Goal: Task Accomplishment & Management: Manage account settings

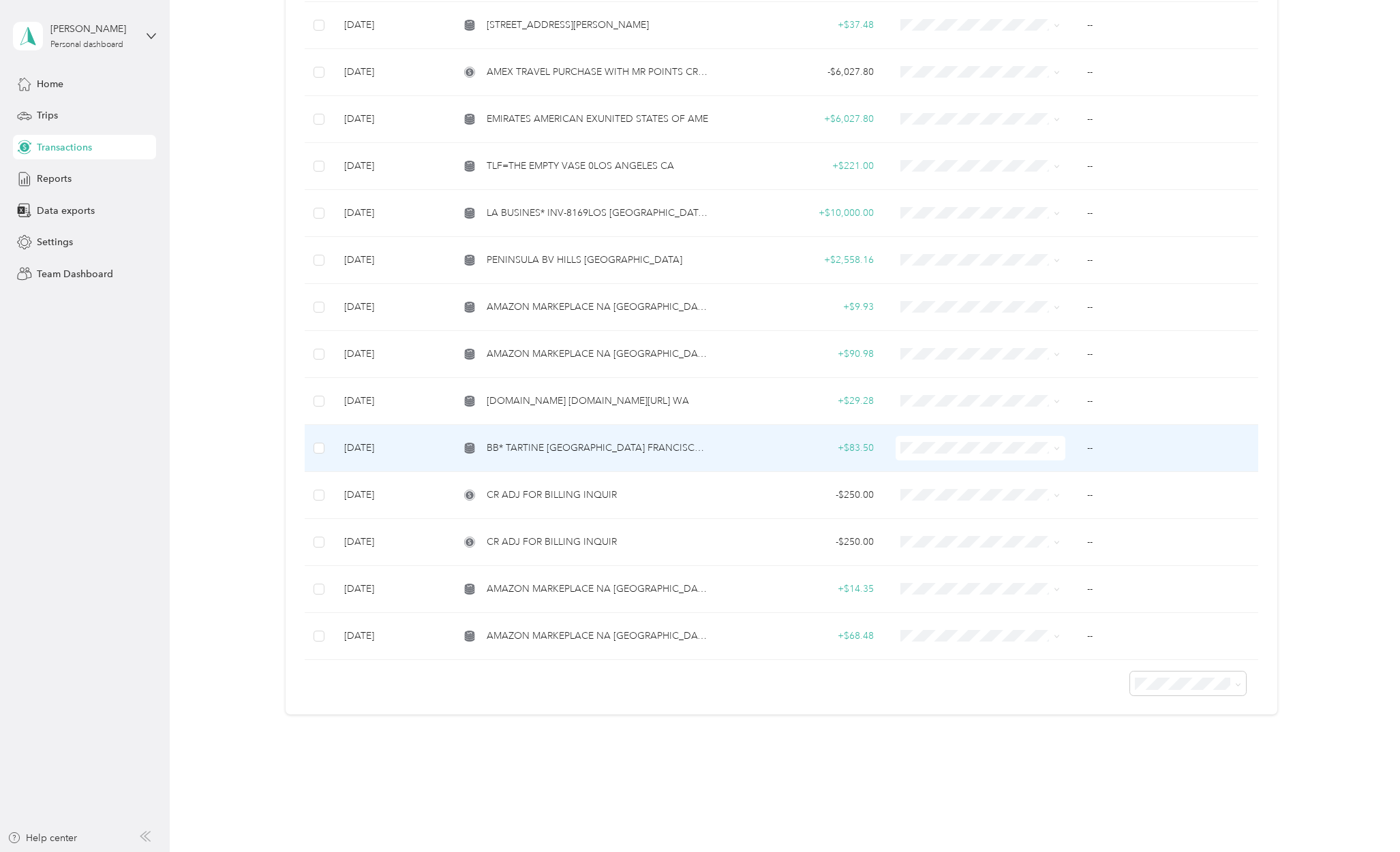
scroll to position [2260, 0]
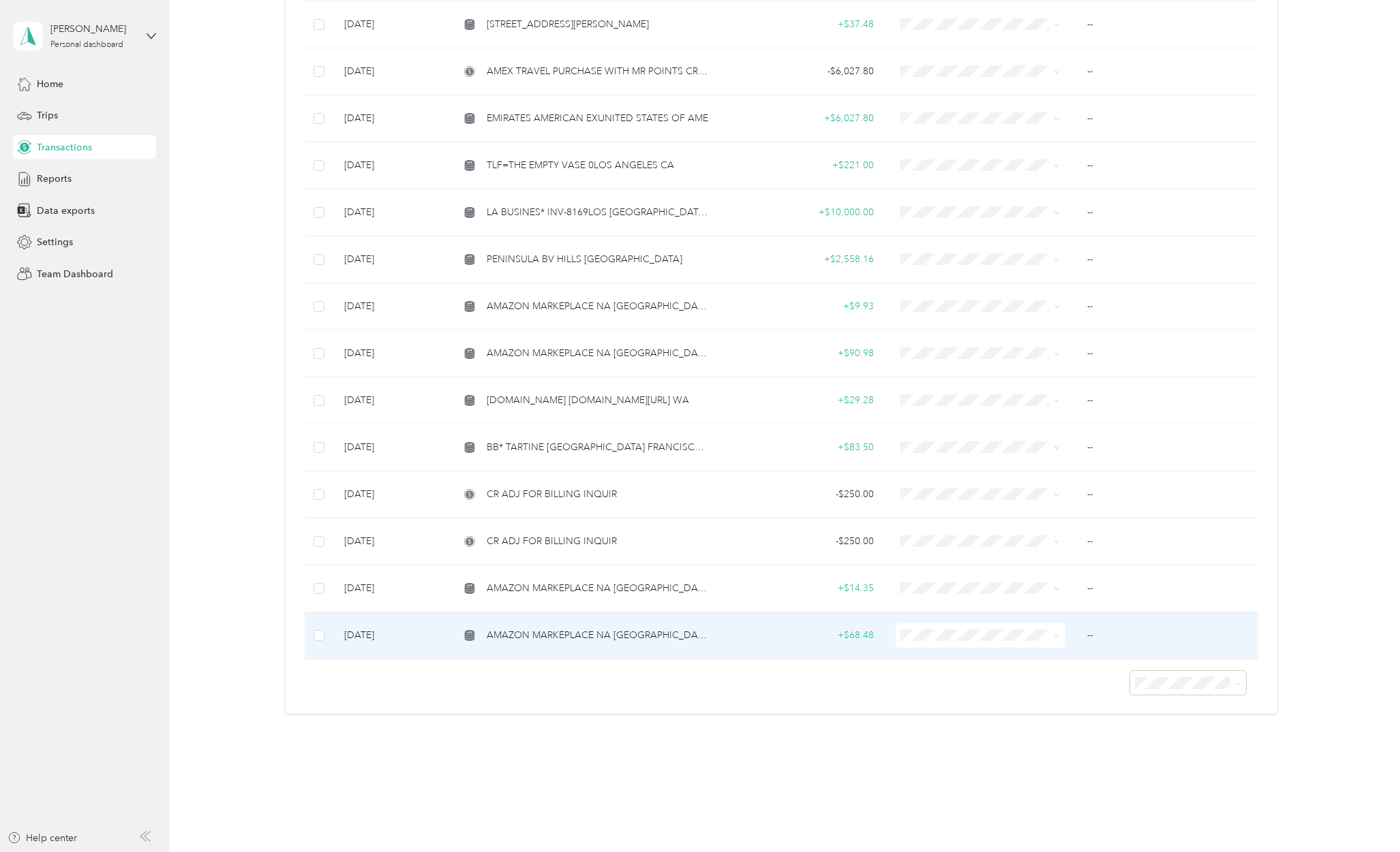
click at [554, 630] on span "AMAZON MARKEPLACE NA [GEOGRAPHIC_DATA]" at bounding box center [598, 635] width 223 height 15
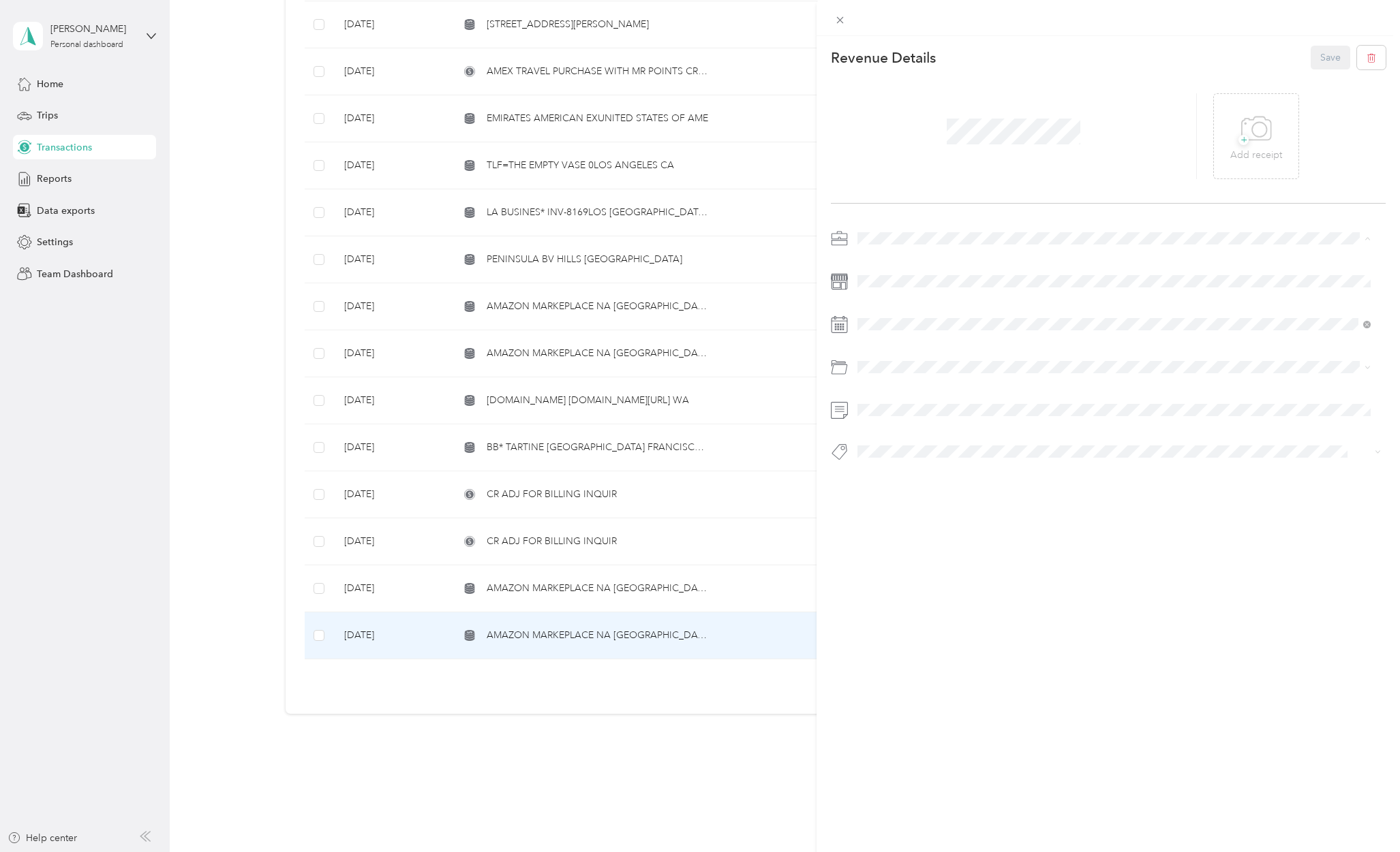
click at [875, 281] on span "Personal" at bounding box center [879, 286] width 36 height 12
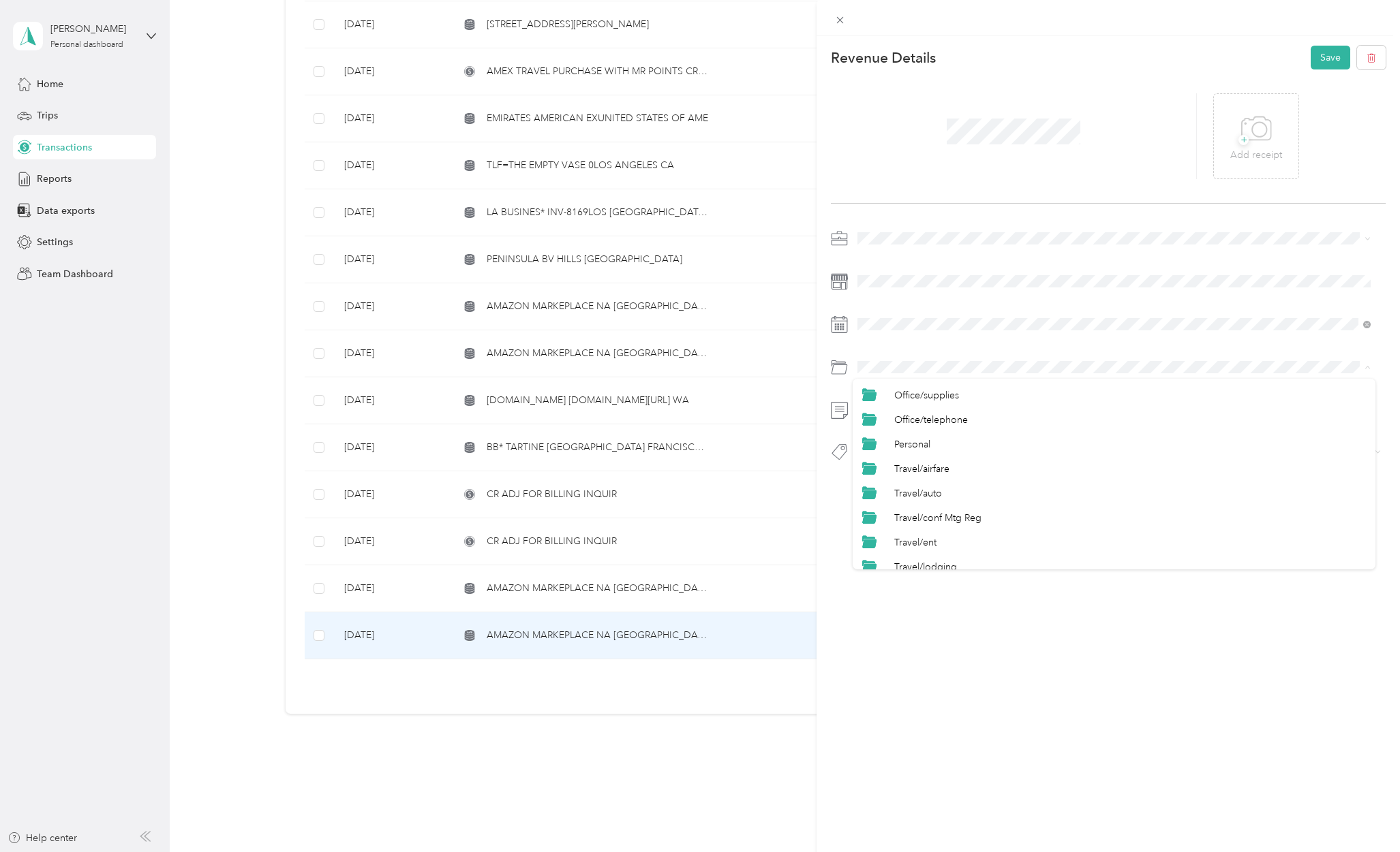
scroll to position [636, 0]
click at [936, 416] on div "Personal" at bounding box center [1130, 422] width 471 height 15
click at [912, 494] on button "Personal - Mdh" at bounding box center [899, 502] width 75 height 17
click at [1328, 55] on button "Save" at bounding box center [1330, 57] width 39 height 24
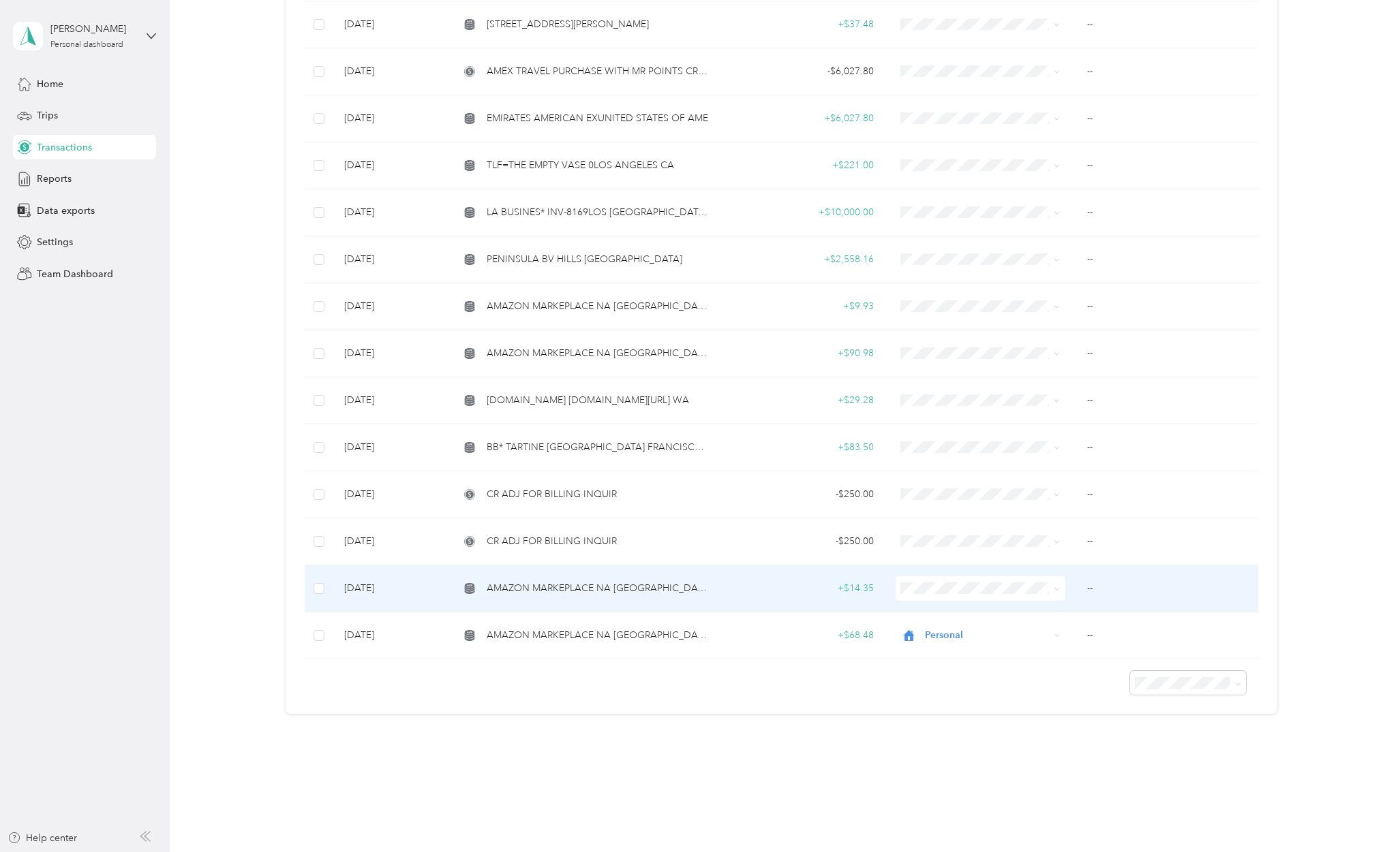
click at [536, 567] on td "AMAZON MARKEPLACE NA [GEOGRAPHIC_DATA]" at bounding box center [584, 589] width 273 height 47
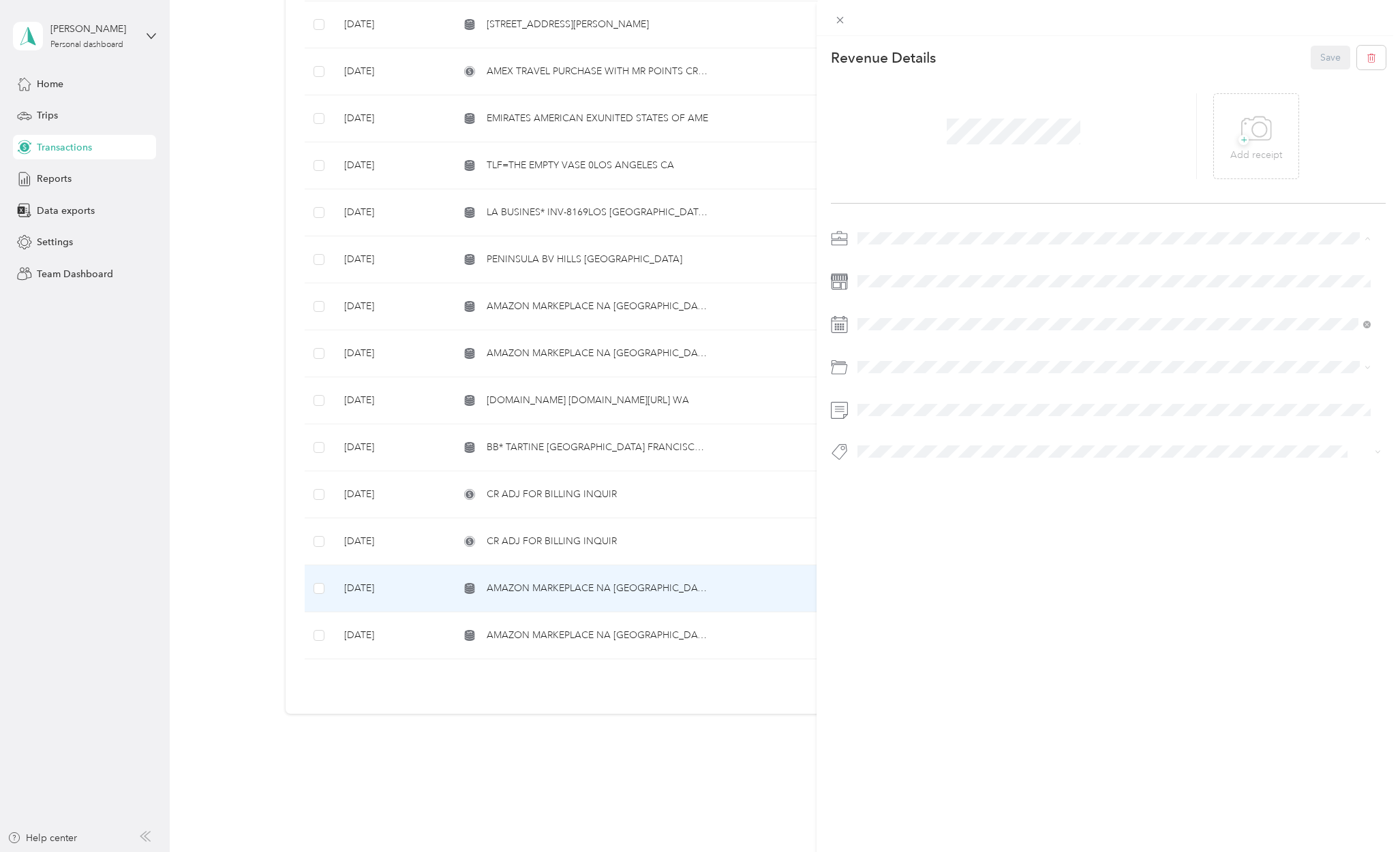
drag, startPoint x: 883, startPoint y: 289, endPoint x: 916, endPoint y: 272, distance: 37.1
click at [883, 289] on div "Personal" at bounding box center [1114, 286] width 504 height 15
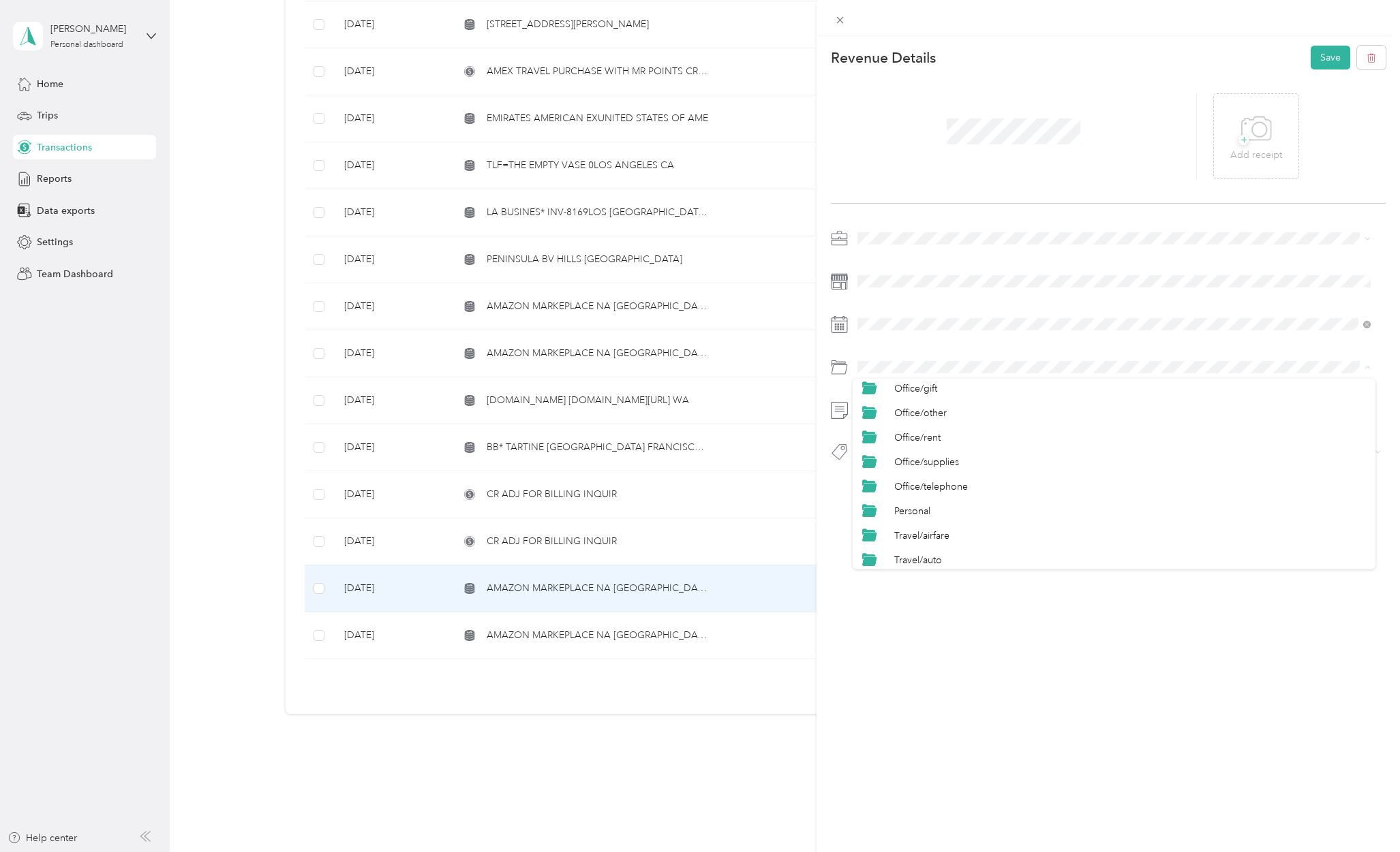
scroll to position [636, 0]
click at [913, 420] on span "Personal" at bounding box center [912, 422] width 36 height 12
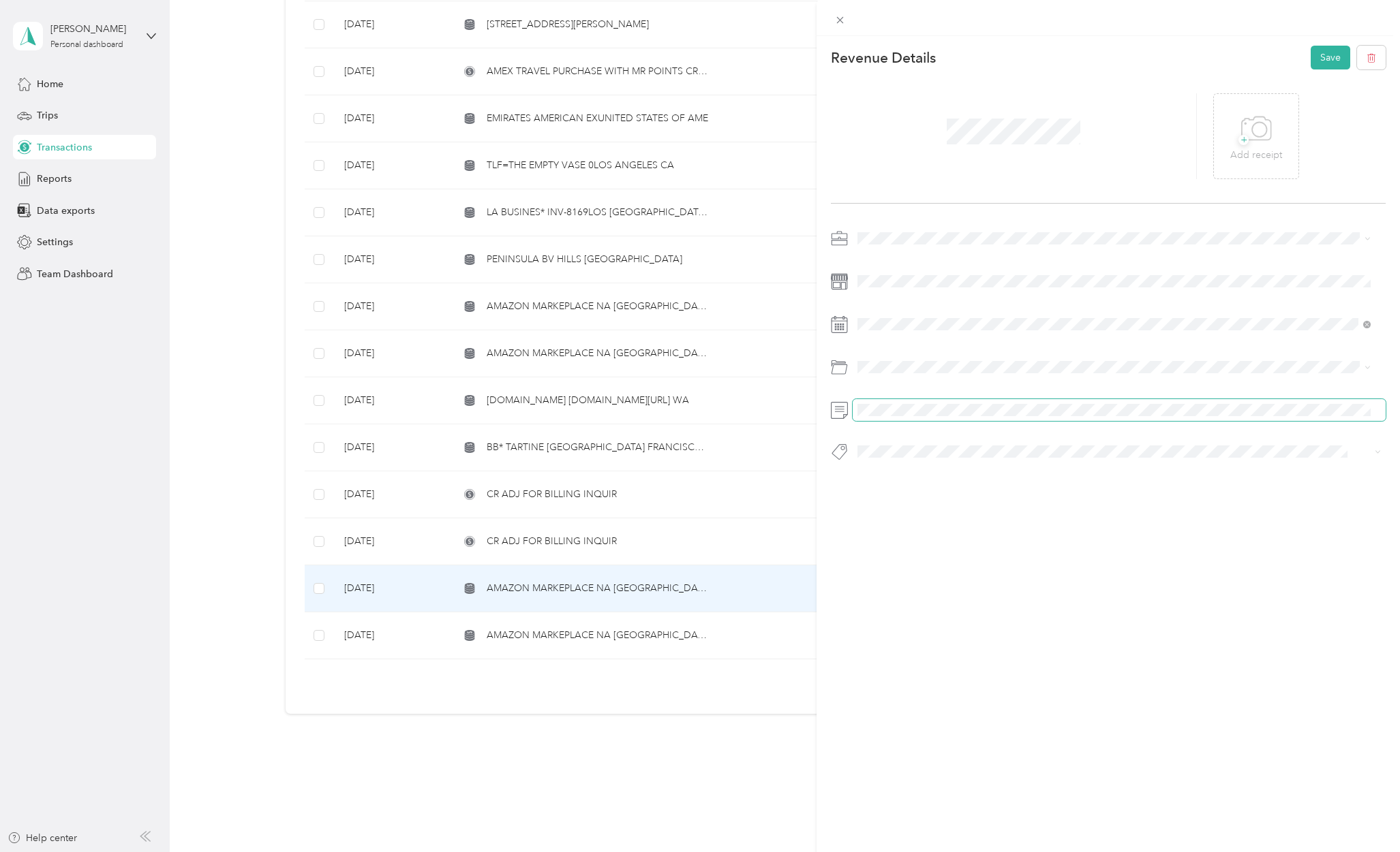
click at [896, 404] on span at bounding box center [1119, 410] width 533 height 22
click at [895, 469] on span "Personal - Mdh" at bounding box center [899, 474] width 56 height 12
click at [1319, 54] on button "Save" at bounding box center [1330, 57] width 39 height 24
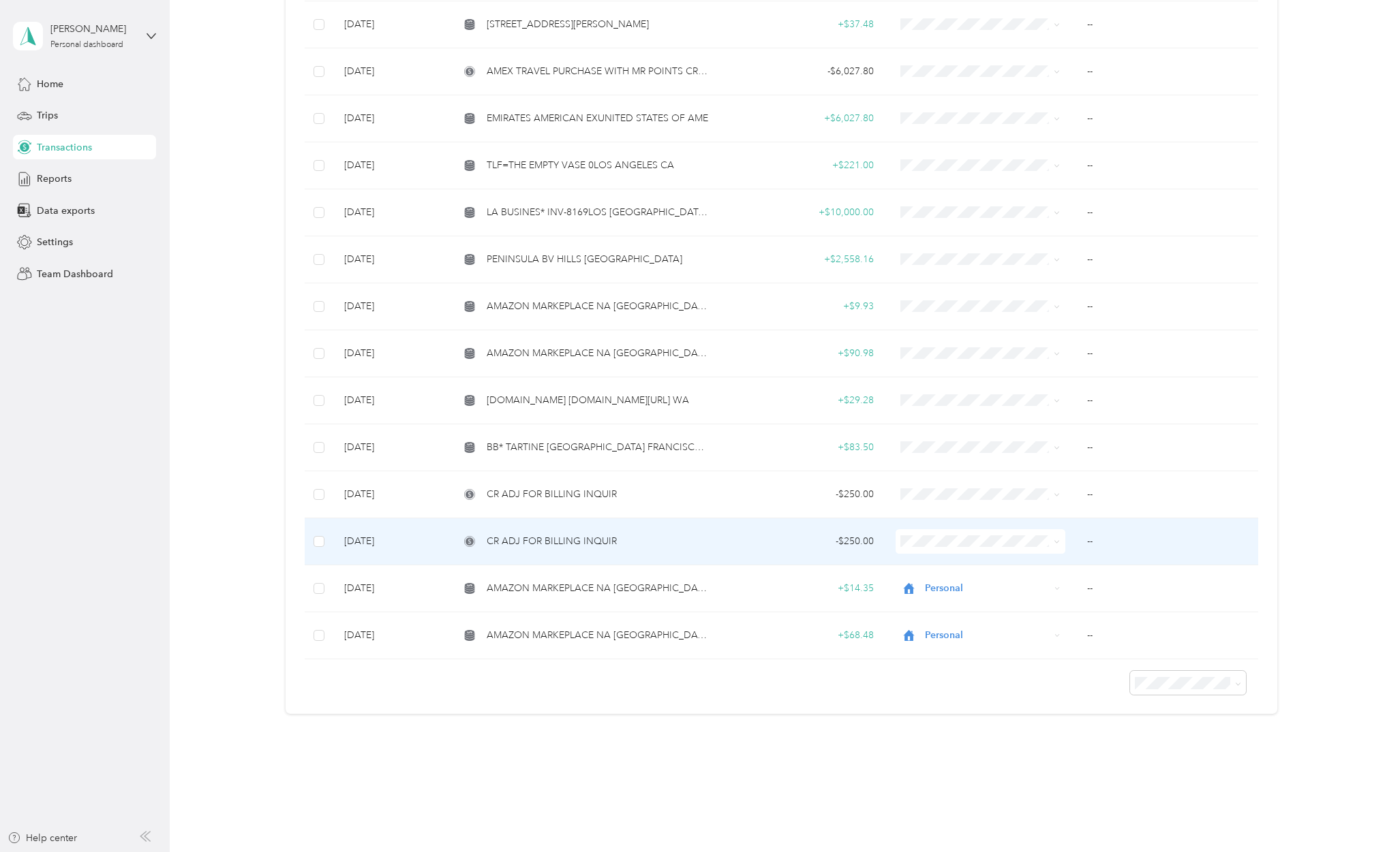
click at [568, 534] on span "CR ADJ FOR BILLING INQUIR" at bounding box center [551, 541] width 130 height 15
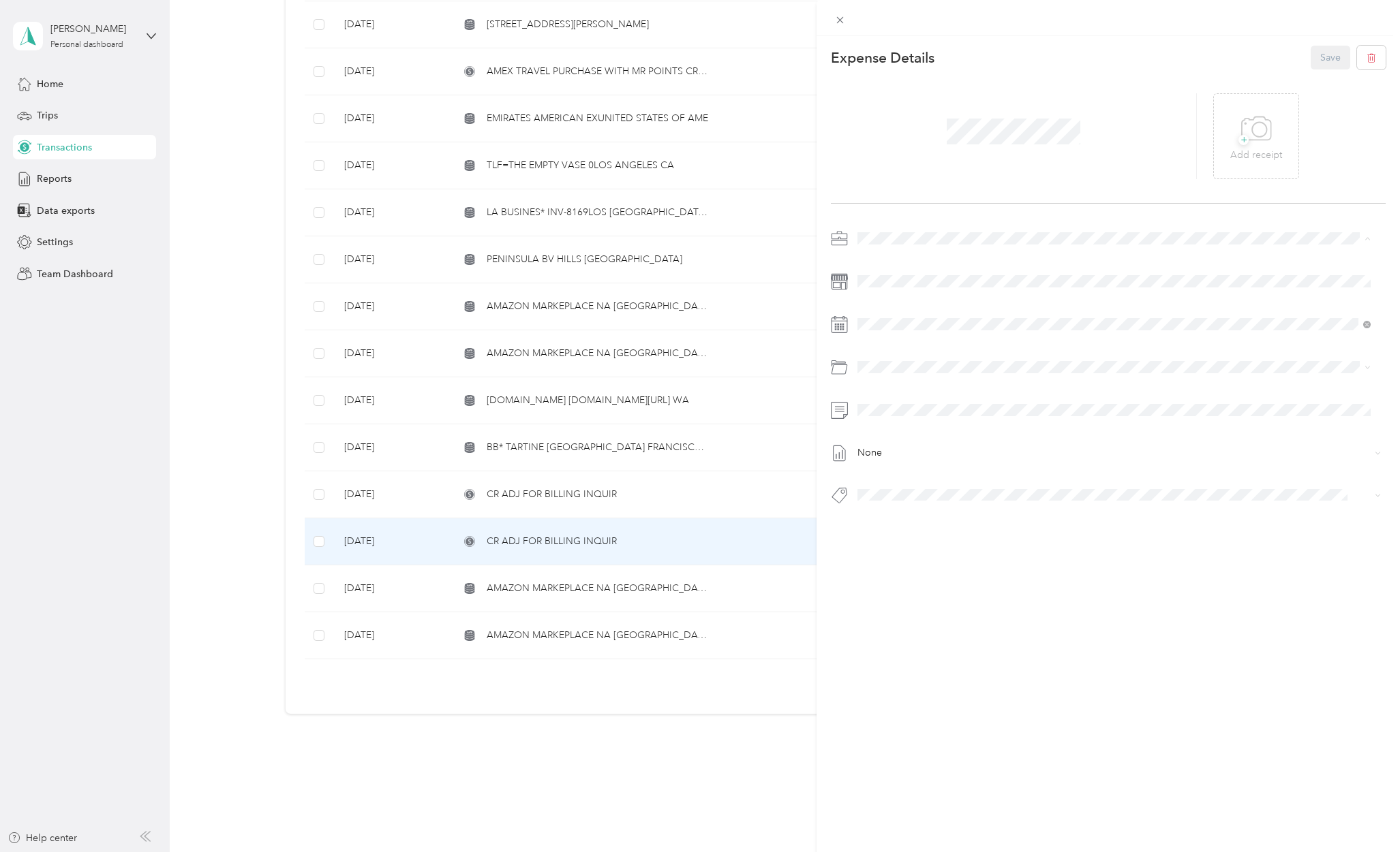
click at [885, 289] on div "Personal" at bounding box center [1114, 286] width 504 height 15
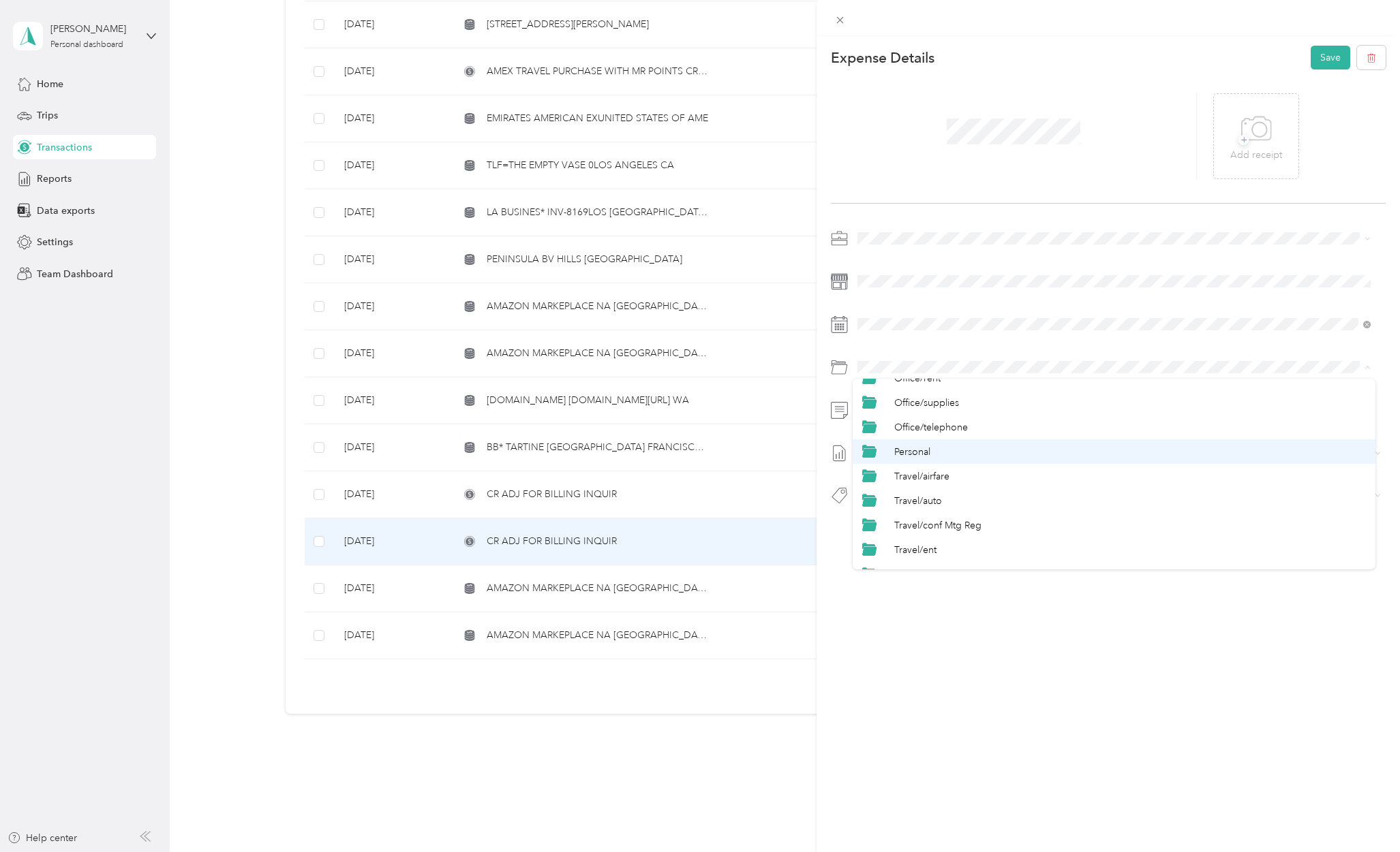
scroll to position [636, 0]
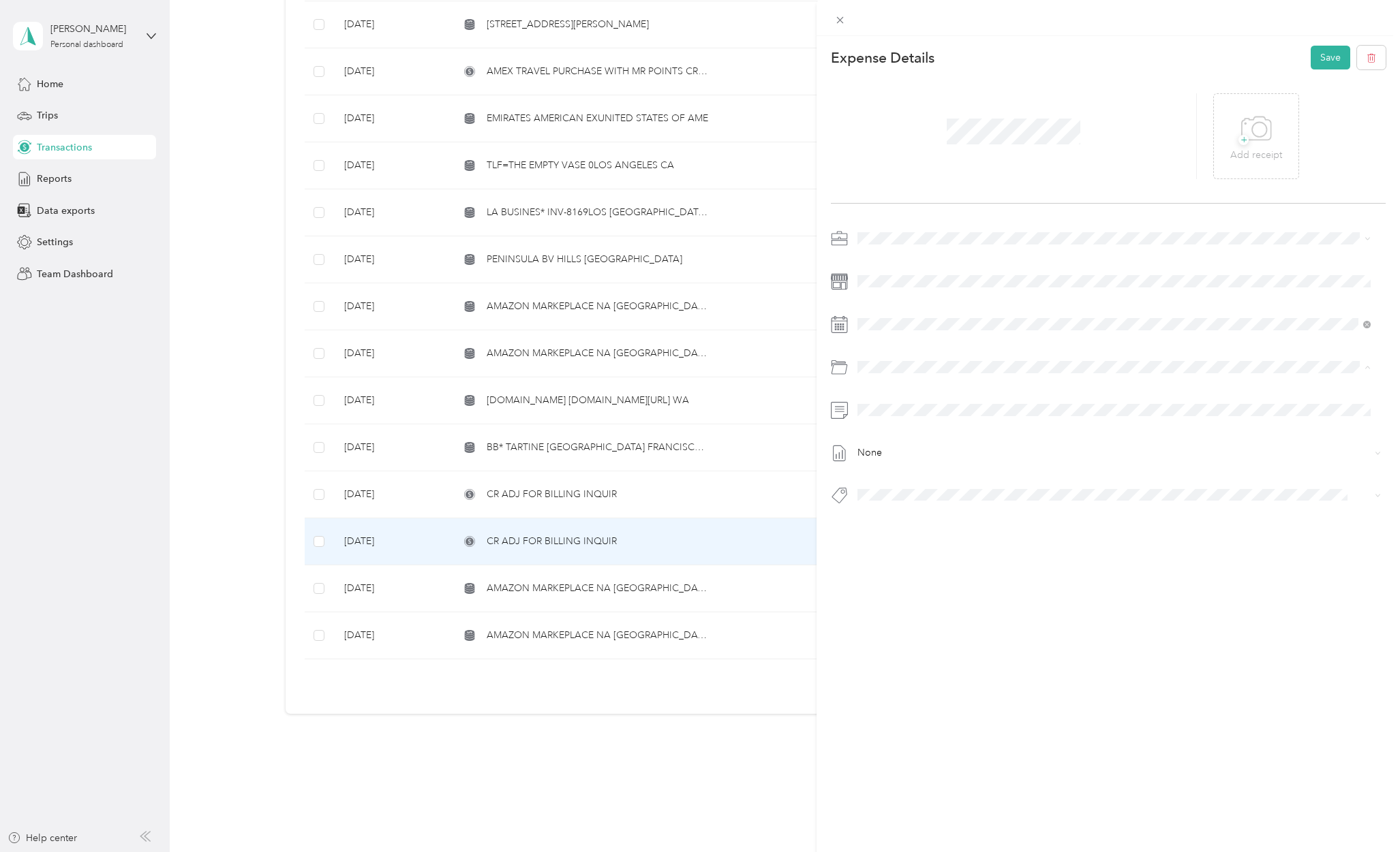
click at [924, 428] on li "Personal" at bounding box center [1114, 422] width 523 height 25
click at [921, 571] on span "Personal - Mdh" at bounding box center [899, 577] width 56 height 12
click at [1326, 61] on button "Save" at bounding box center [1330, 57] width 39 height 24
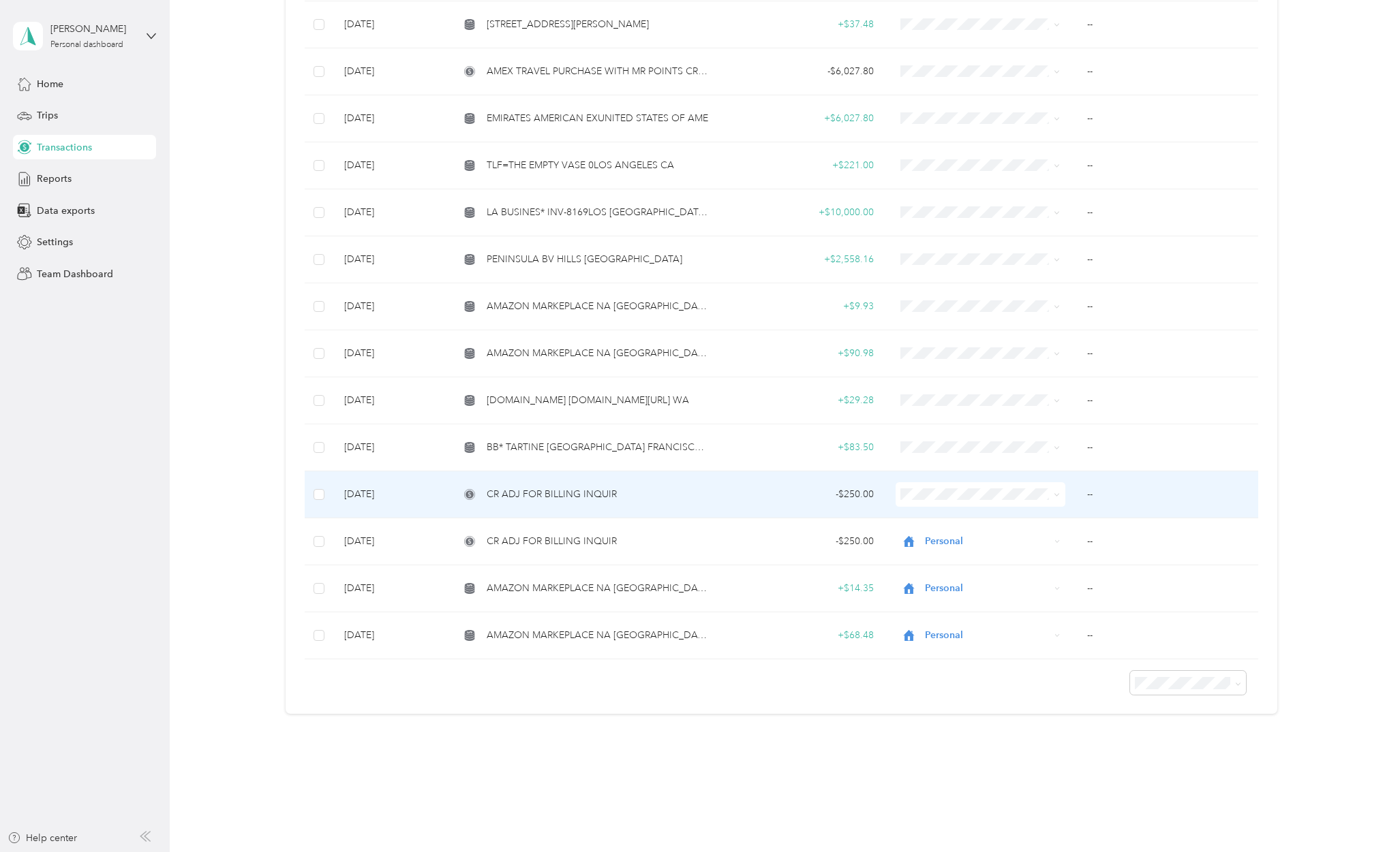
click at [584, 487] on span "CR ADJ FOR BILLING INQUIR" at bounding box center [551, 494] width 130 height 15
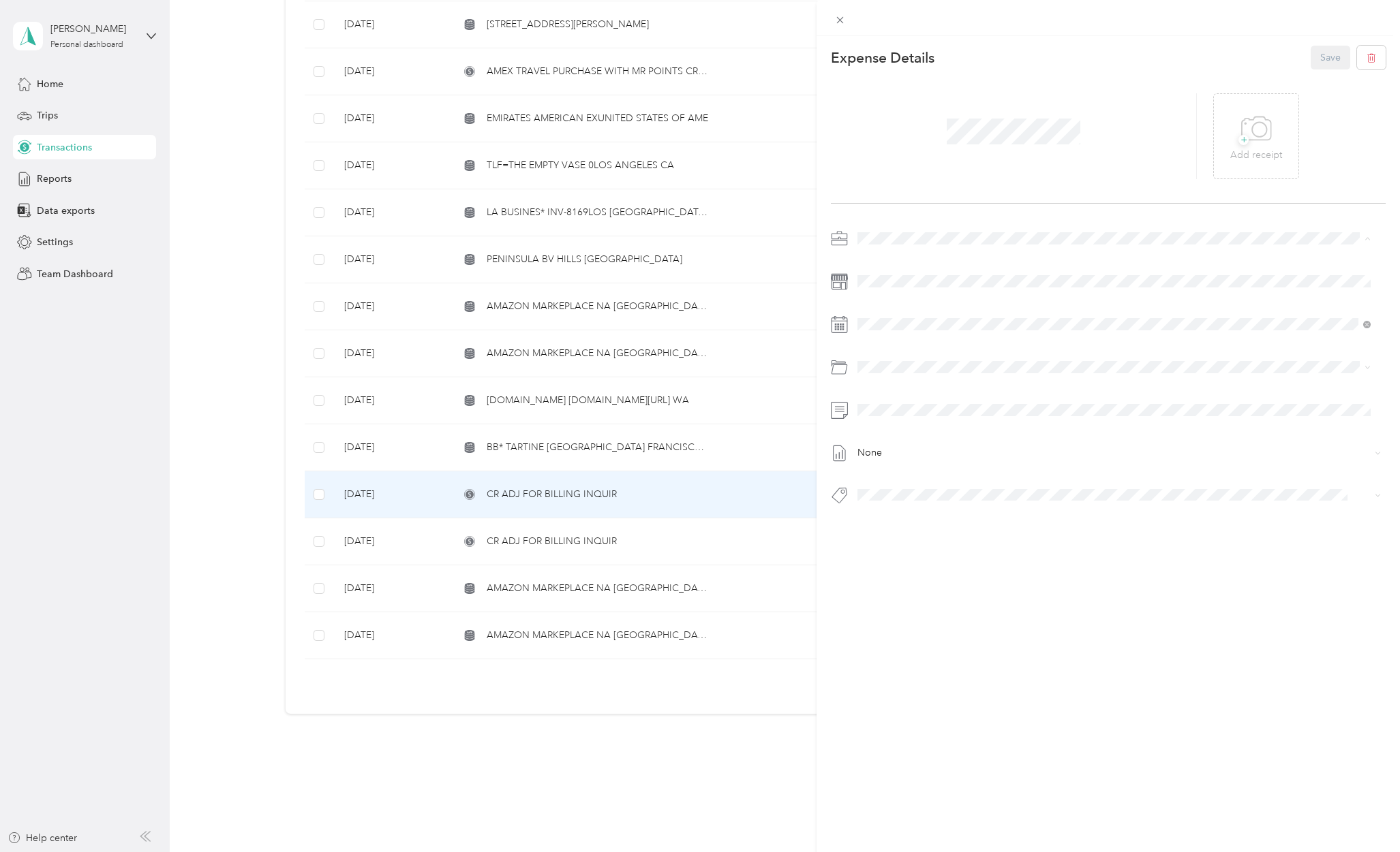
click at [887, 290] on li "Personal" at bounding box center [1114, 286] width 523 height 24
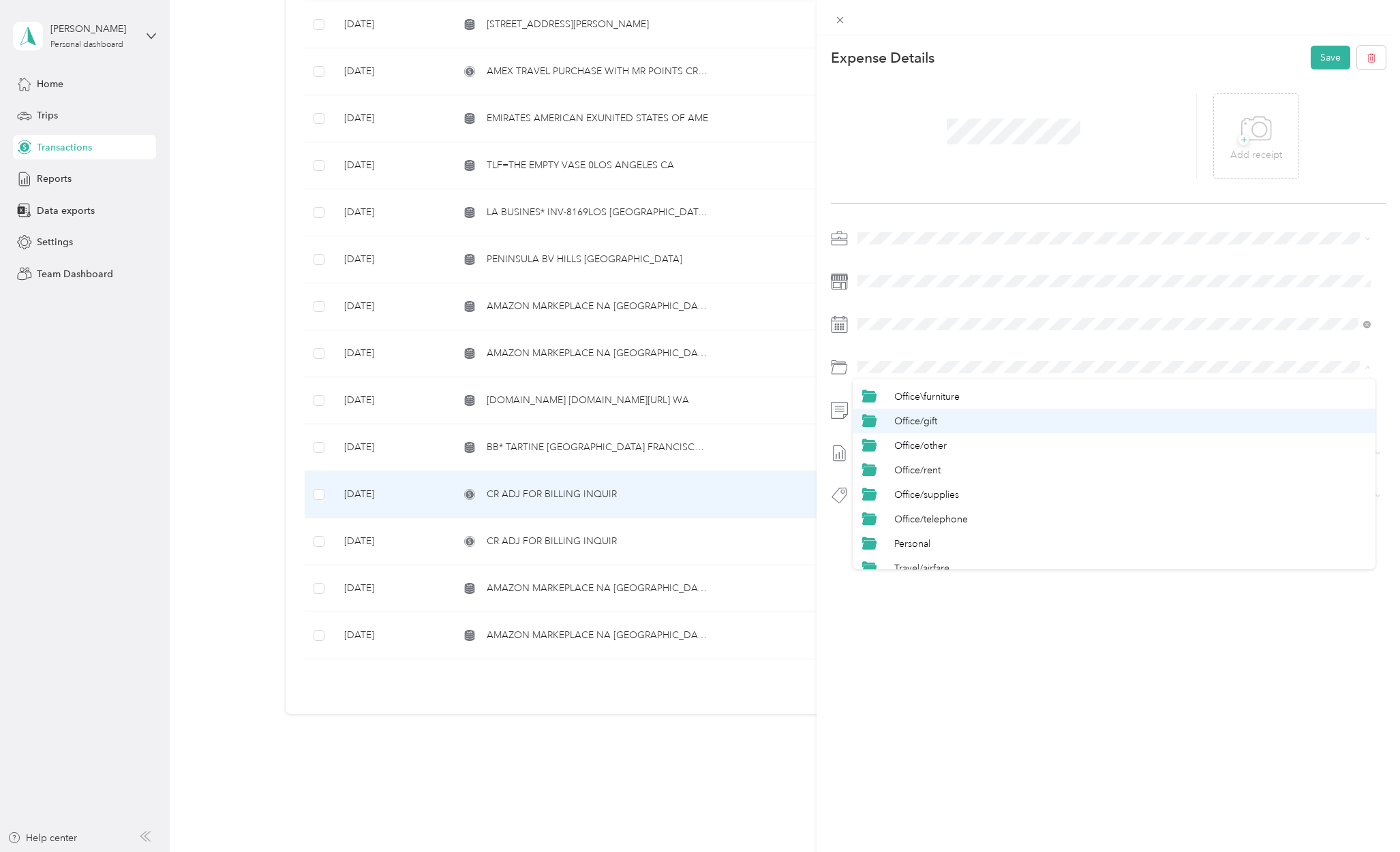
scroll to position [545, 0]
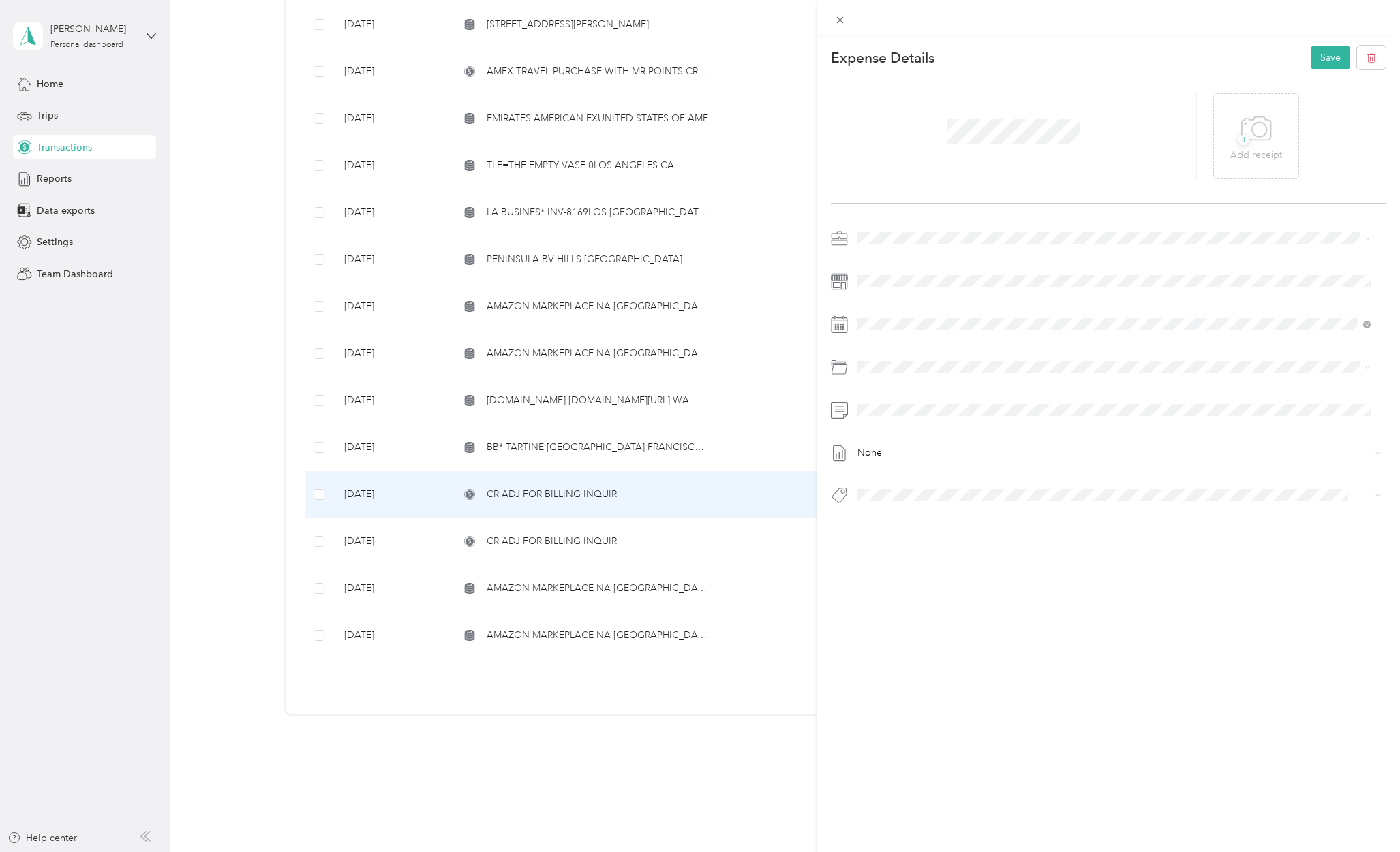
click at [906, 510] on span "Personal" at bounding box center [912, 512] width 36 height 12
click at [893, 570] on span "Personal - Mdh" at bounding box center [899, 576] width 56 height 12
drag, startPoint x: 1306, startPoint y: 52, endPoint x: 1335, endPoint y: 94, distance: 51.0
click at [1311, 52] on button "Save" at bounding box center [1330, 57] width 39 height 24
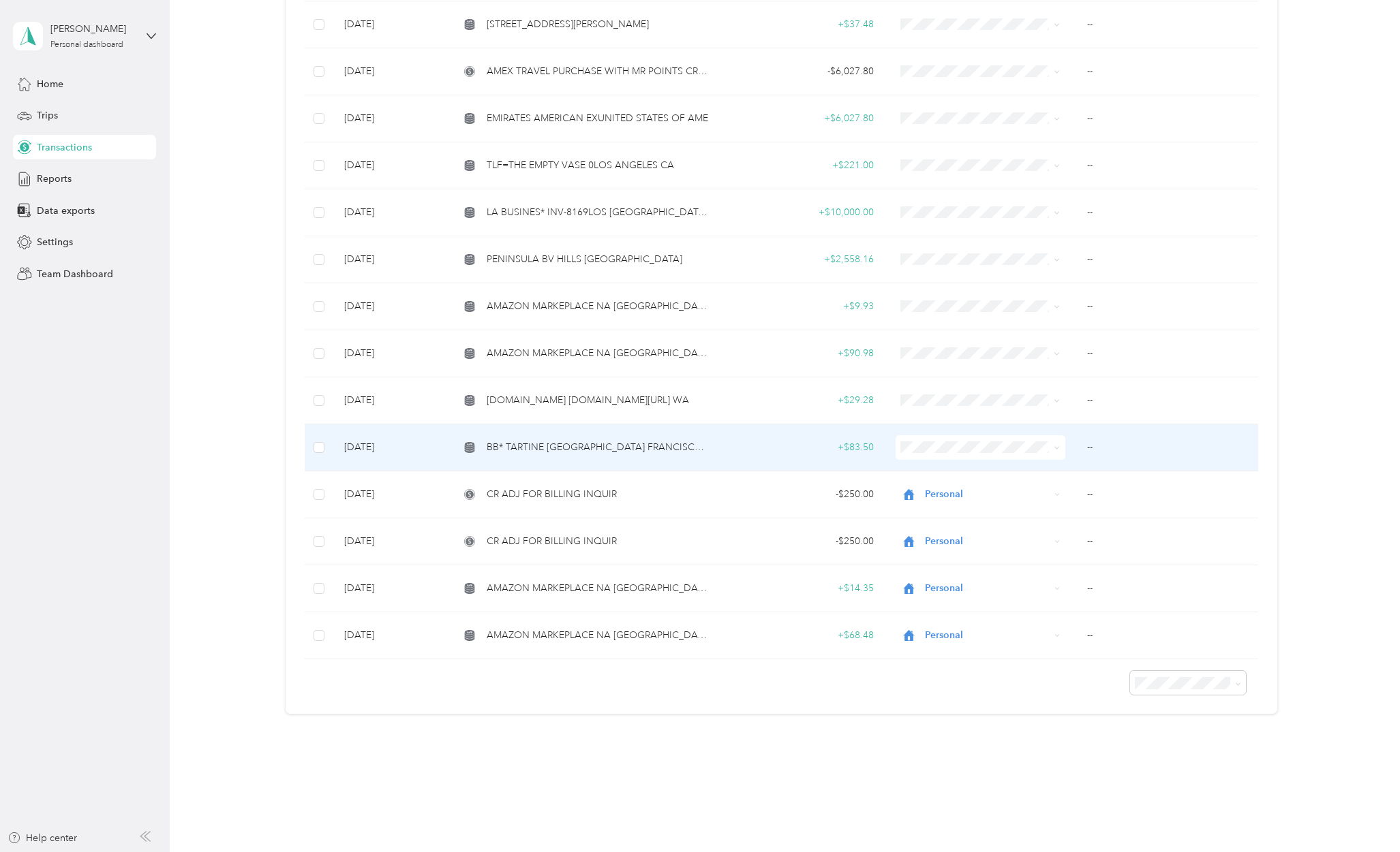
click at [623, 440] on span "BB* TARTINE [GEOGRAPHIC_DATA] FRANCISCO CA" at bounding box center [598, 447] width 223 height 15
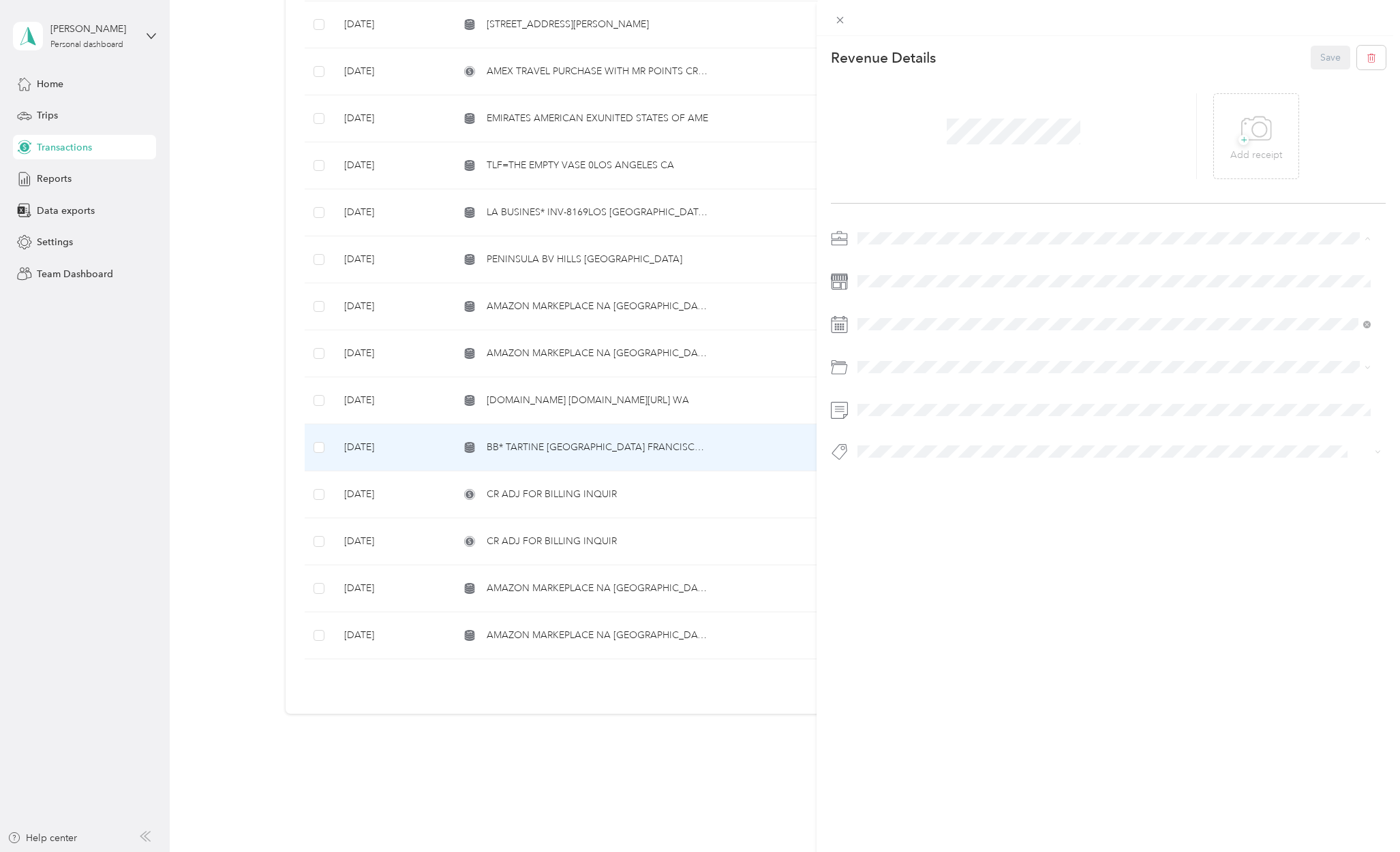
click at [883, 288] on li "Personal" at bounding box center [1114, 286] width 523 height 24
click at [924, 373] on span at bounding box center [1119, 367] width 533 height 22
click at [913, 514] on span "Personal" at bounding box center [912, 512] width 36 height 12
click at [888, 493] on button "Personal - Mdh" at bounding box center [899, 497] width 75 height 17
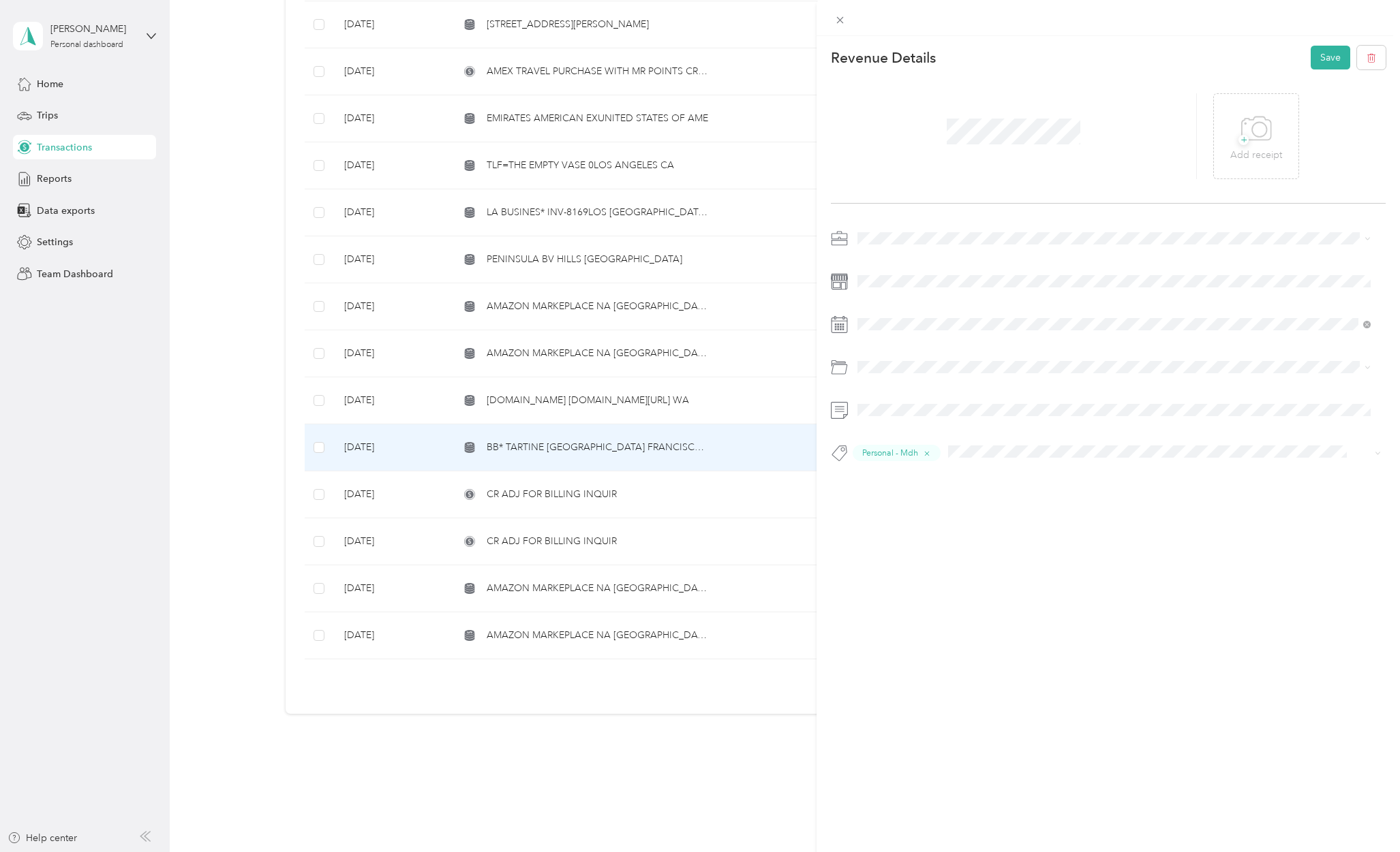
click at [503, 785] on div "This revenue cannot be edited because it is either under review, approved, or p…" at bounding box center [700, 426] width 1400 height 852
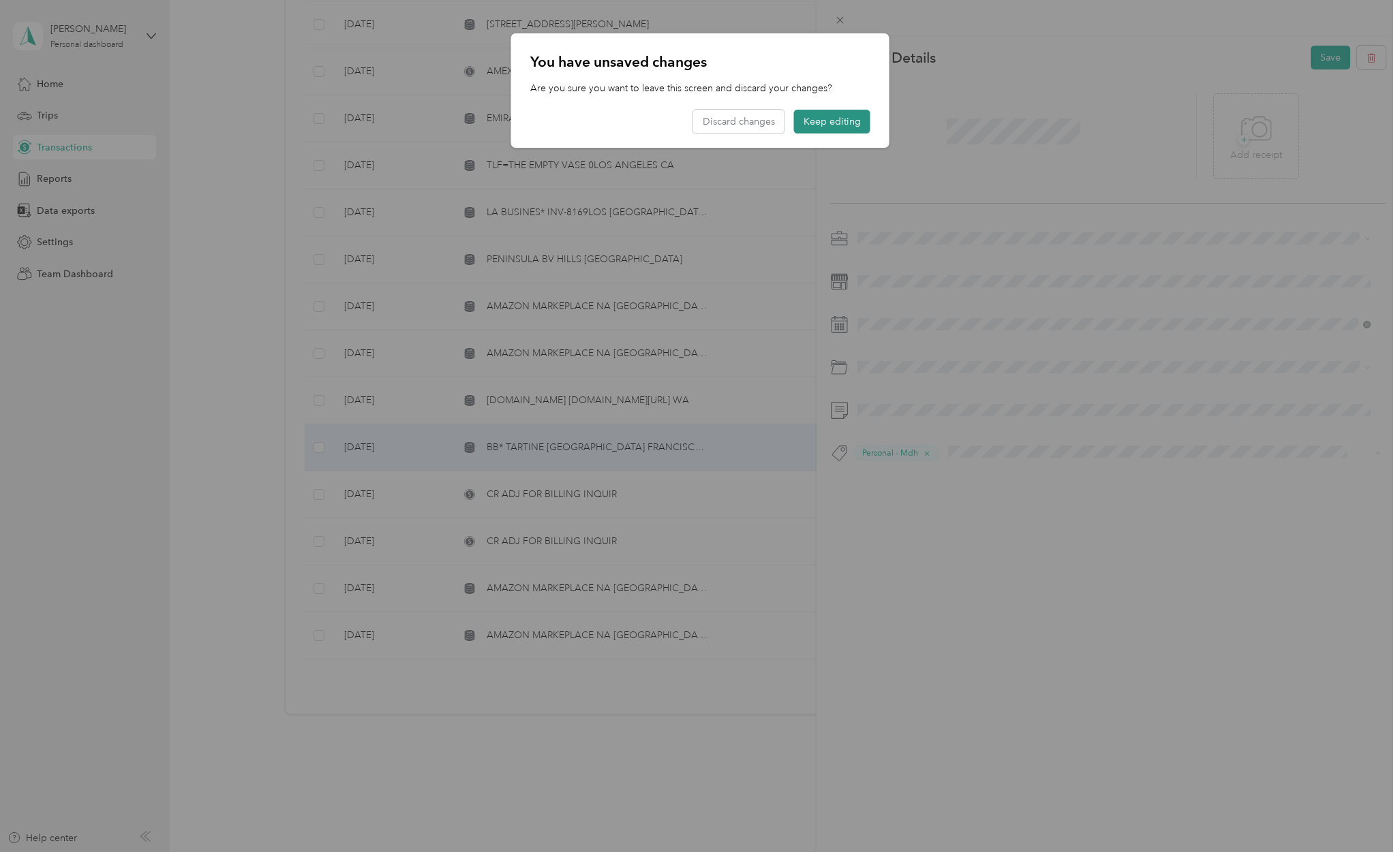
click at [836, 120] on button "Keep editing" at bounding box center [832, 121] width 76 height 24
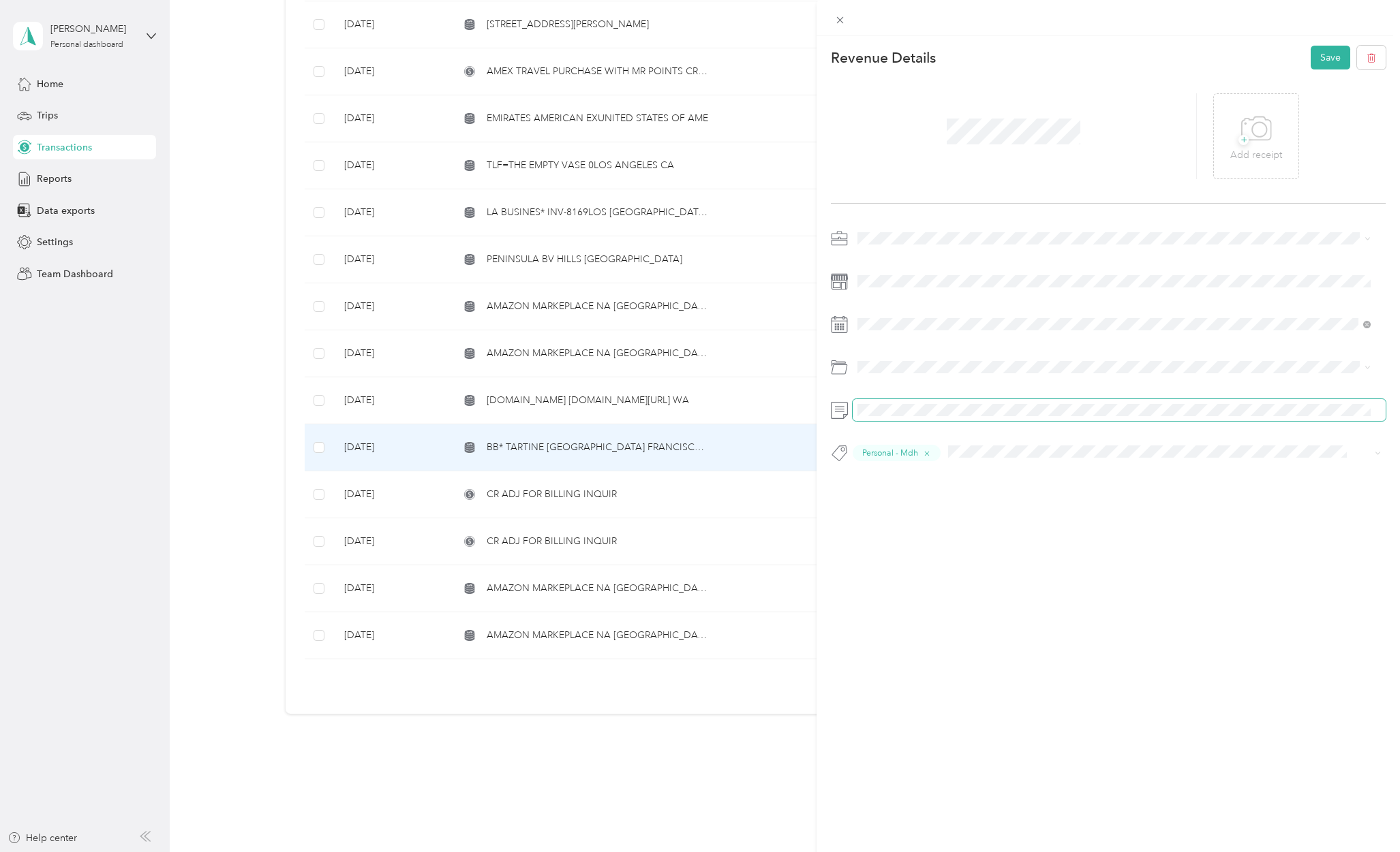
click at [625, 376] on div "This revenue cannot be edited because it is either under review, approved, or p…" at bounding box center [700, 426] width 1400 height 852
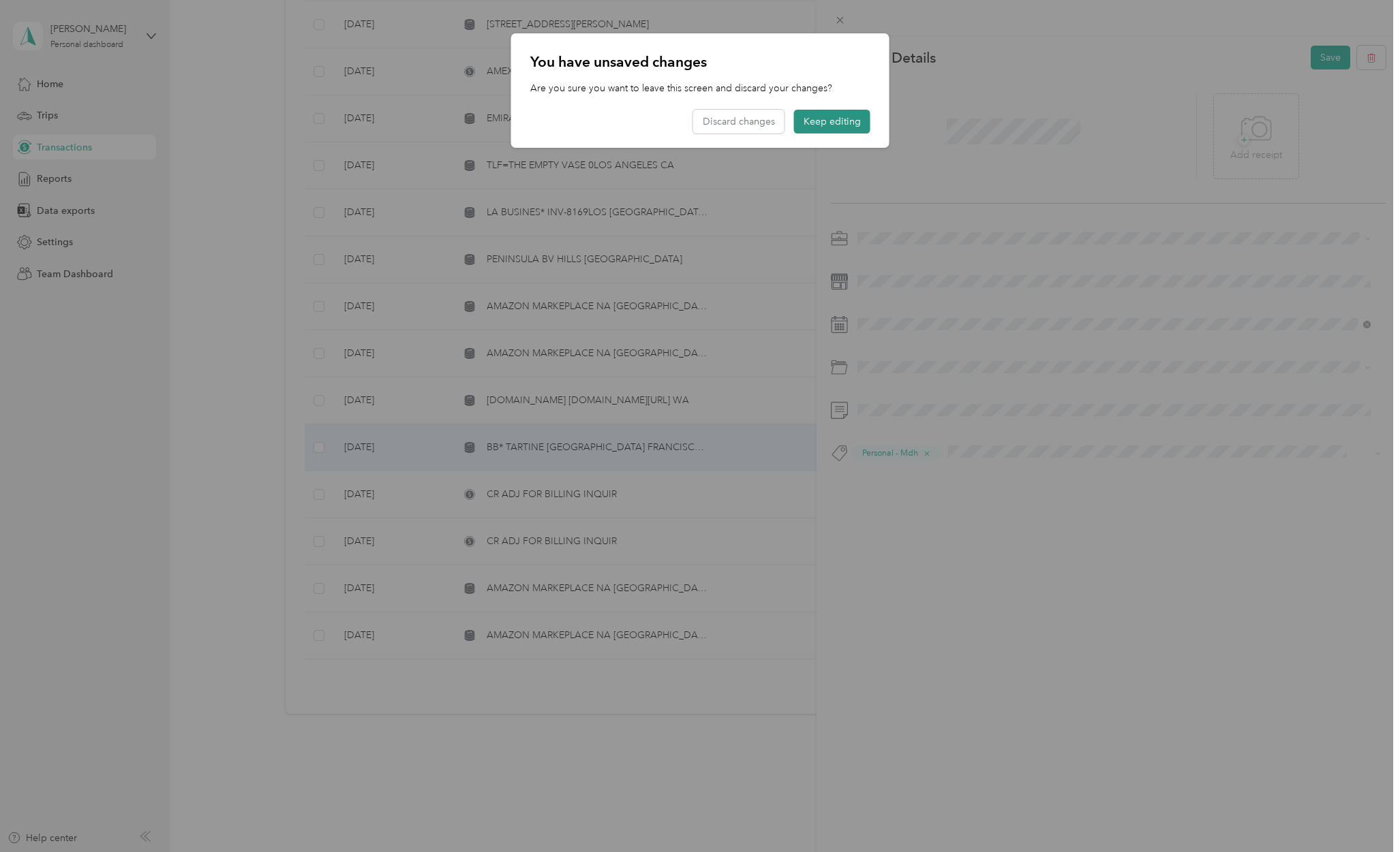
click at [842, 119] on button "Keep editing" at bounding box center [832, 121] width 76 height 24
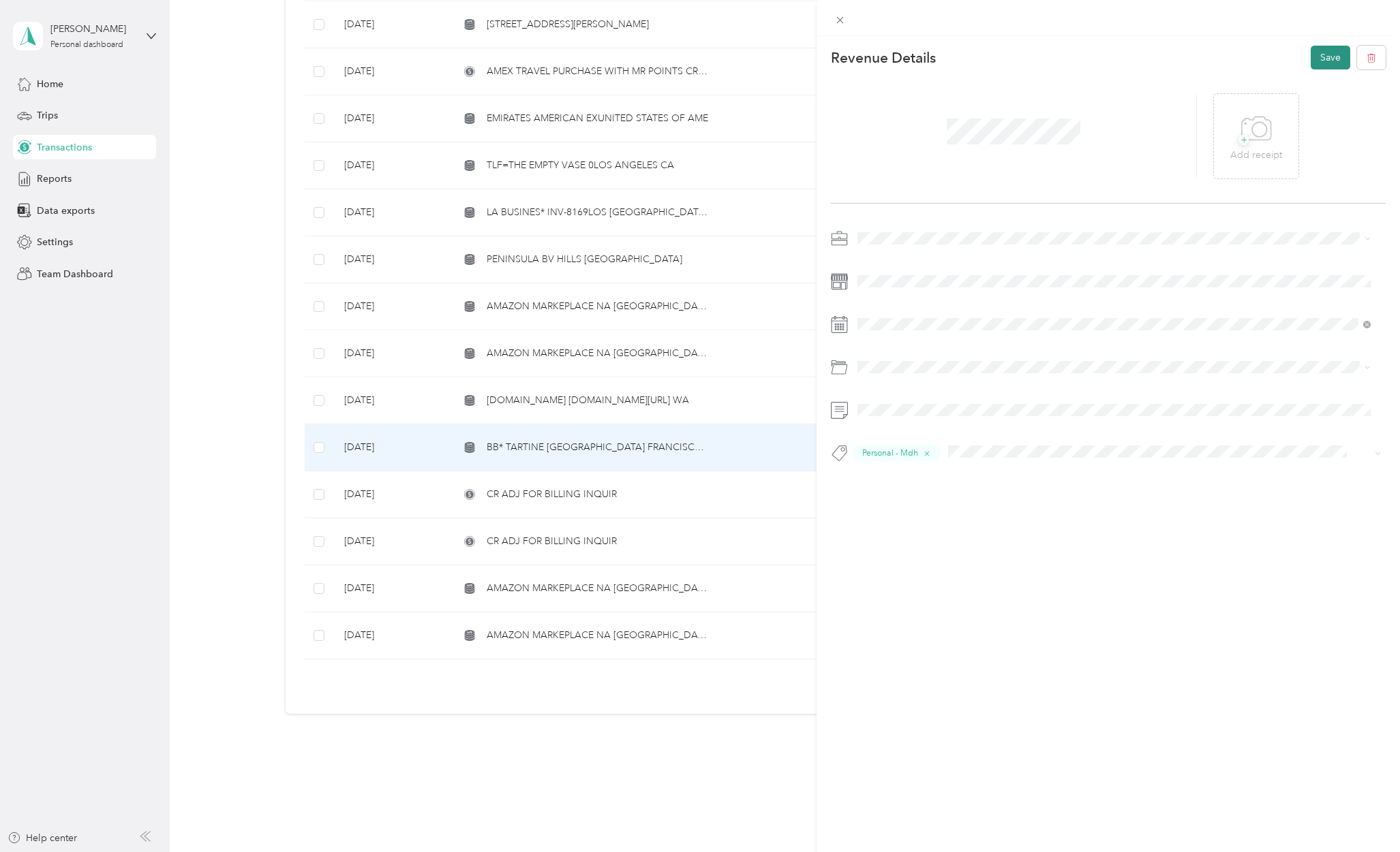
click at [1318, 55] on button "Save" at bounding box center [1330, 57] width 39 height 24
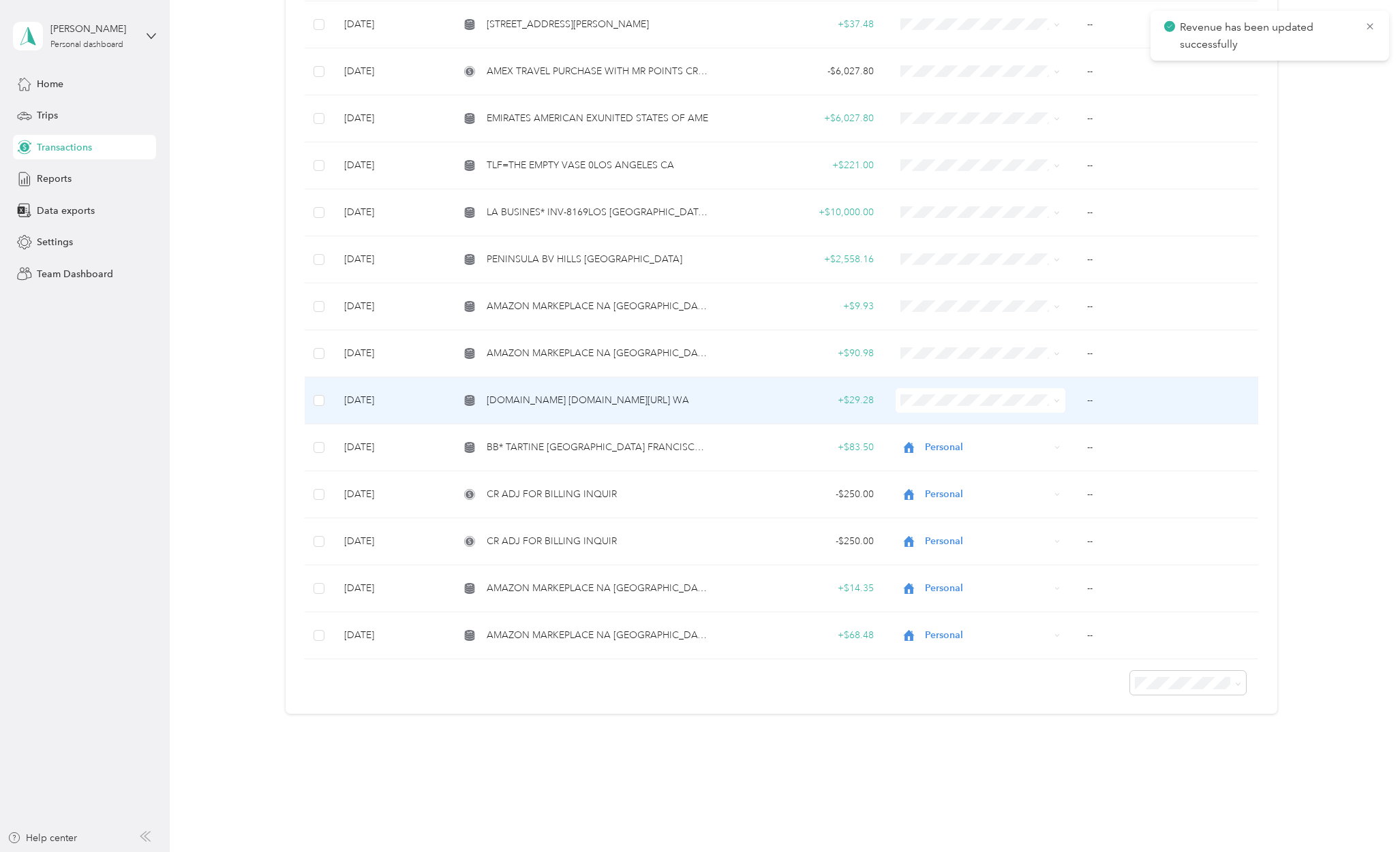
click at [593, 393] on span "[DOMAIN_NAME] [DOMAIN_NAME][URL] WA" at bounding box center [588, 400] width 203 height 15
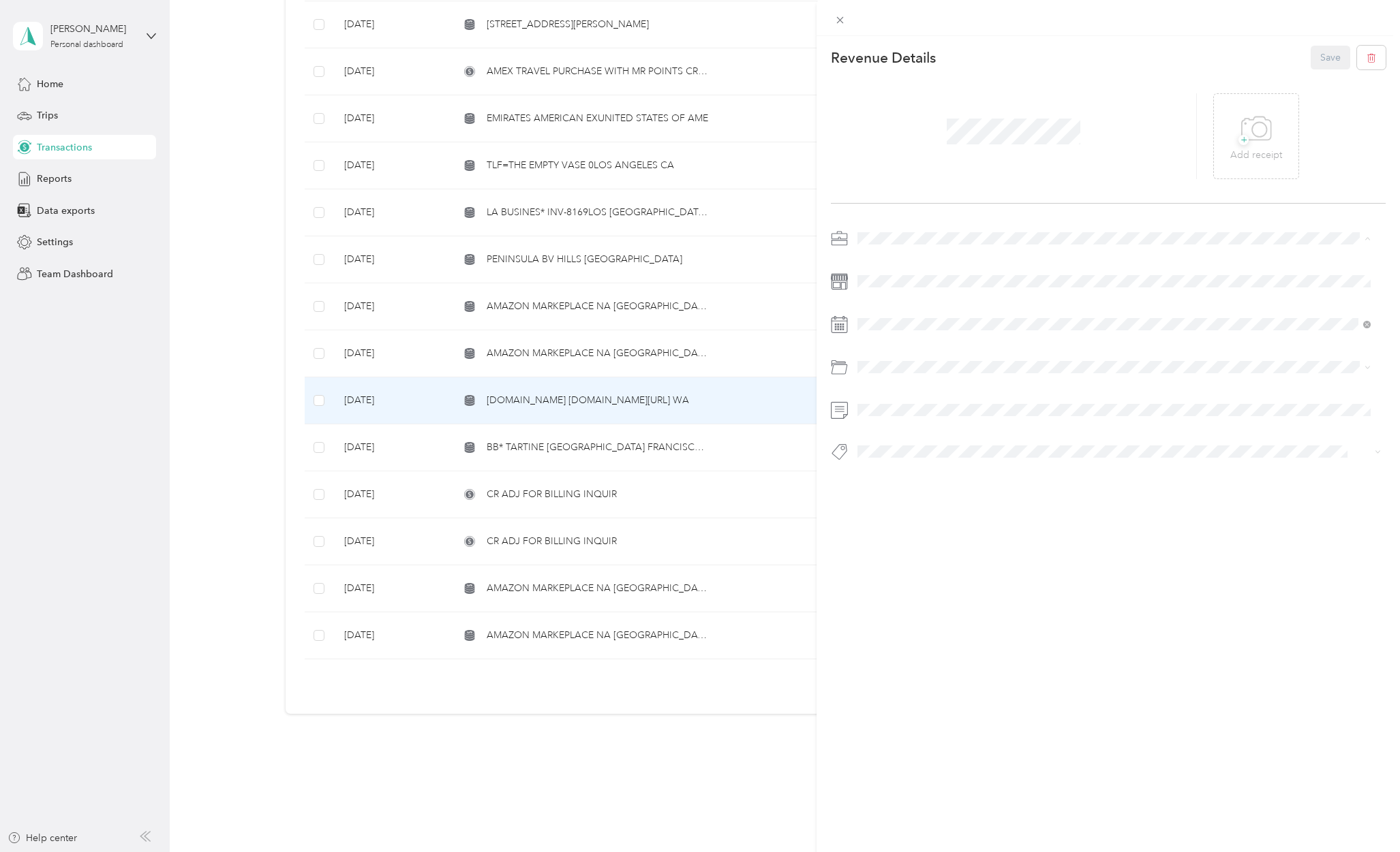
drag, startPoint x: 875, startPoint y: 287, endPoint x: 878, endPoint y: 279, distance: 8.5
click at [876, 283] on span "Personal" at bounding box center [879, 286] width 36 height 12
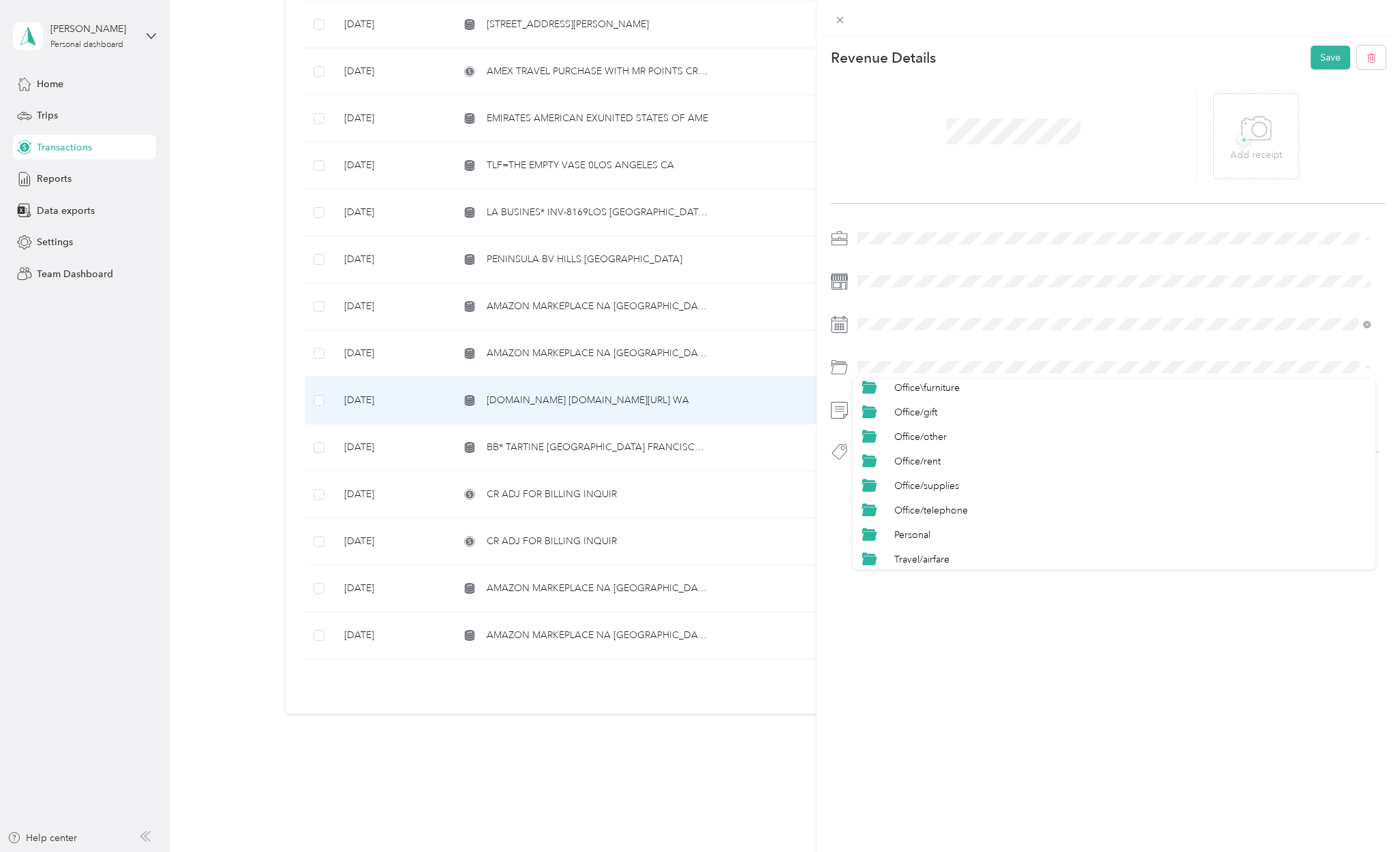
scroll to position [545, 0]
click at [899, 503] on li "Personal" at bounding box center [1114, 510] width 523 height 25
click at [900, 473] on span "Personal - Mdh" at bounding box center [899, 476] width 56 height 12
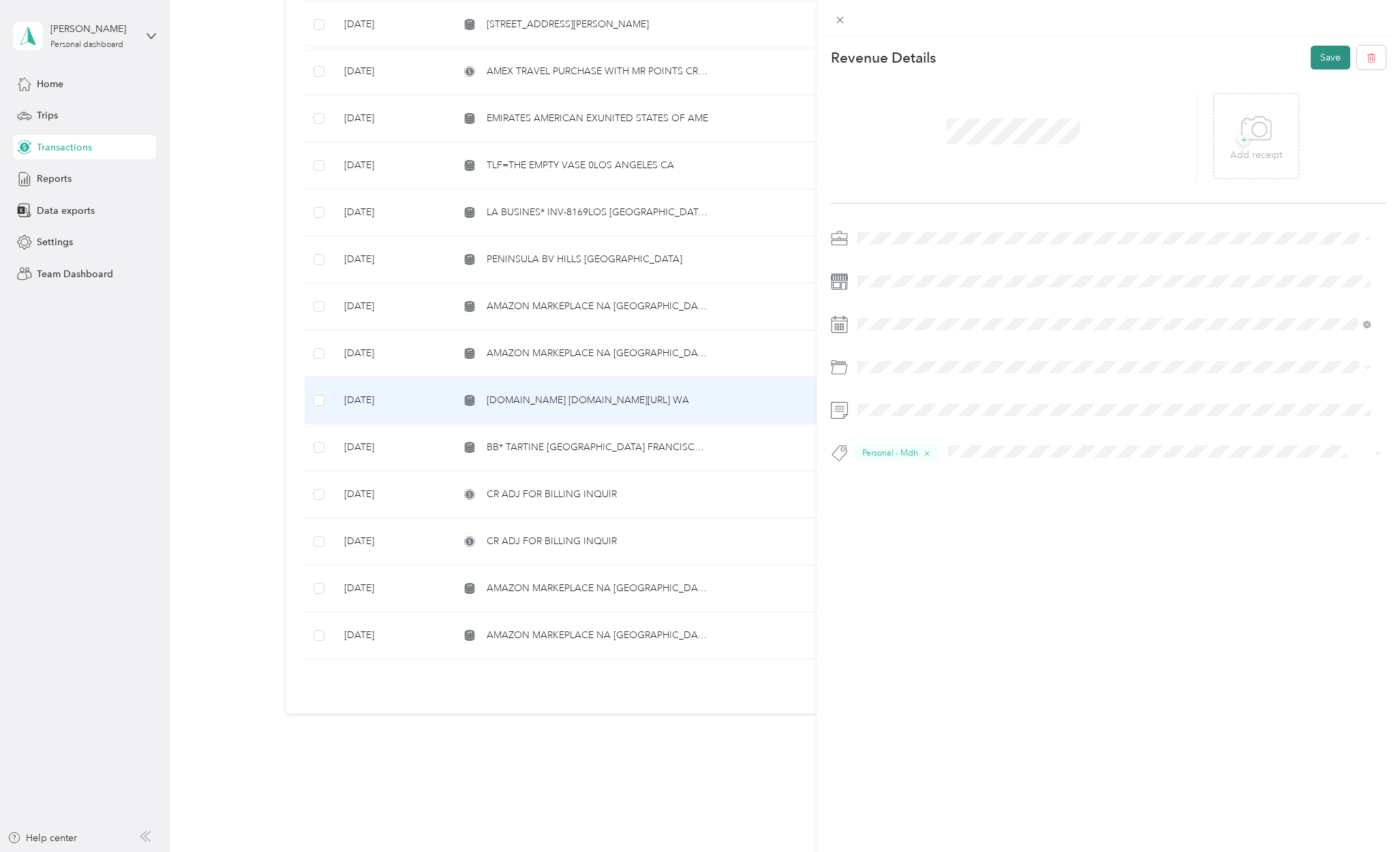
click at [1326, 63] on button "Save" at bounding box center [1330, 57] width 39 height 24
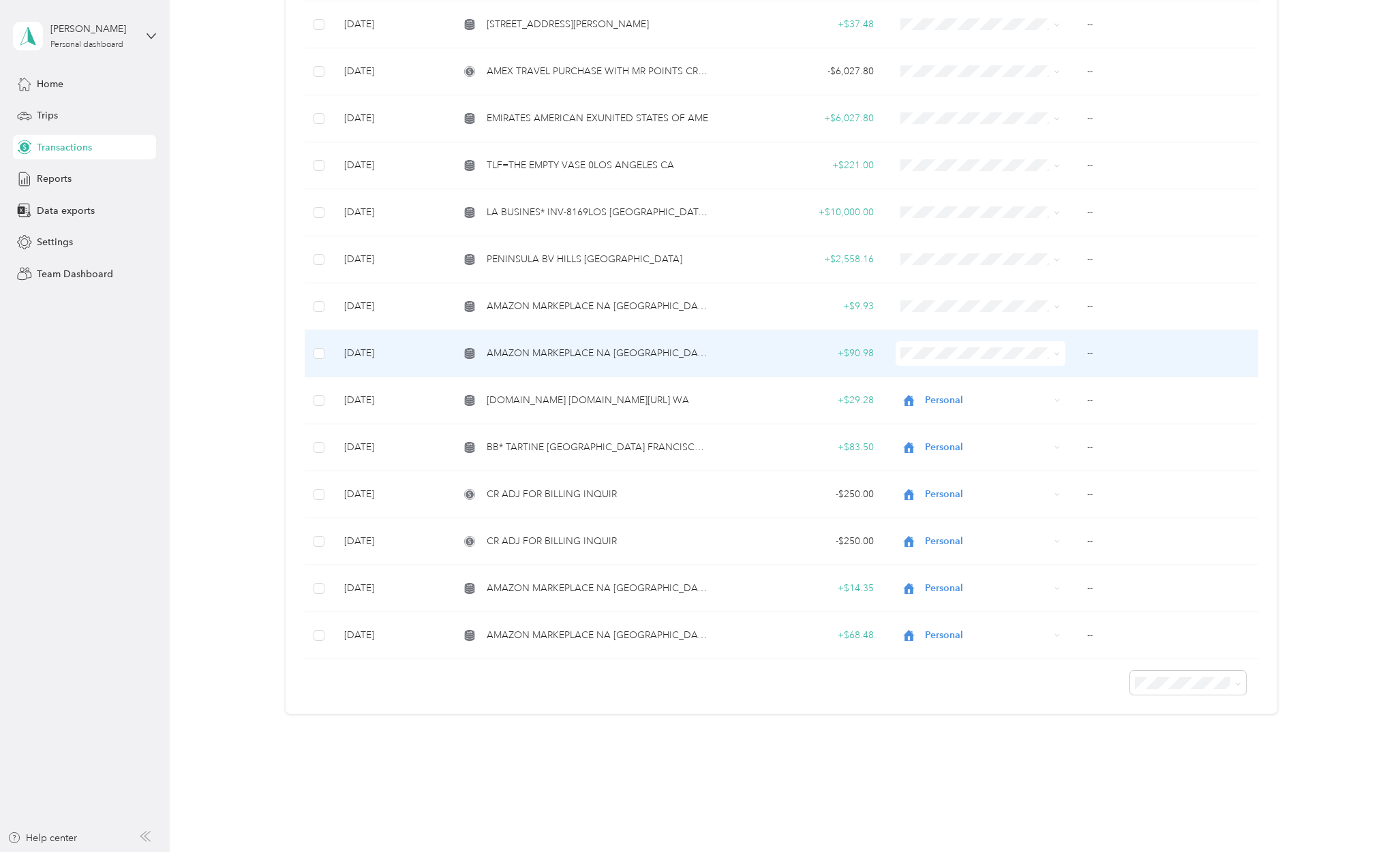
click at [589, 346] on span "AMAZON MARKEPLACE NA [GEOGRAPHIC_DATA]" at bounding box center [598, 353] width 223 height 15
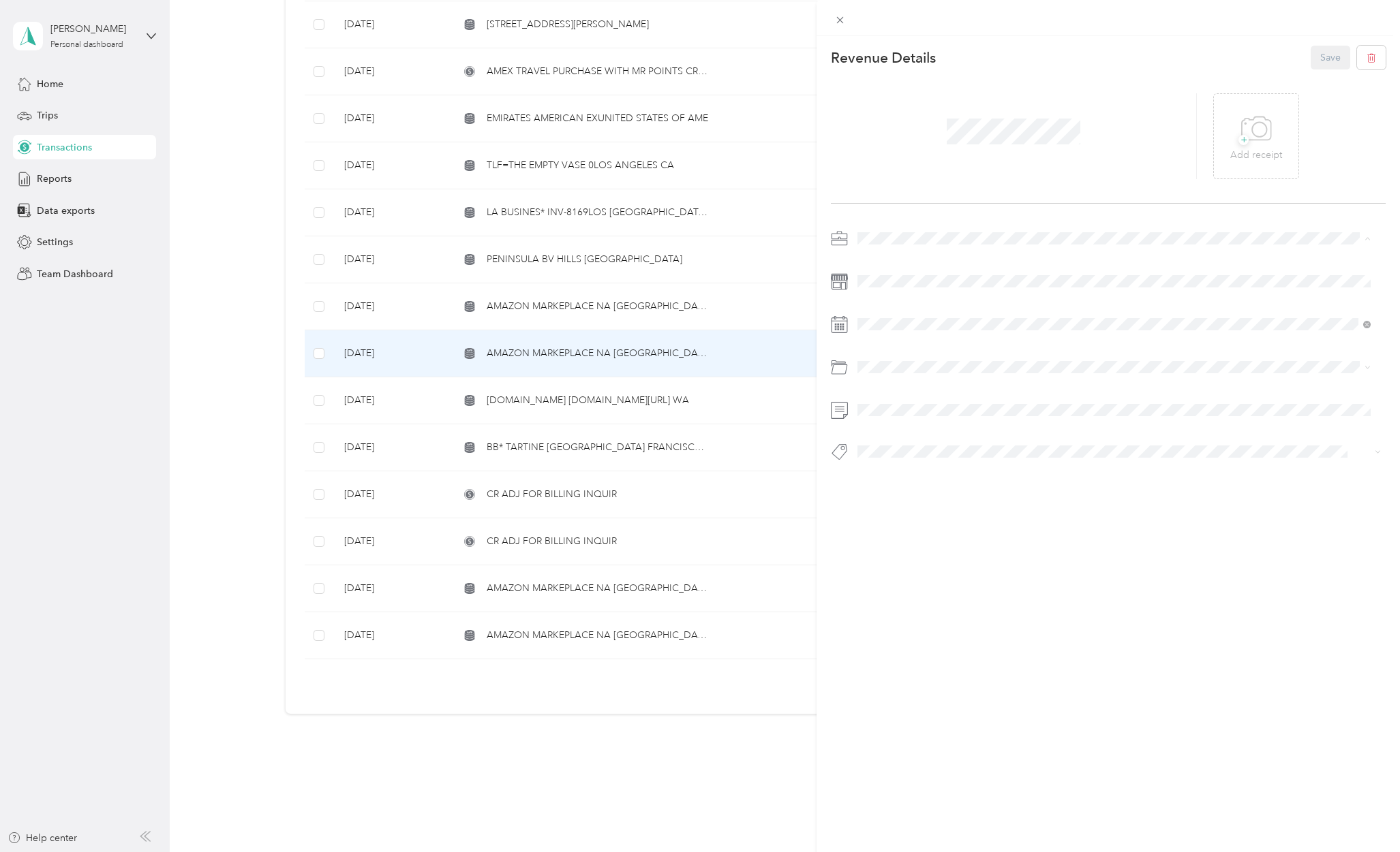
drag, startPoint x: 879, startPoint y: 291, endPoint x: 1040, endPoint y: 253, distance: 165.4
click at [879, 288] on li "Personal" at bounding box center [1114, 286] width 523 height 24
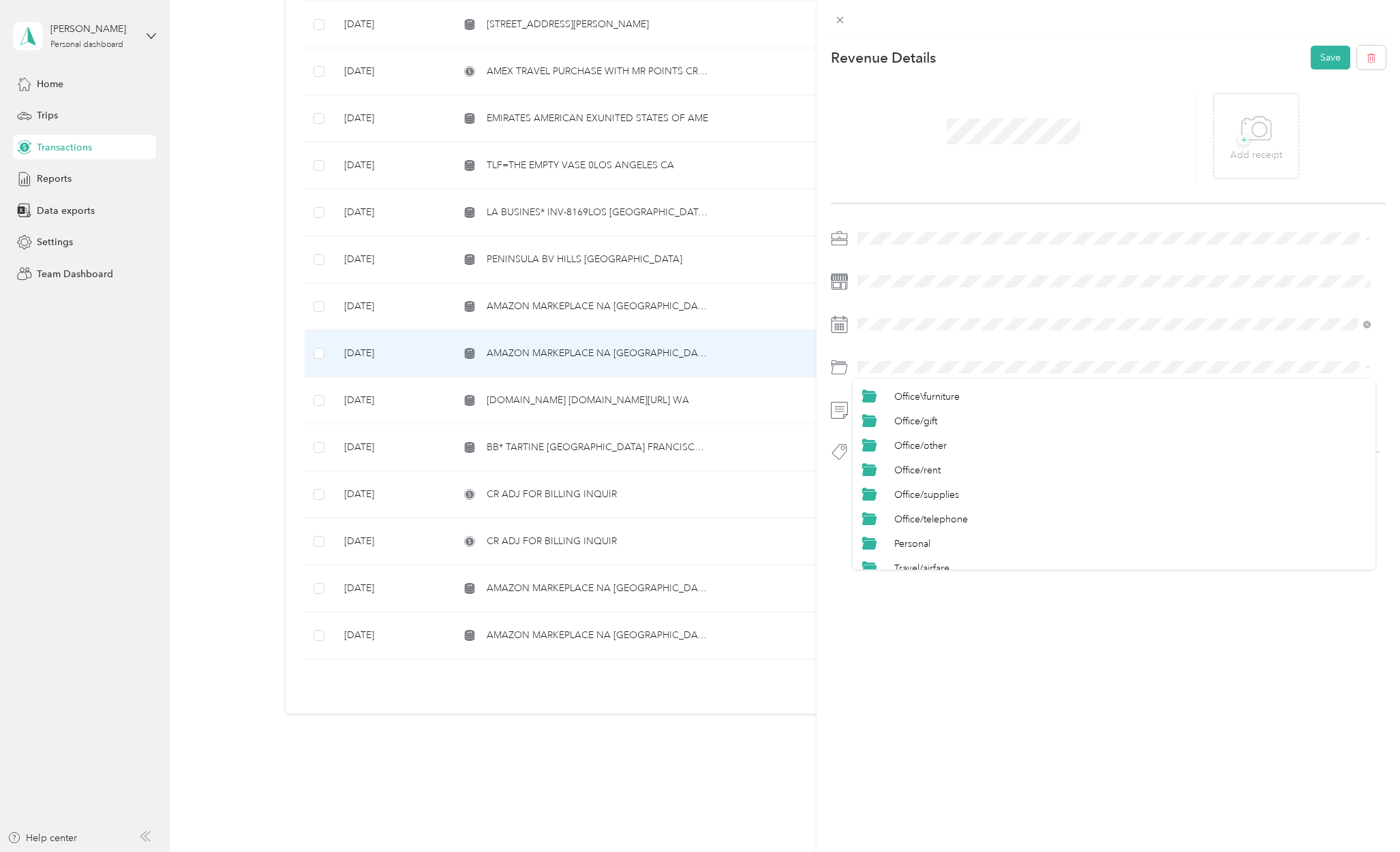
scroll to position [545, 0]
click at [928, 503] on li "Personal" at bounding box center [1114, 513] width 523 height 25
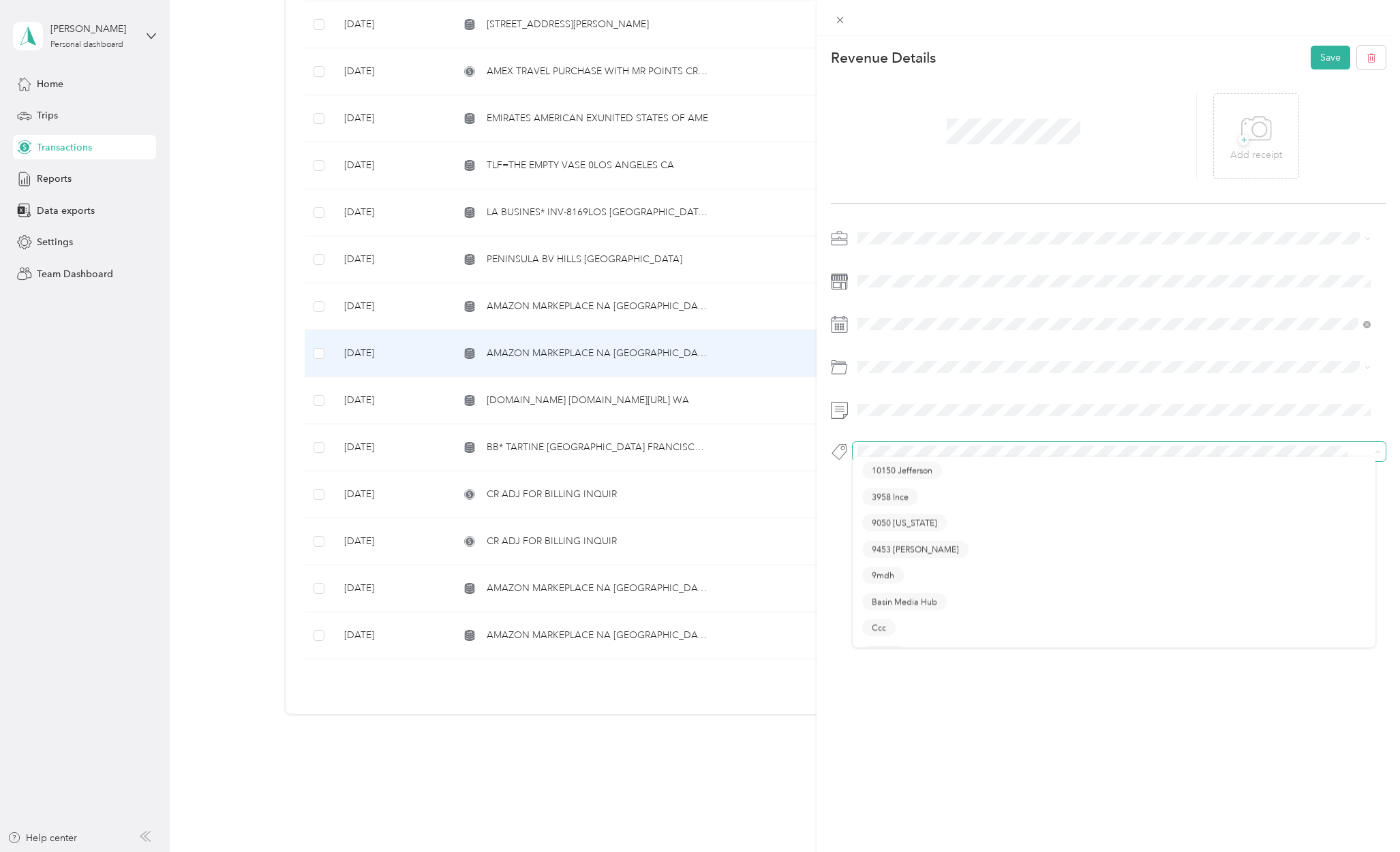
click at [882, 458] on span at bounding box center [1107, 452] width 510 height 15
click at [889, 474] on ol "10150 Jefferson 3958 Ince [GEOGRAPHIC_DATA][US_STATE][PERSON_NAME] Media Hub [G…" at bounding box center [1114, 555] width 523 height 191
click at [901, 475] on button "Personal - Mdh" at bounding box center [899, 476] width 75 height 17
click at [1329, 56] on button "Save" at bounding box center [1330, 57] width 39 height 24
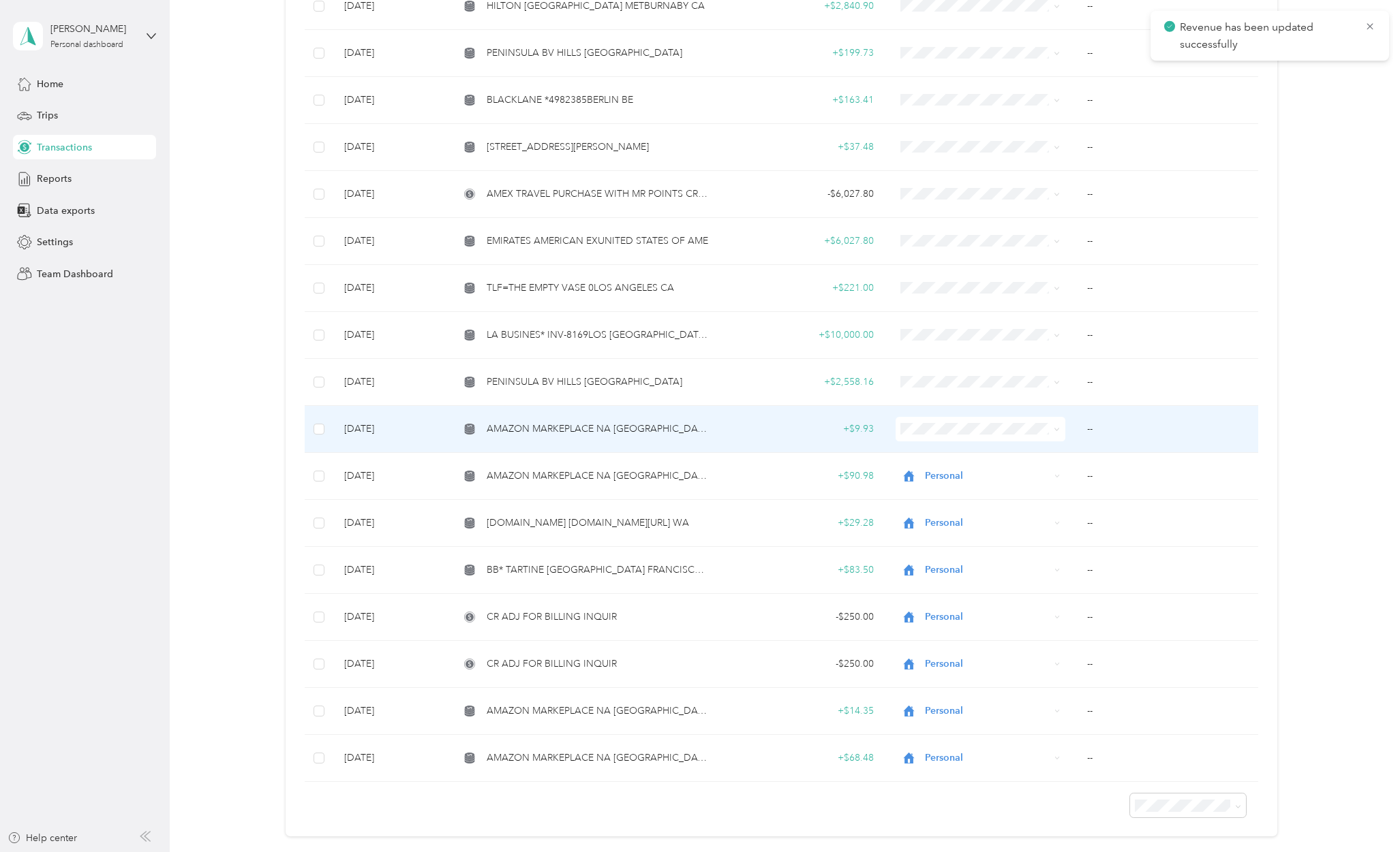
scroll to position [1987, 0]
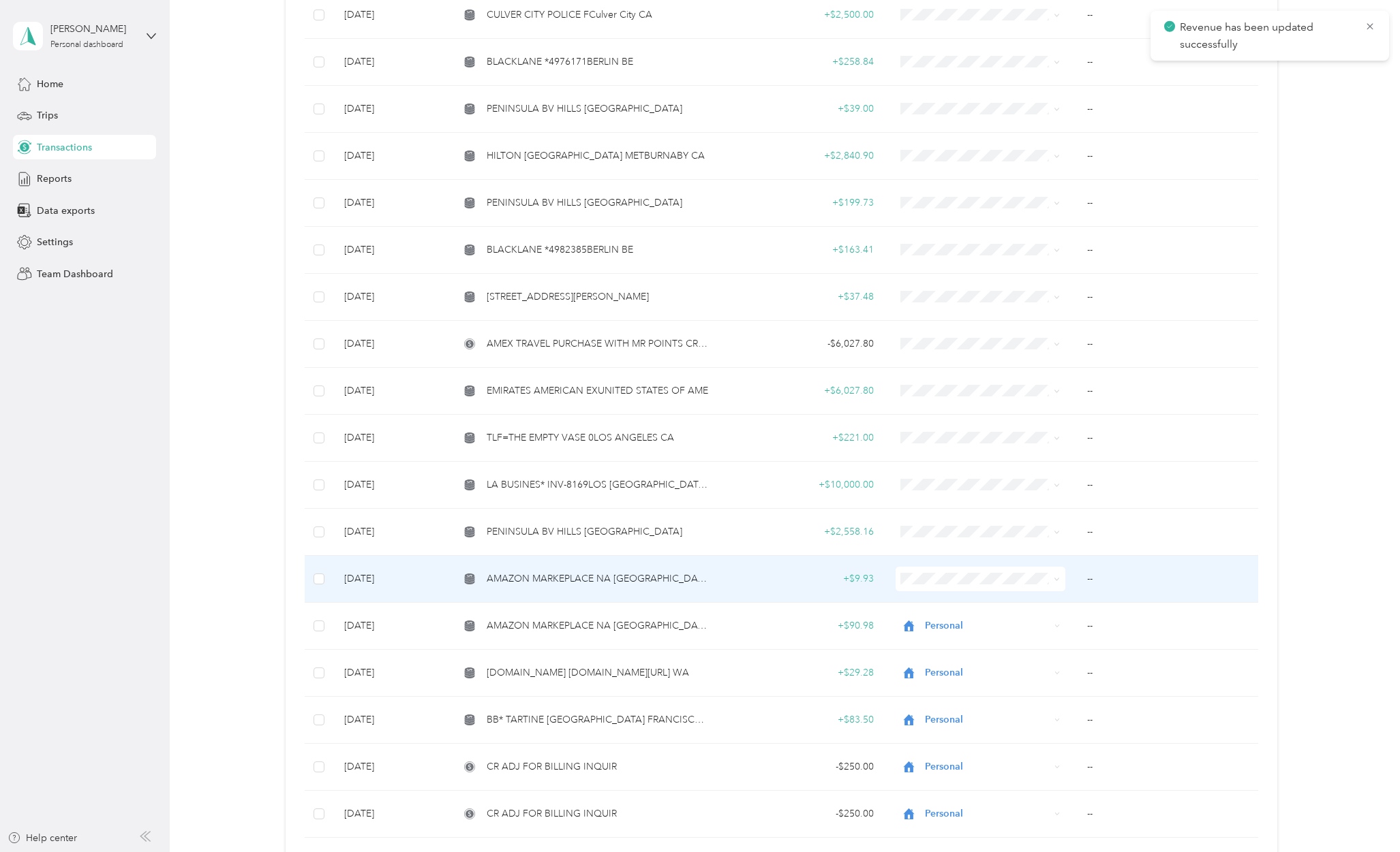
click at [602, 573] on span "AMAZON MARKEPLACE NA [GEOGRAPHIC_DATA]" at bounding box center [598, 578] width 223 height 15
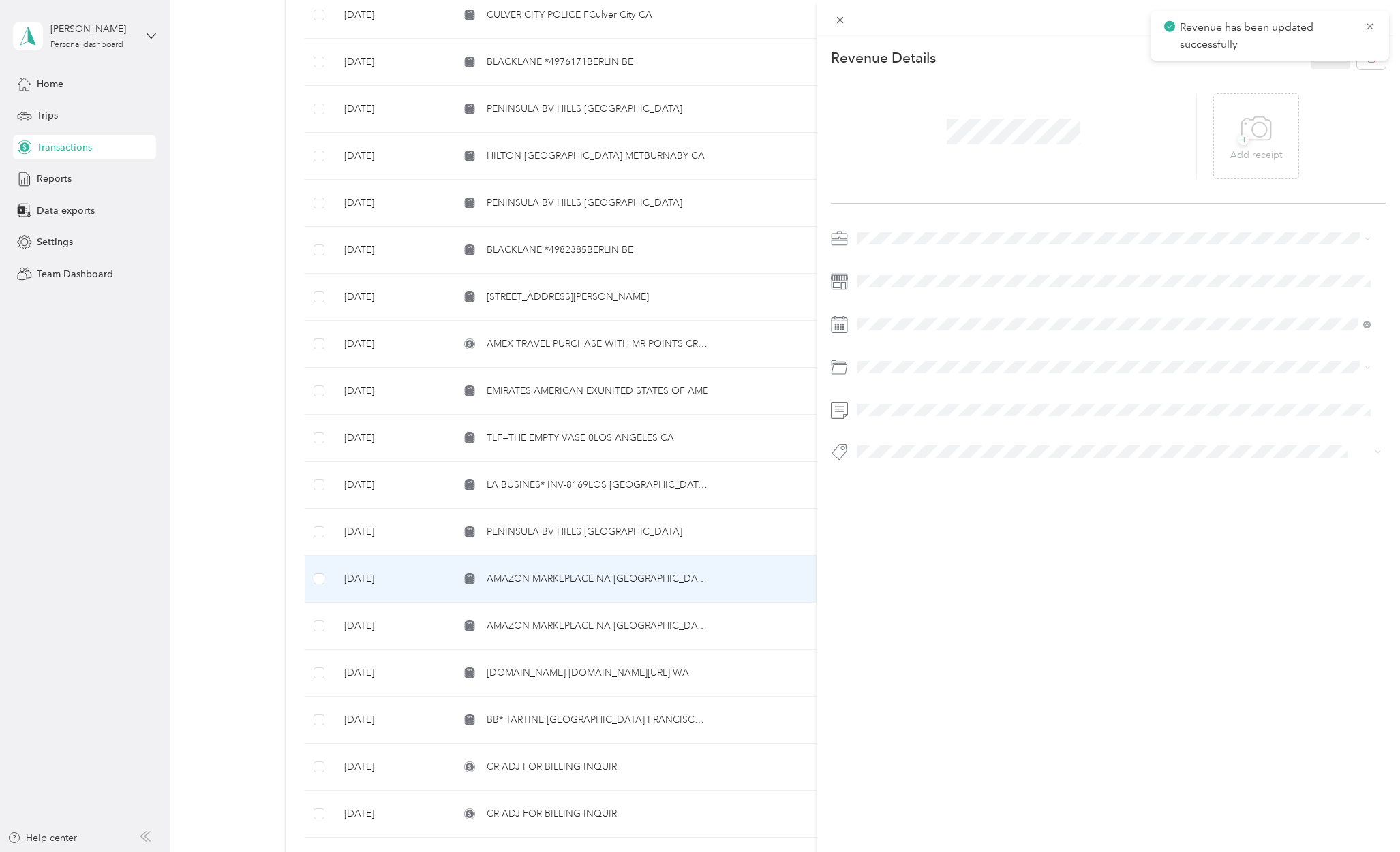
click at [881, 287] on div "Personal" at bounding box center [1114, 281] width 504 height 15
click at [935, 423] on div "Personal" at bounding box center [1130, 422] width 471 height 15
click at [893, 456] on span at bounding box center [1107, 452] width 510 height 15
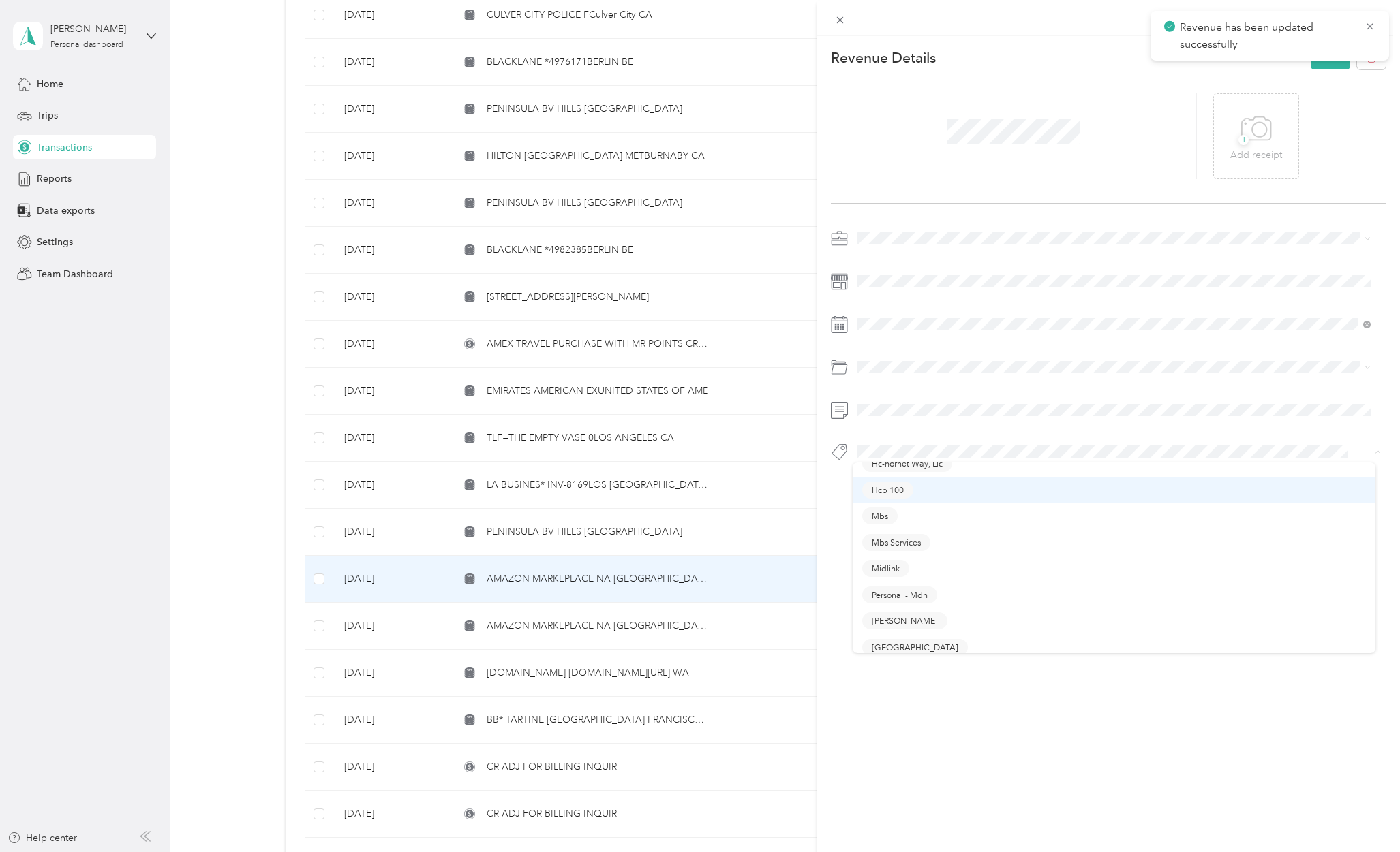
scroll to position [363, 0]
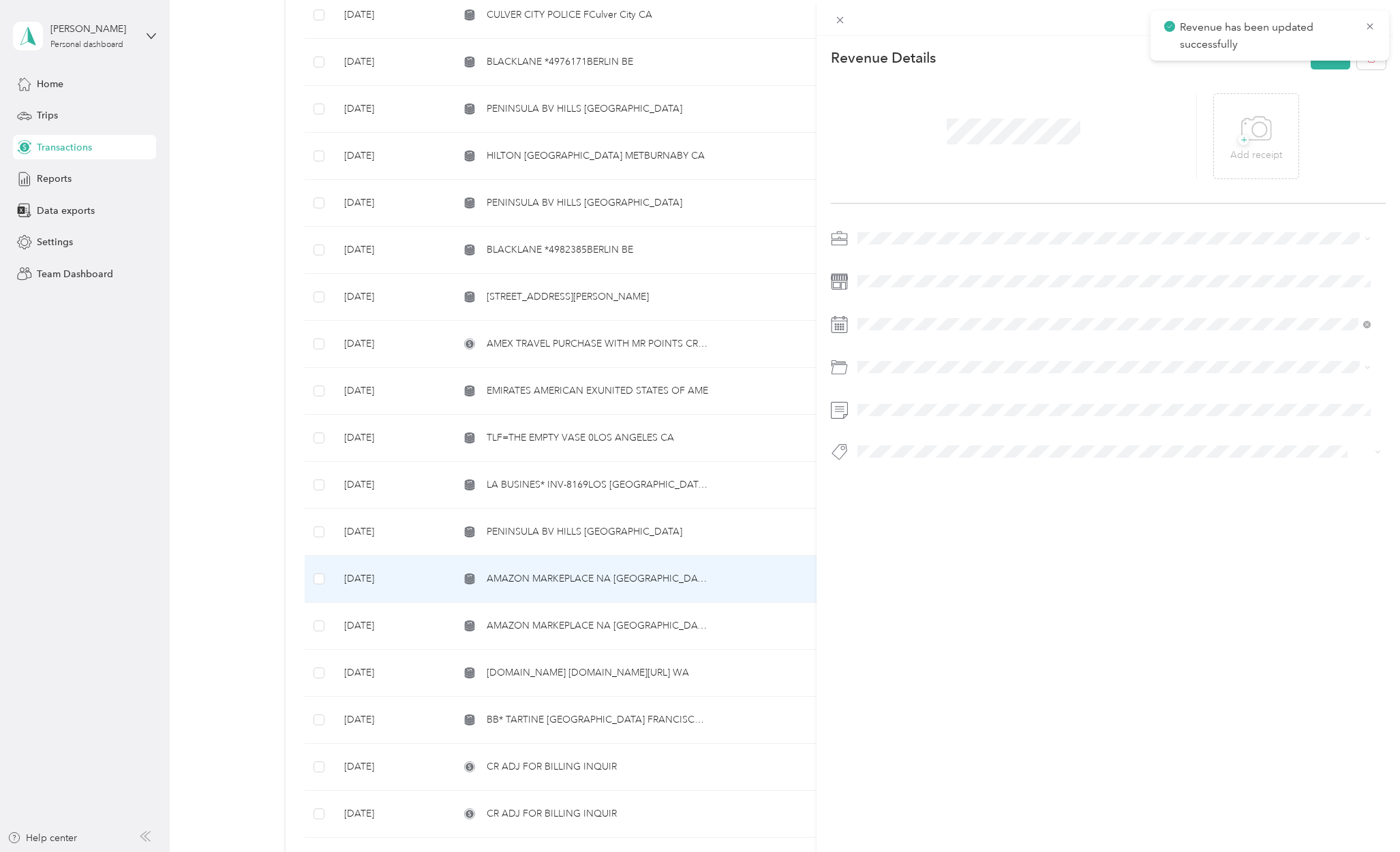
click at [887, 530] on span "Personal - Mdh" at bounding box center [899, 531] width 56 height 12
click at [1324, 55] on button "Save" at bounding box center [1330, 57] width 39 height 24
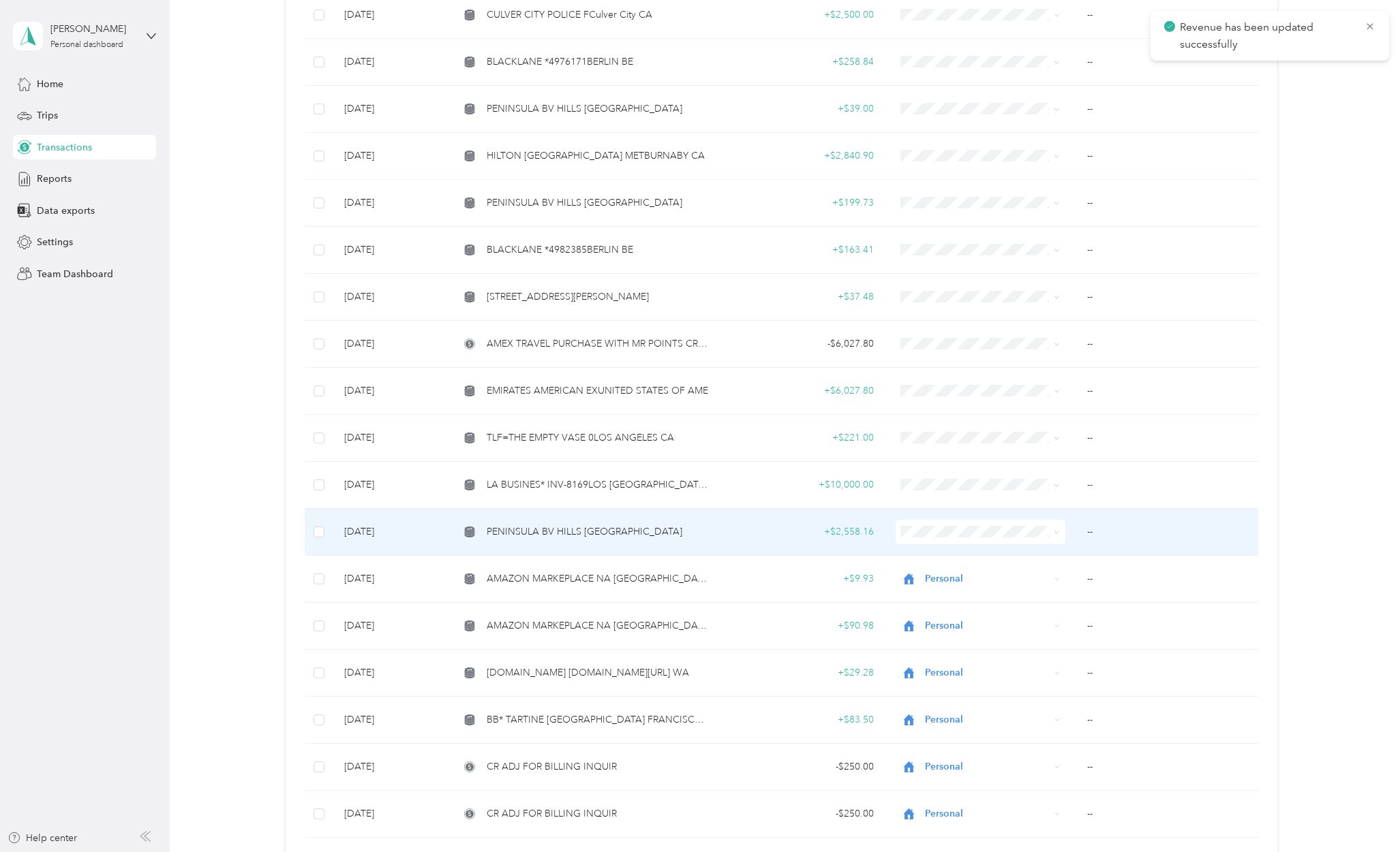
click at [571, 524] on span "PENINSULA BV HILLS [GEOGRAPHIC_DATA]" at bounding box center [584, 531] width 196 height 15
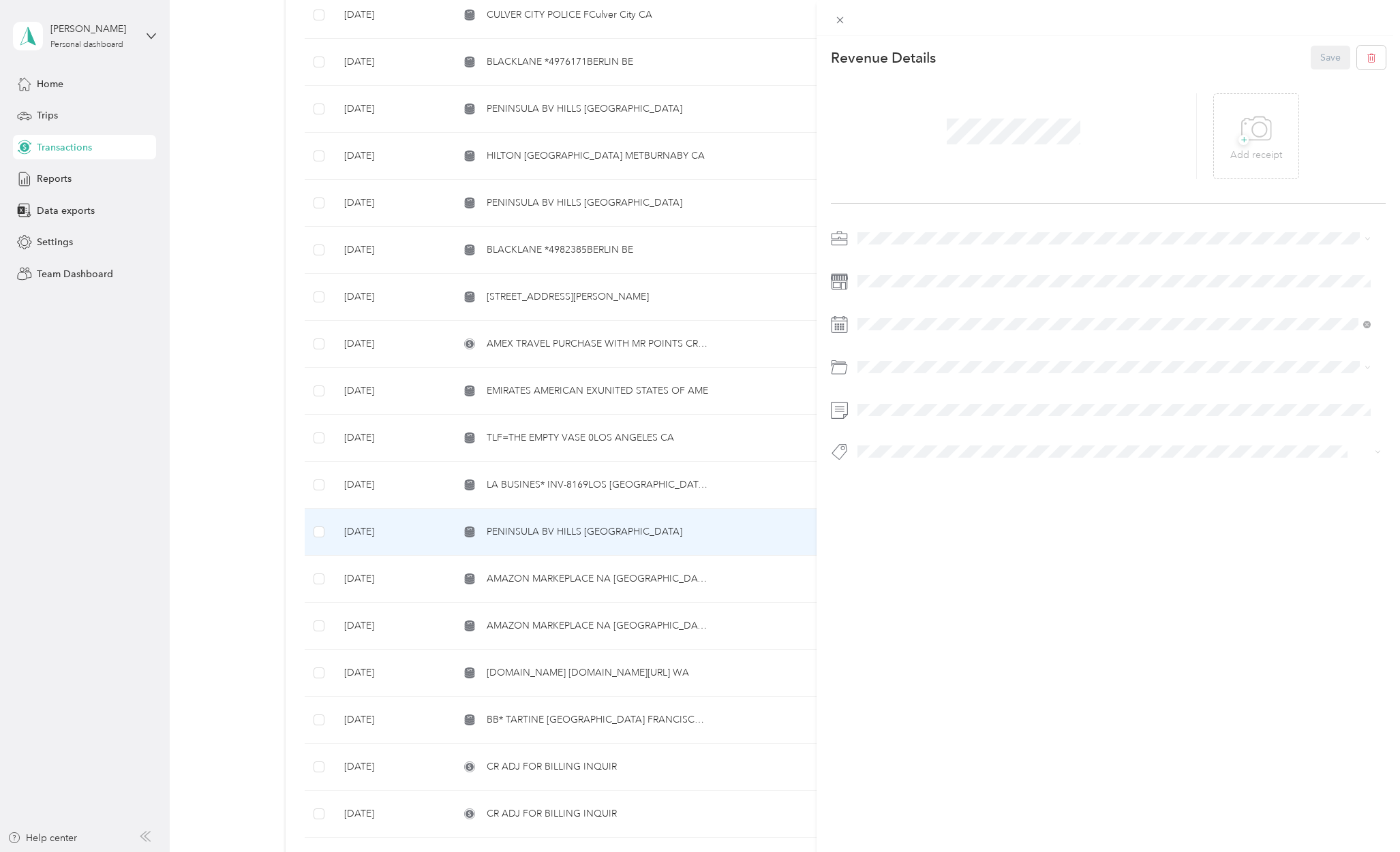
click at [886, 288] on li "Personal" at bounding box center [1114, 282] width 523 height 24
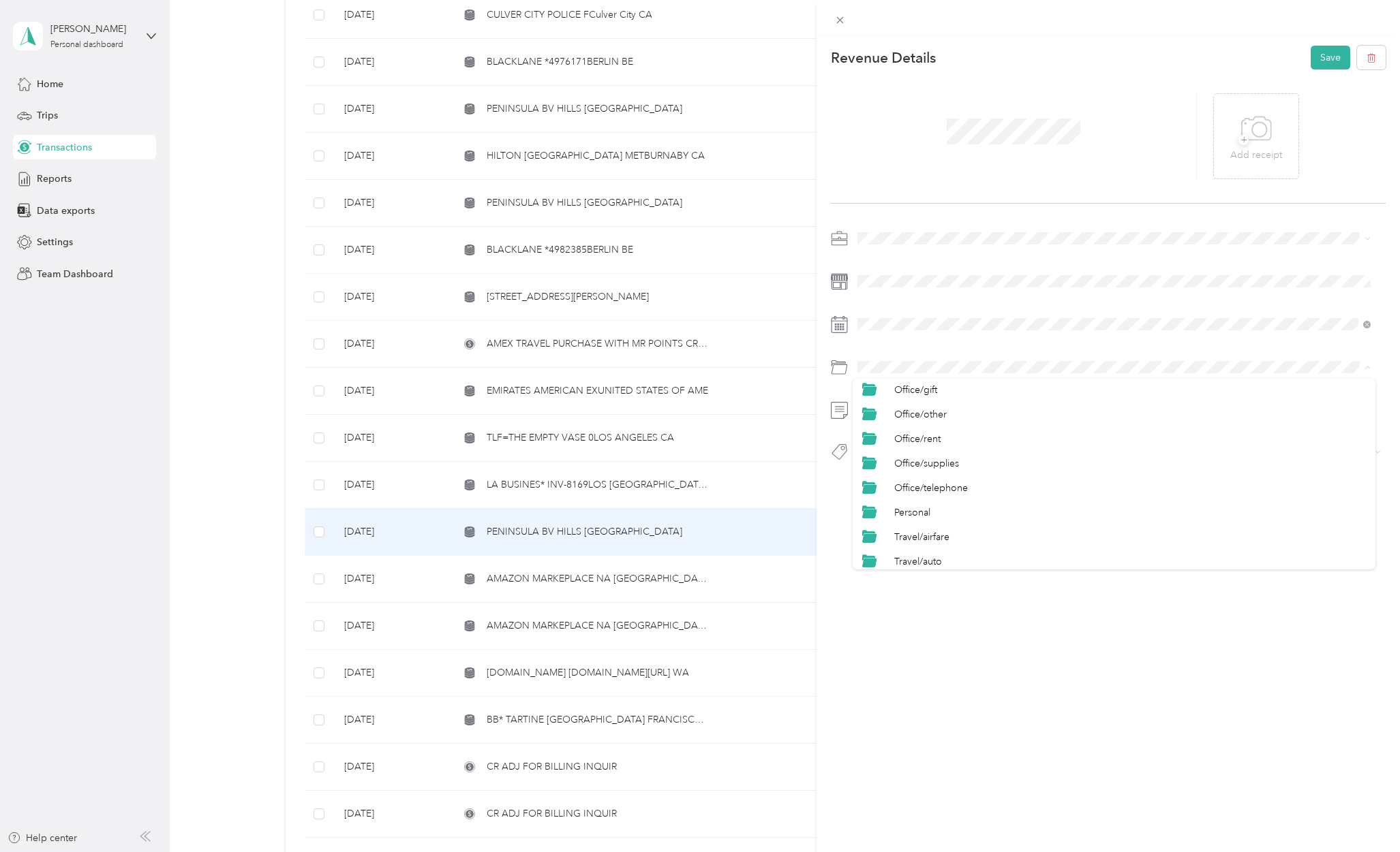
scroll to position [636, 0]
click at [931, 426] on li "Personal" at bounding box center [1114, 422] width 523 height 25
click at [896, 529] on span "Personal - Mdh" at bounding box center [899, 532] width 56 height 12
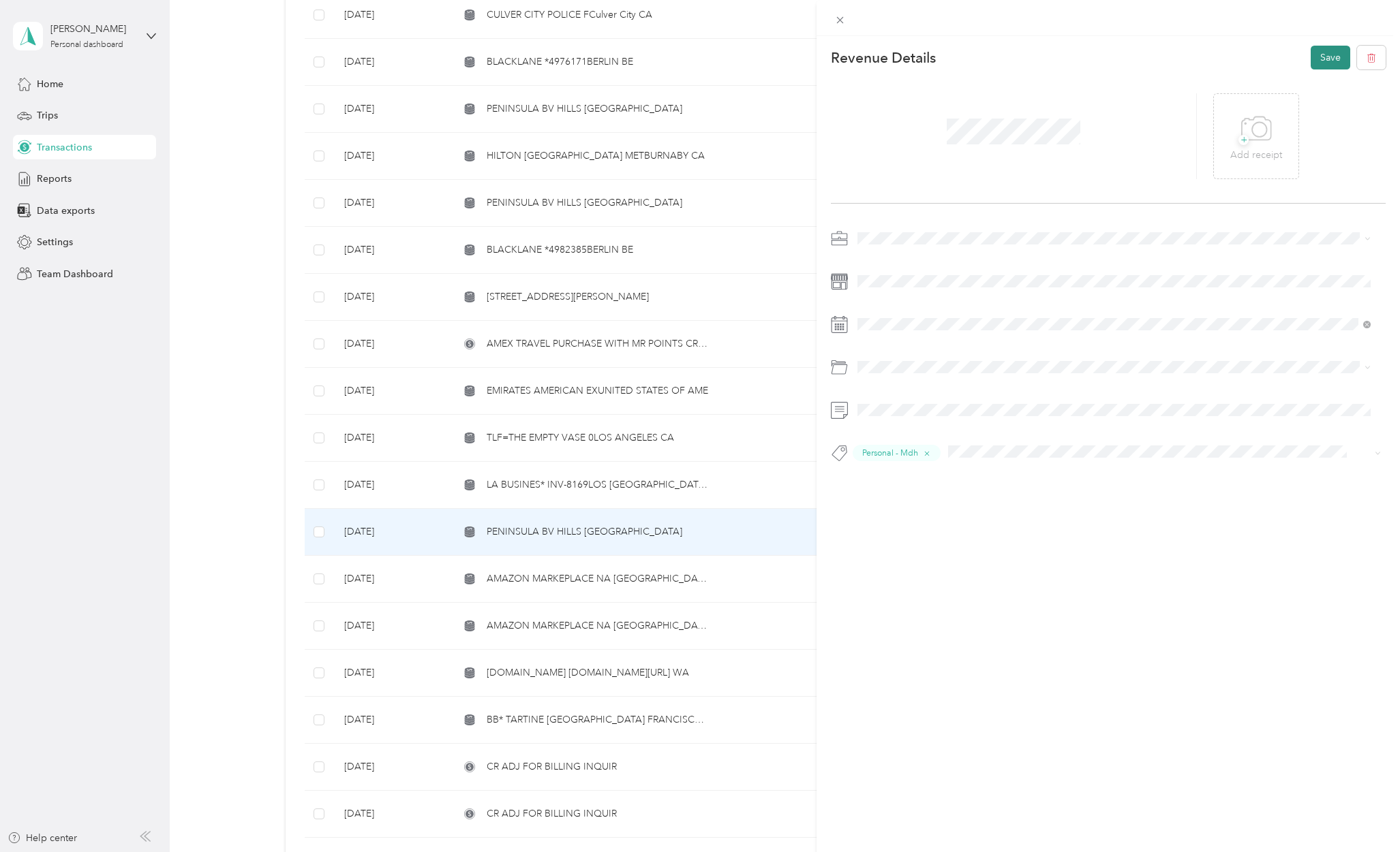
click at [1318, 53] on button "Save" at bounding box center [1330, 57] width 39 height 24
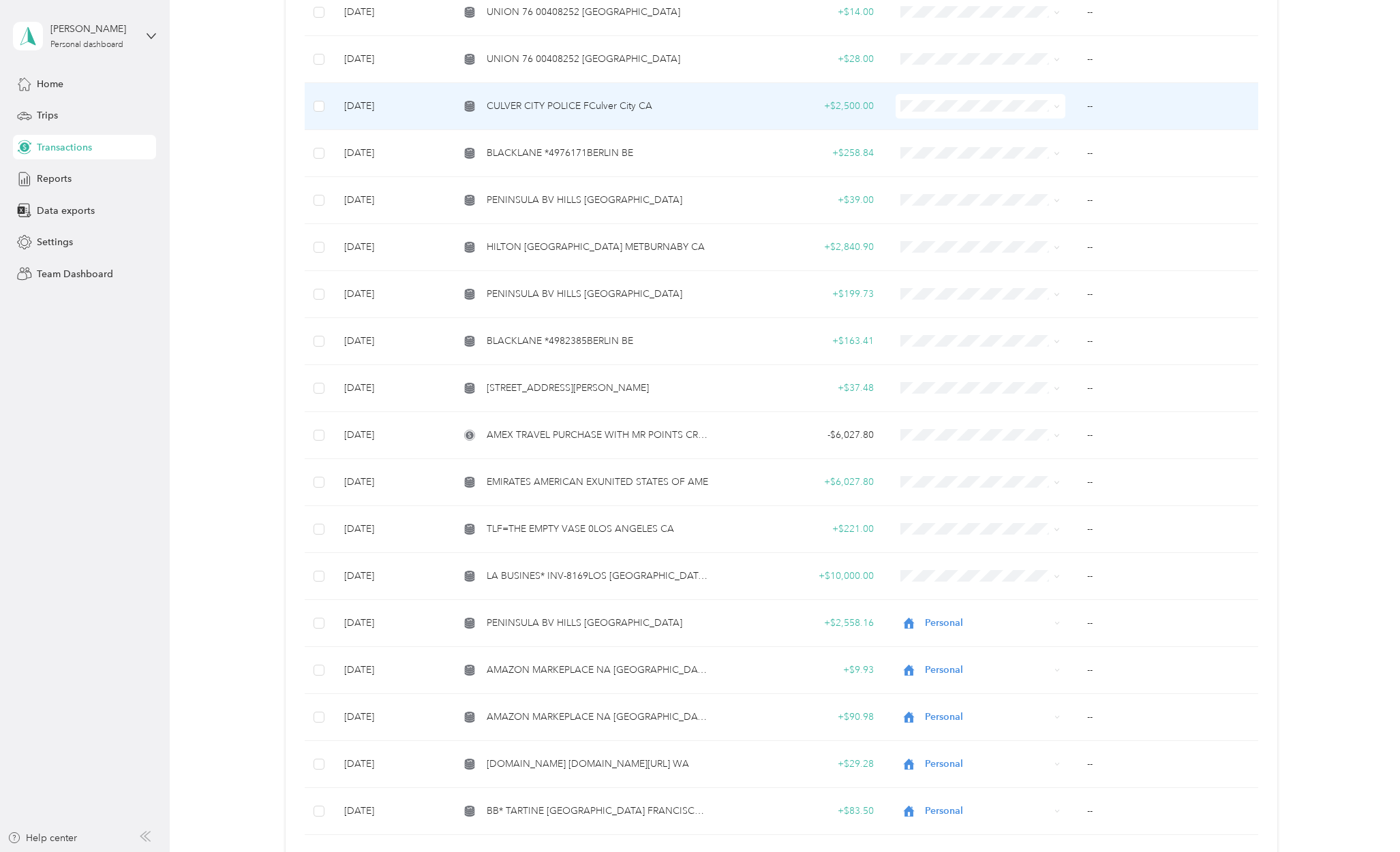
scroll to position [1987, 0]
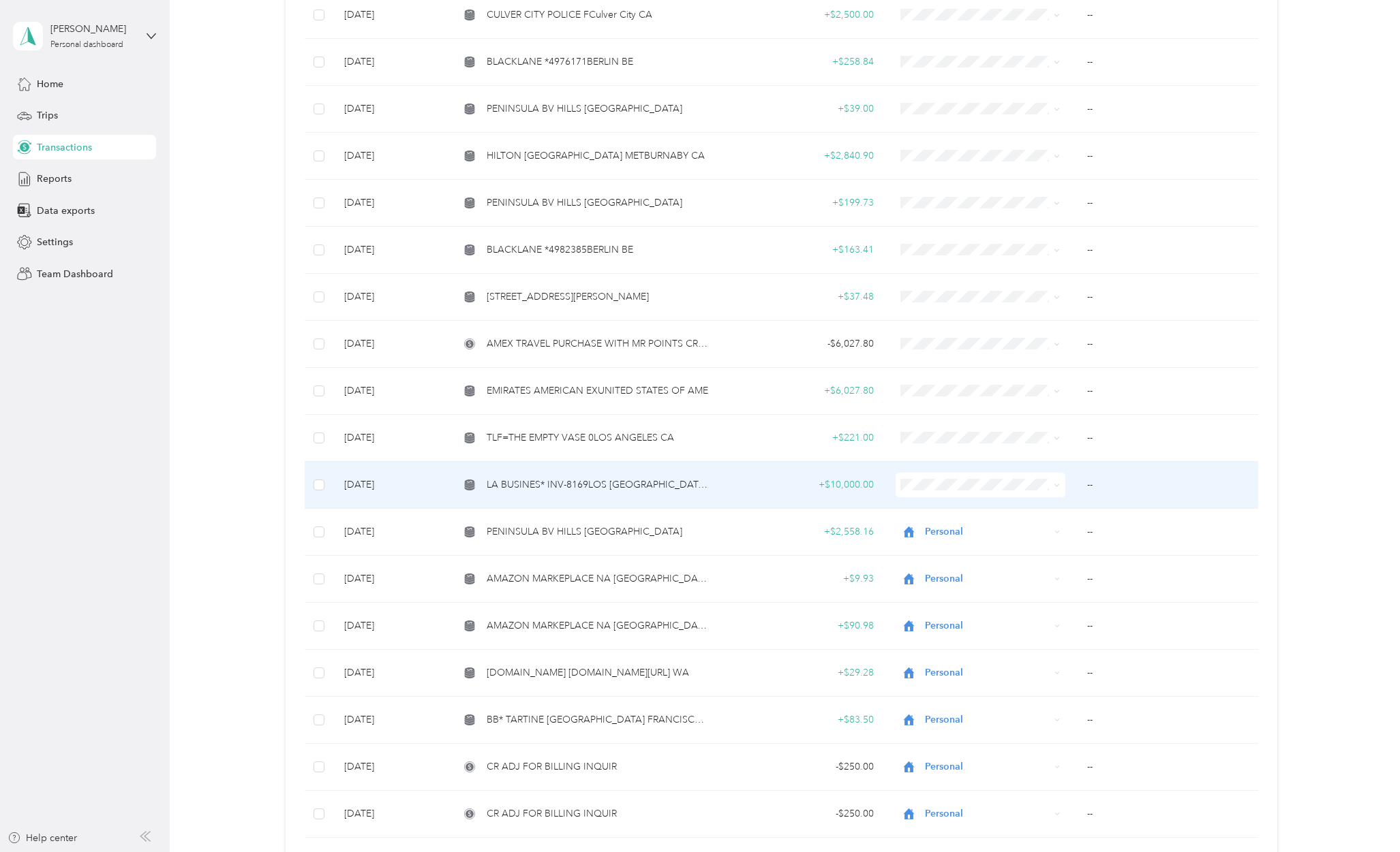
click at [564, 477] on span "LA BUSINES* INV-8169LOS [GEOGRAPHIC_DATA], [GEOGRAPHIC_DATA]" at bounding box center [598, 484] width 223 height 15
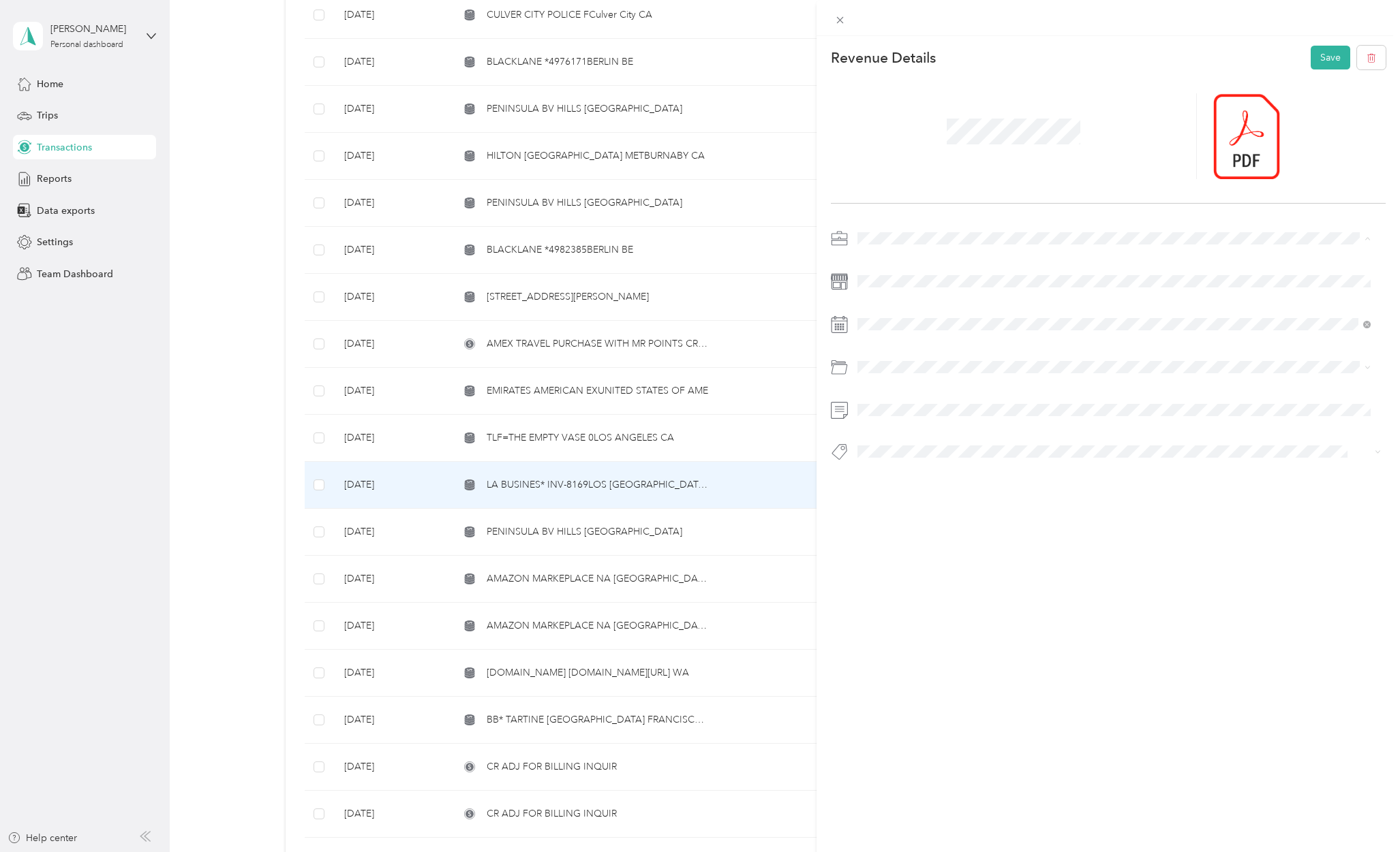
click at [899, 265] on div "[PERSON_NAME] Capital Partners" at bounding box center [1114, 262] width 504 height 15
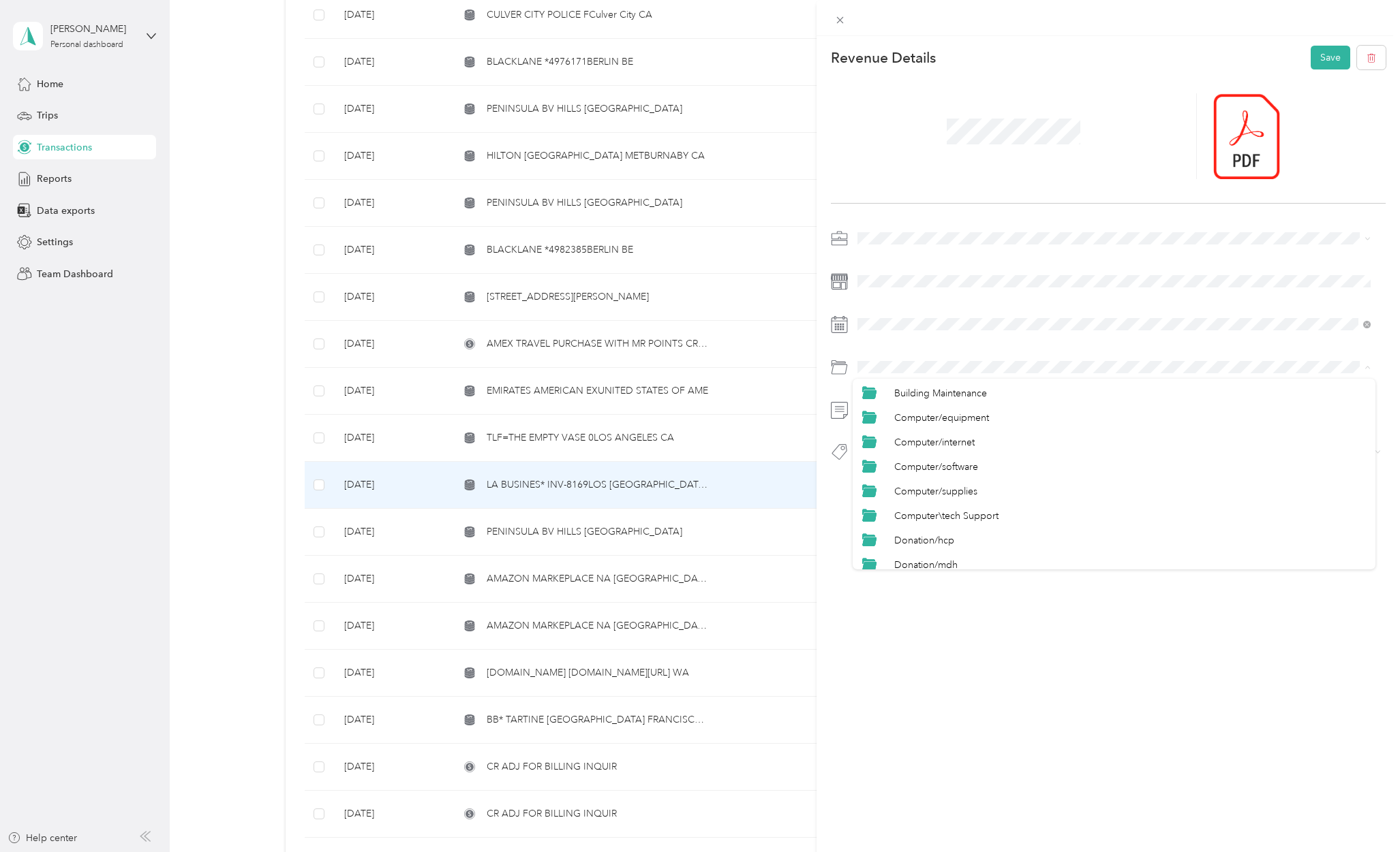
scroll to position [181, 0]
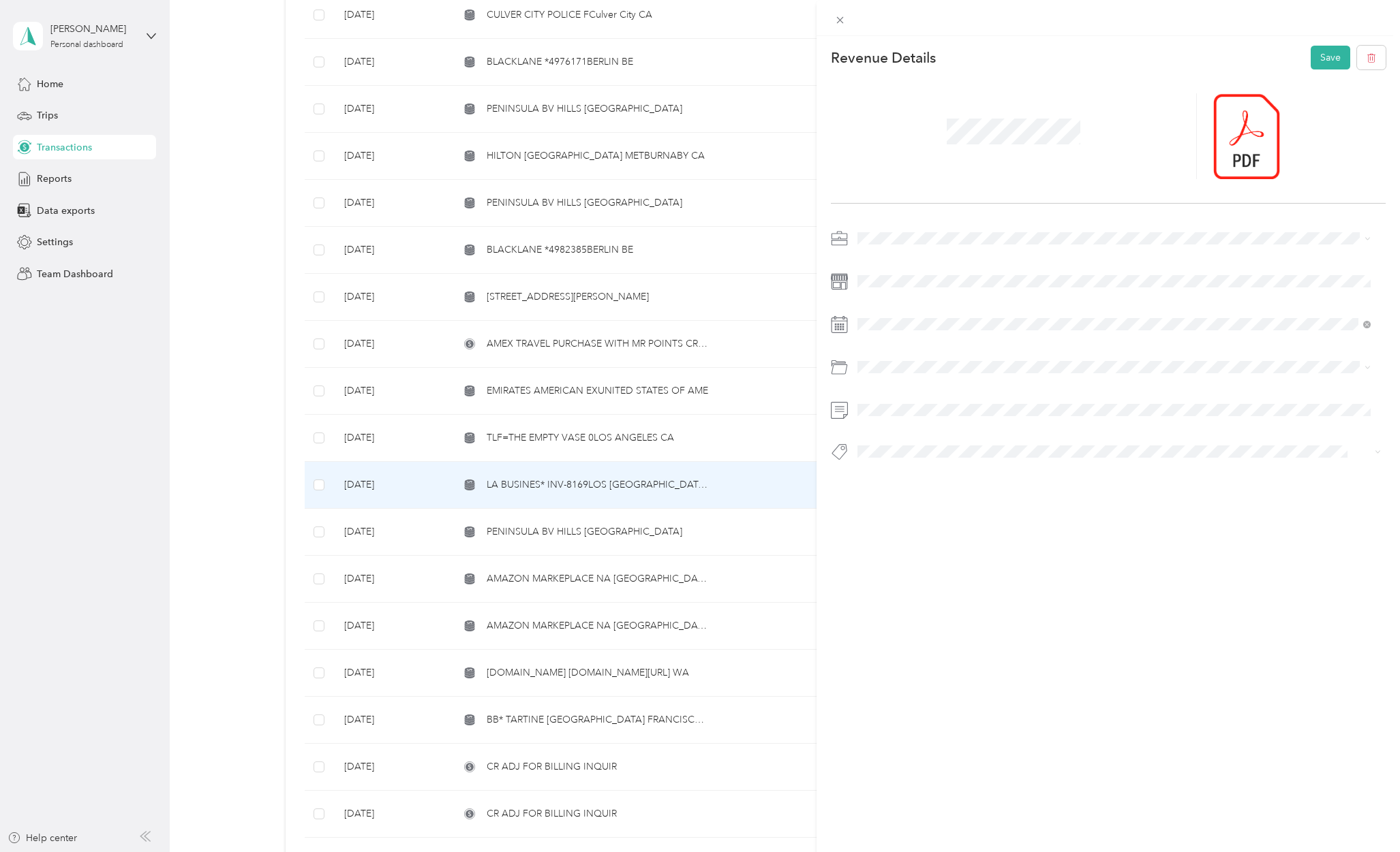
click at [933, 503] on span "Donation/hcp" at bounding box center [924, 506] width 60 height 12
click at [893, 472] on span "Hcp 100" at bounding box center [888, 476] width 32 height 12
click at [1311, 59] on button "Save" at bounding box center [1330, 57] width 39 height 24
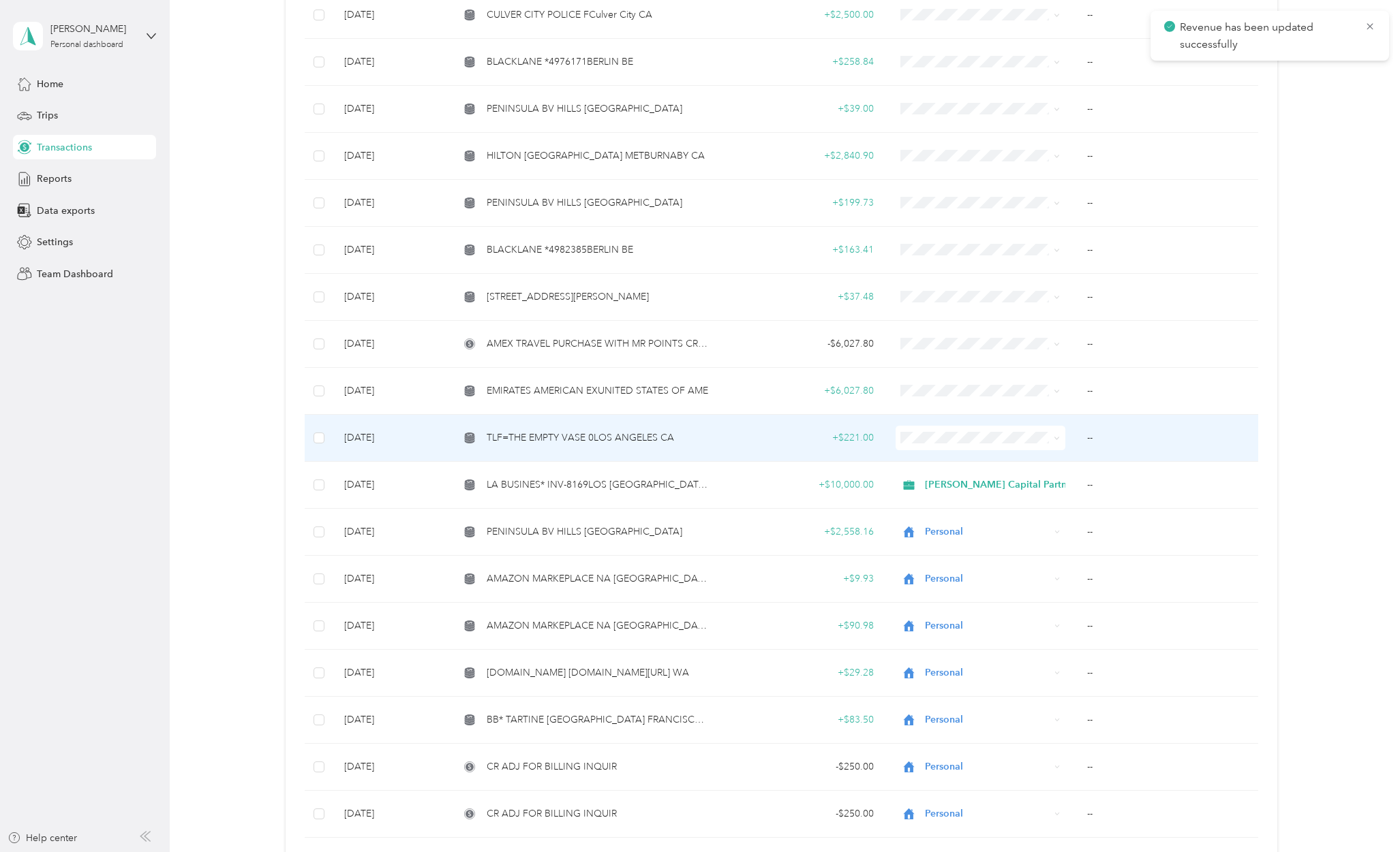
click at [625, 438] on td "TLF=THE EMPTY VASE 0LOS ANGELES CA" at bounding box center [584, 438] width 273 height 47
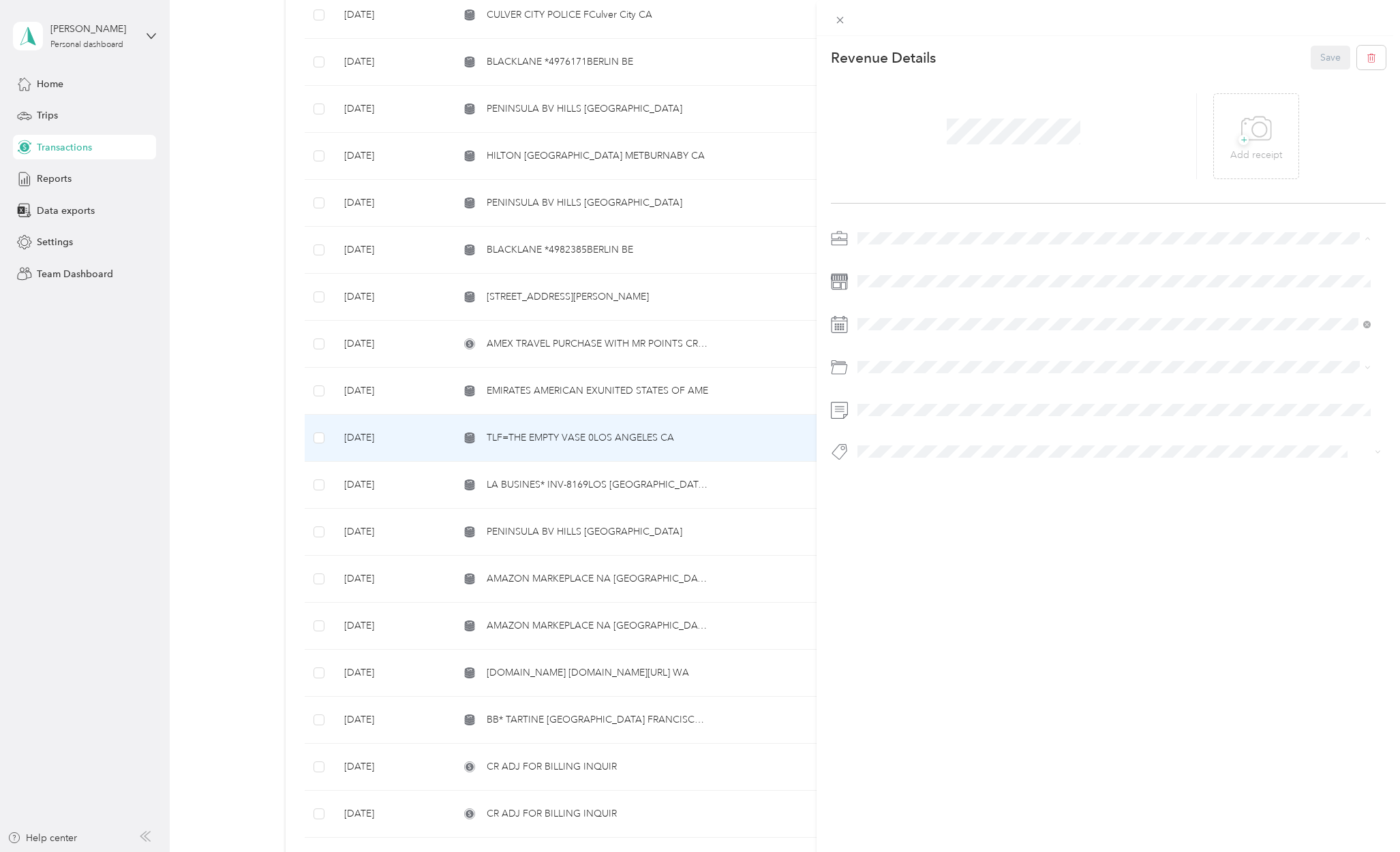
click at [889, 288] on div "Personal" at bounding box center [1114, 286] width 504 height 15
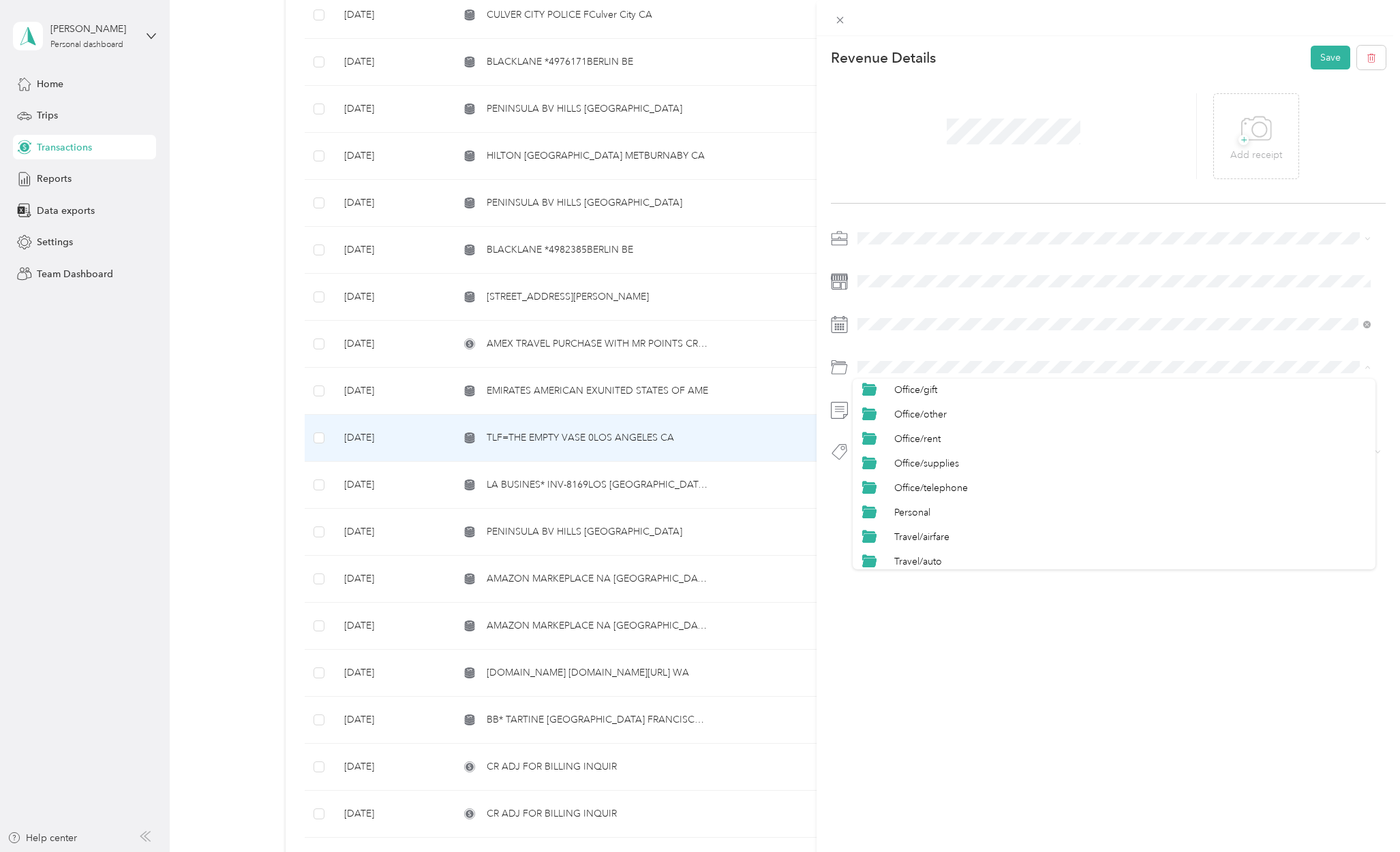
scroll to position [636, 0]
click at [931, 427] on li "Personal" at bounding box center [1114, 422] width 523 height 25
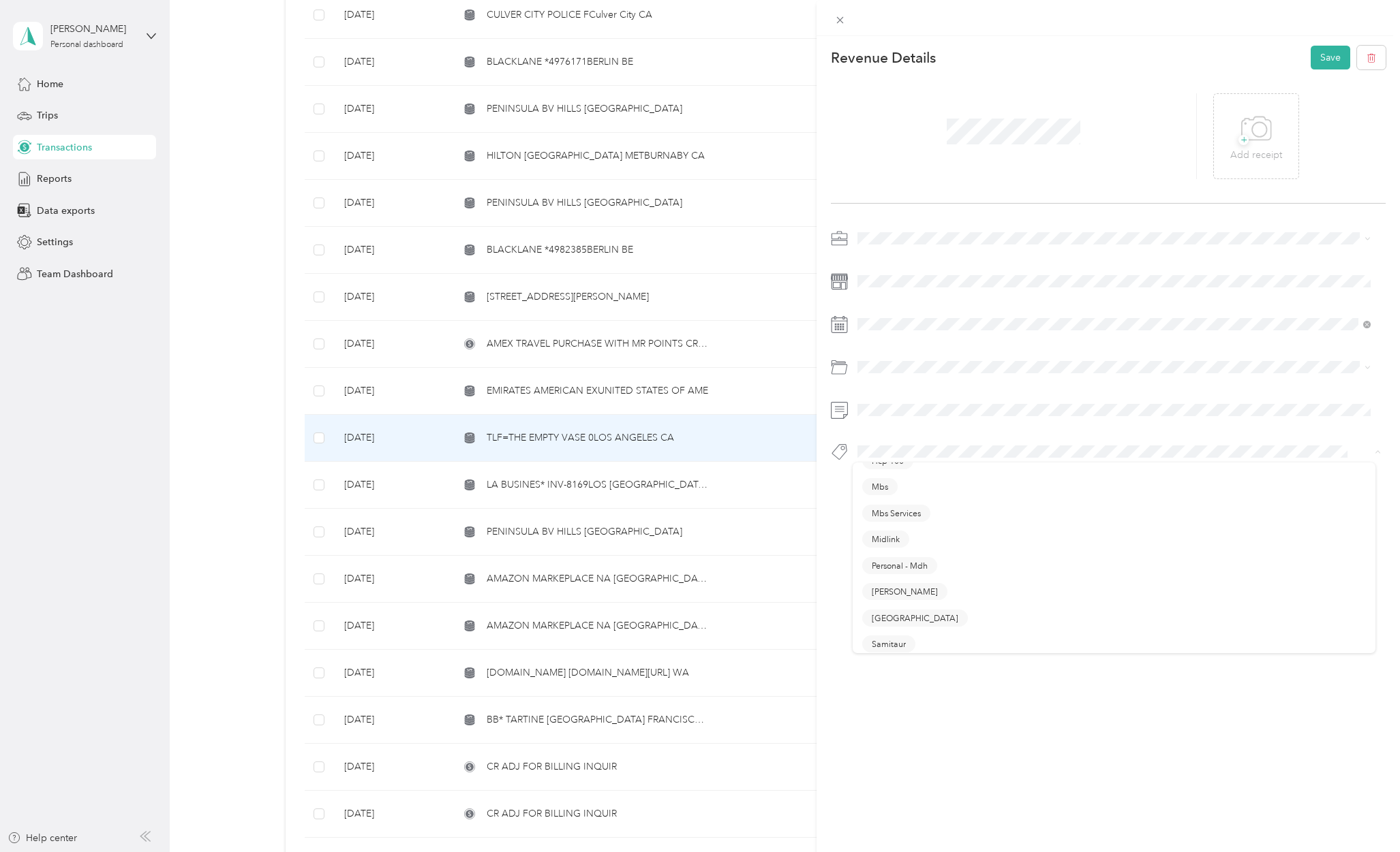
scroll to position [363, 0]
click at [908, 533] on button "Personal - Mdh" at bounding box center [899, 533] width 75 height 17
click at [1317, 56] on button "Save" at bounding box center [1330, 57] width 39 height 24
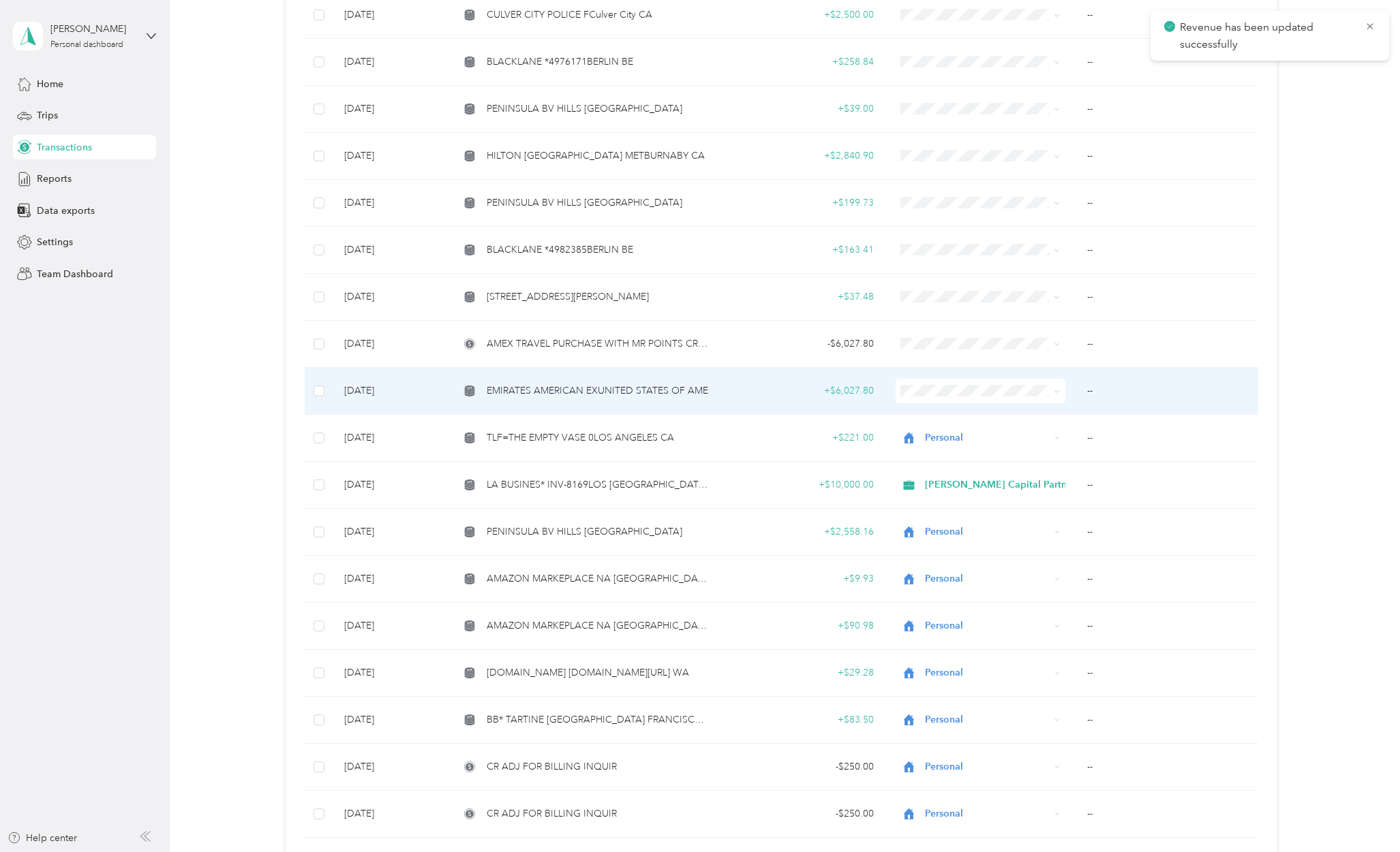
click at [643, 383] on span "EMIRATES AMERICAN EXUNITED STATES OF AME" at bounding box center [598, 390] width 222 height 15
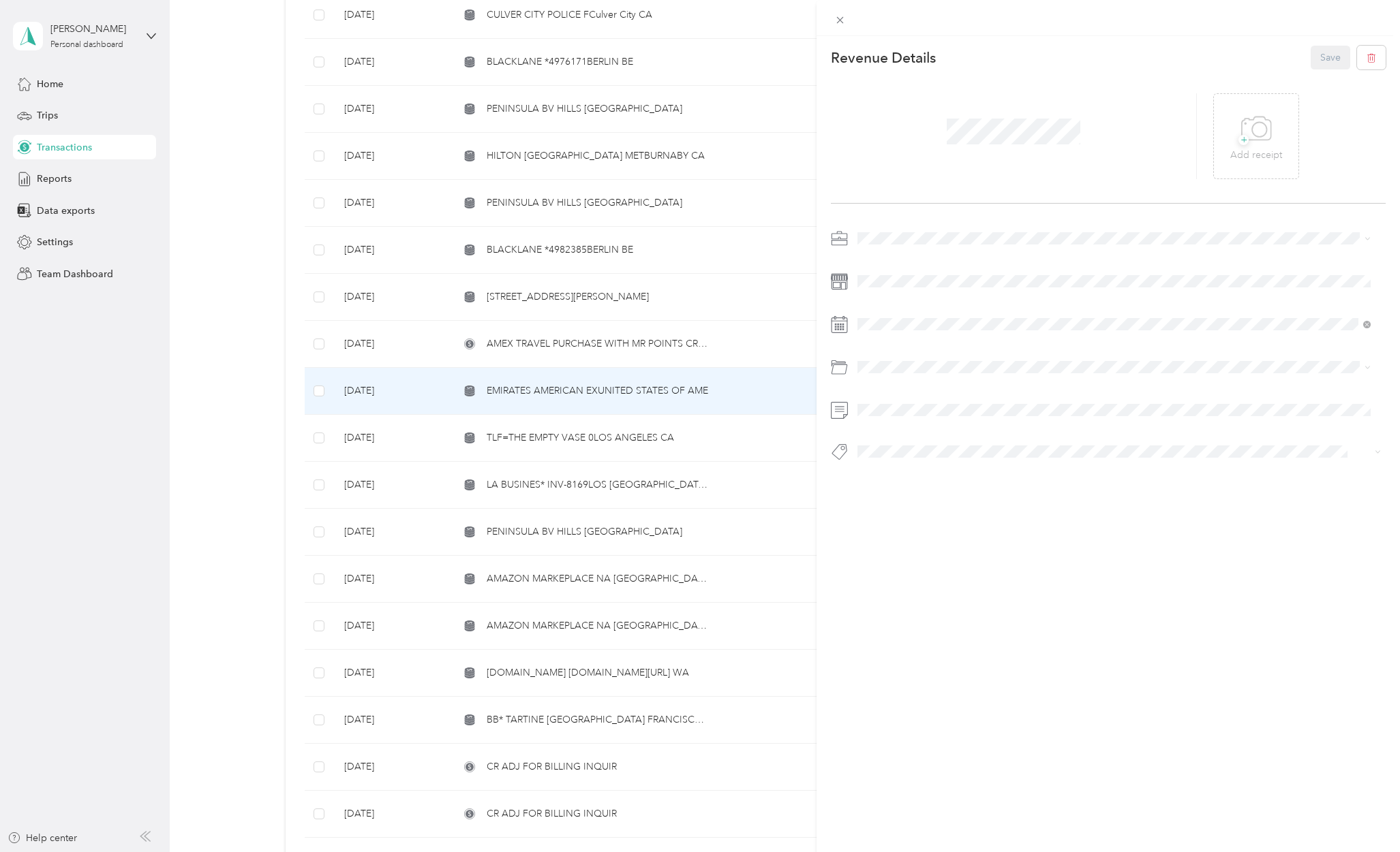
click at [879, 282] on span "Personal" at bounding box center [879, 281] width 36 height 12
click at [909, 530] on span "Personal - Mdh" at bounding box center [899, 527] width 56 height 12
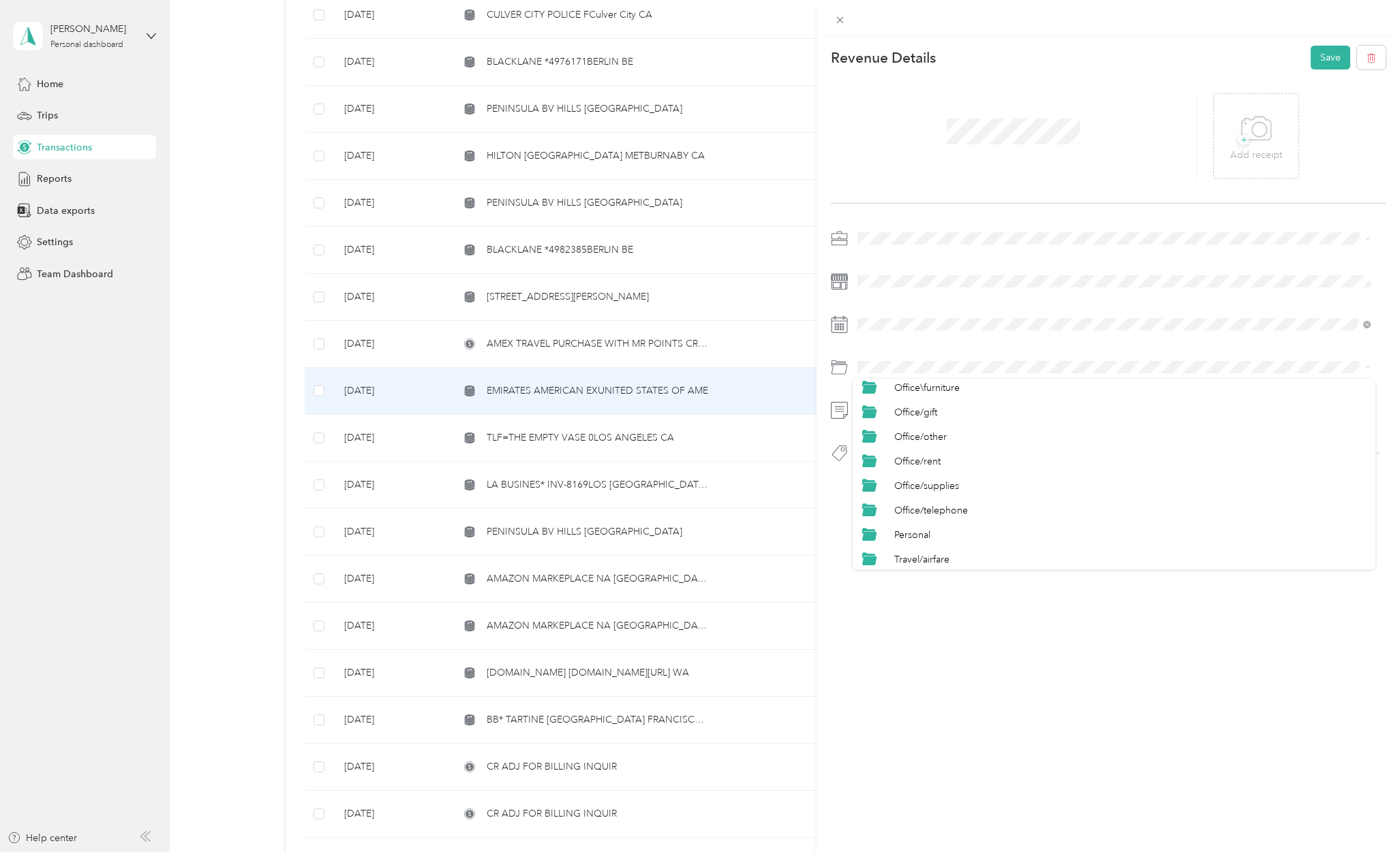
scroll to position [545, 0]
drag, startPoint x: 905, startPoint y: 505, endPoint x: 964, endPoint y: 498, distance: 59.4
click at [906, 506] on div "Personal" at bounding box center [1130, 513] width 471 height 15
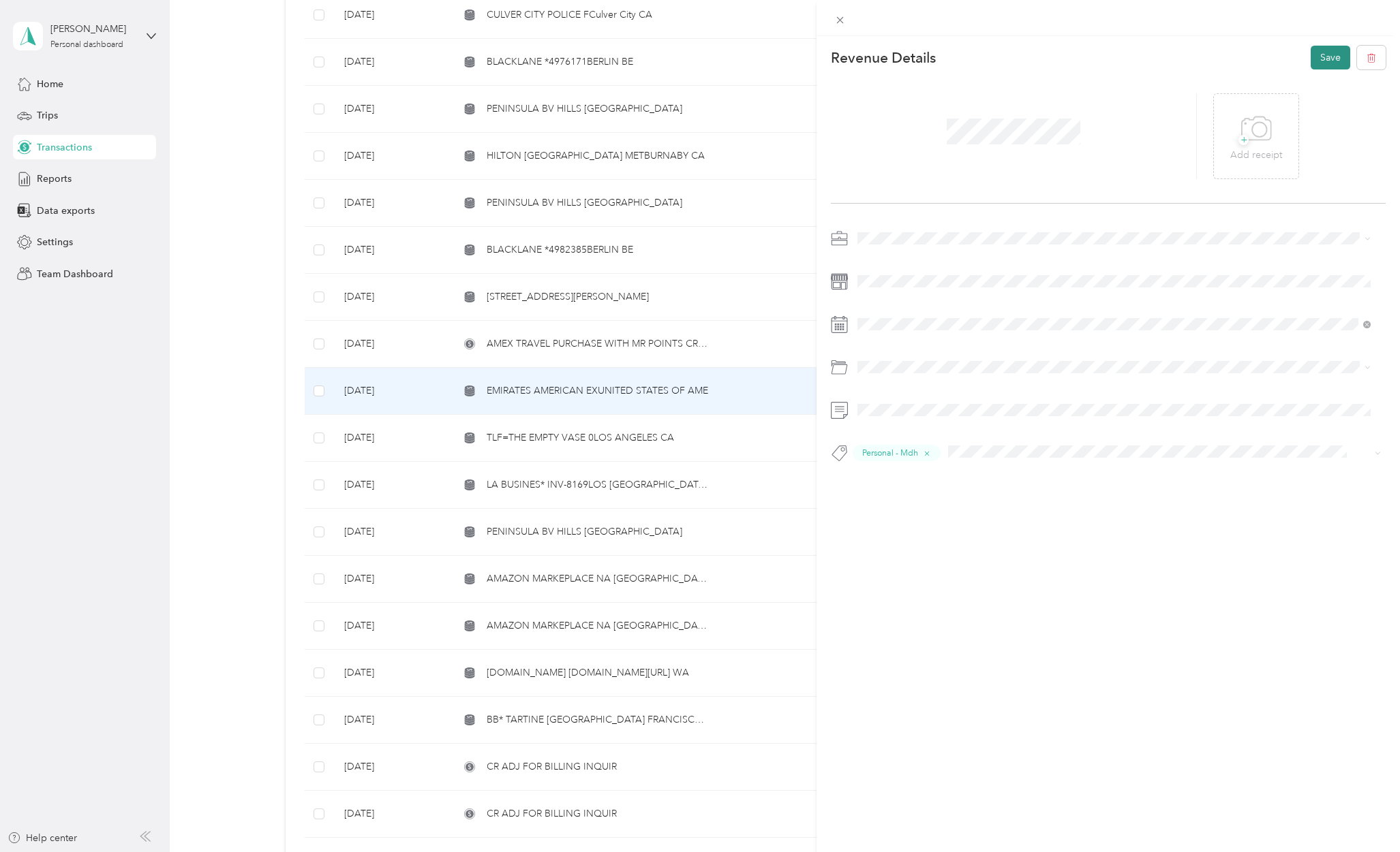
click at [1321, 56] on button "Save" at bounding box center [1330, 57] width 39 height 24
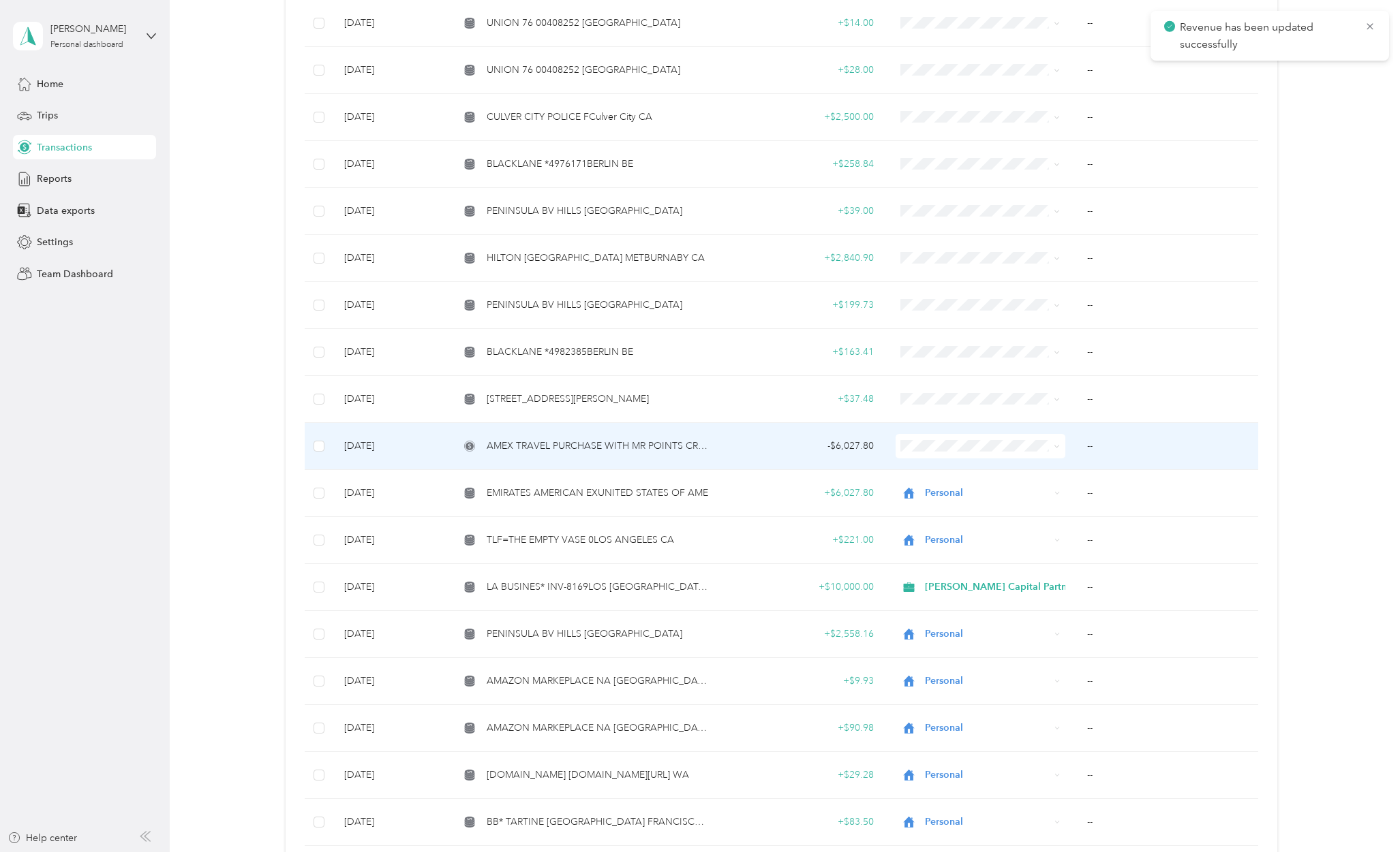
scroll to position [1806, 0]
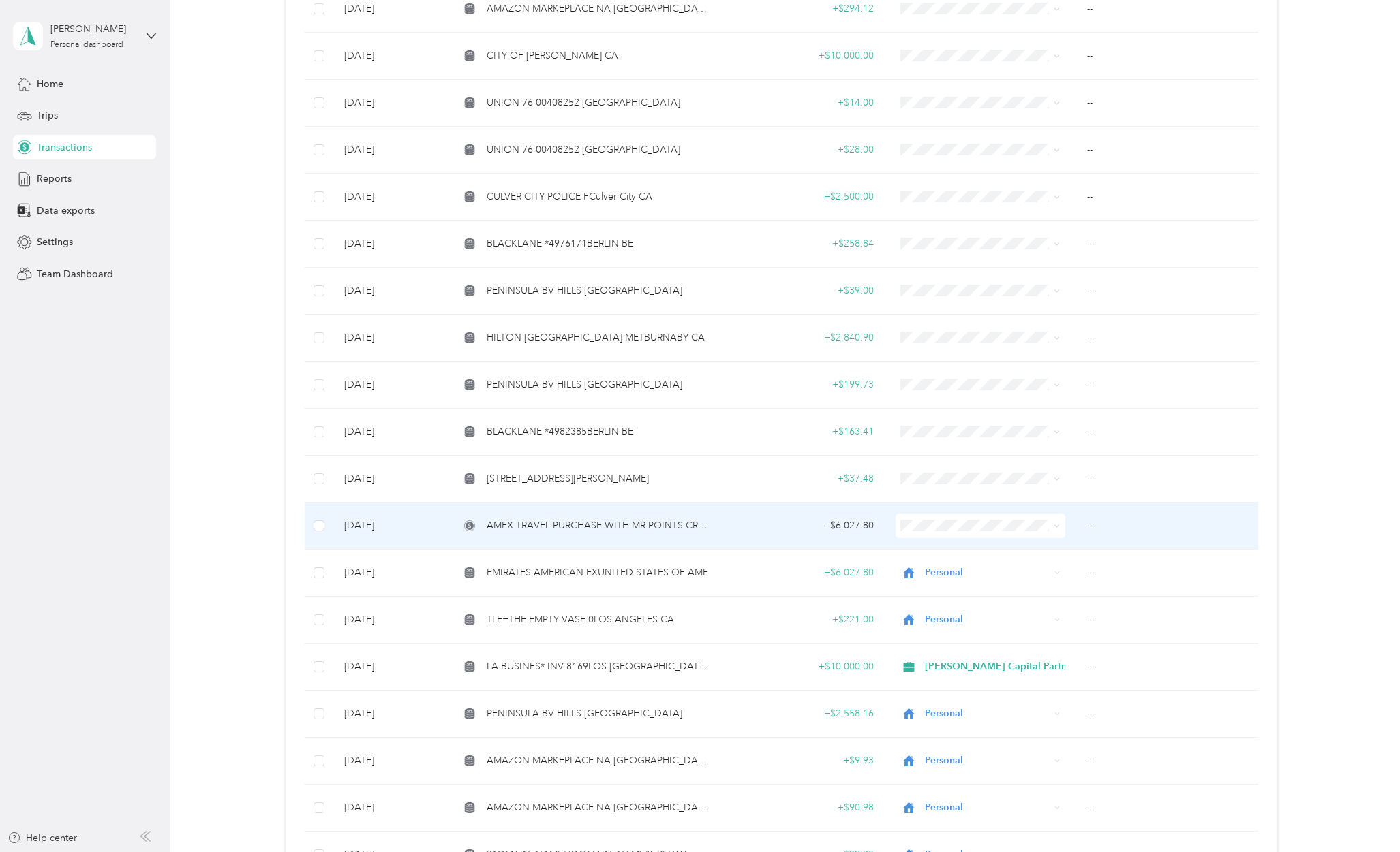
click at [661, 518] on span "AMEX TRAVEL PURCHASE WITH MR POINTS CREDIT" at bounding box center [598, 525] width 223 height 15
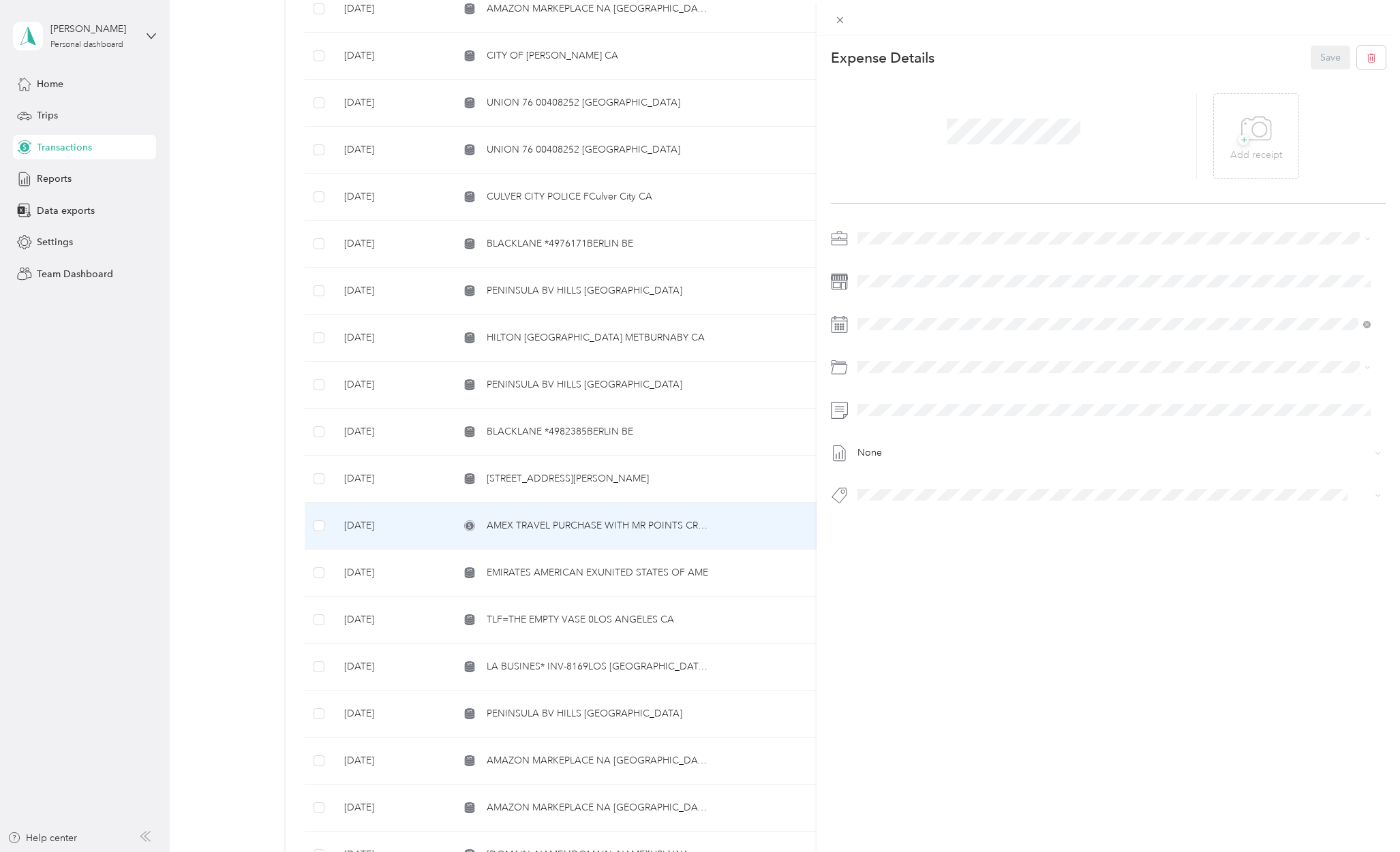
click at [896, 279] on div "Personal" at bounding box center [1114, 282] width 504 height 15
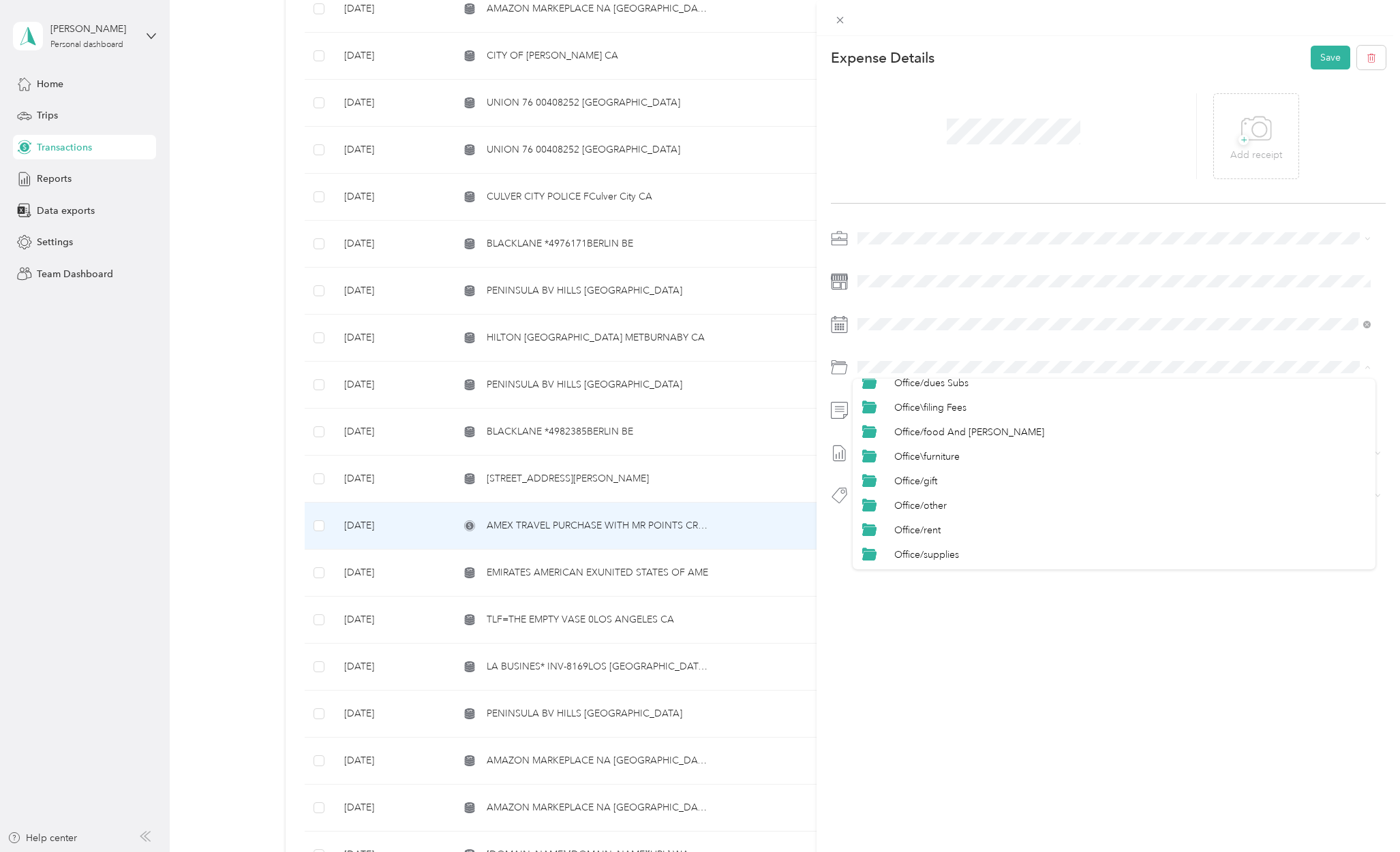
scroll to position [545, 0]
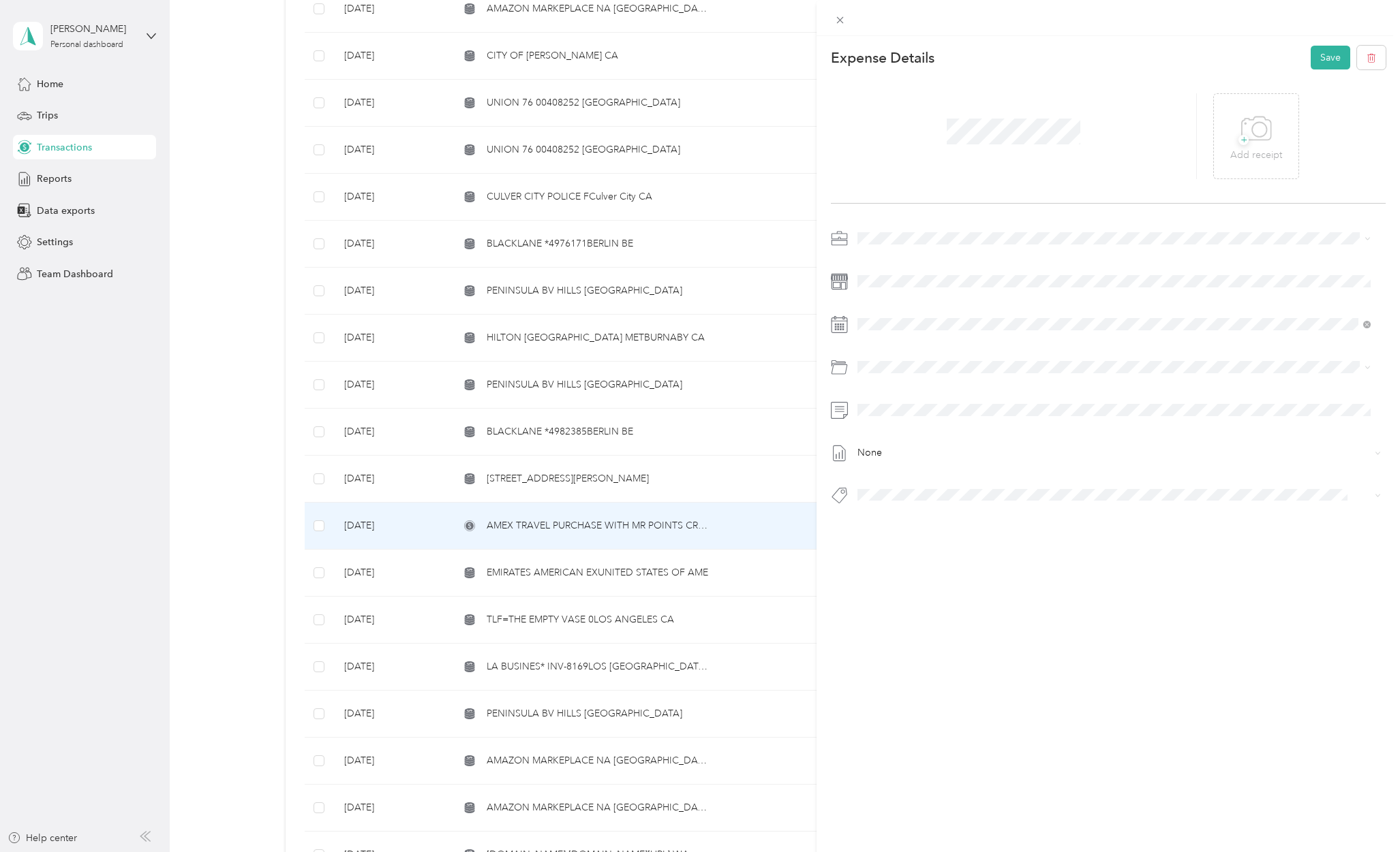
click at [926, 504] on li "Personal" at bounding box center [1114, 512] width 523 height 25
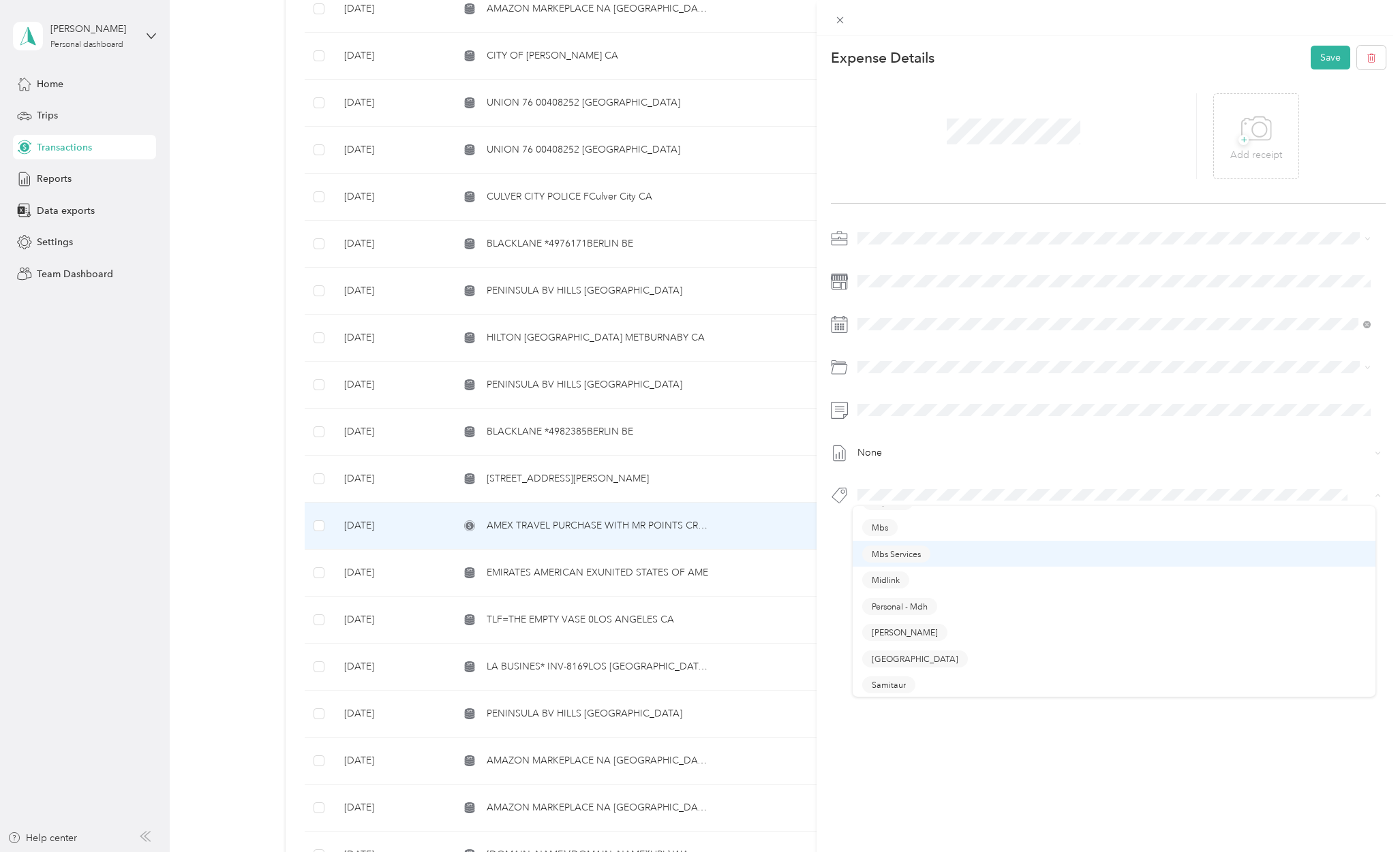
scroll to position [363, 0]
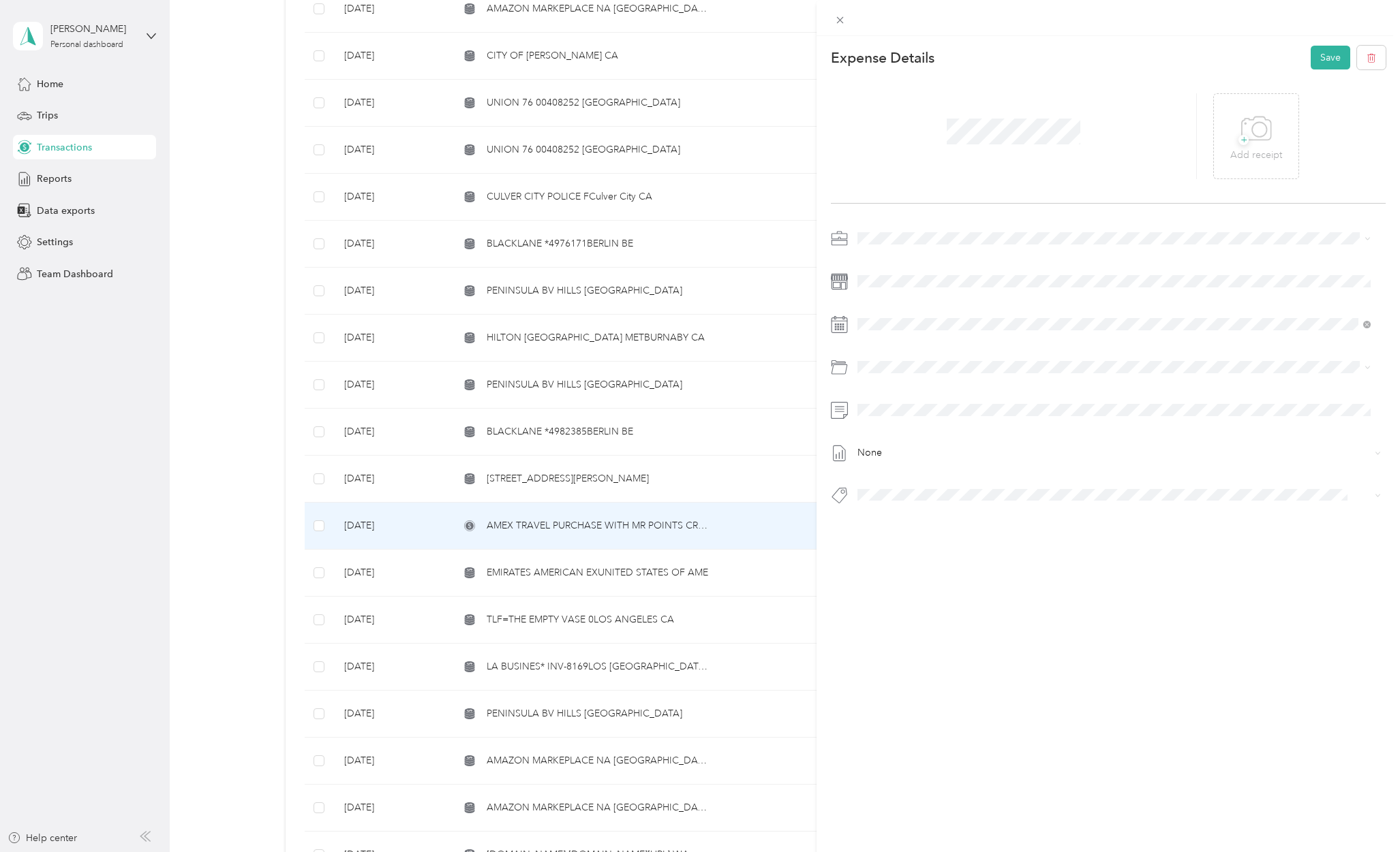
drag, startPoint x: 896, startPoint y: 567, endPoint x: 969, endPoint y: 576, distance: 73.6
click at [896, 567] on button "Personal - Mdh" at bounding box center [899, 573] width 75 height 17
click at [1320, 61] on button "Save" at bounding box center [1330, 57] width 39 height 24
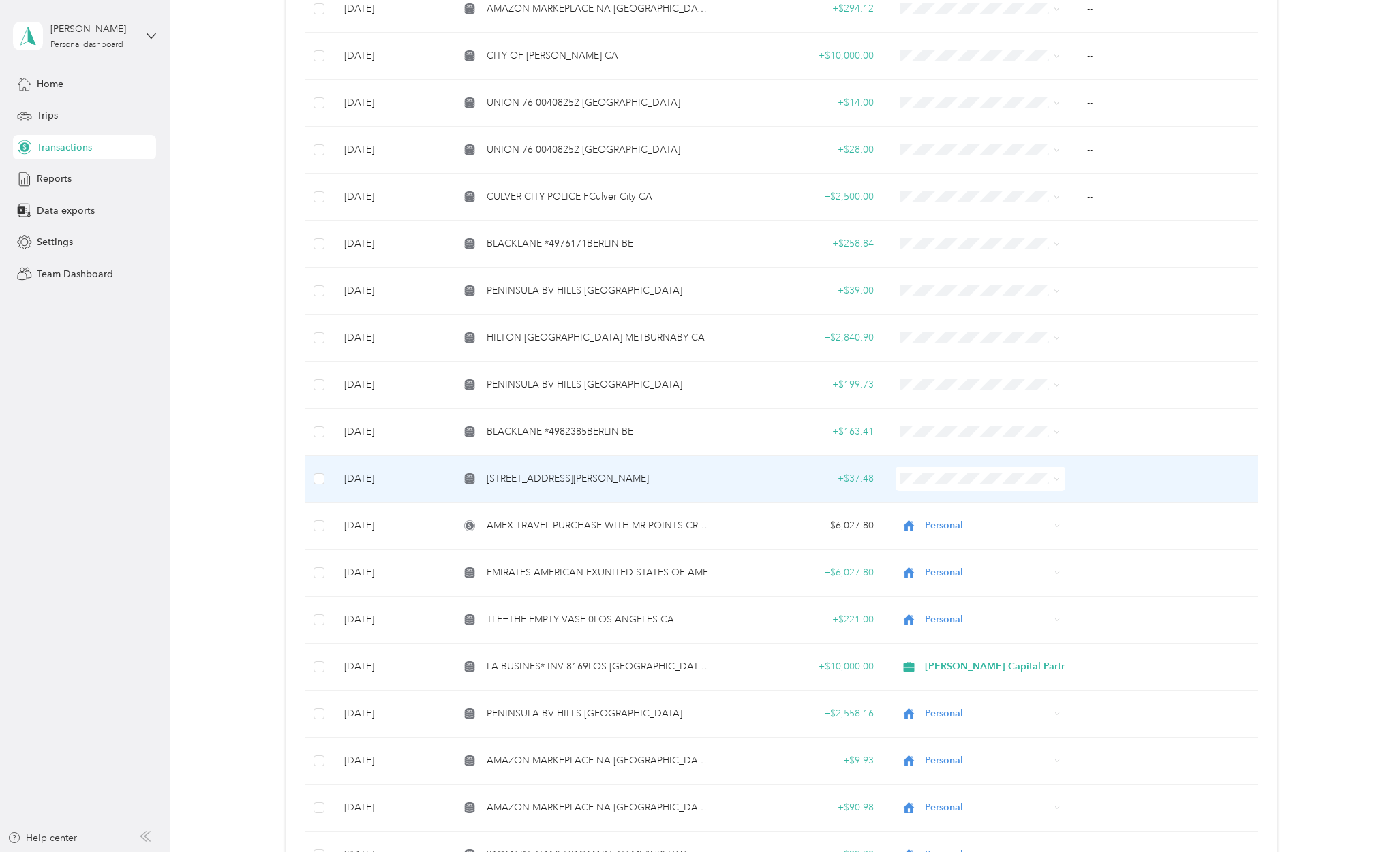
click at [638, 471] on span "[STREET_ADDRESS][PERSON_NAME]" at bounding box center [568, 478] width 162 height 15
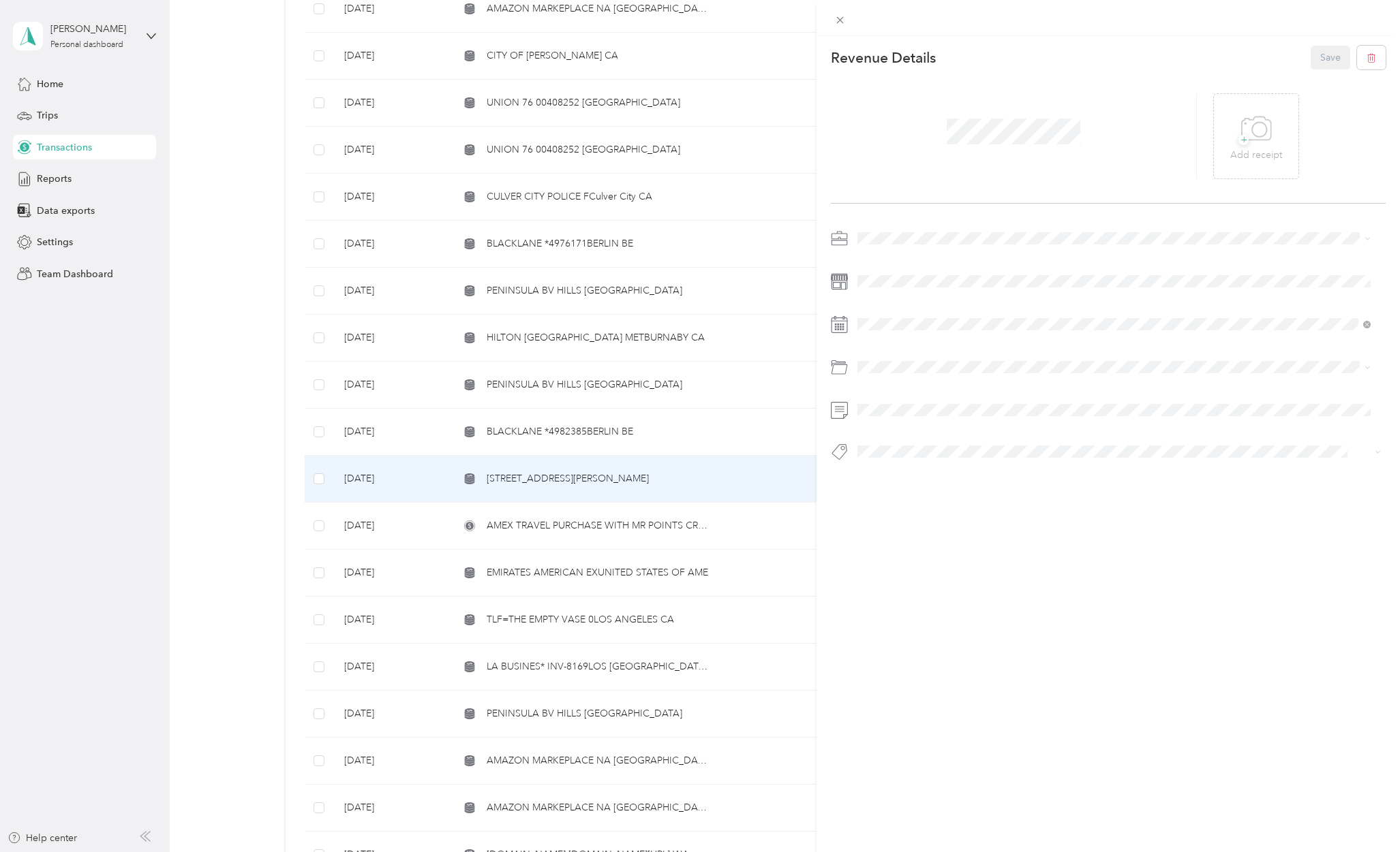
click at [885, 291] on li "Personal" at bounding box center [1114, 281] width 523 height 24
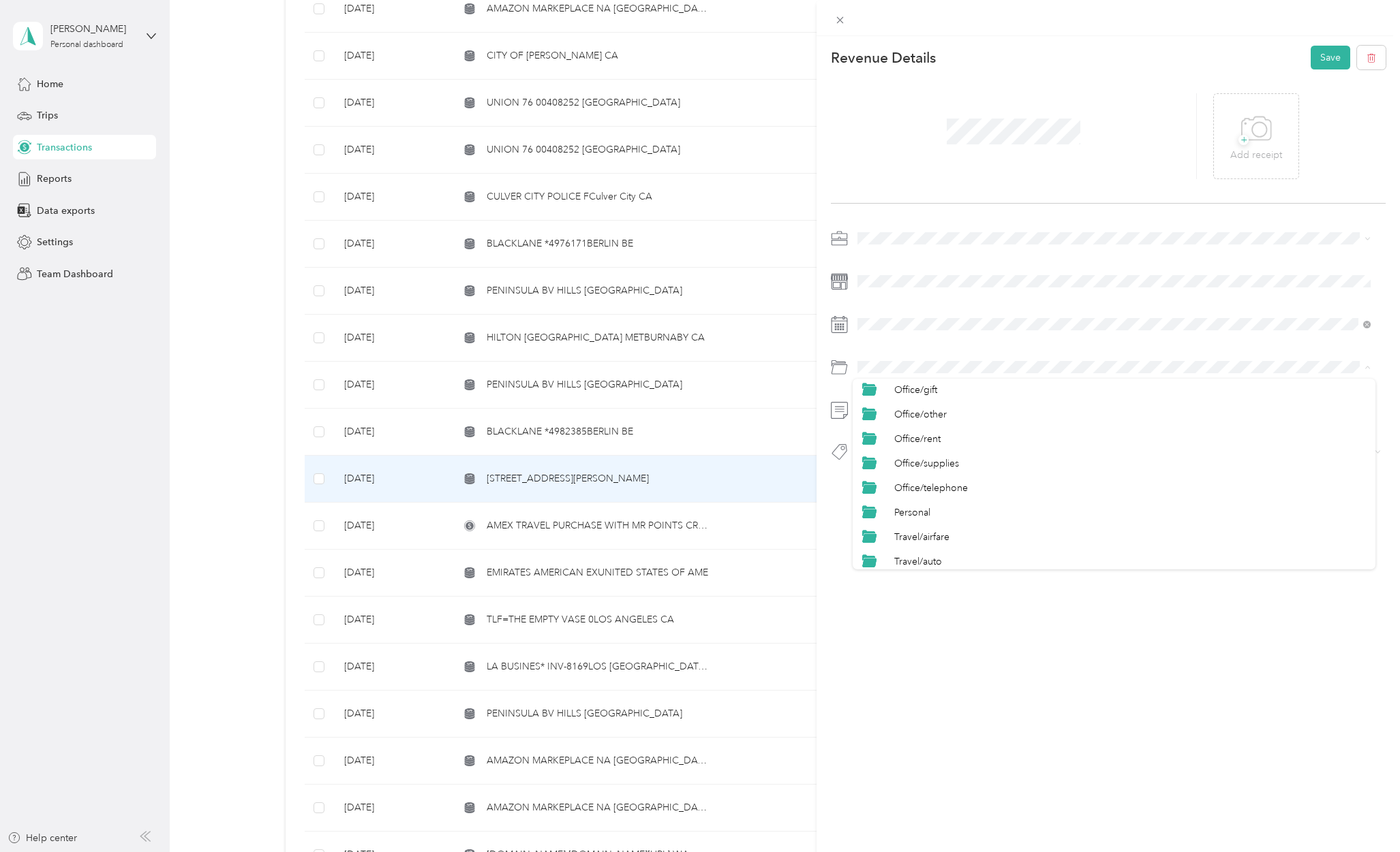
scroll to position [636, 0]
click at [931, 428] on li "Personal" at bounding box center [1114, 419] width 523 height 25
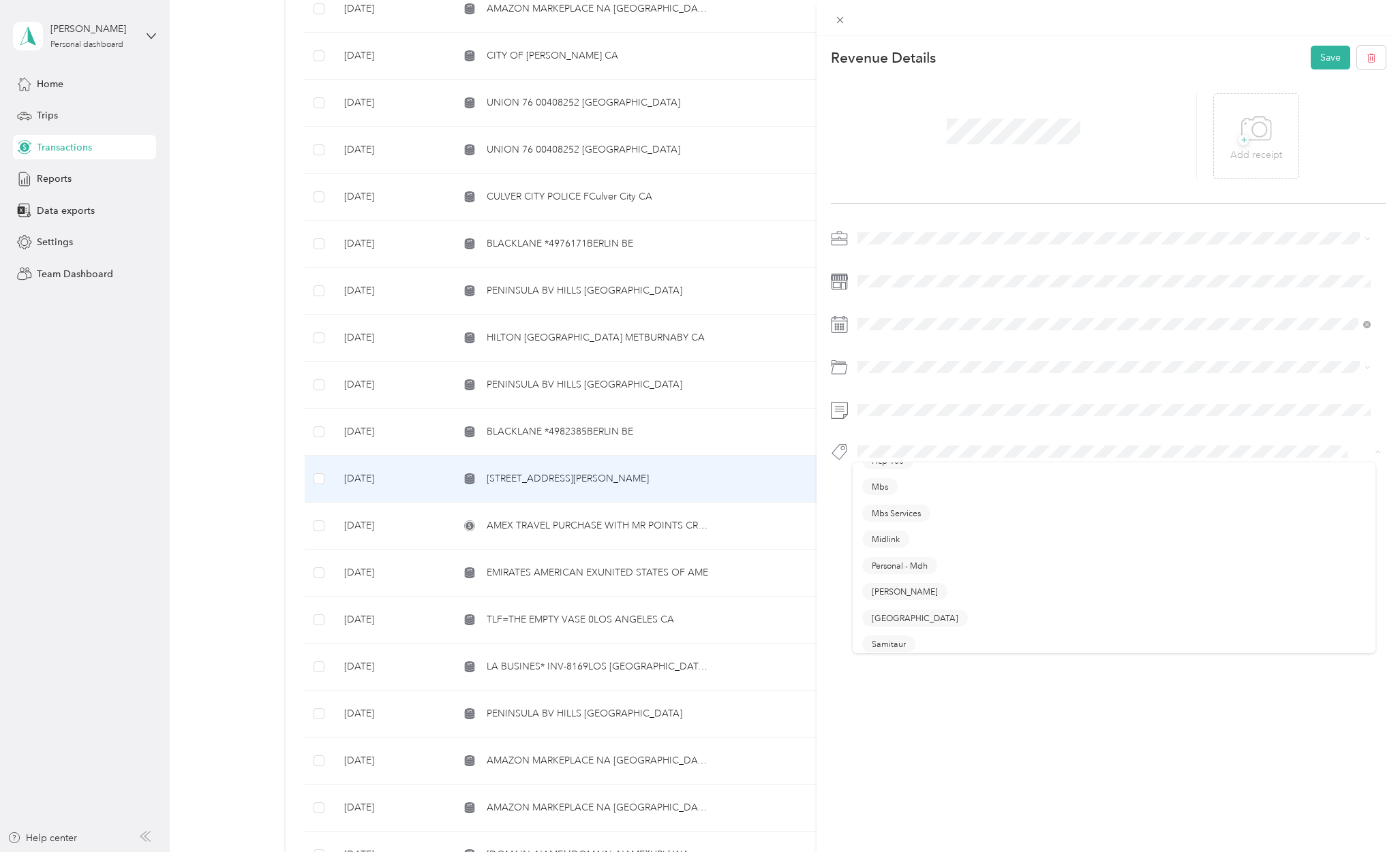
scroll to position [363, 0]
click at [894, 530] on span "Personal - Mdh" at bounding box center [899, 532] width 56 height 12
click at [1323, 54] on button "Save" at bounding box center [1330, 57] width 39 height 24
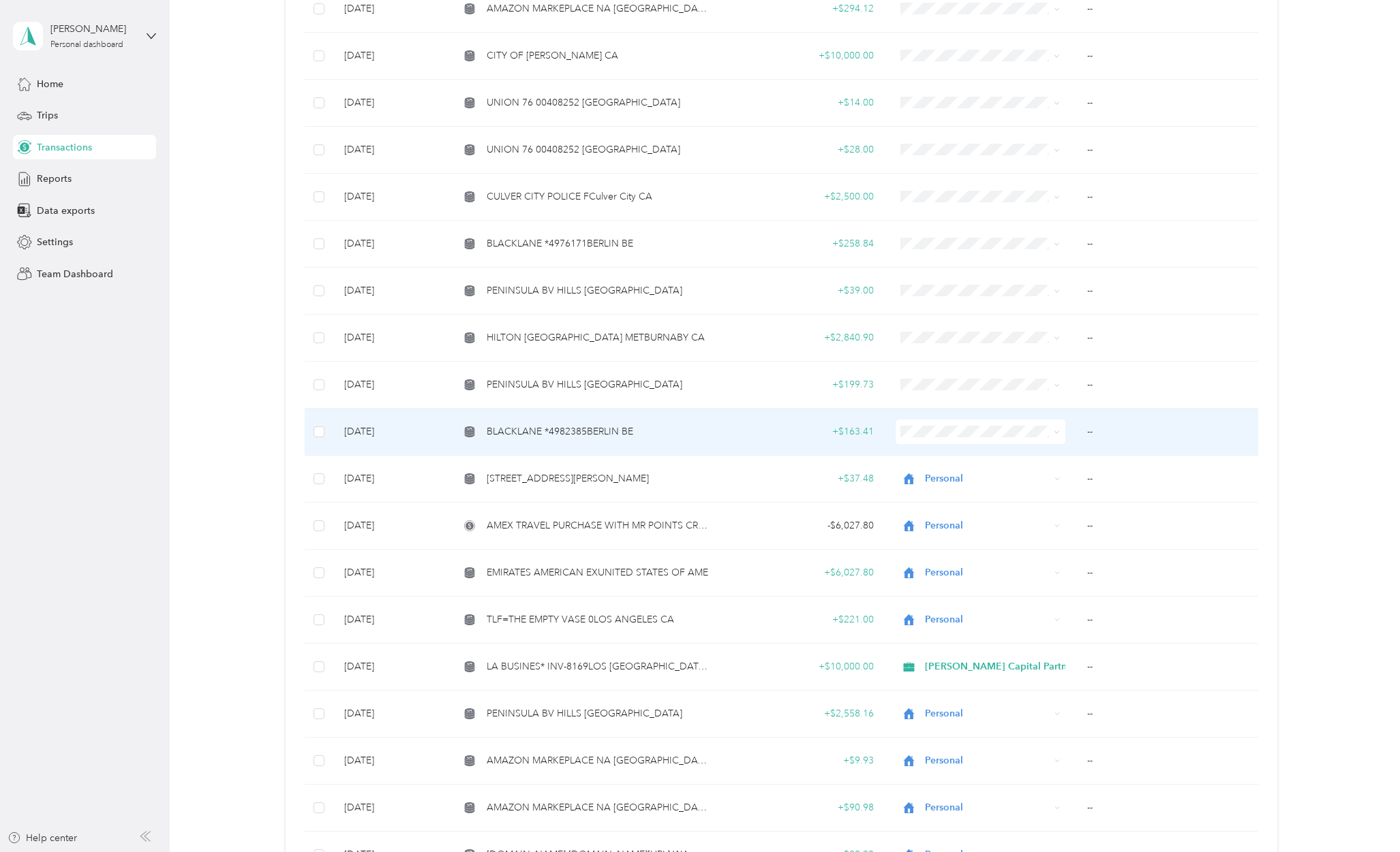
click at [585, 424] on span "BLACKLANE *4982385BERLIN BE" at bounding box center [560, 431] width 146 height 15
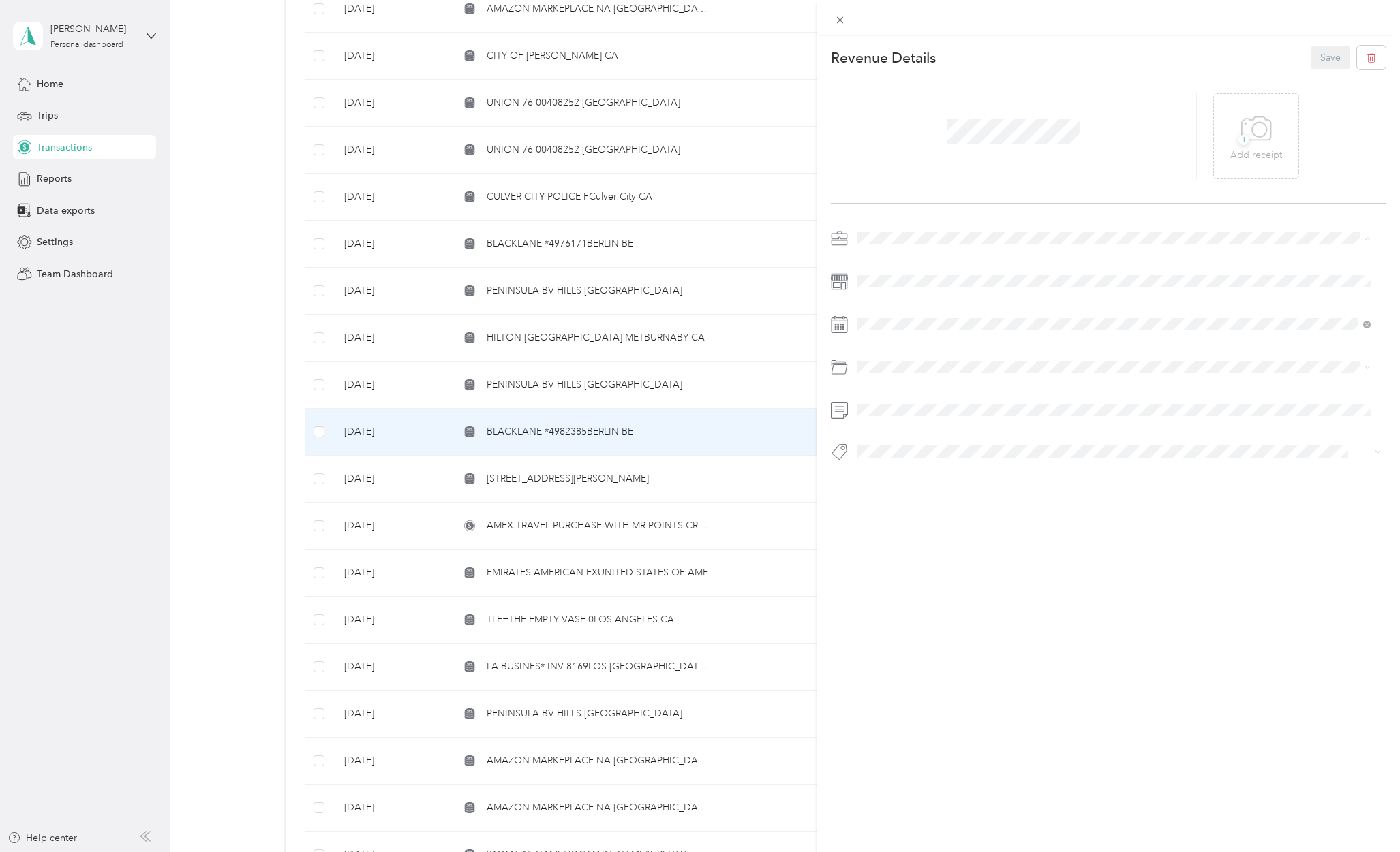
click at [903, 266] on div "[PERSON_NAME] Capital Partners" at bounding box center [1114, 262] width 504 height 15
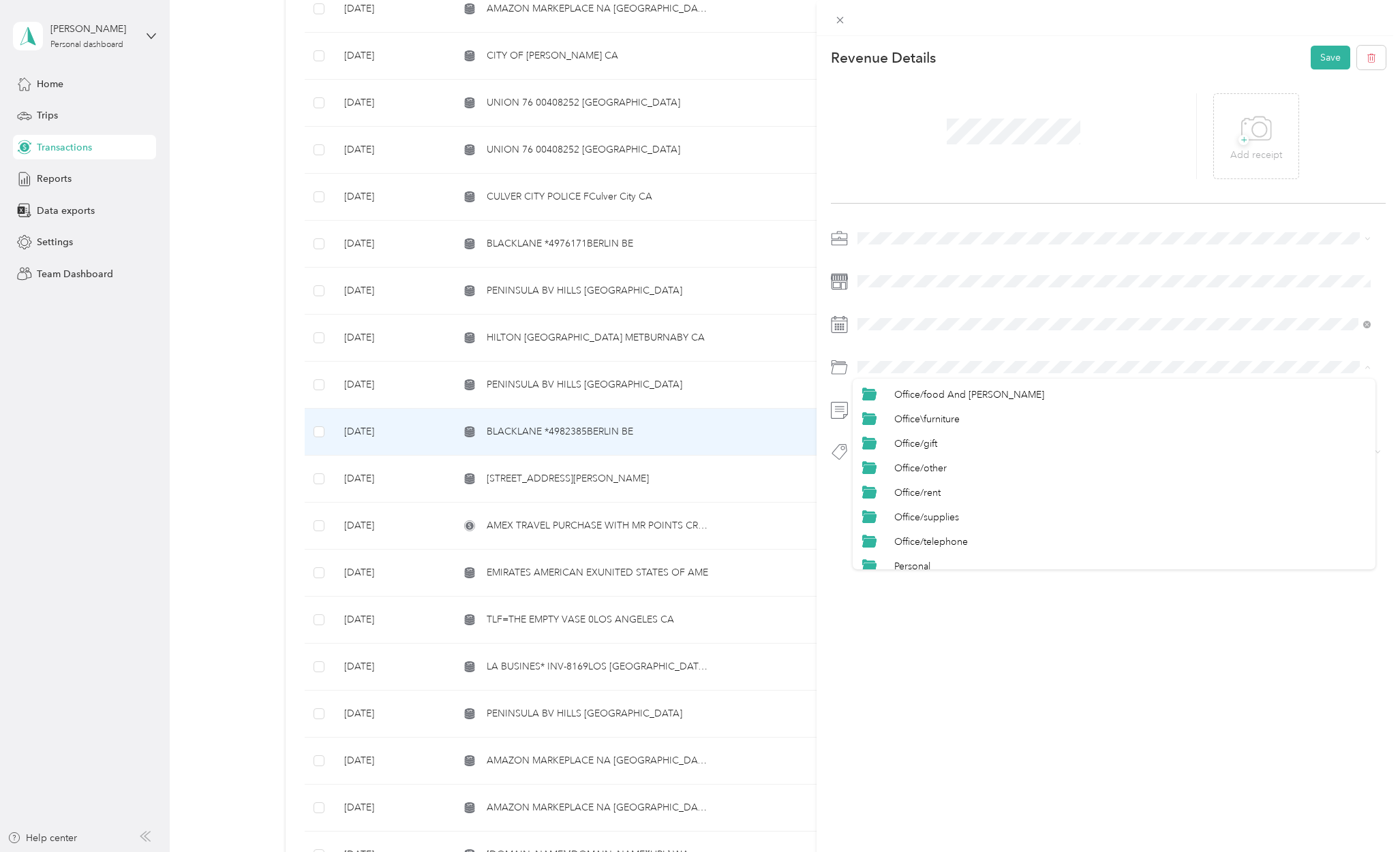
scroll to position [672, 0]
click at [925, 550] on div "Travel/taxi" at bounding box center [1130, 557] width 471 height 15
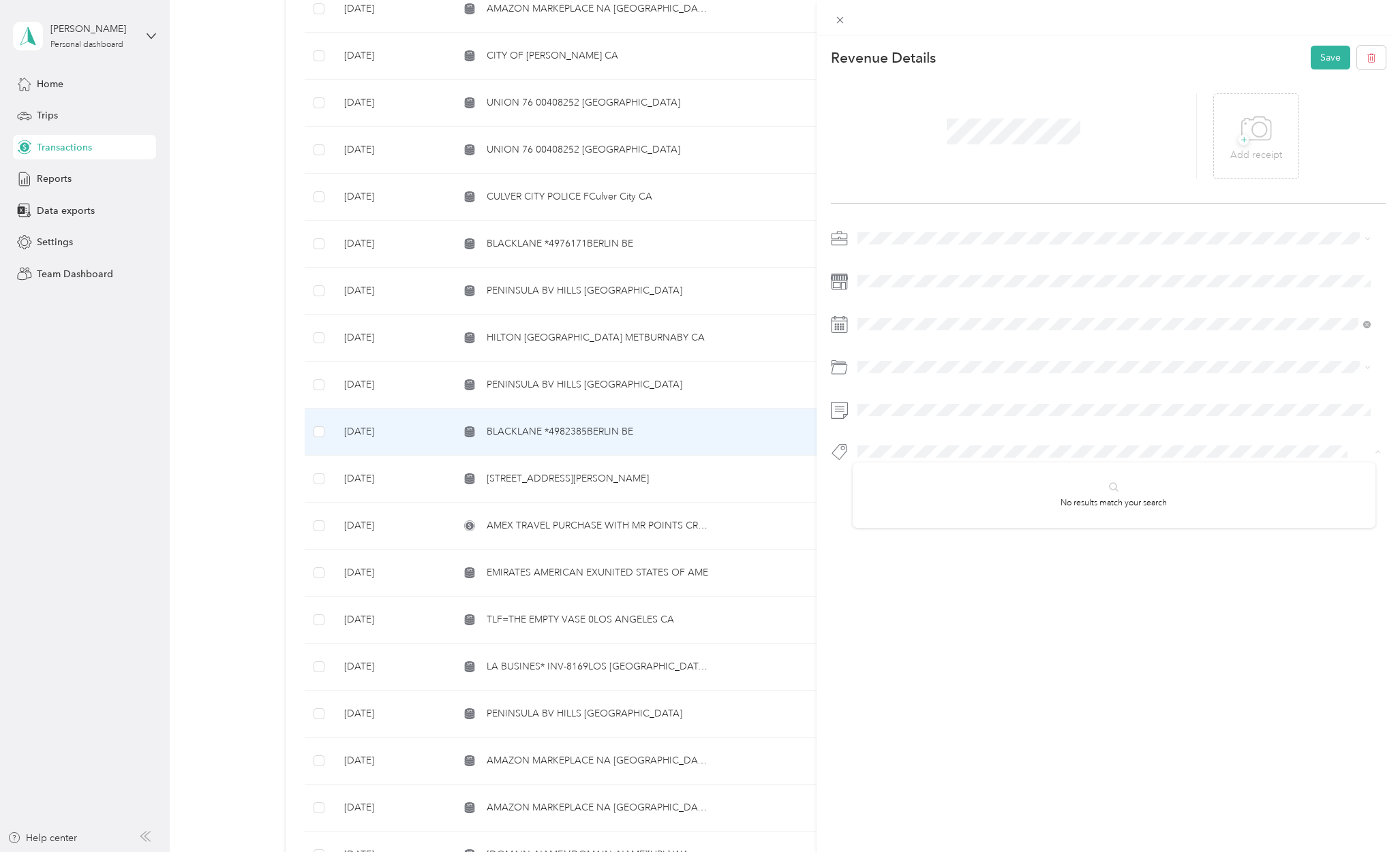
click at [814, 441] on div "This revenue cannot be edited because it is either under review, approved, or p…" at bounding box center [700, 426] width 1400 height 852
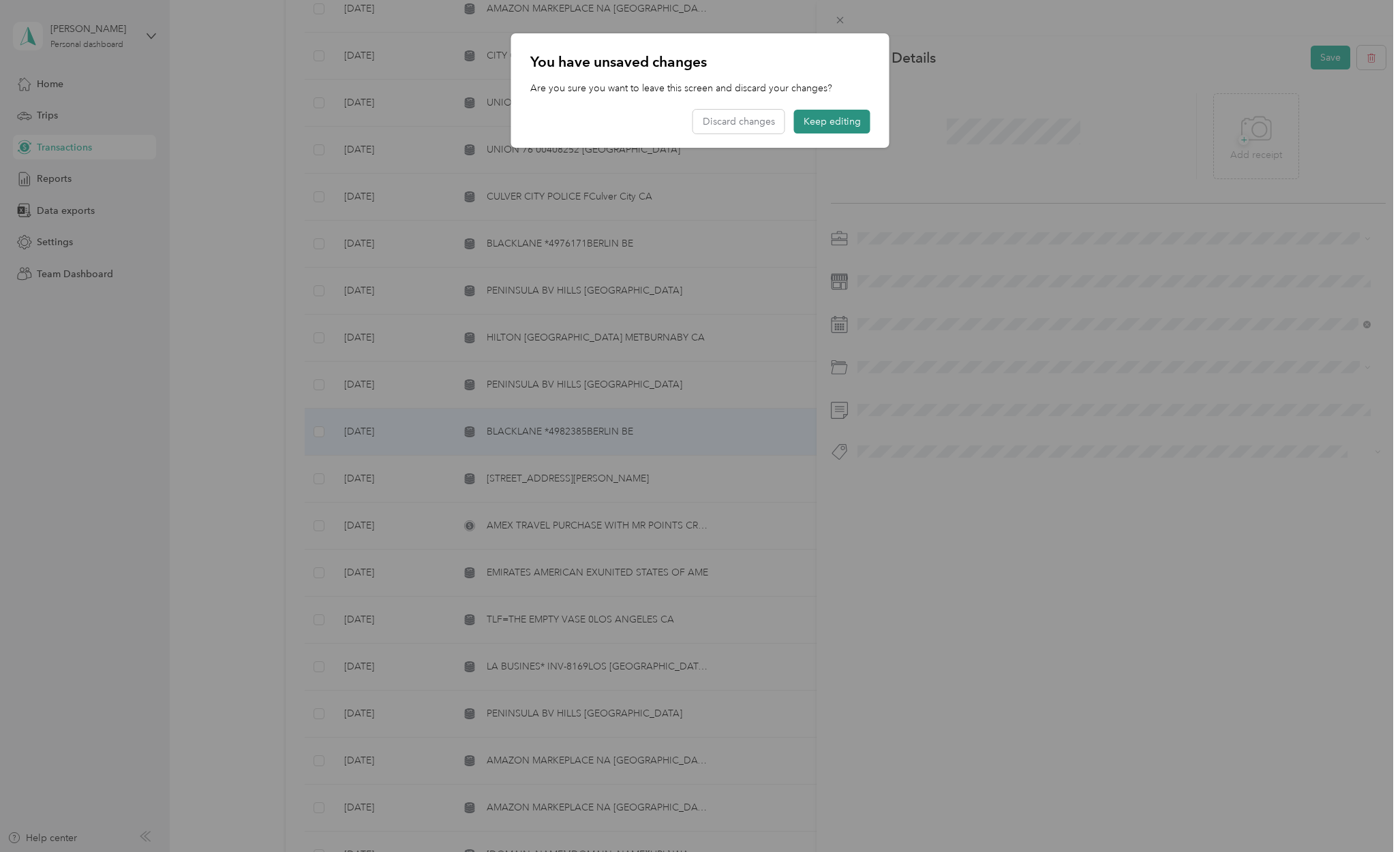
drag, startPoint x: 808, startPoint y: 121, endPoint x: 1044, endPoint y: 199, distance: 248.6
click at [809, 119] on button "Keep editing" at bounding box center [832, 121] width 76 height 24
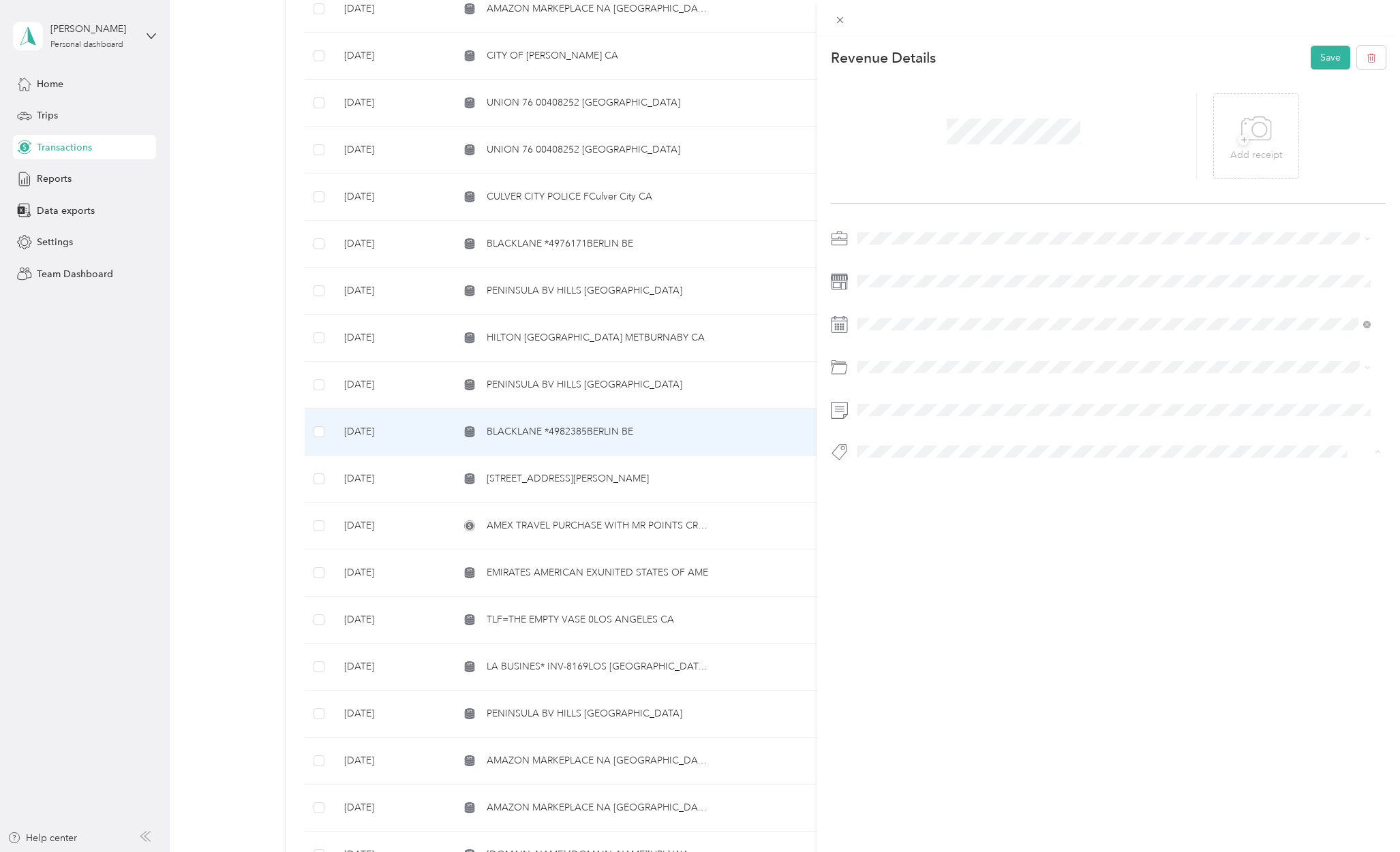
click at [888, 480] on li "Hcp 100" at bounding box center [1114, 476] width 523 height 27
click at [1311, 53] on button "Save" at bounding box center [1330, 57] width 39 height 24
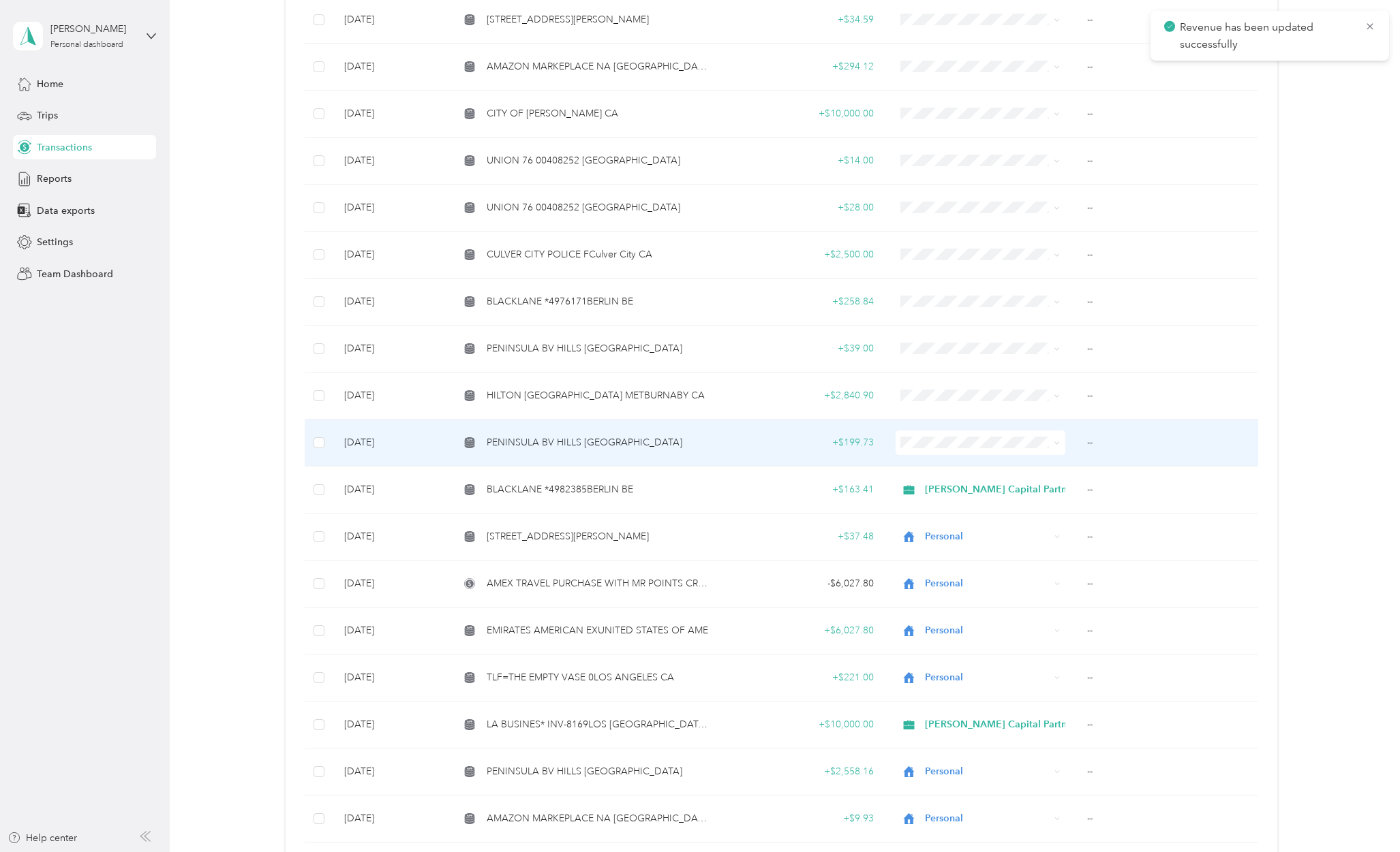
scroll to position [1715, 0]
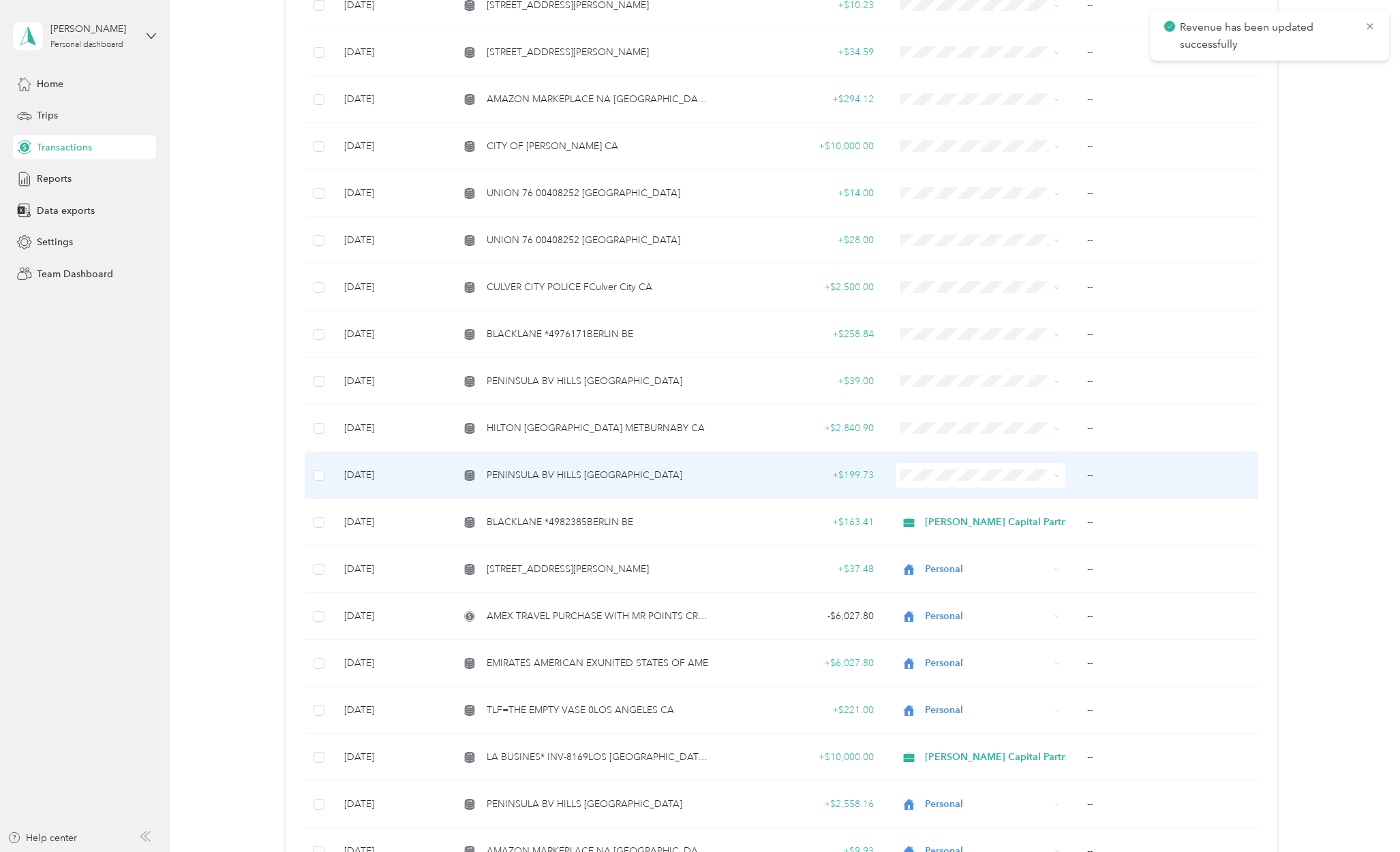
click at [582, 472] on span "PENINSULA BV HILLS [GEOGRAPHIC_DATA]" at bounding box center [584, 475] width 196 height 15
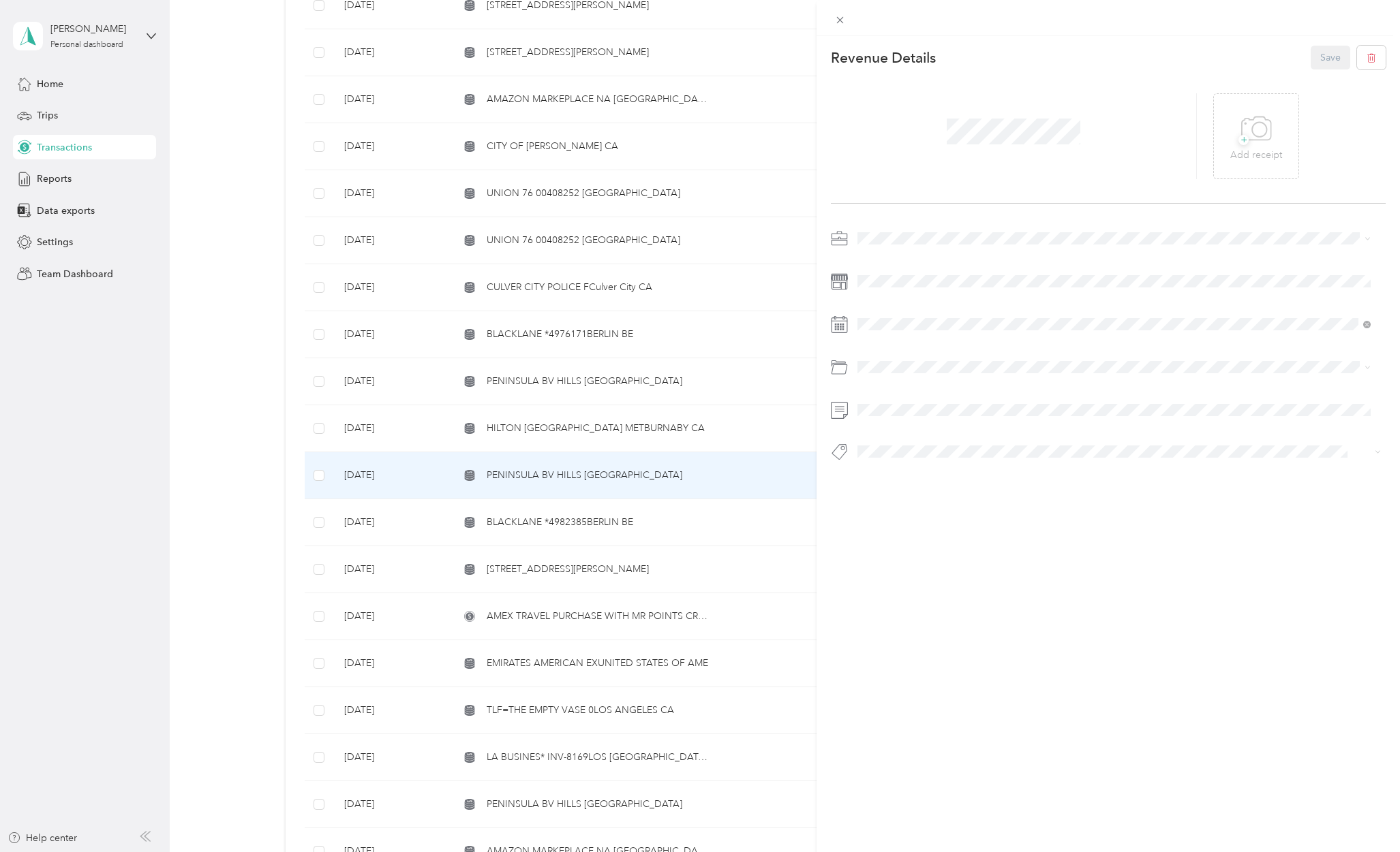
drag, startPoint x: 866, startPoint y: 280, endPoint x: 1251, endPoint y: 255, distance: 385.8
click at [866, 280] on span "Personal" at bounding box center [879, 280] width 36 height 12
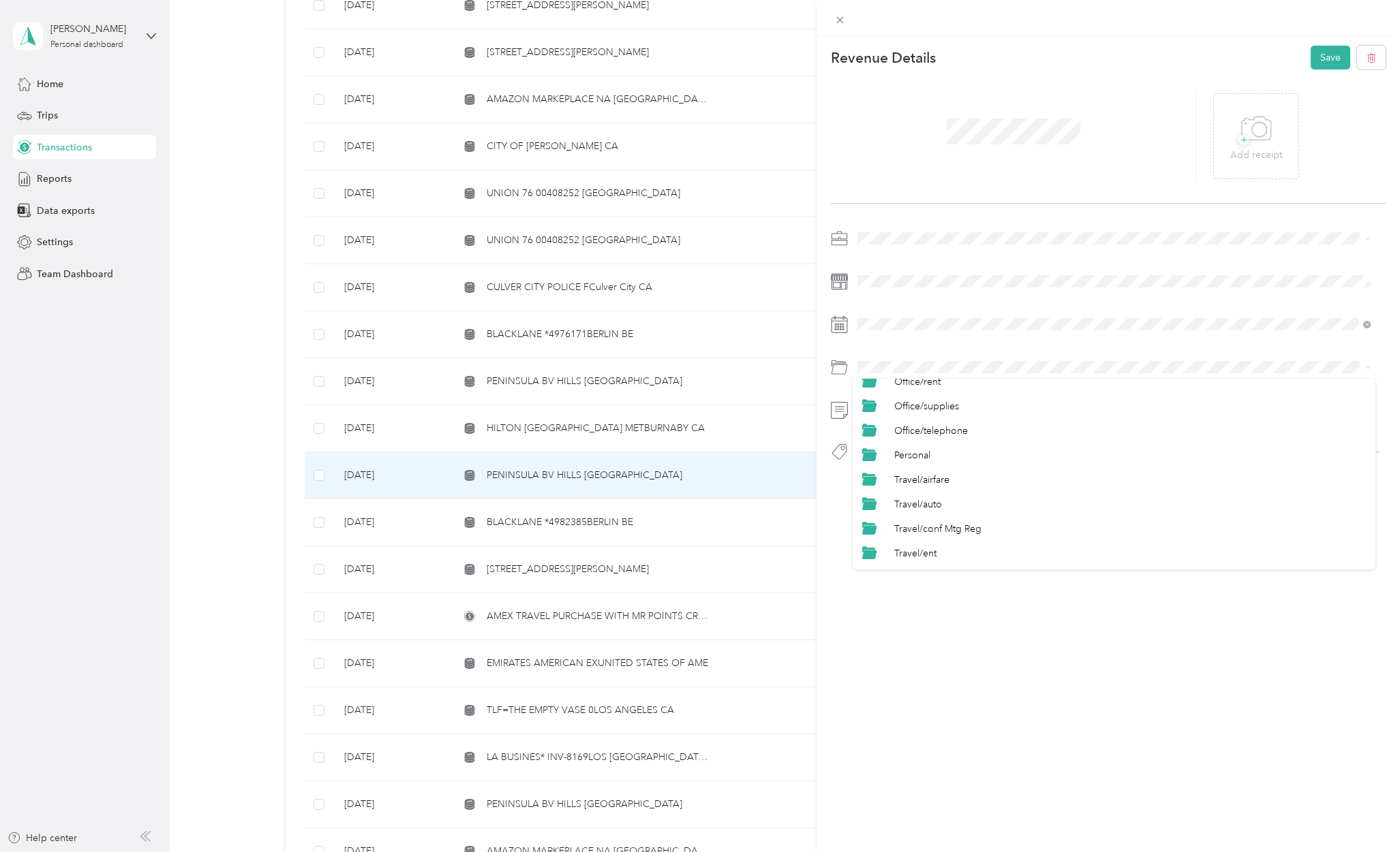
scroll to position [636, 0]
click at [933, 423] on div "Personal" at bounding box center [1130, 422] width 471 height 15
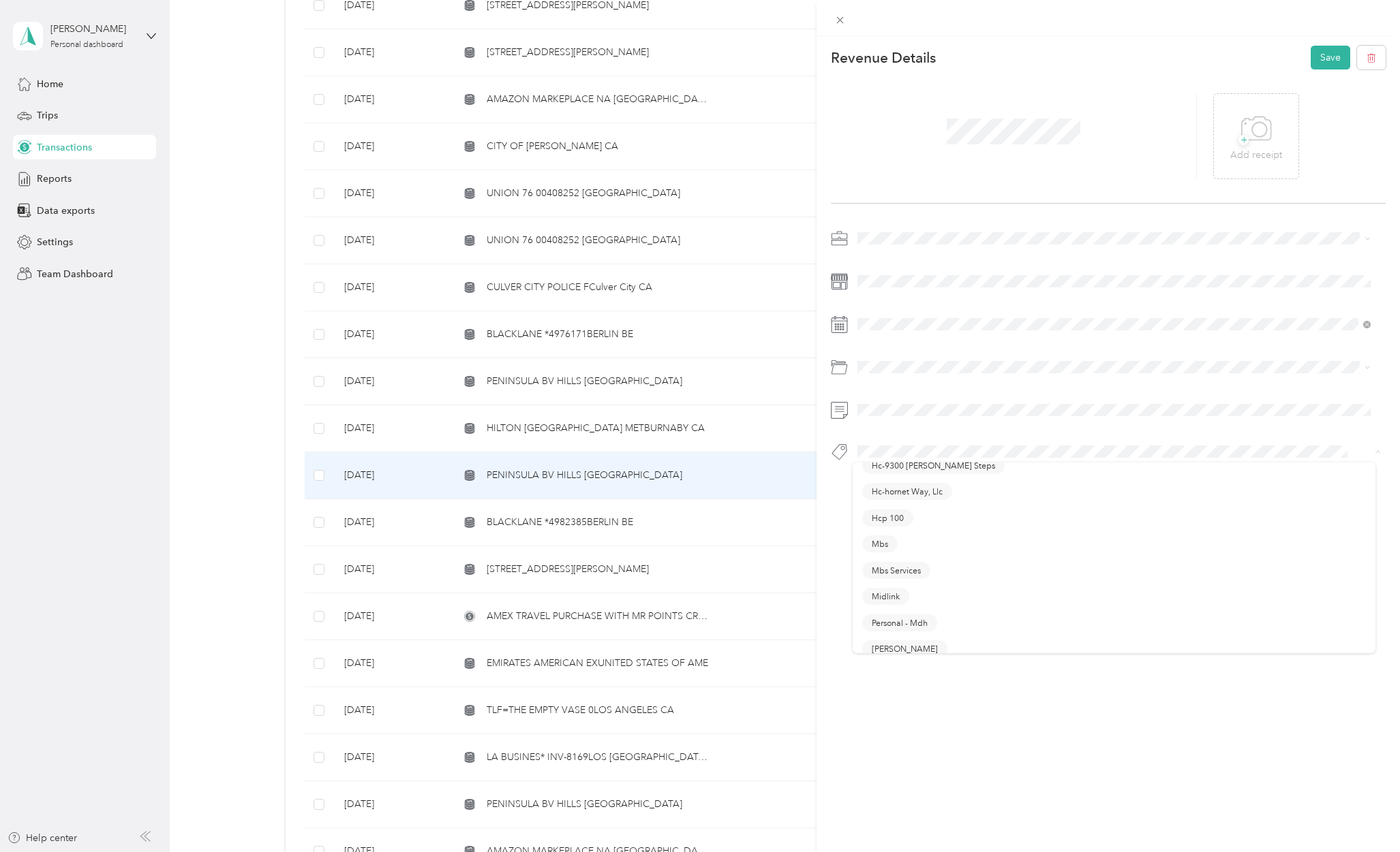
scroll to position [363, 0]
click at [886, 533] on button "Personal - Mdh" at bounding box center [899, 533] width 75 height 17
click at [1311, 61] on button "Save" at bounding box center [1330, 57] width 39 height 24
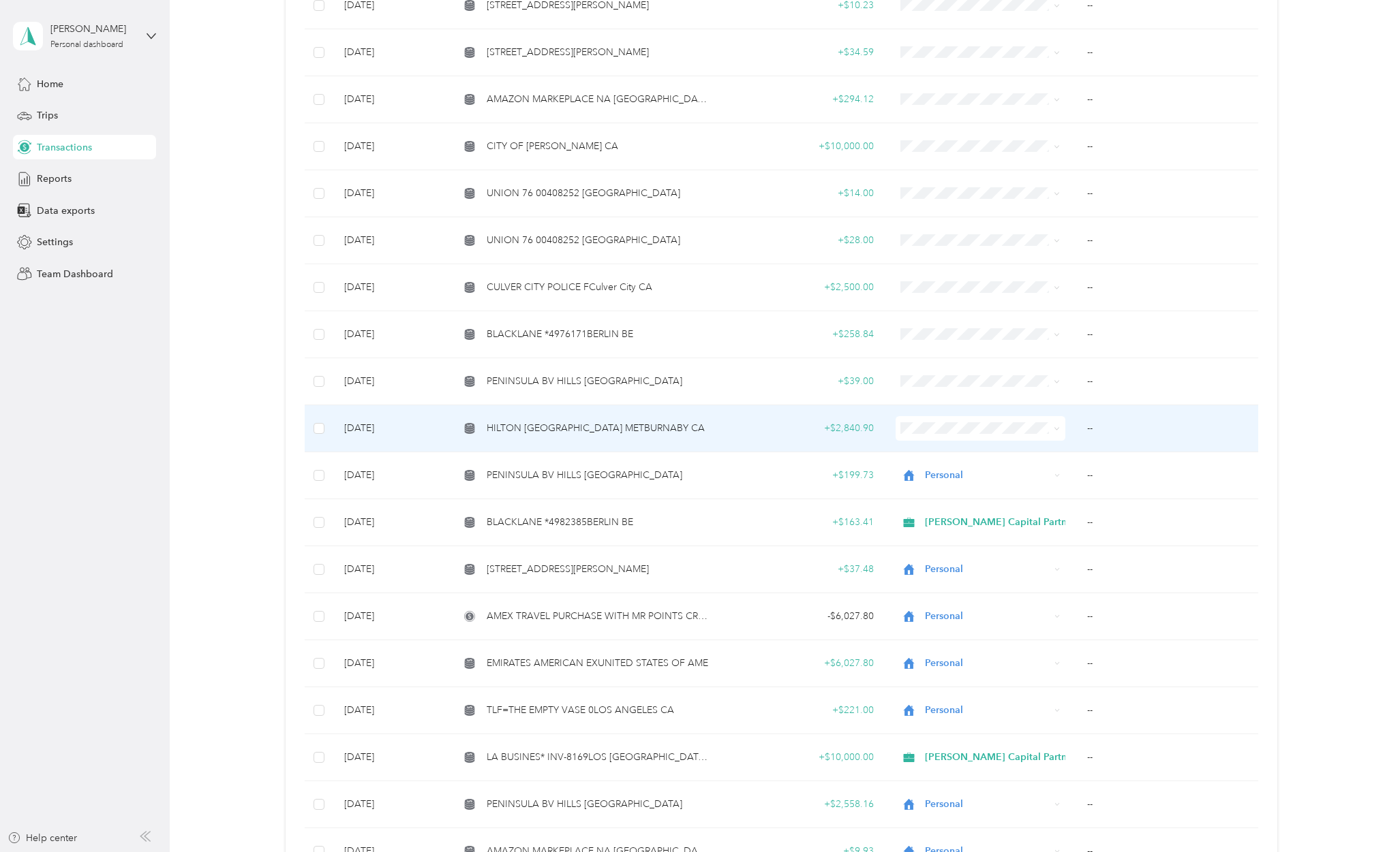
click at [615, 423] on span "HILTON [GEOGRAPHIC_DATA] METBURNABY CA" at bounding box center [595, 428] width 218 height 15
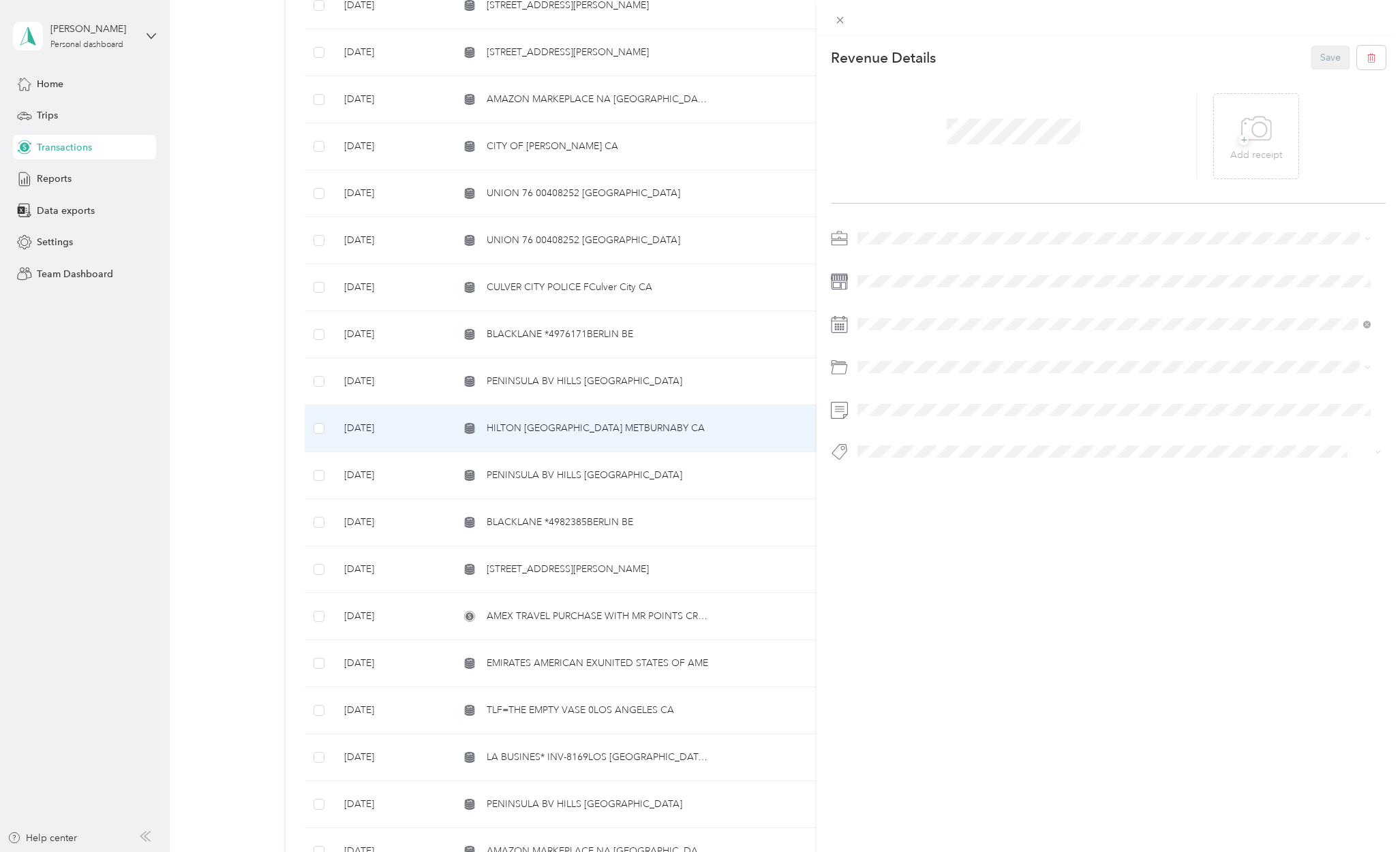
click at [696, 419] on div "This revenue cannot be edited because it is either under review, approved, or p…" at bounding box center [700, 426] width 1400 height 852
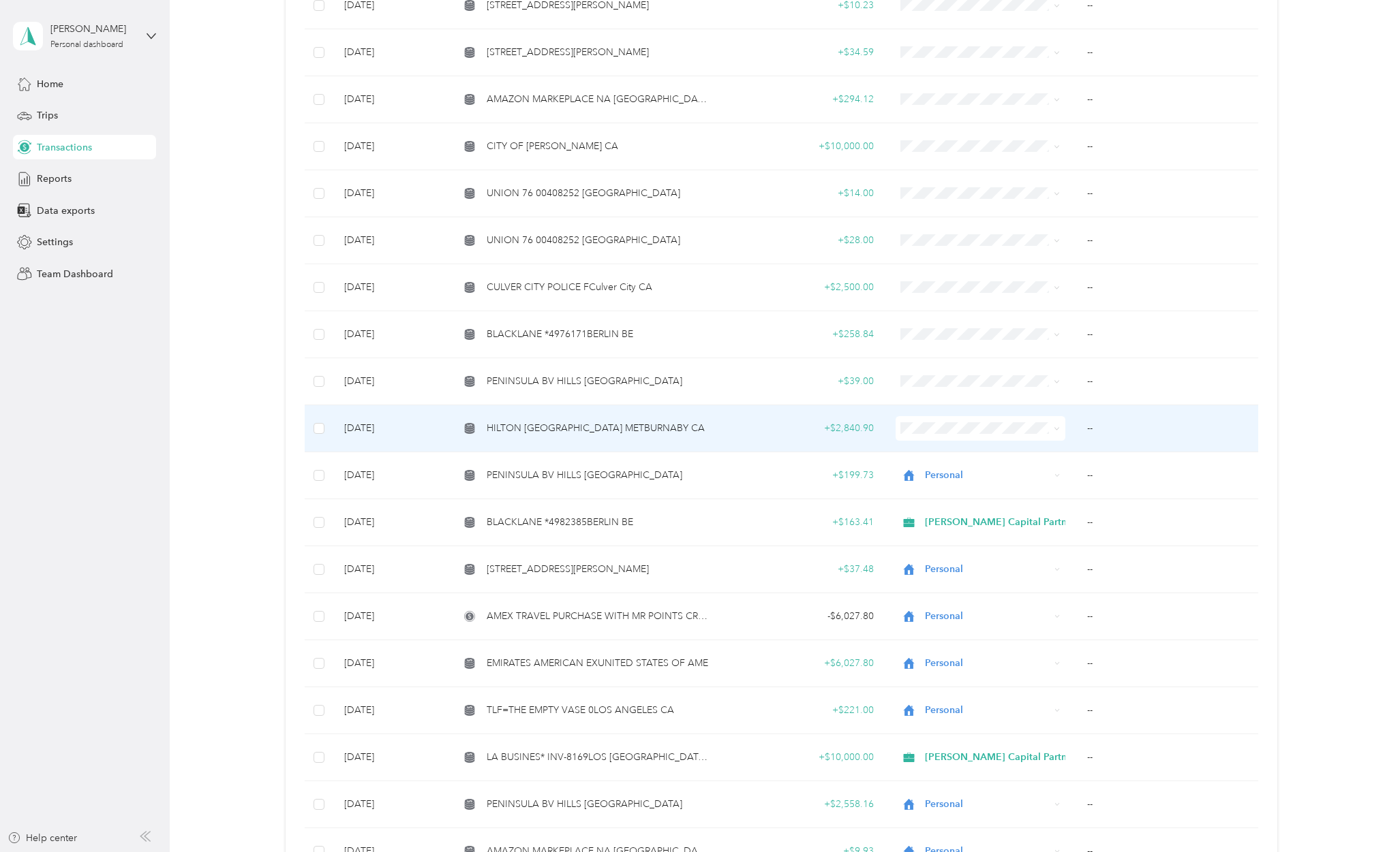
click at [517, 424] on span "HILTON [GEOGRAPHIC_DATA] METBURNABY CA" at bounding box center [595, 428] width 218 height 15
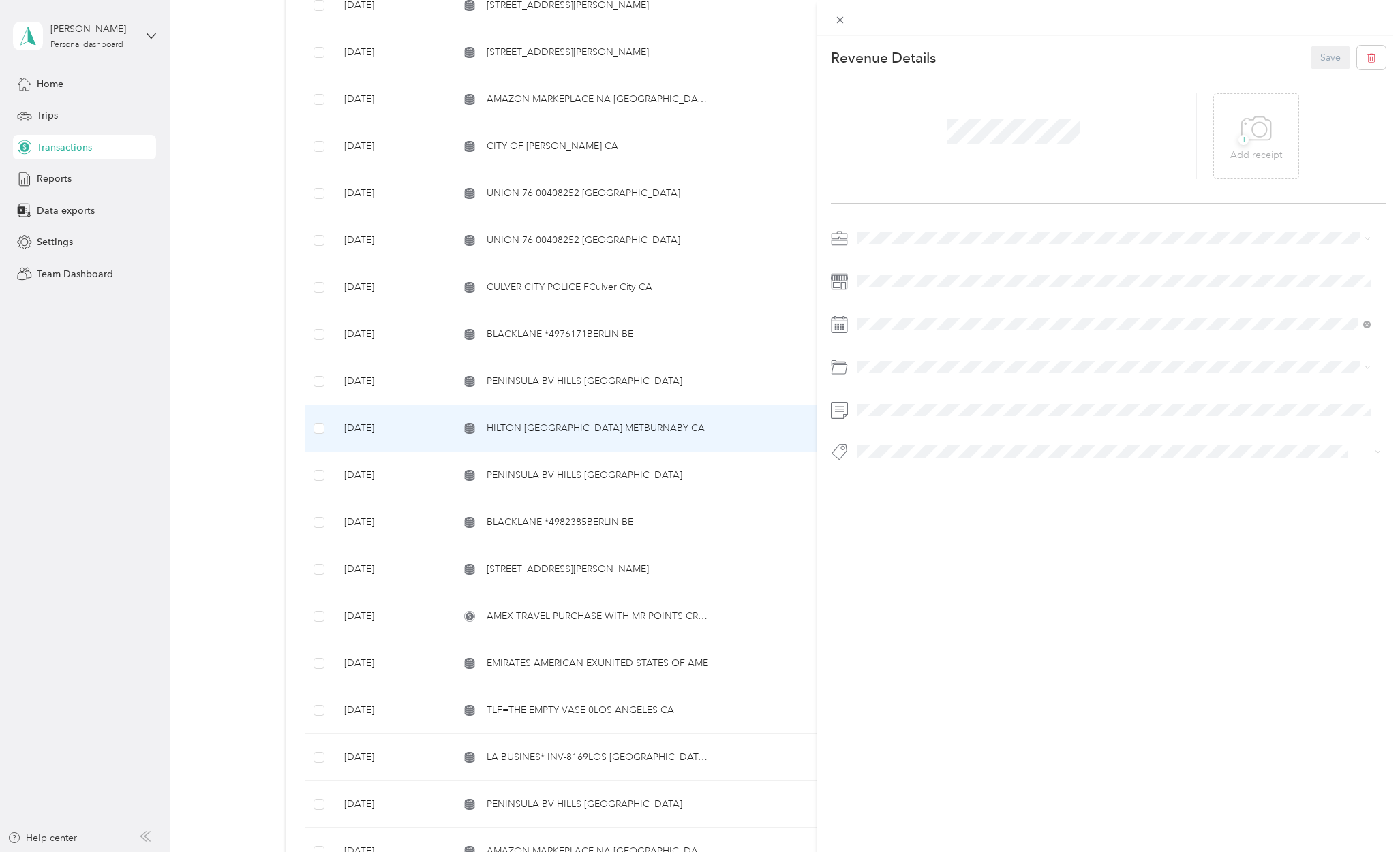
click at [900, 257] on span "[PERSON_NAME] Capital Partners" at bounding box center [934, 262] width 145 height 12
drag, startPoint x: 934, startPoint y: 551, endPoint x: 940, endPoint y: 539, distance: 13.4
click at [934, 550] on li "Travel/lodging" at bounding box center [1114, 542] width 523 height 25
click at [874, 468] on button "Vfs" at bounding box center [877, 475] width 31 height 17
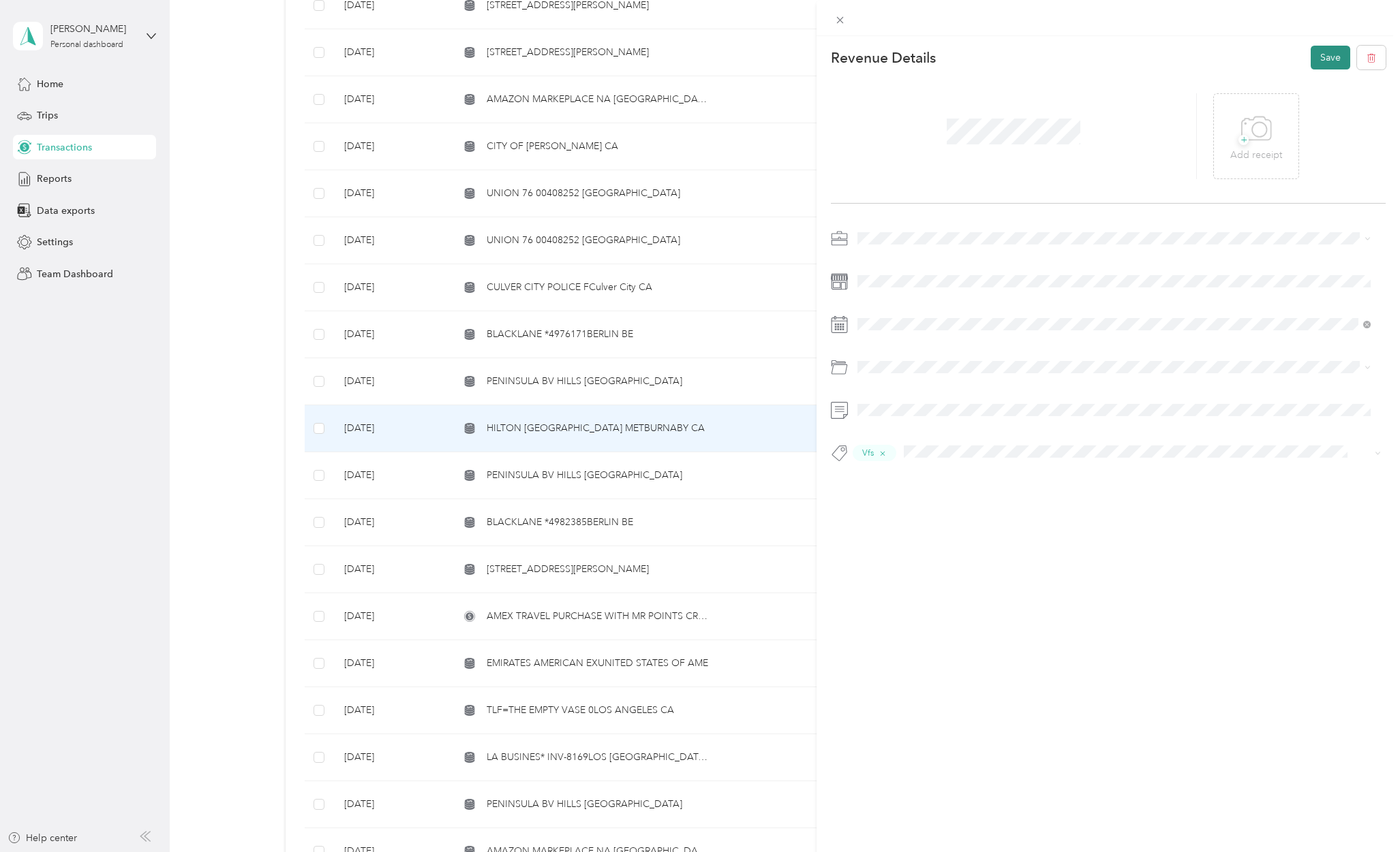
click at [1314, 51] on button "Save" at bounding box center [1330, 57] width 39 height 24
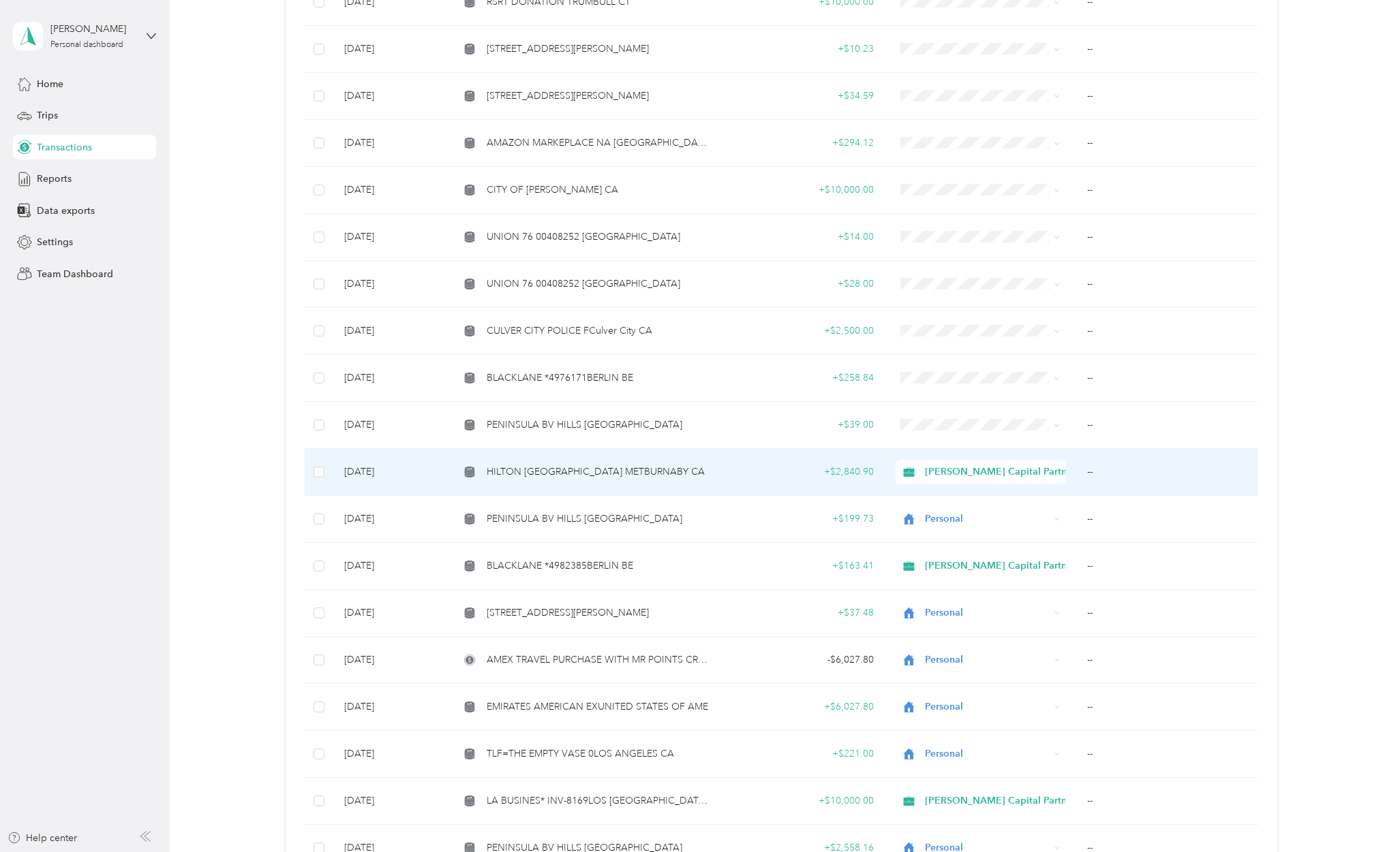
scroll to position [1624, 0]
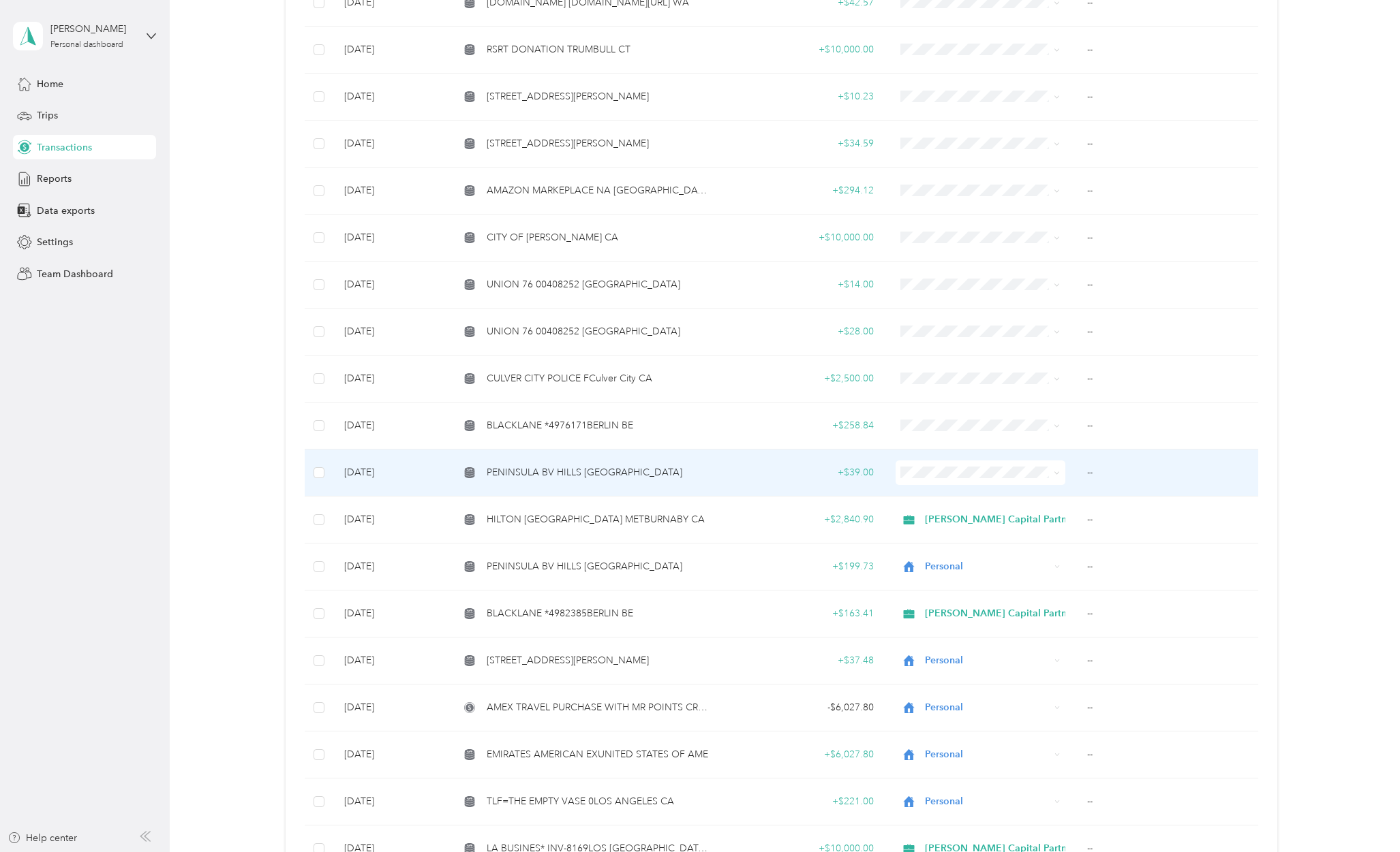
click at [678, 466] on div "PENINSULA BV HILLS [GEOGRAPHIC_DATA]" at bounding box center [584, 472] width 252 height 15
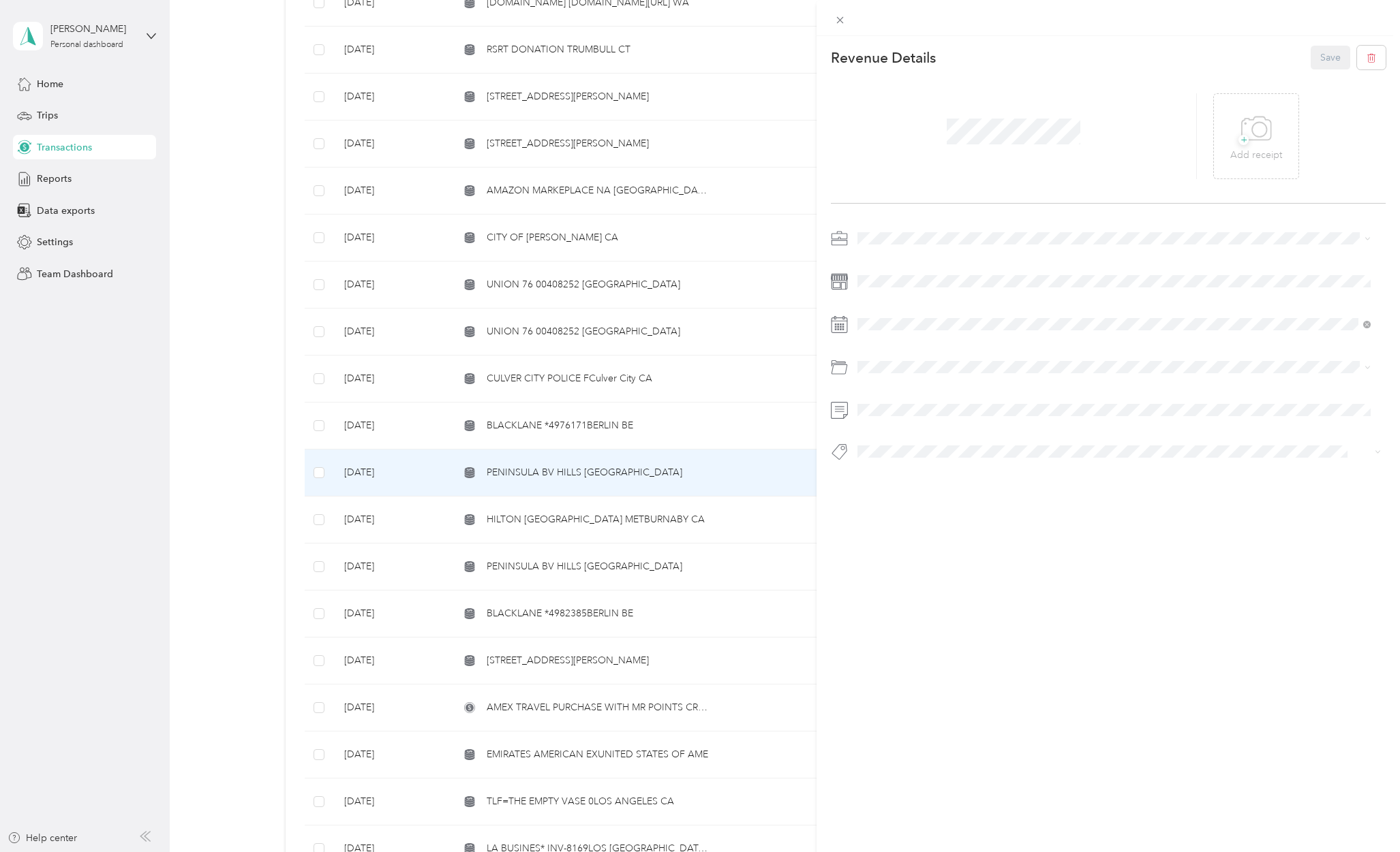
drag, startPoint x: 883, startPoint y: 291, endPoint x: 922, endPoint y: 286, distance: 39.3
click at [883, 289] on div "Personal" at bounding box center [1114, 282] width 504 height 15
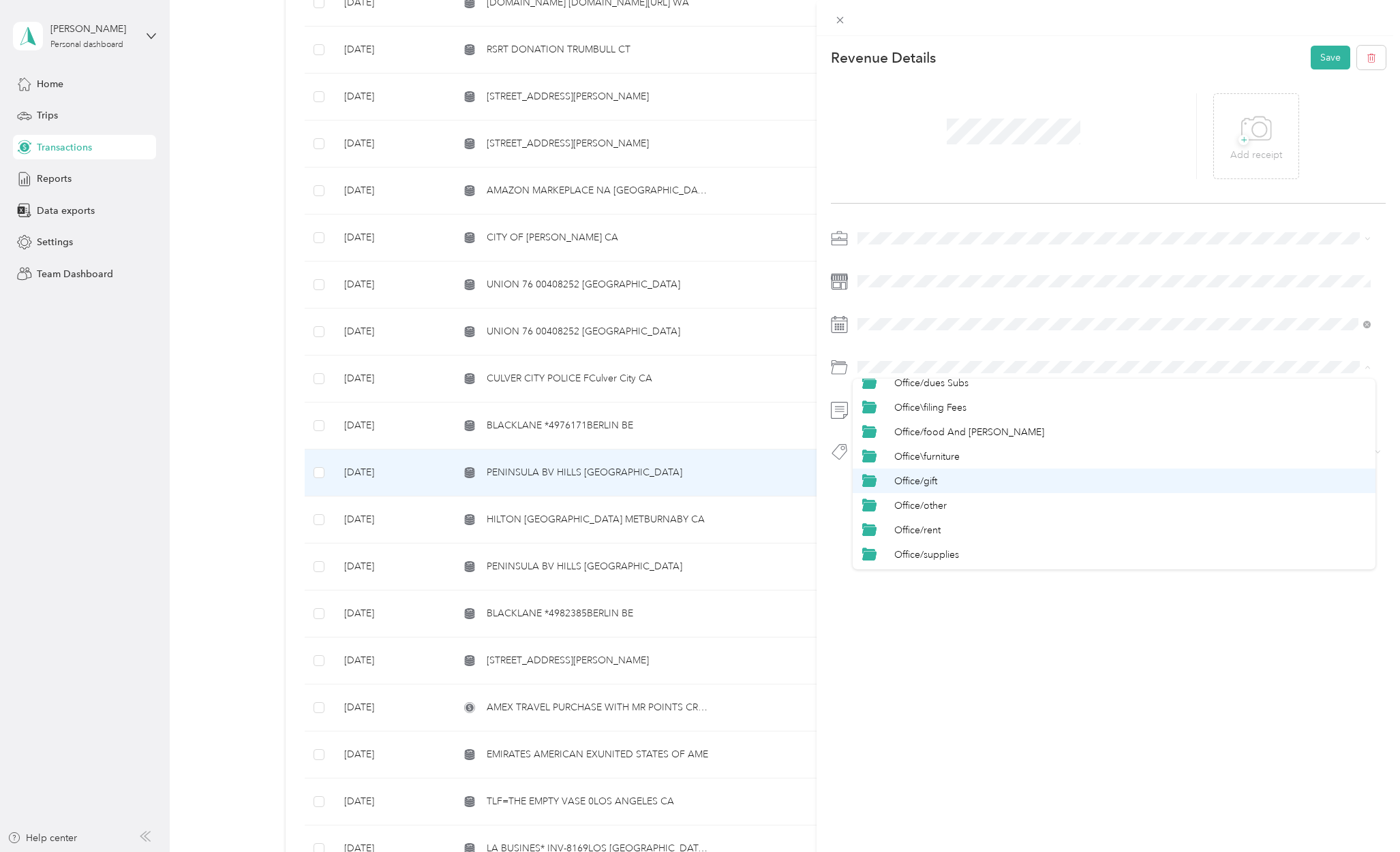
scroll to position [545, 0]
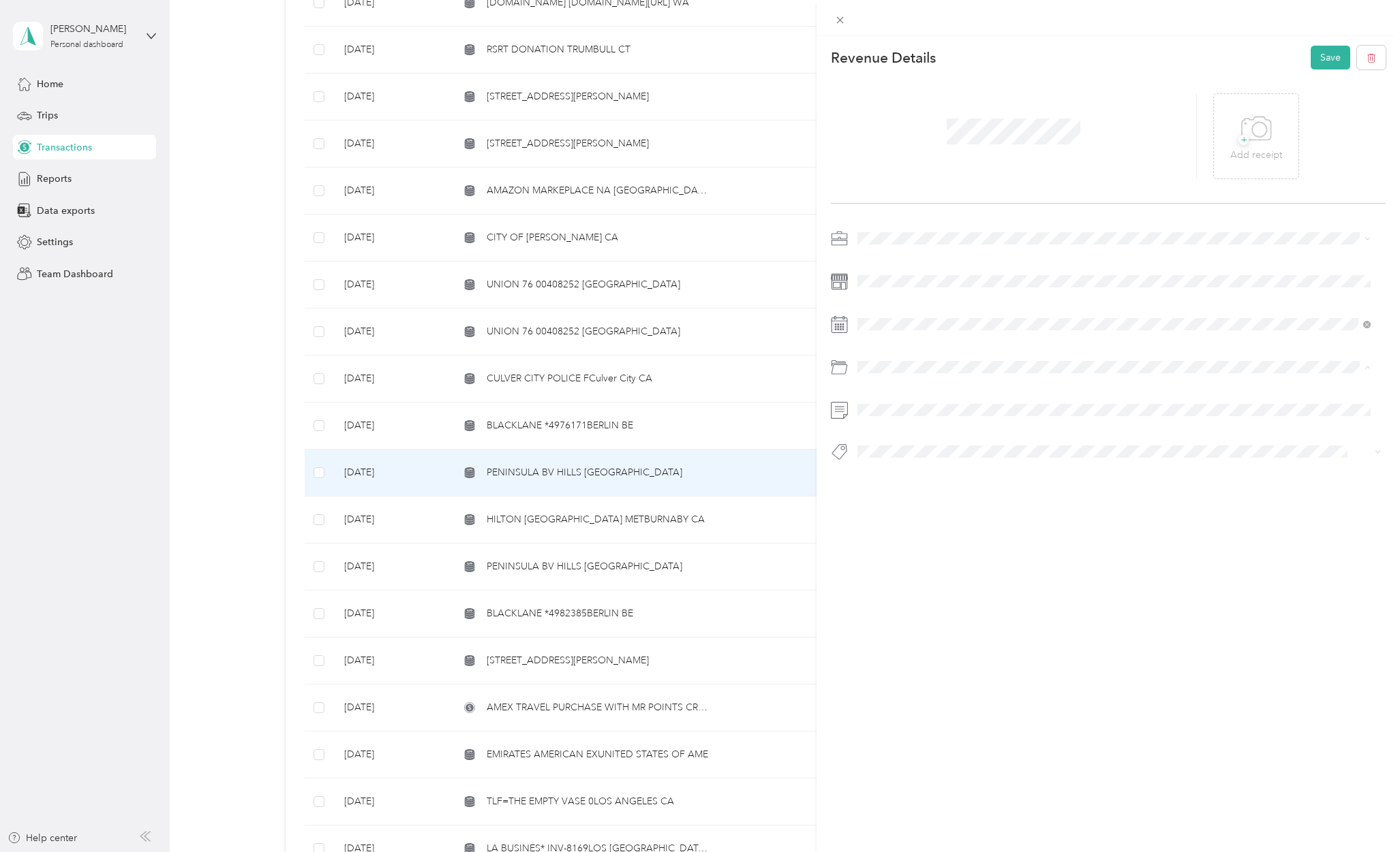
click at [896, 513] on span "Personal" at bounding box center [912, 512] width 36 height 12
click at [910, 533] on span "Personal - Mdh" at bounding box center [899, 531] width 56 height 12
click at [1320, 64] on button "Save" at bounding box center [1330, 57] width 39 height 24
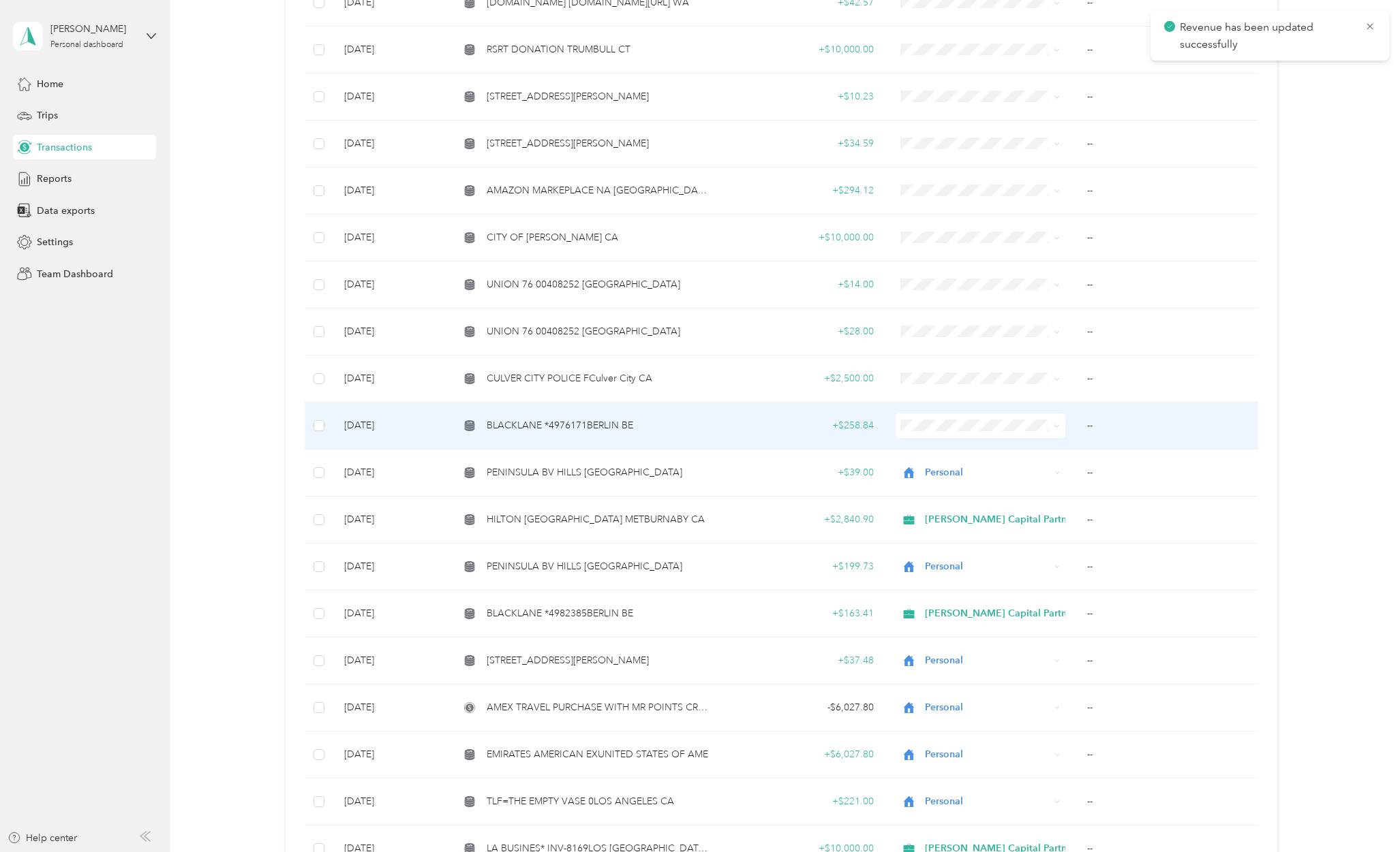
click at [616, 418] on span "BLACKLANE *4976171BERLIN BE" at bounding box center [560, 425] width 146 height 15
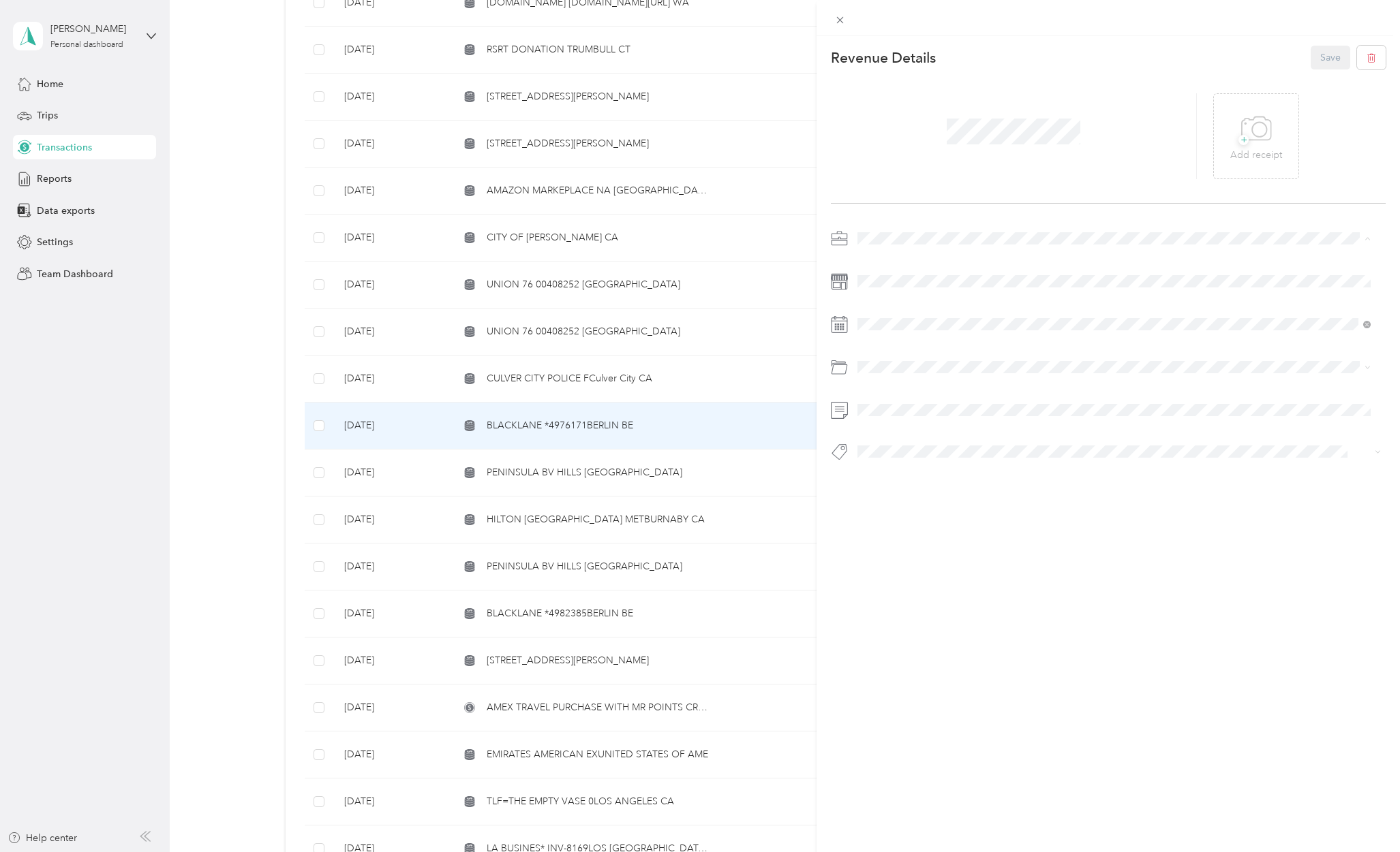
click at [908, 261] on span "[PERSON_NAME] Capital Partners" at bounding box center [934, 262] width 145 height 12
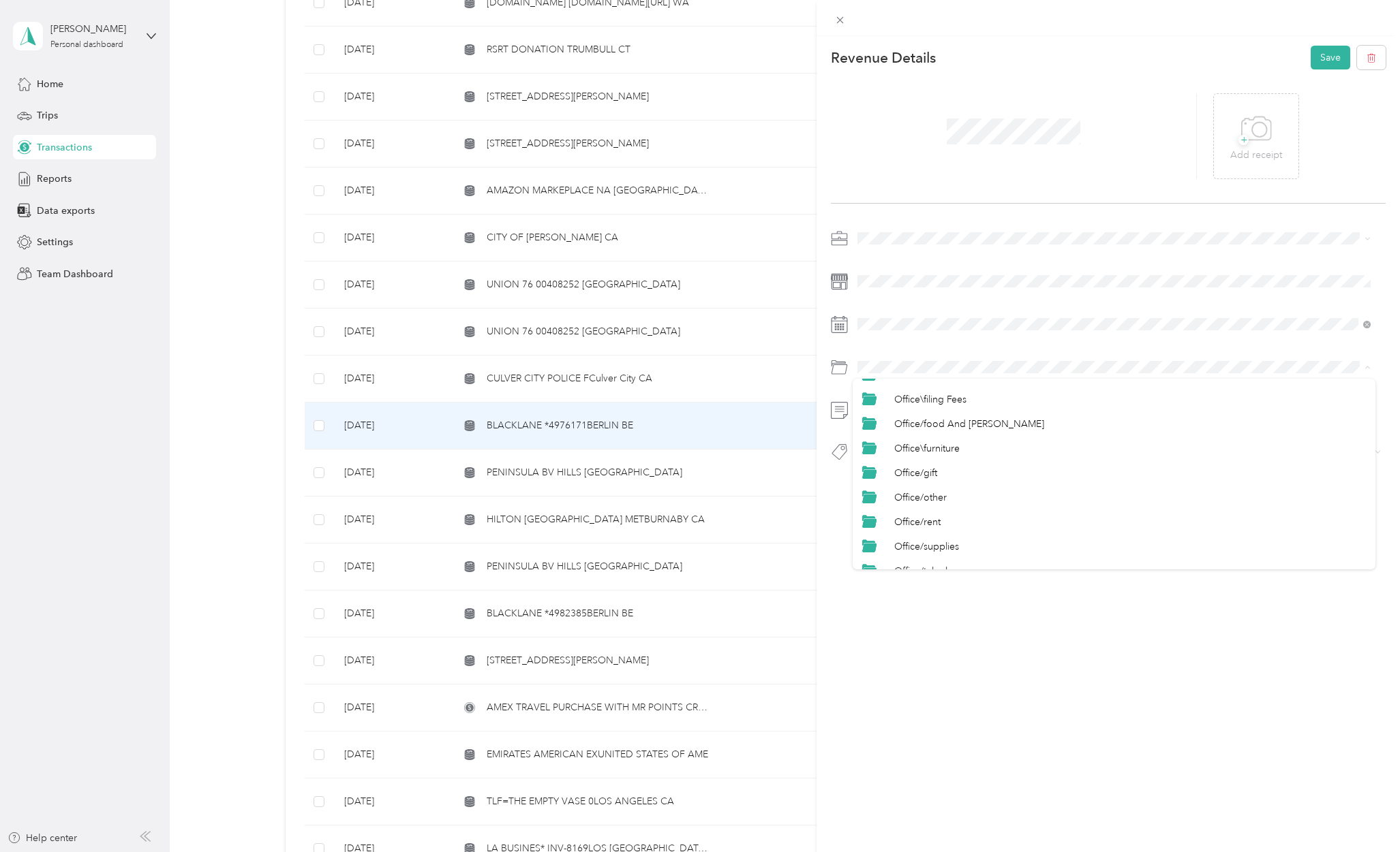
scroll to position [672, 0]
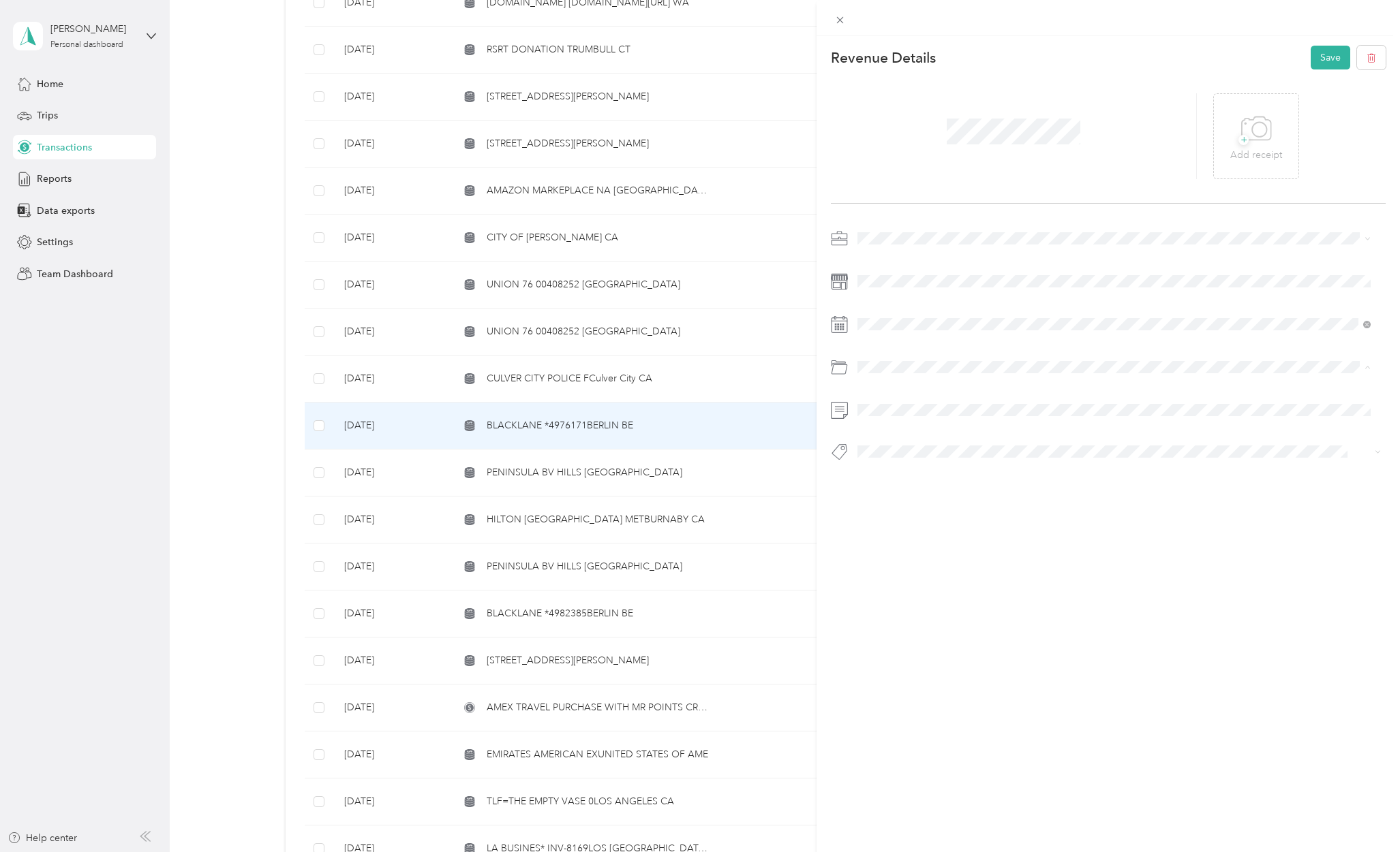
click at [923, 556] on span "Travel/taxi" at bounding box center [916, 557] width 43 height 12
click at [897, 516] on span "Hcp 100" at bounding box center [888, 519] width 32 height 12
click at [1315, 59] on button "Save" at bounding box center [1330, 57] width 39 height 24
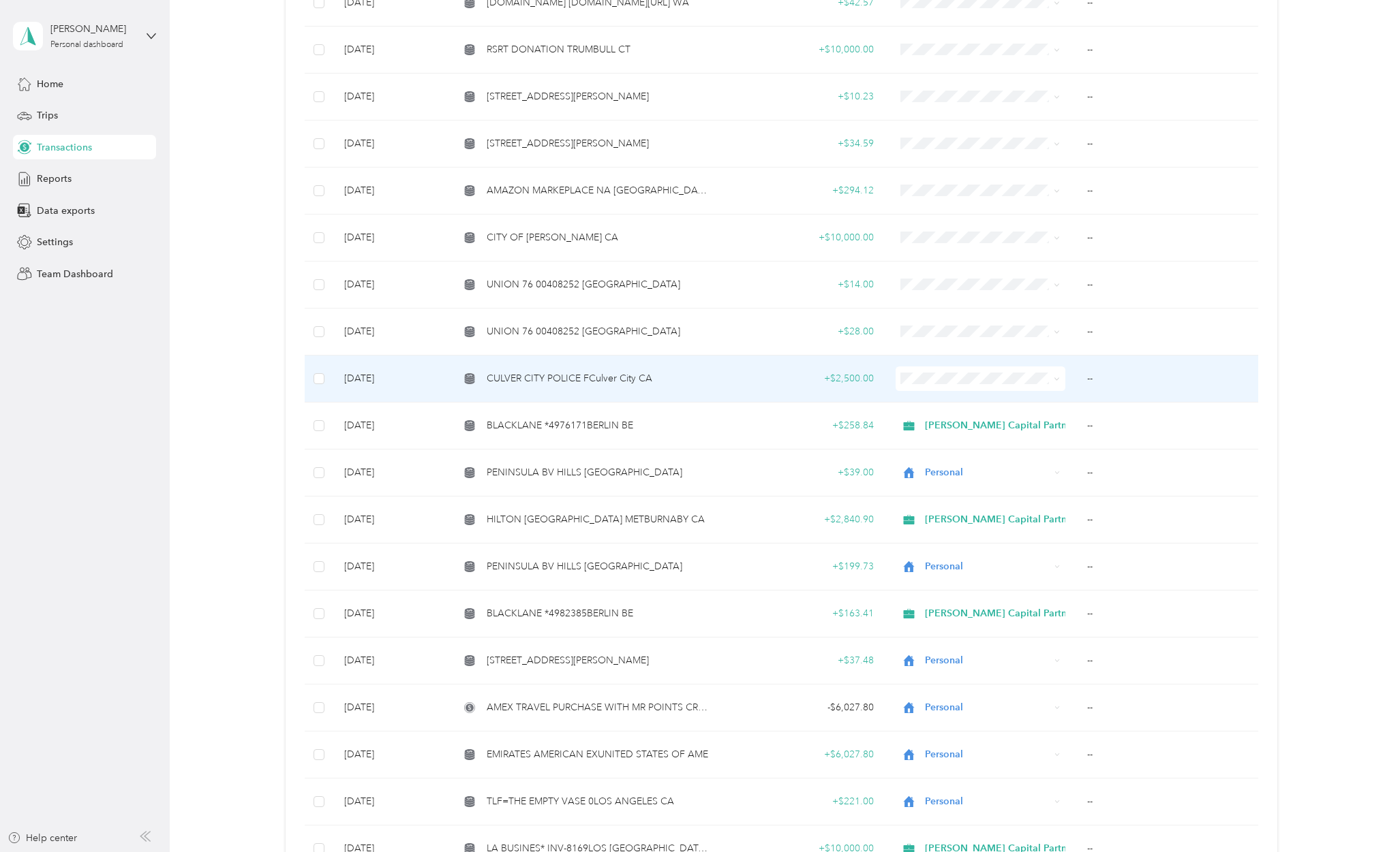
click at [511, 371] on span "CULVER CITY POLICE FCulver City CA" at bounding box center [569, 378] width 166 height 15
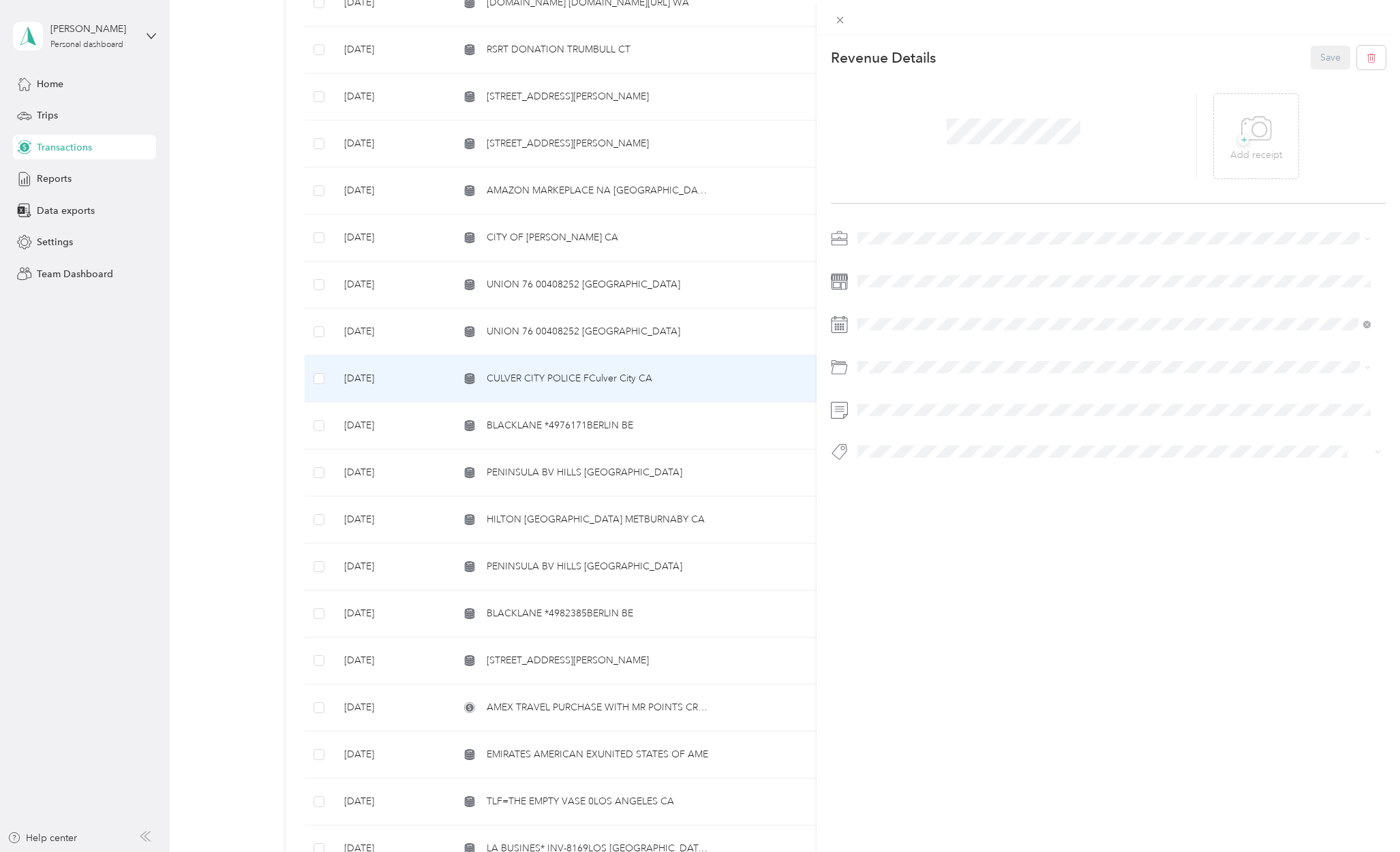
click at [893, 260] on div "[PERSON_NAME] Capital Partners" at bounding box center [1114, 258] width 504 height 15
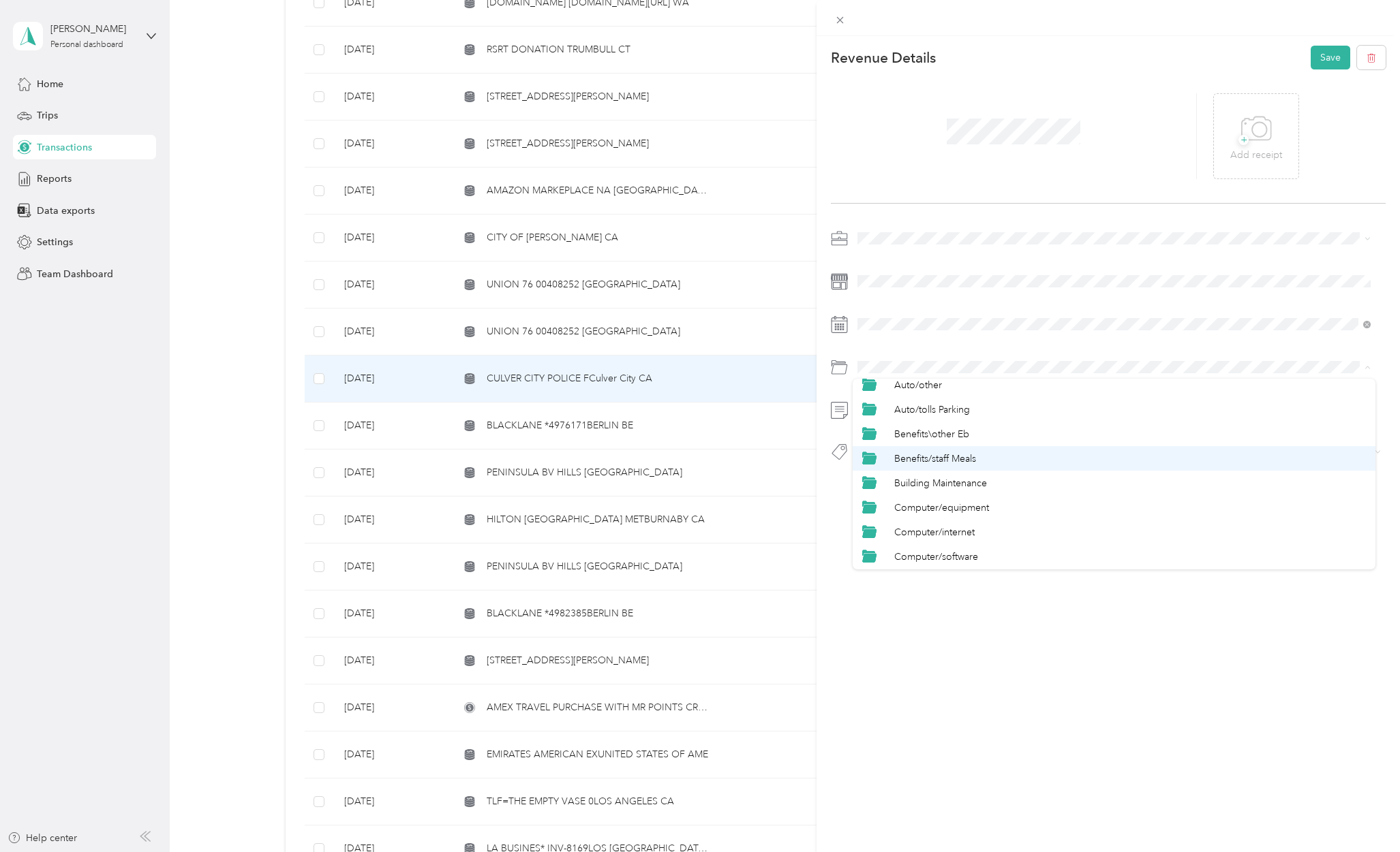
scroll to position [181, 0]
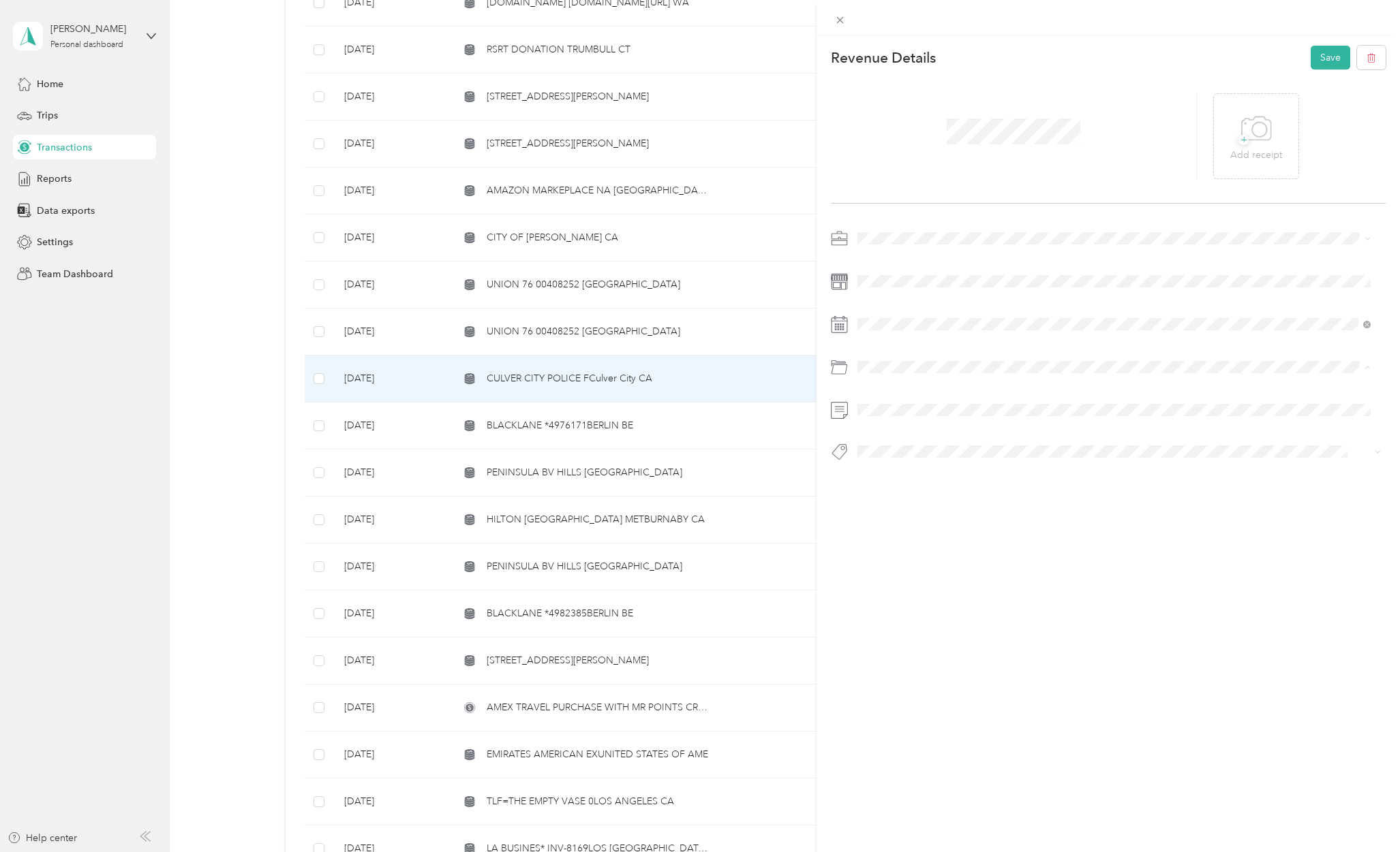
click at [963, 508] on div "Donation/hcp" at bounding box center [1130, 508] width 471 height 15
click at [878, 473] on span "Hcp 100" at bounding box center [888, 476] width 32 height 12
click at [1316, 59] on button "Save" at bounding box center [1330, 57] width 39 height 24
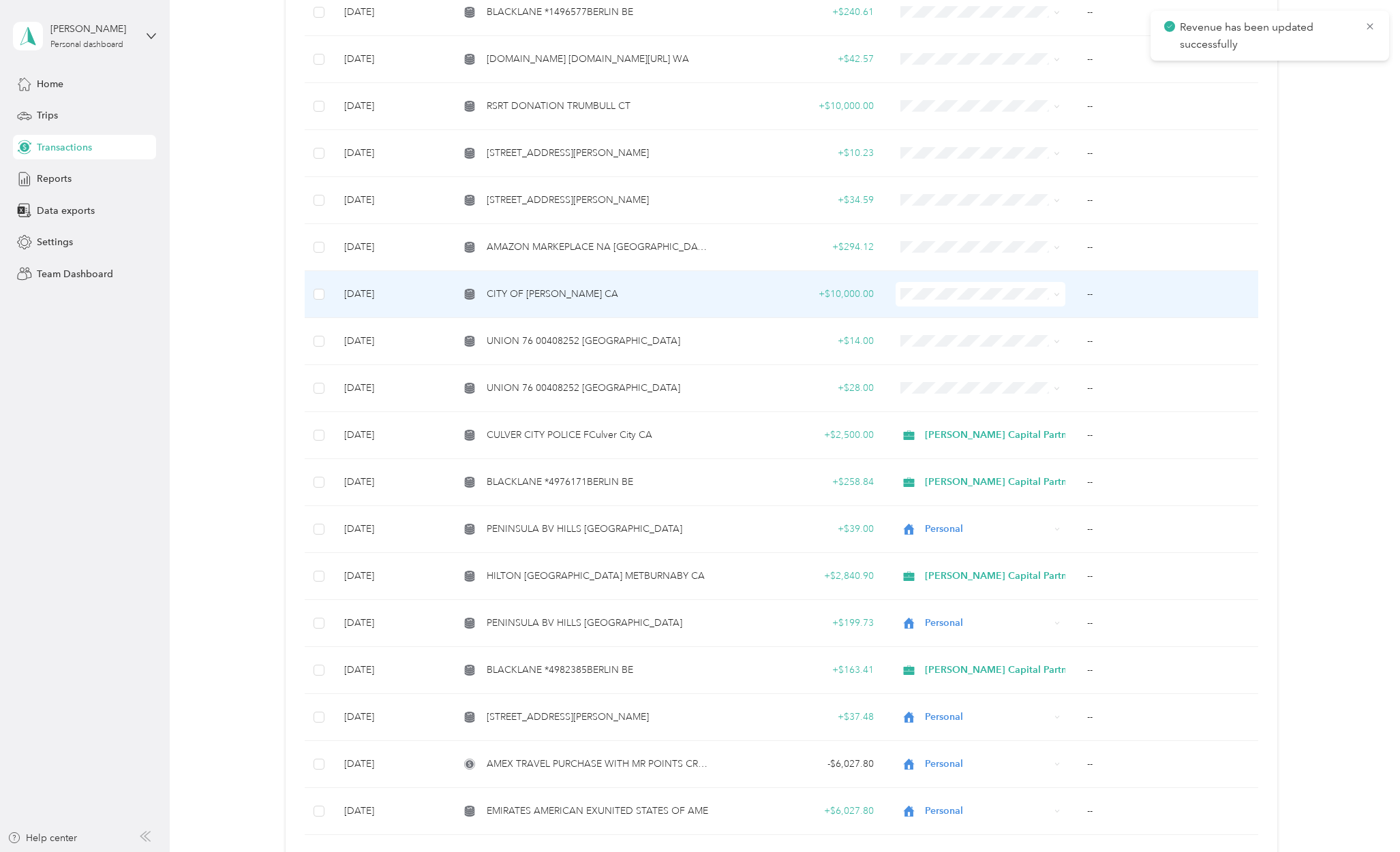
scroll to position [1533, 0]
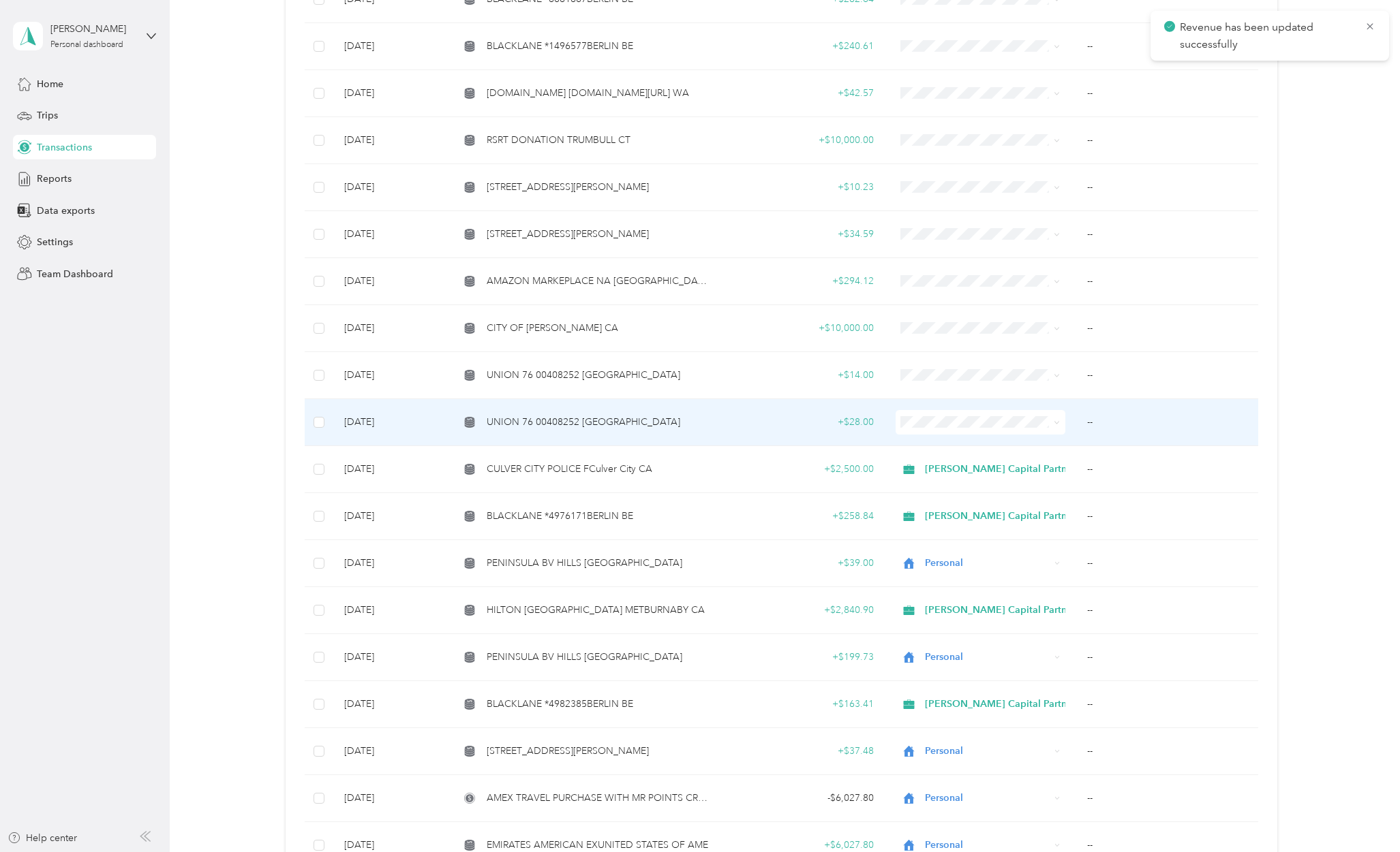
click at [564, 404] on td "UNION 76 00408252 [GEOGRAPHIC_DATA]" at bounding box center [584, 423] width 273 height 47
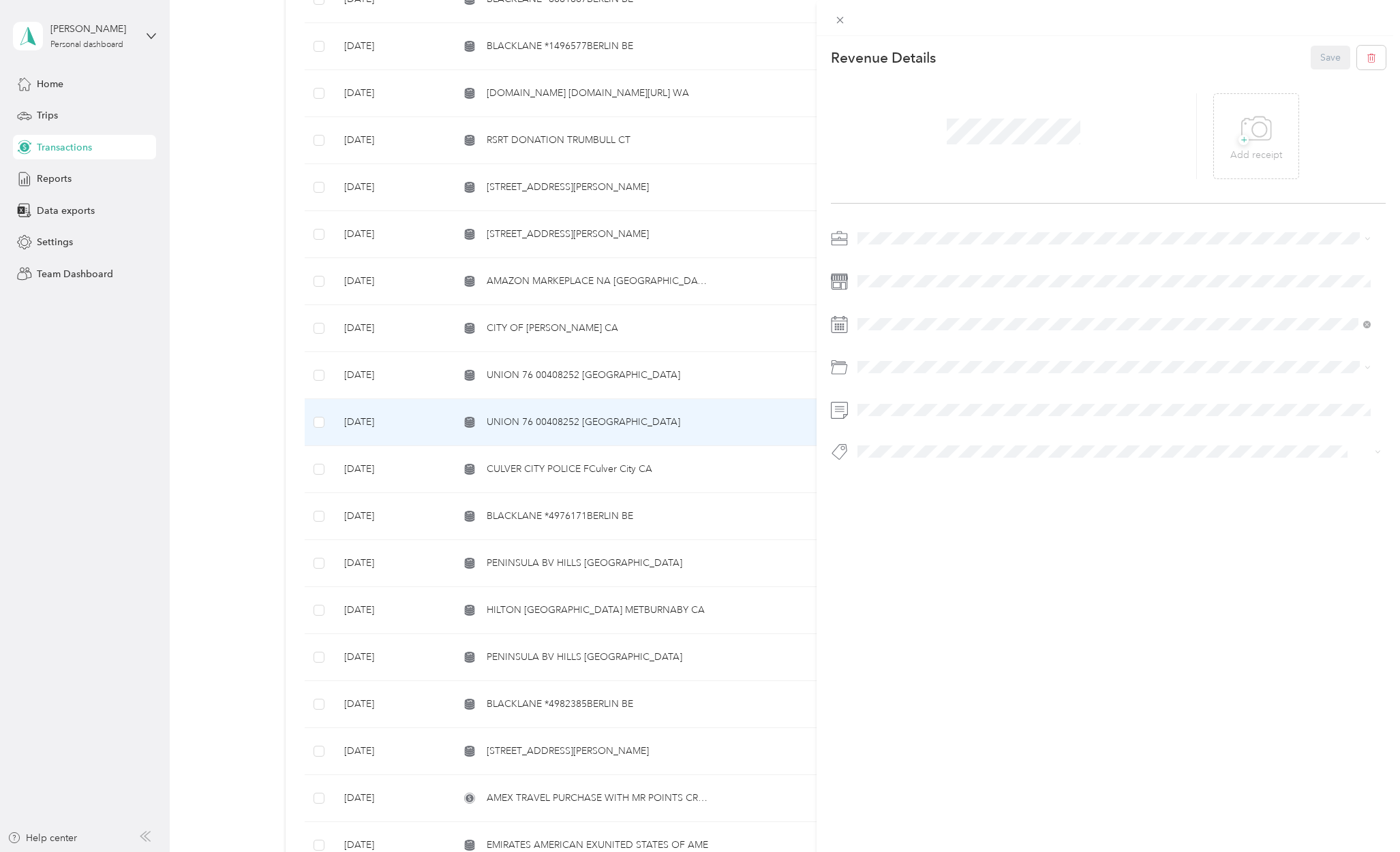
drag, startPoint x: 875, startPoint y: 277, endPoint x: 1131, endPoint y: 258, distance: 256.7
click at [876, 273] on li "Personal" at bounding box center [1114, 282] width 523 height 24
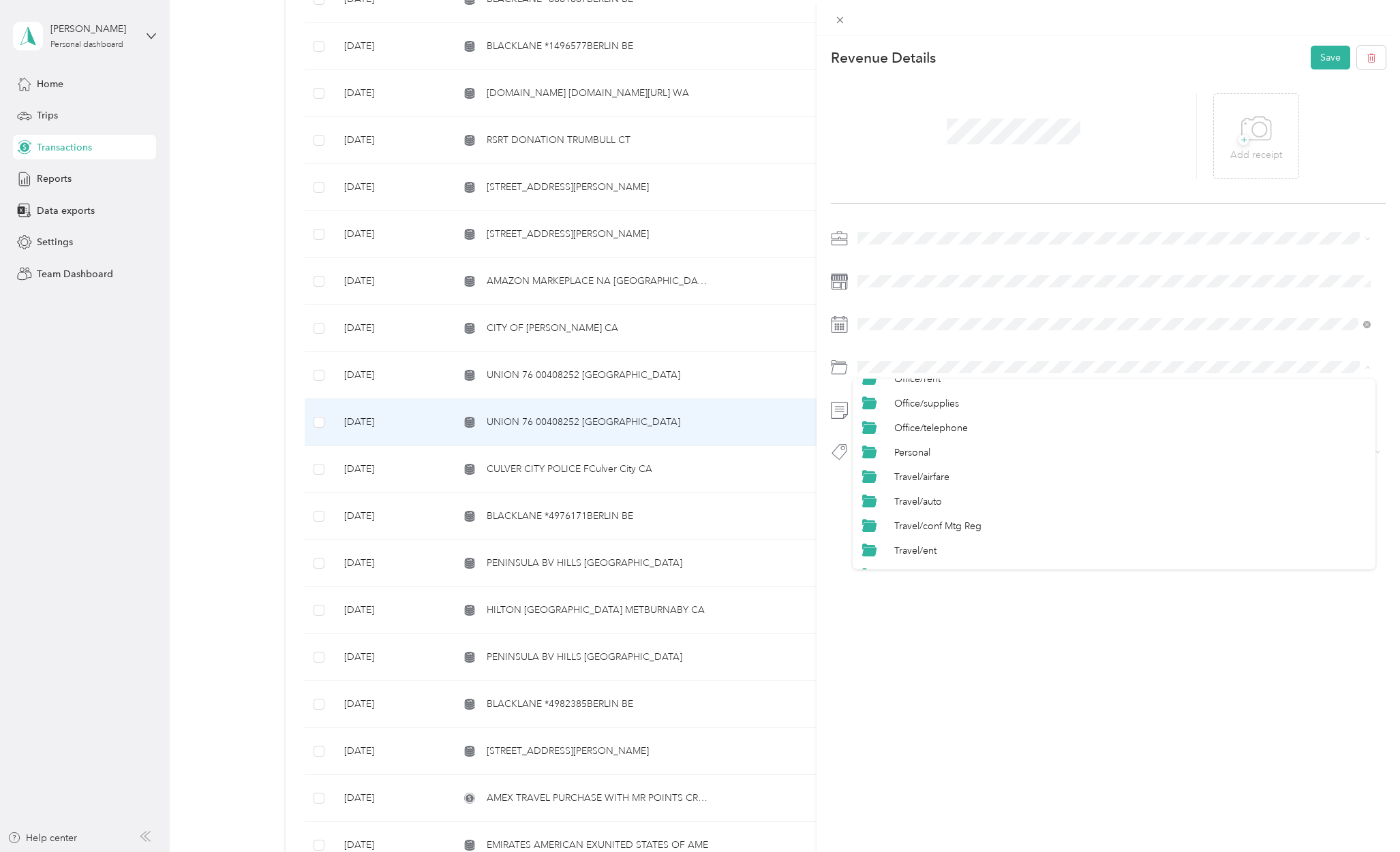
scroll to position [636, 0]
click at [933, 426] on li "Personal" at bounding box center [1114, 422] width 523 height 25
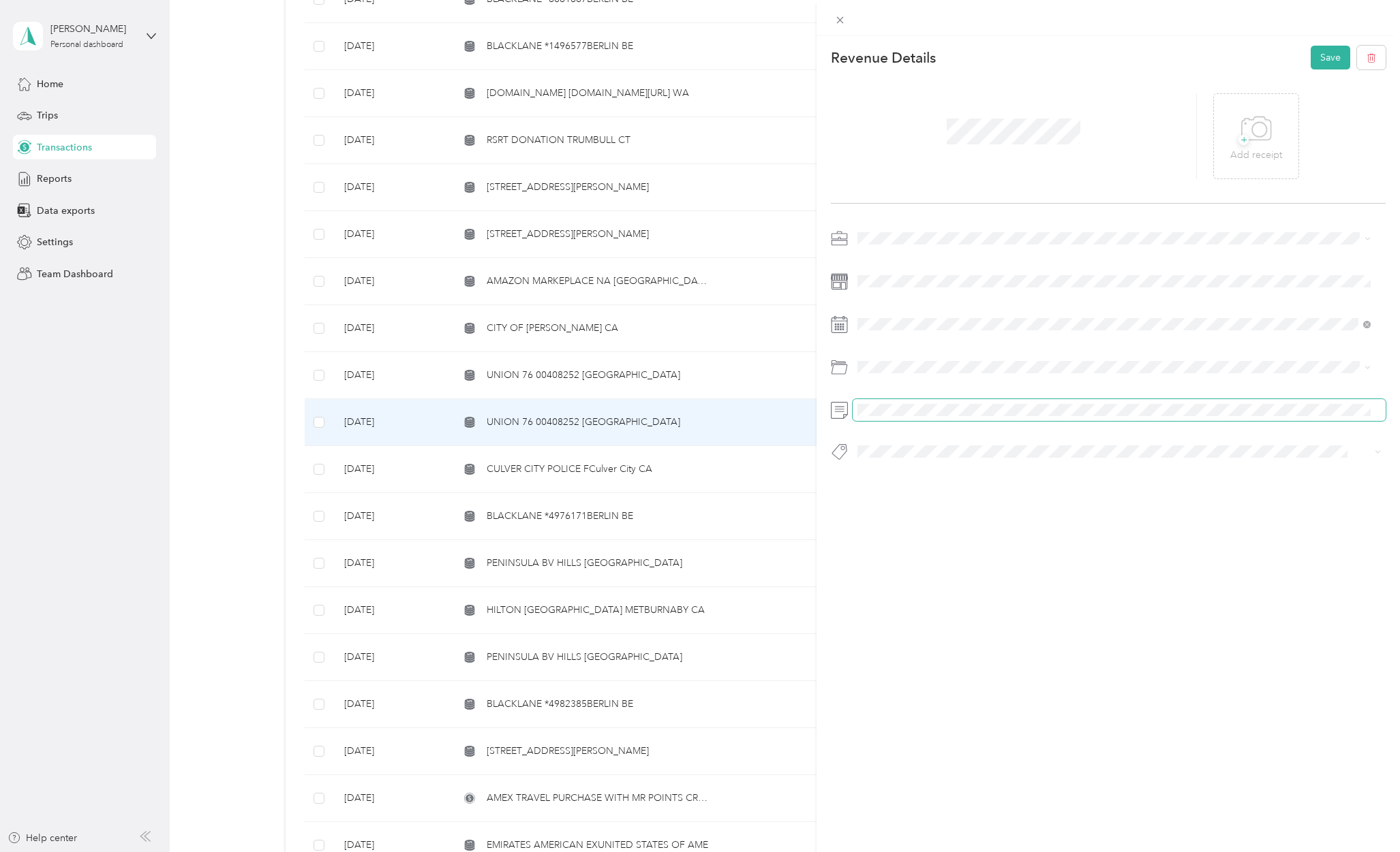
click at [899, 403] on span at bounding box center [1119, 410] width 533 height 22
click at [903, 416] on span at bounding box center [1119, 410] width 533 height 22
click at [913, 472] on span "Personal - Mdh" at bounding box center [899, 476] width 56 height 12
click at [1321, 55] on button "Save" at bounding box center [1330, 57] width 39 height 24
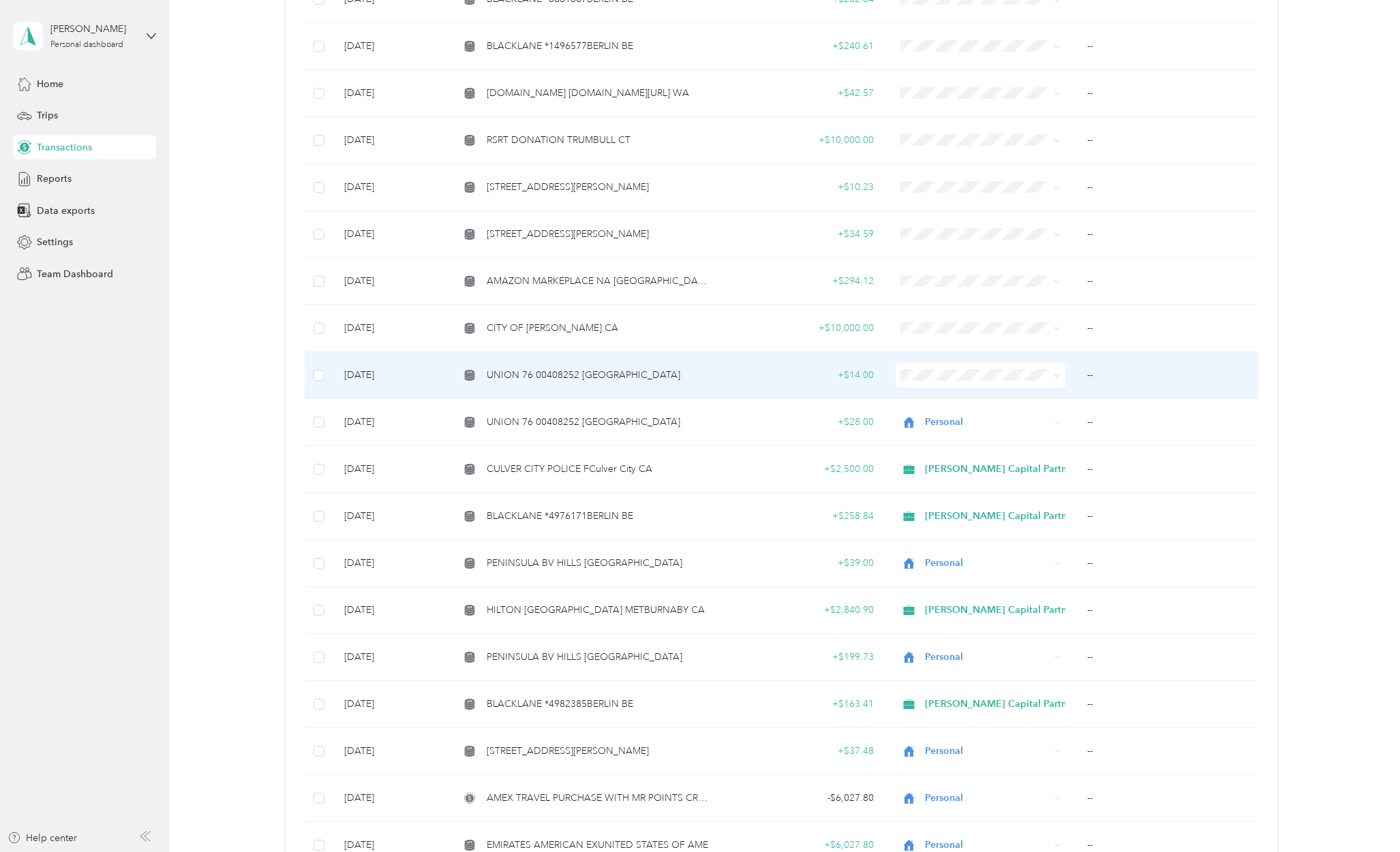
click at [628, 368] on span "UNION 76 00408252 [GEOGRAPHIC_DATA]" at bounding box center [583, 375] width 193 height 15
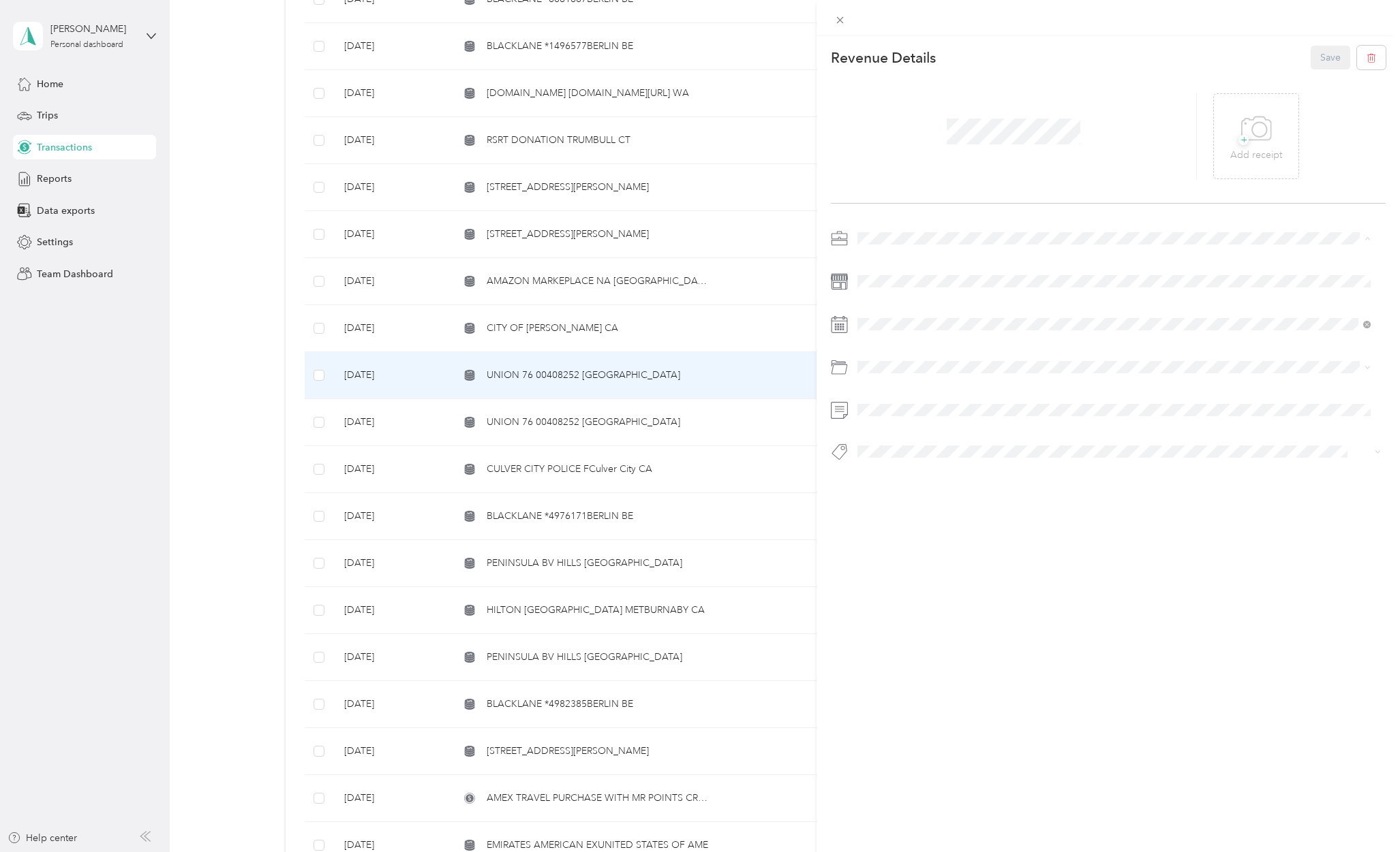
click at [886, 282] on span "Personal" at bounding box center [879, 286] width 36 height 12
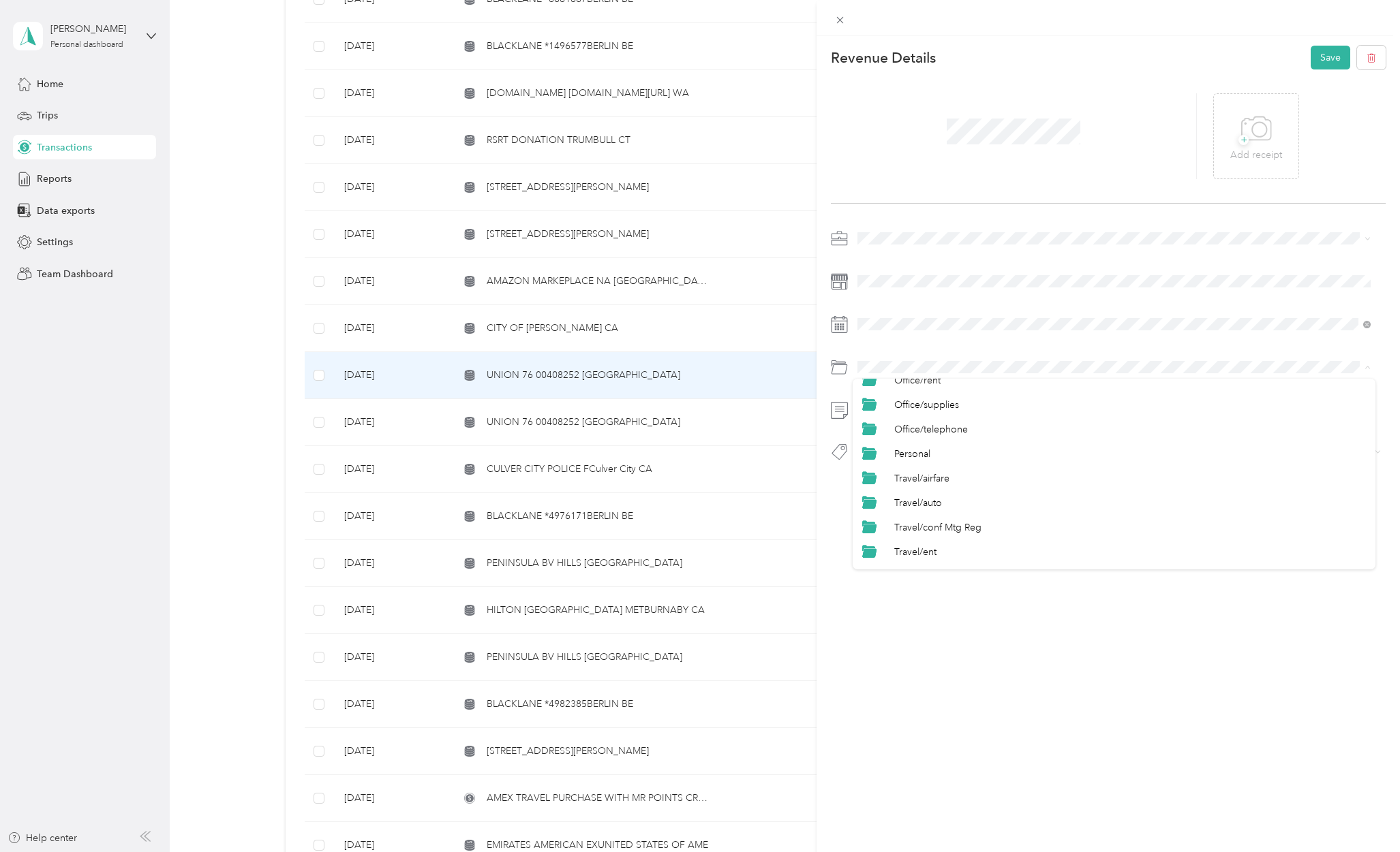
scroll to position [636, 0]
click at [926, 419] on span "Personal" at bounding box center [912, 422] width 36 height 12
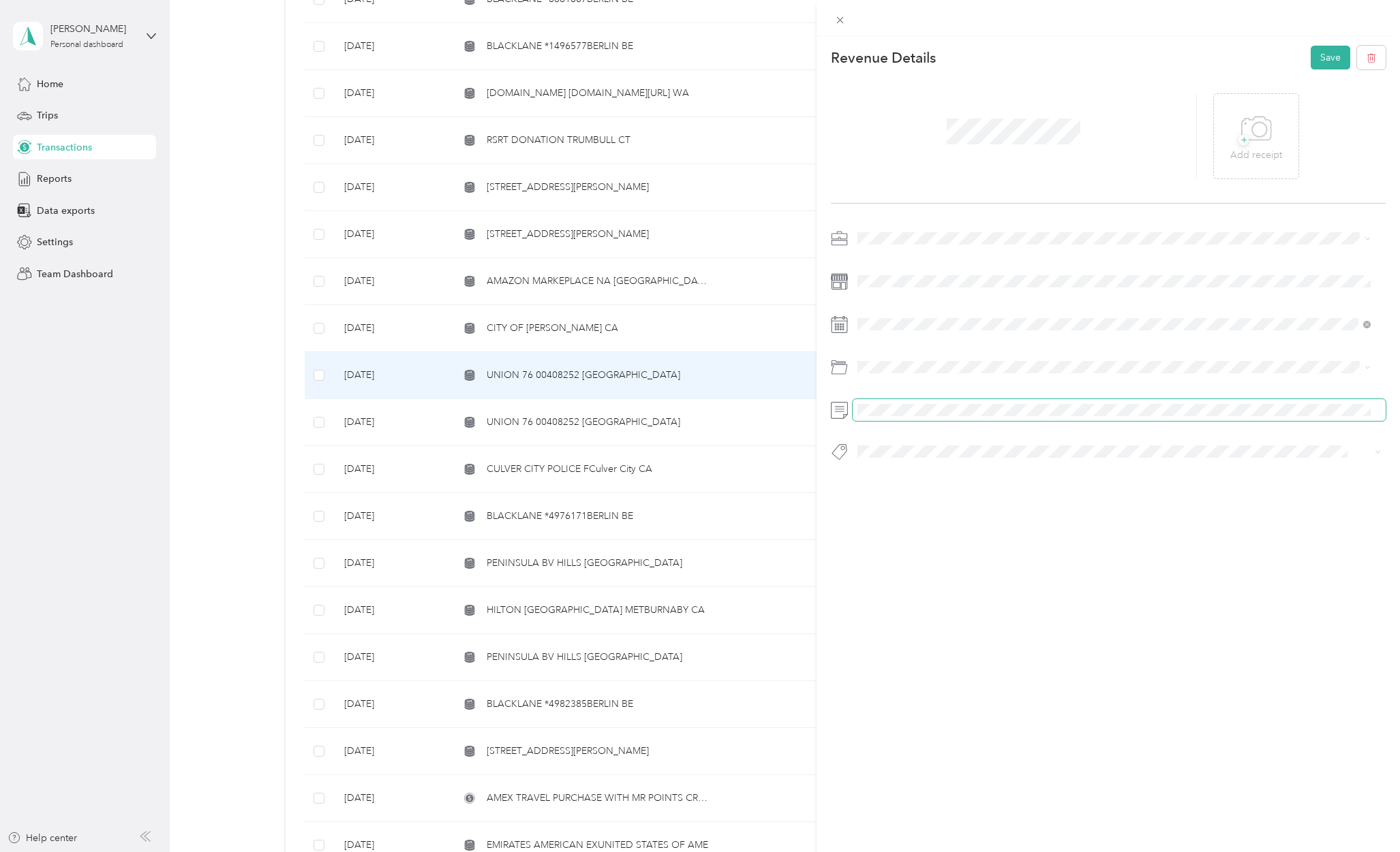
click at [926, 402] on span at bounding box center [1119, 410] width 533 height 22
click at [896, 479] on button "Hcp 100" at bounding box center [887, 476] width 51 height 17
click at [1325, 52] on button "Save" at bounding box center [1330, 57] width 39 height 24
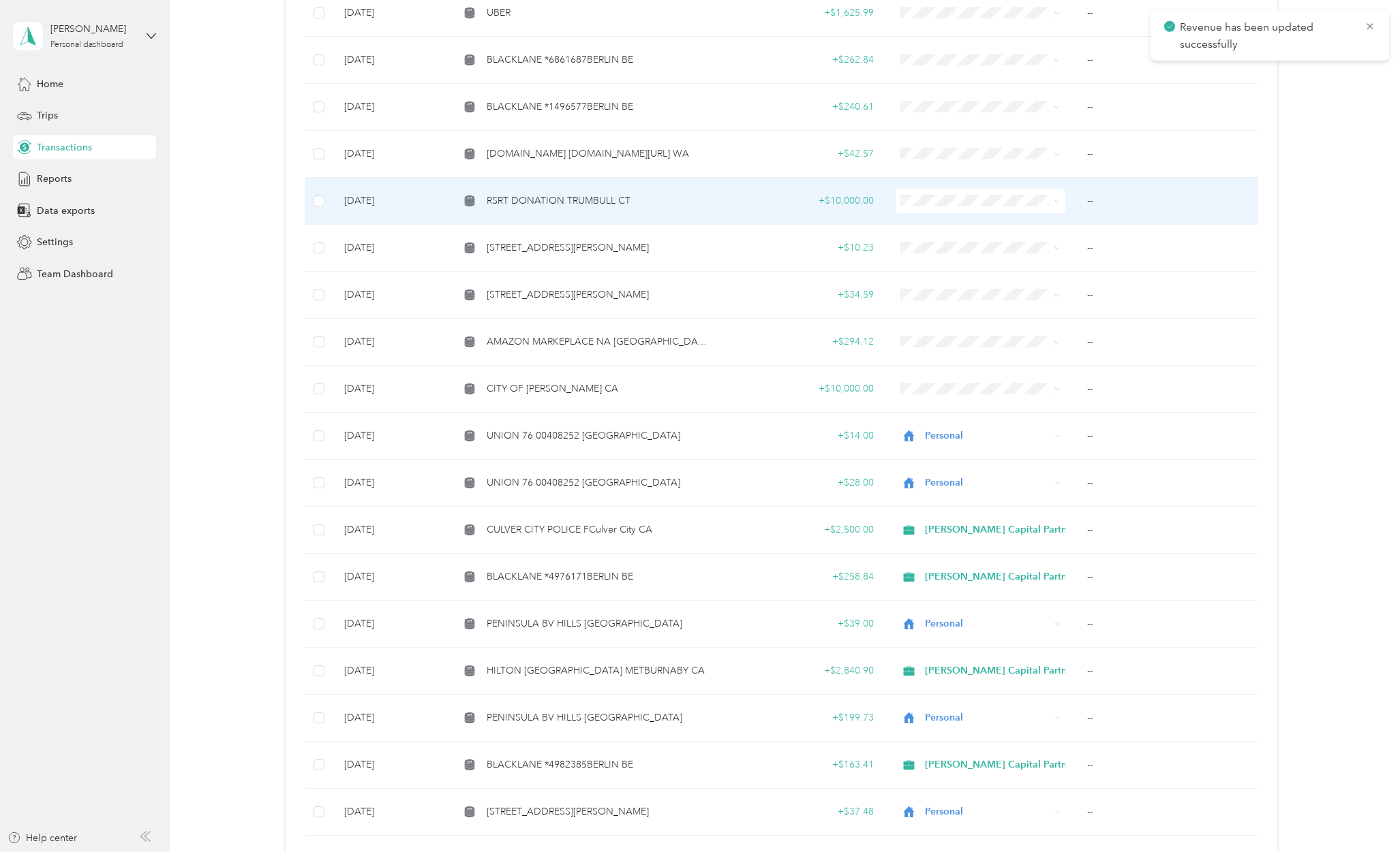
scroll to position [1442, 0]
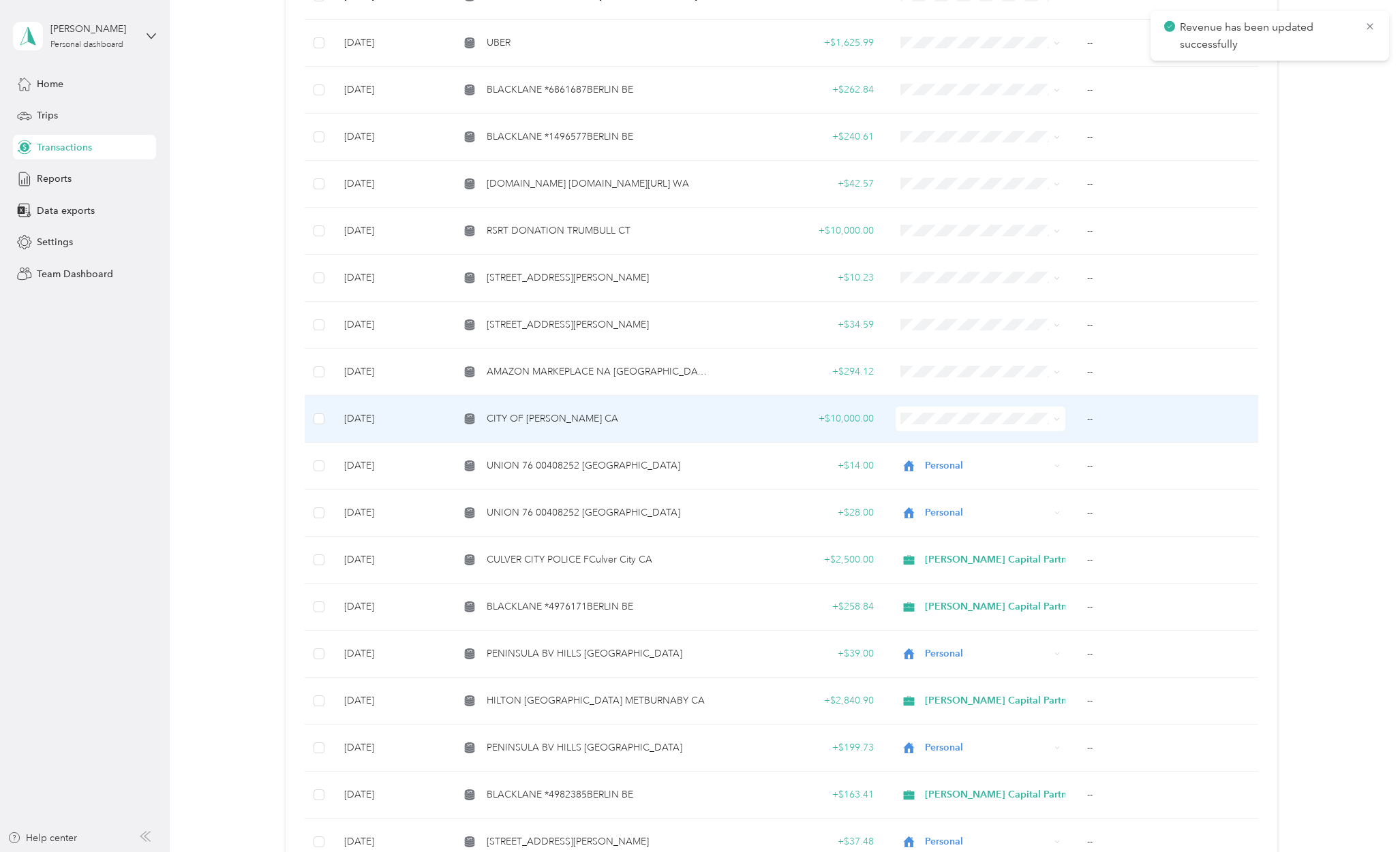
click at [541, 412] on span "CITY OF [PERSON_NAME] CA" at bounding box center [552, 419] width 132 height 15
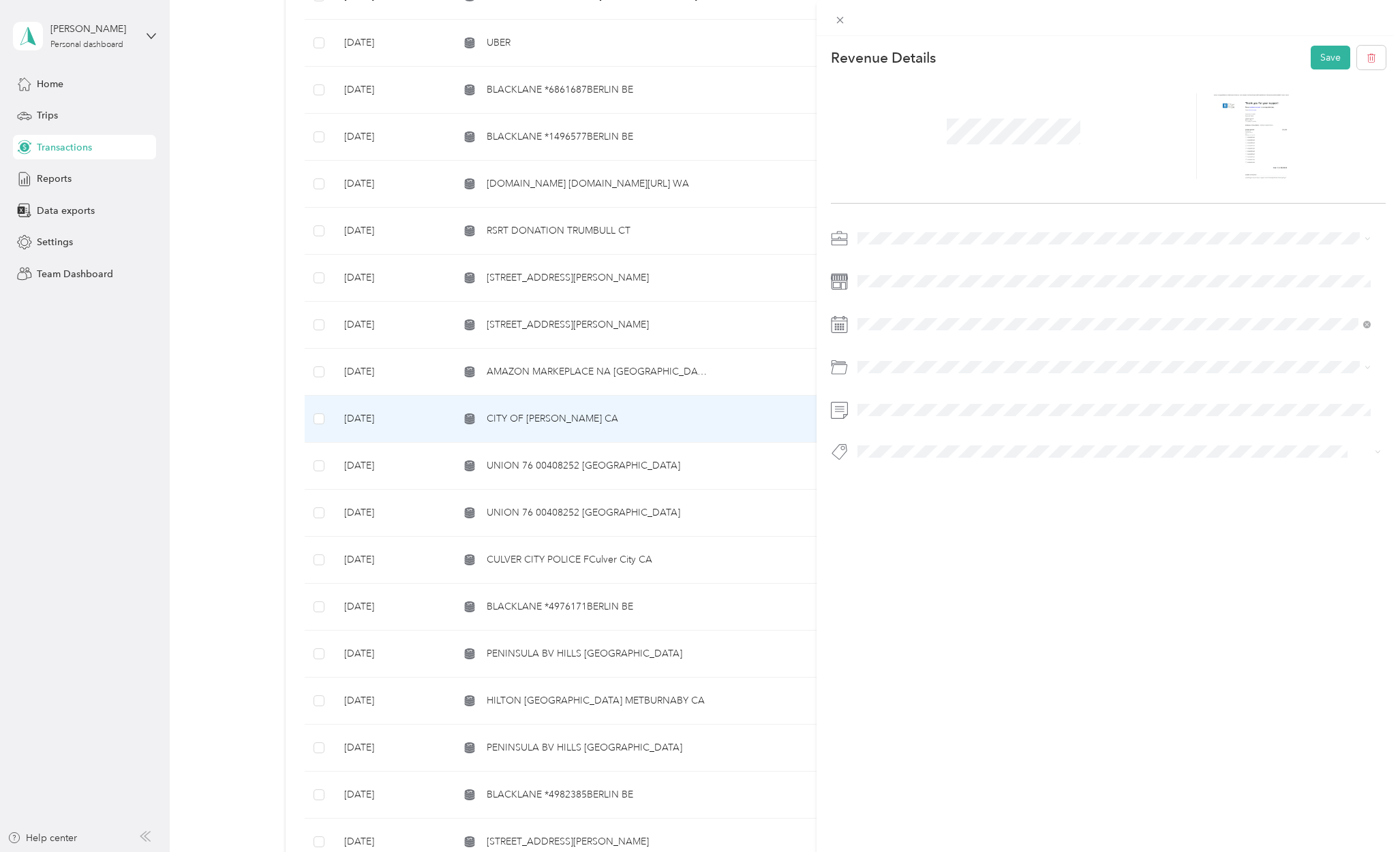
click at [886, 264] on li "[PERSON_NAME] Capital Partners" at bounding box center [1114, 260] width 523 height 24
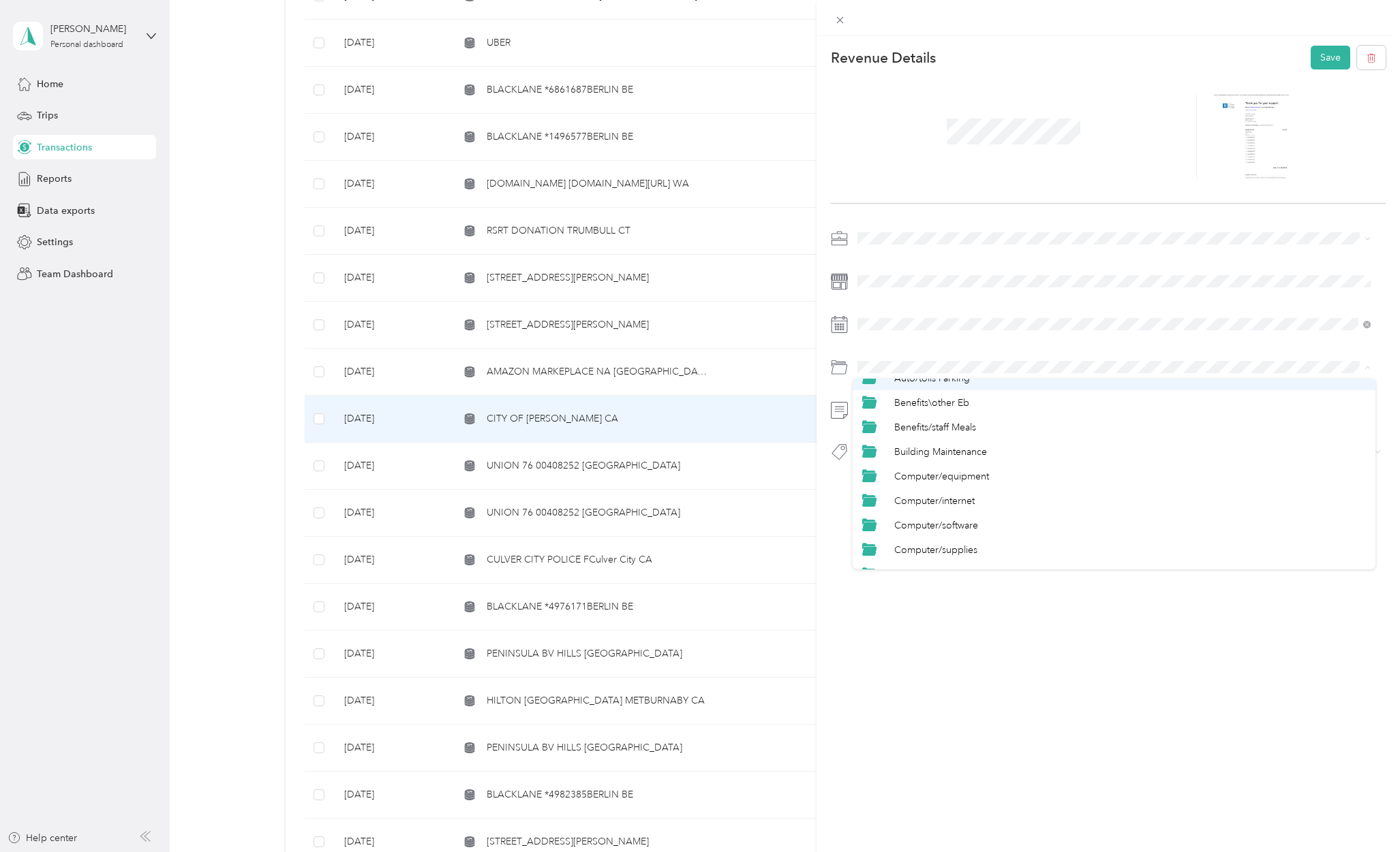
scroll to position [181, 0]
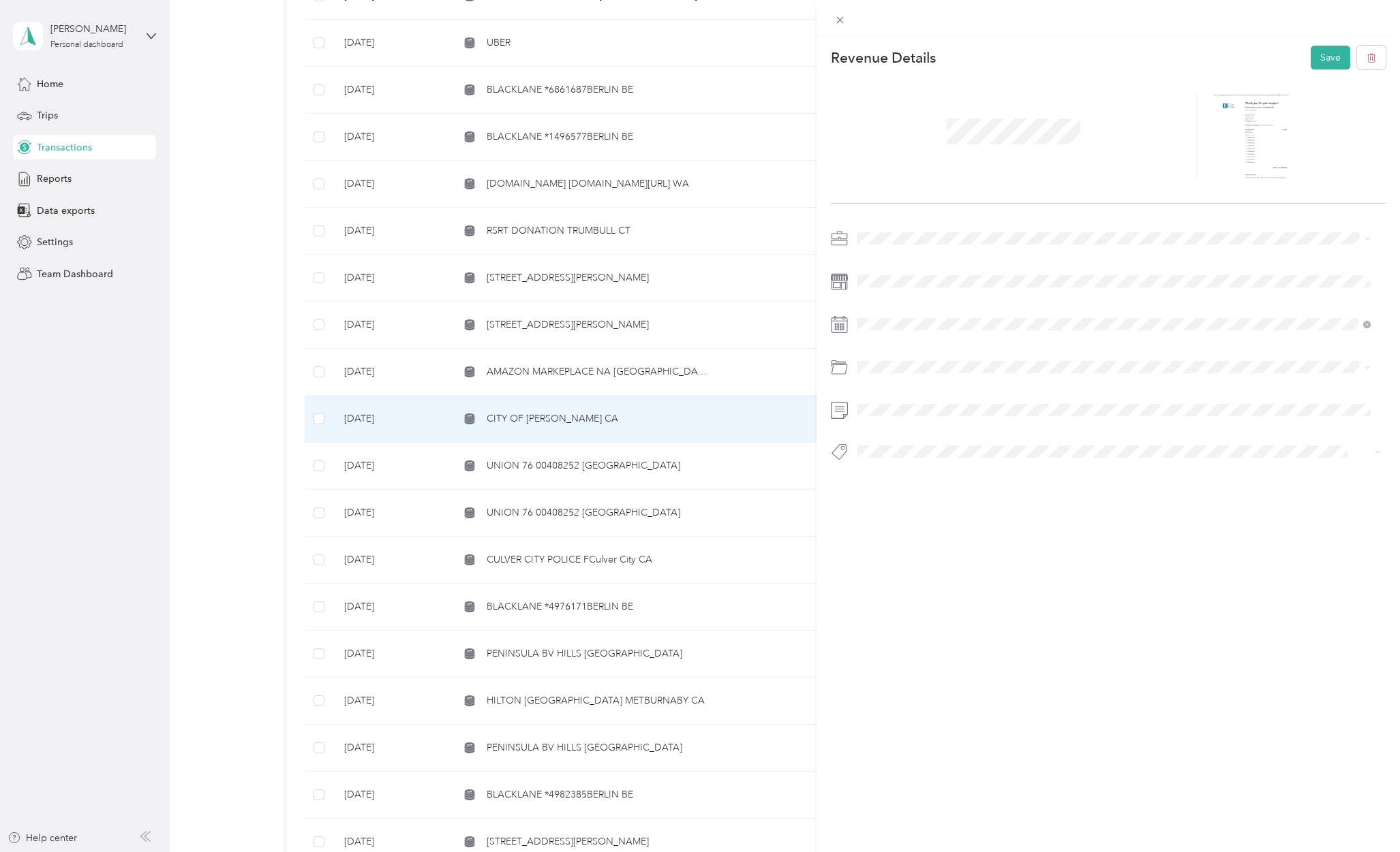
click at [934, 503] on span "Donation/hcp" at bounding box center [924, 506] width 60 height 12
click at [901, 481] on li "Hcp 100" at bounding box center [1114, 476] width 523 height 27
click at [1329, 58] on button "Save" at bounding box center [1330, 57] width 39 height 24
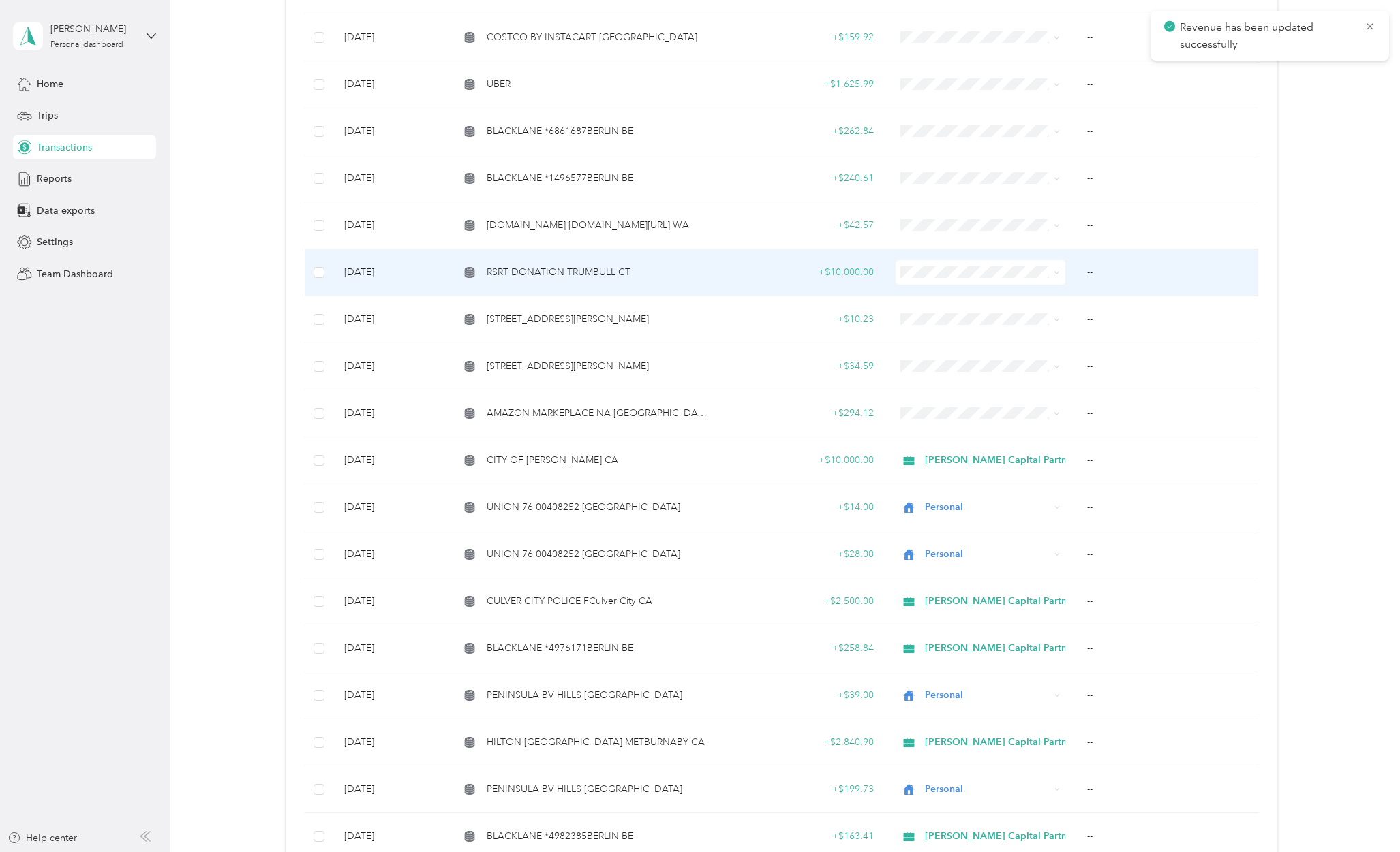
scroll to position [1352, 0]
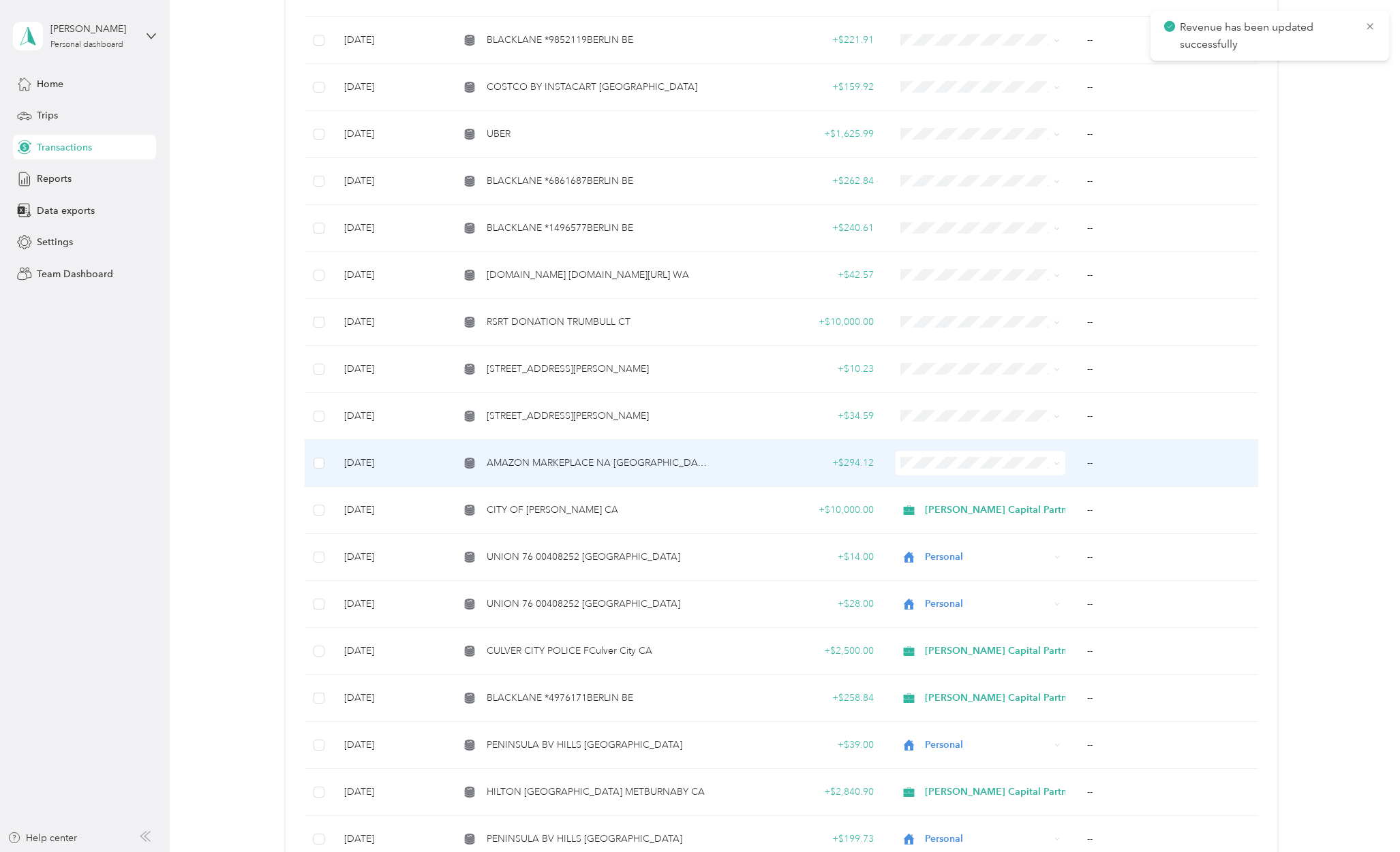
click at [558, 456] on span "AMAZON MARKEPLACE NA [GEOGRAPHIC_DATA]" at bounding box center [598, 463] width 223 height 15
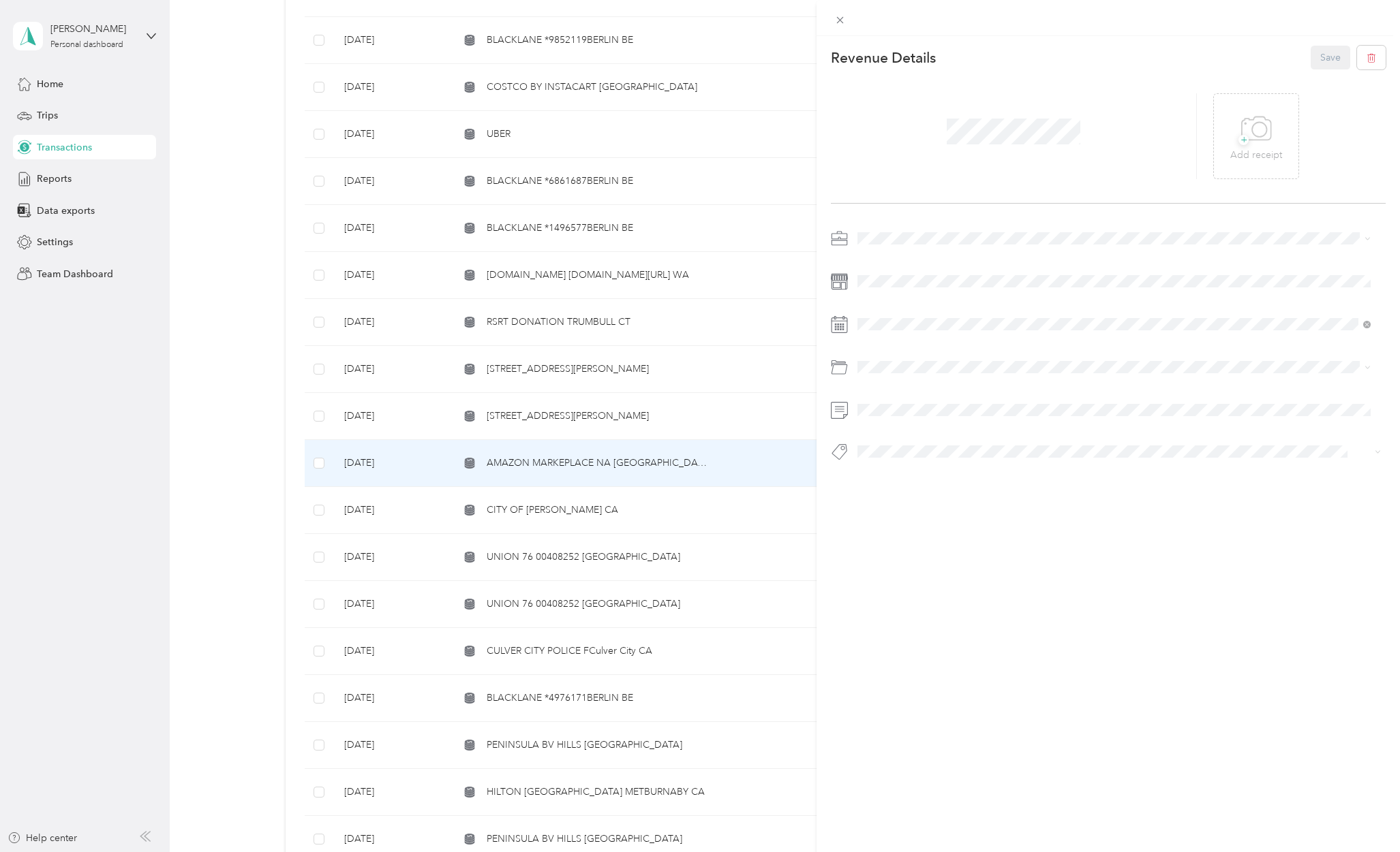
click at [883, 291] on li "Personal" at bounding box center [1114, 279] width 523 height 24
click at [919, 376] on span at bounding box center [1119, 367] width 533 height 22
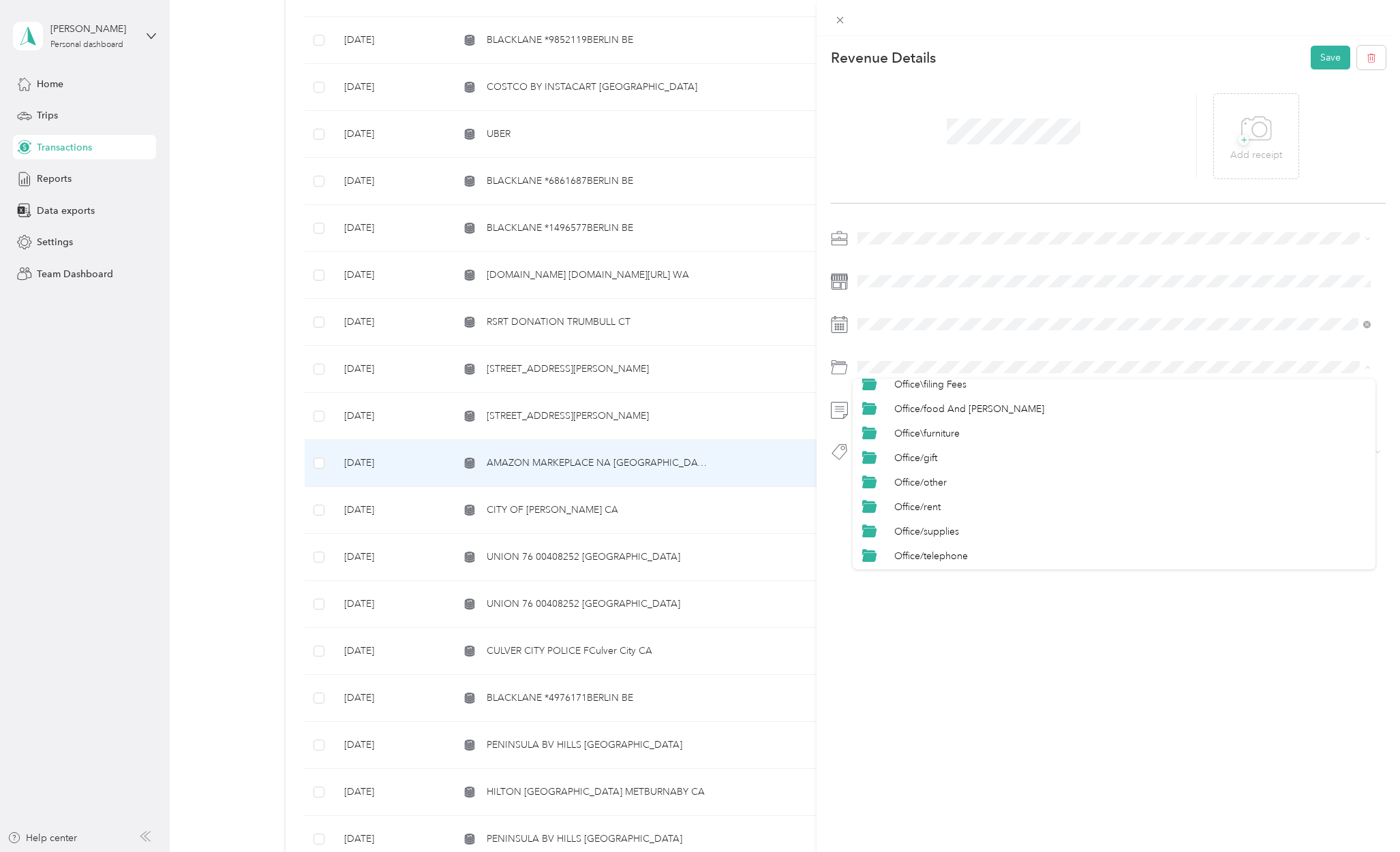
scroll to position [545, 0]
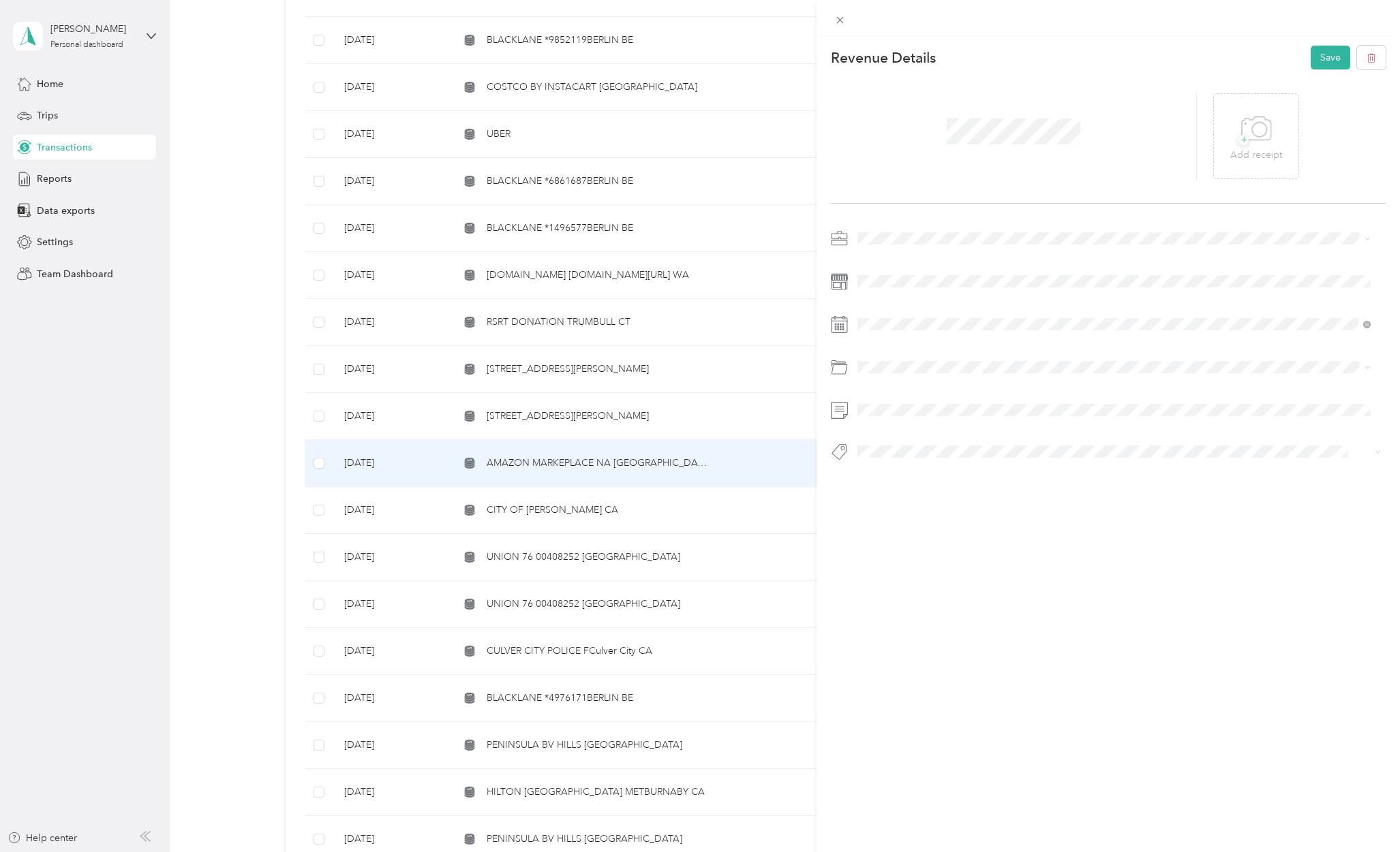
click at [916, 506] on div "Personal" at bounding box center [1130, 510] width 471 height 15
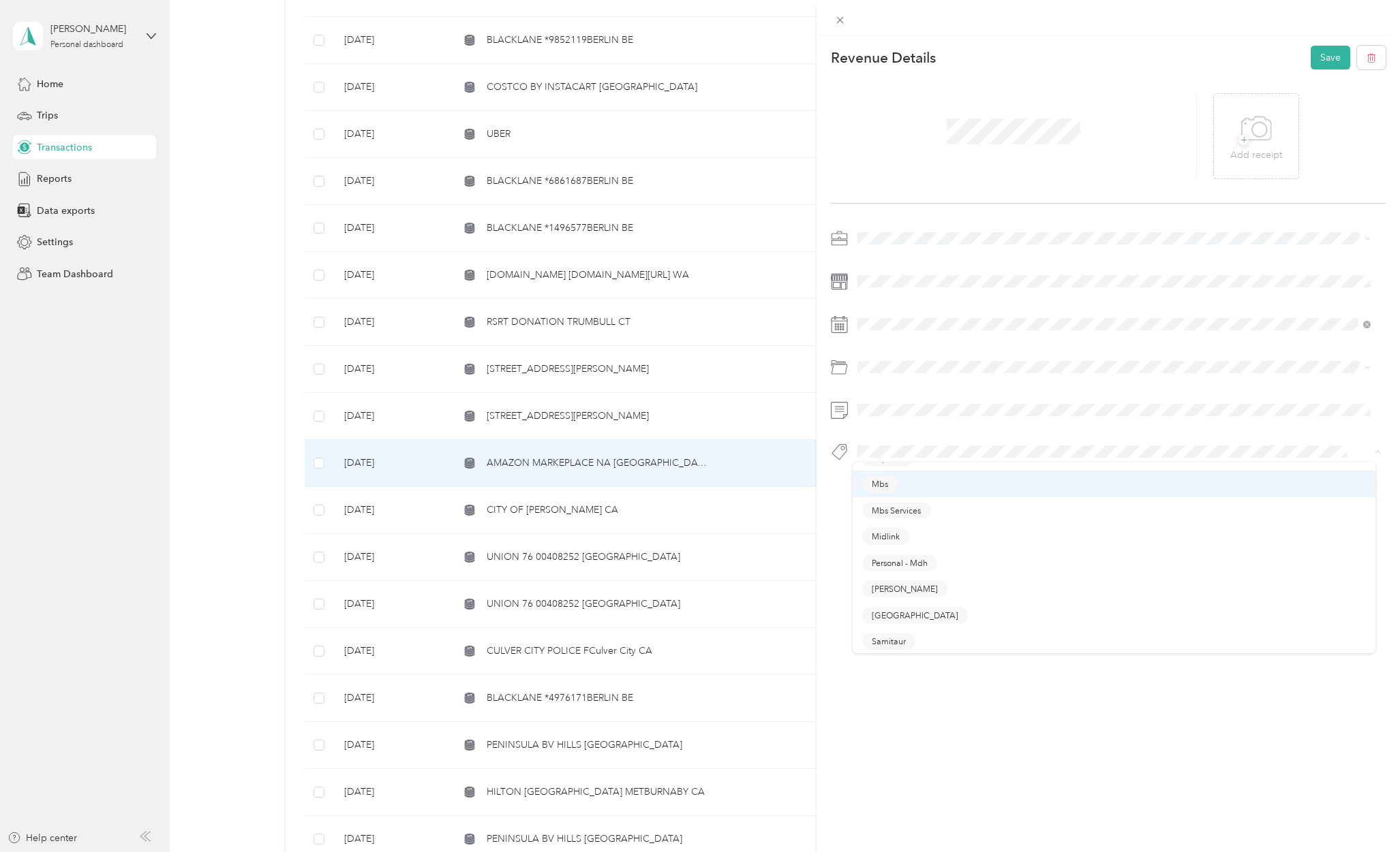
scroll to position [363, 0]
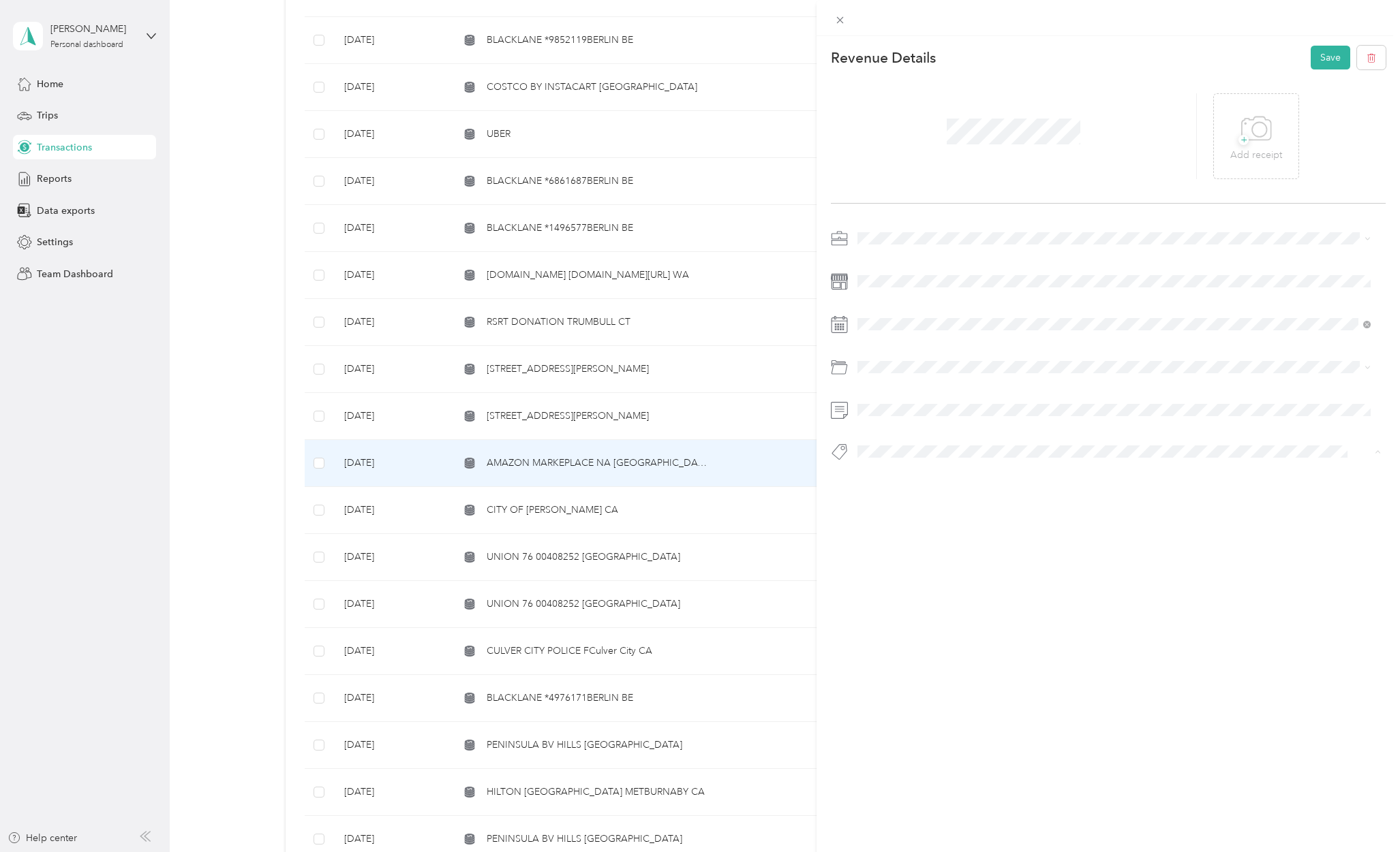
click at [902, 530] on span "Personal - Mdh" at bounding box center [899, 532] width 56 height 12
click at [1318, 54] on button "Save" at bounding box center [1330, 57] width 39 height 24
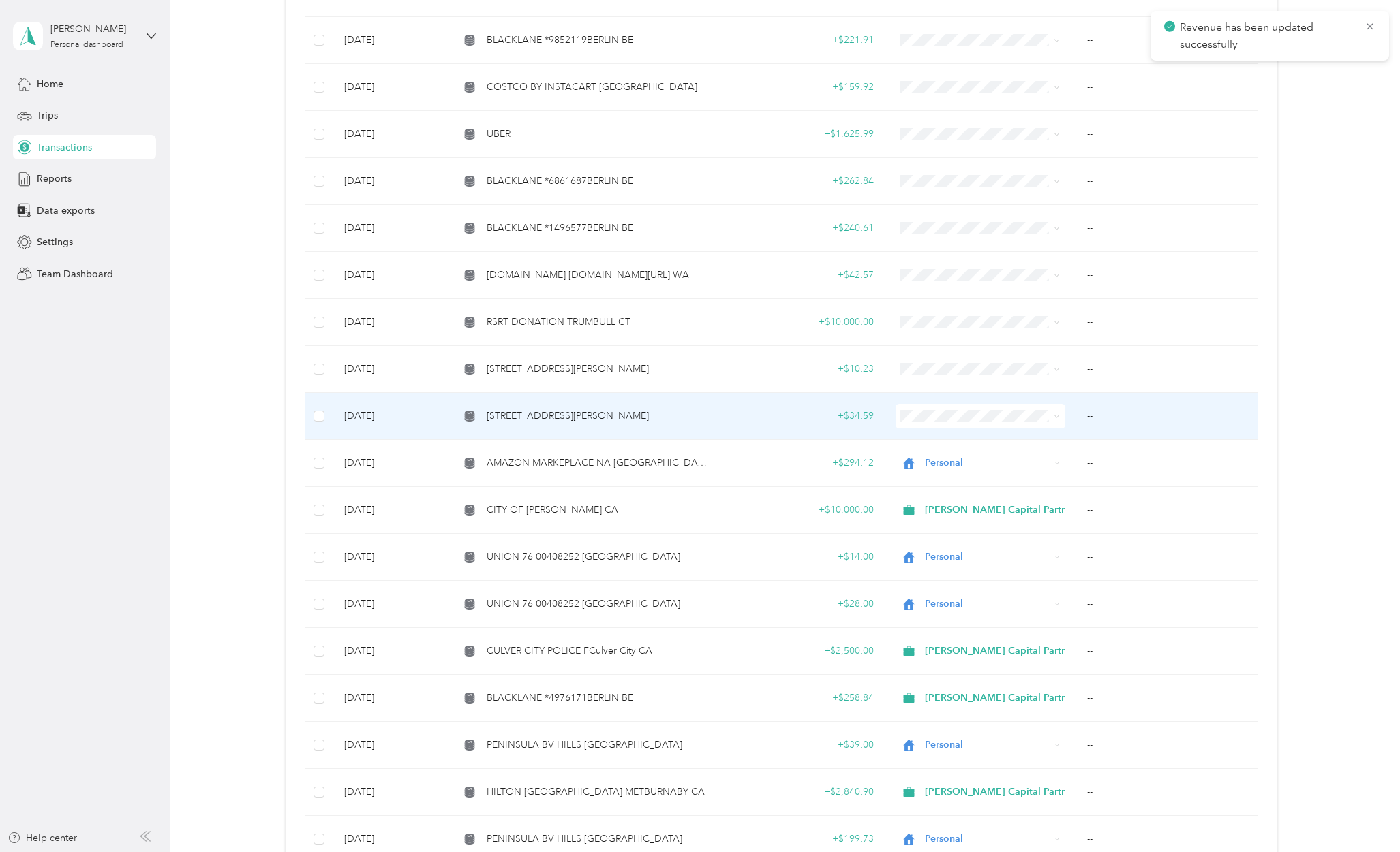
click at [608, 410] on span "[STREET_ADDRESS][PERSON_NAME]" at bounding box center [568, 416] width 162 height 15
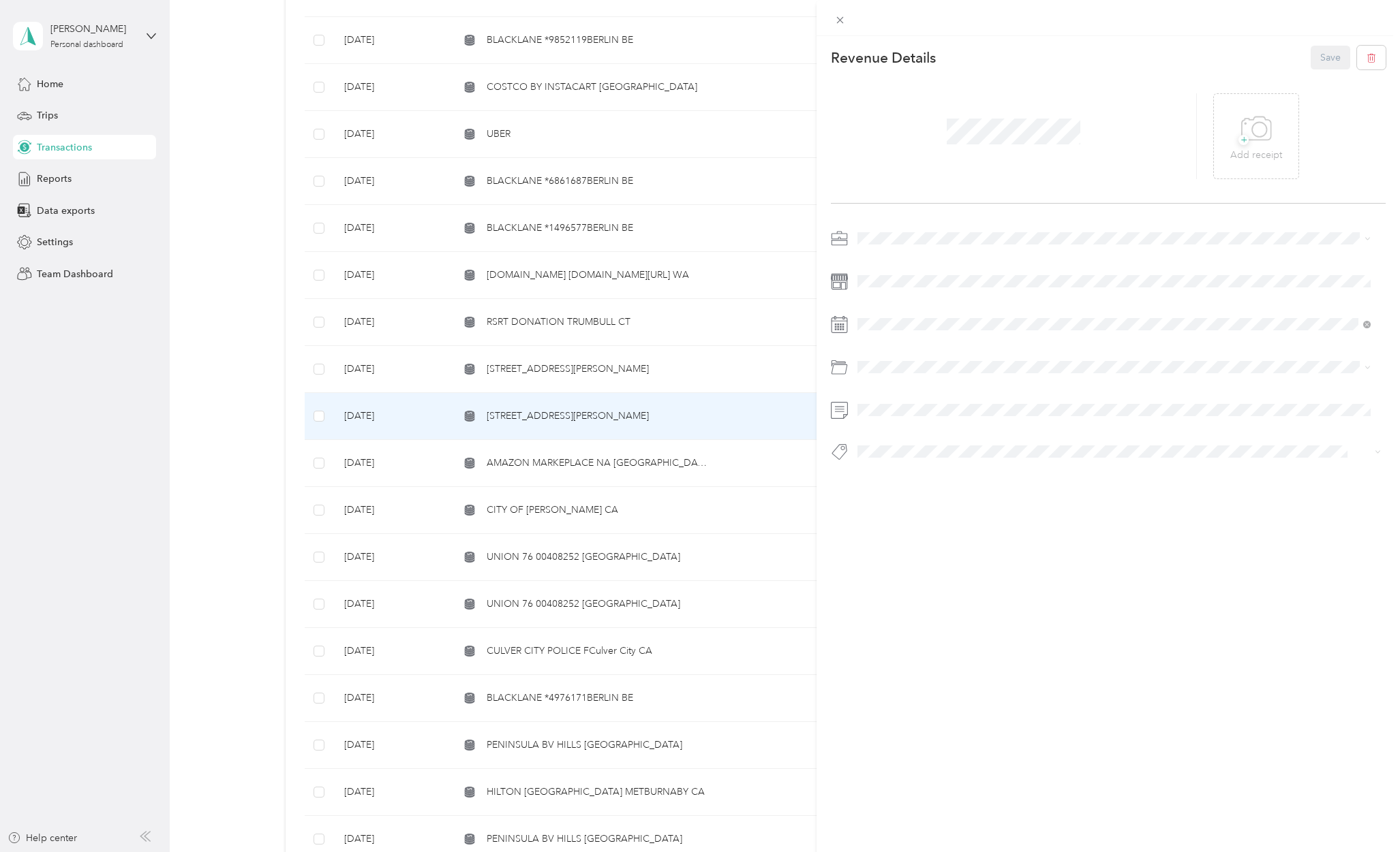
click at [883, 283] on span "Personal" at bounding box center [879, 286] width 36 height 12
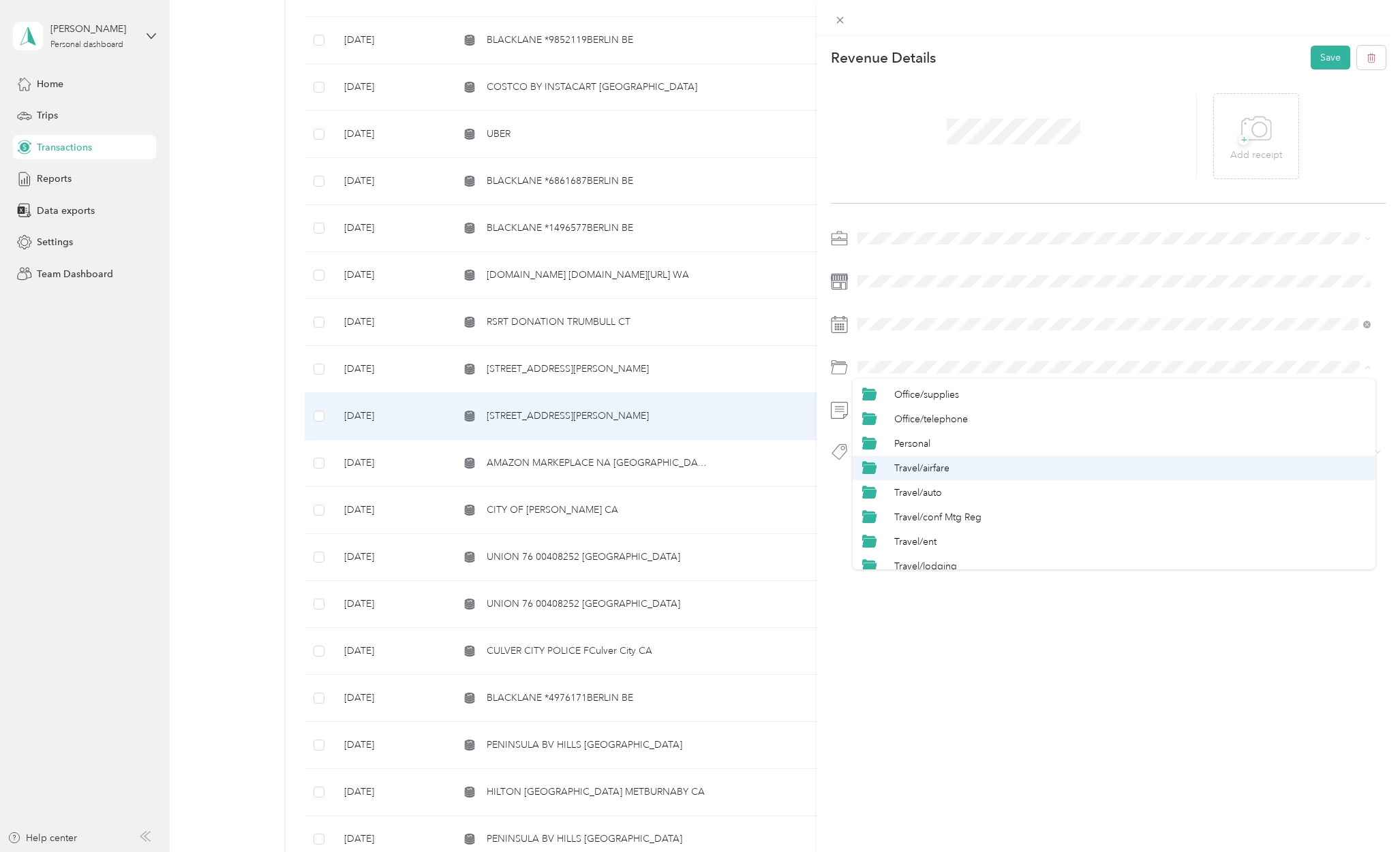
scroll to position [636, 0]
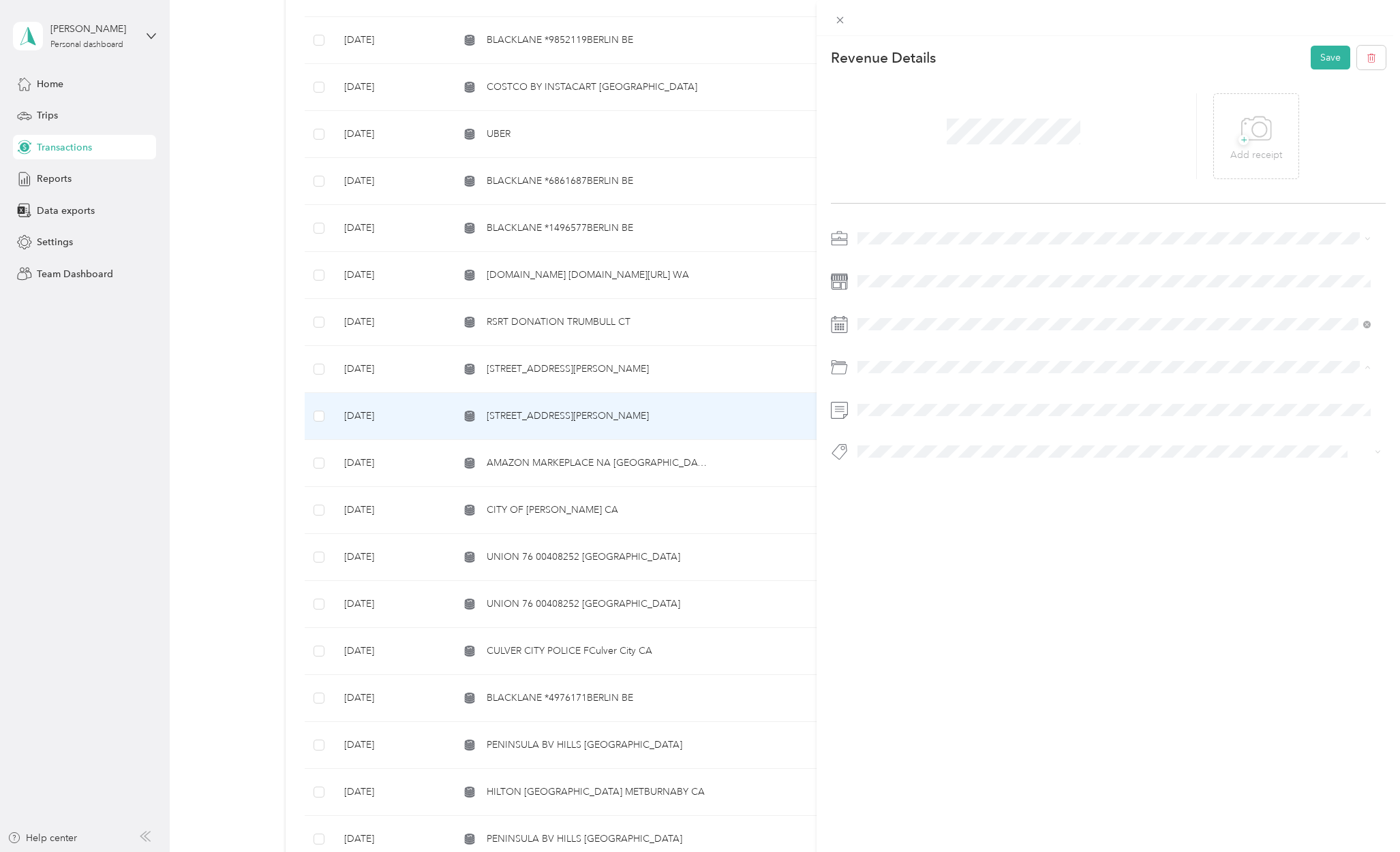
click at [909, 417] on span "Personal" at bounding box center [912, 422] width 36 height 12
type button "10150 Jefferson"
click at [927, 476] on span "Personal - Mdh" at bounding box center [899, 476] width 56 height 12
click at [1325, 56] on button "Save" at bounding box center [1330, 57] width 39 height 24
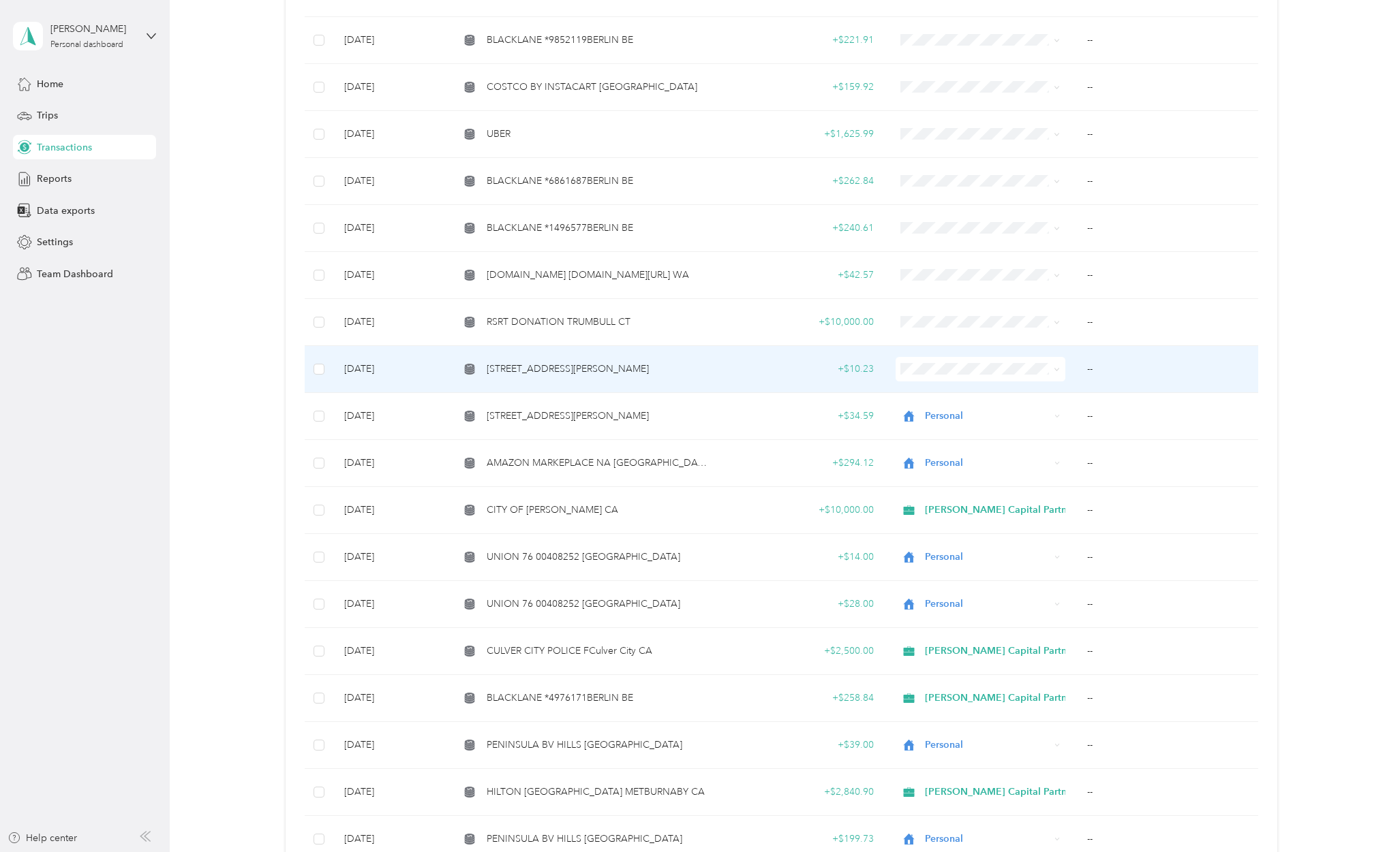
click at [621, 364] on span "[STREET_ADDRESS][PERSON_NAME]" at bounding box center [568, 369] width 162 height 15
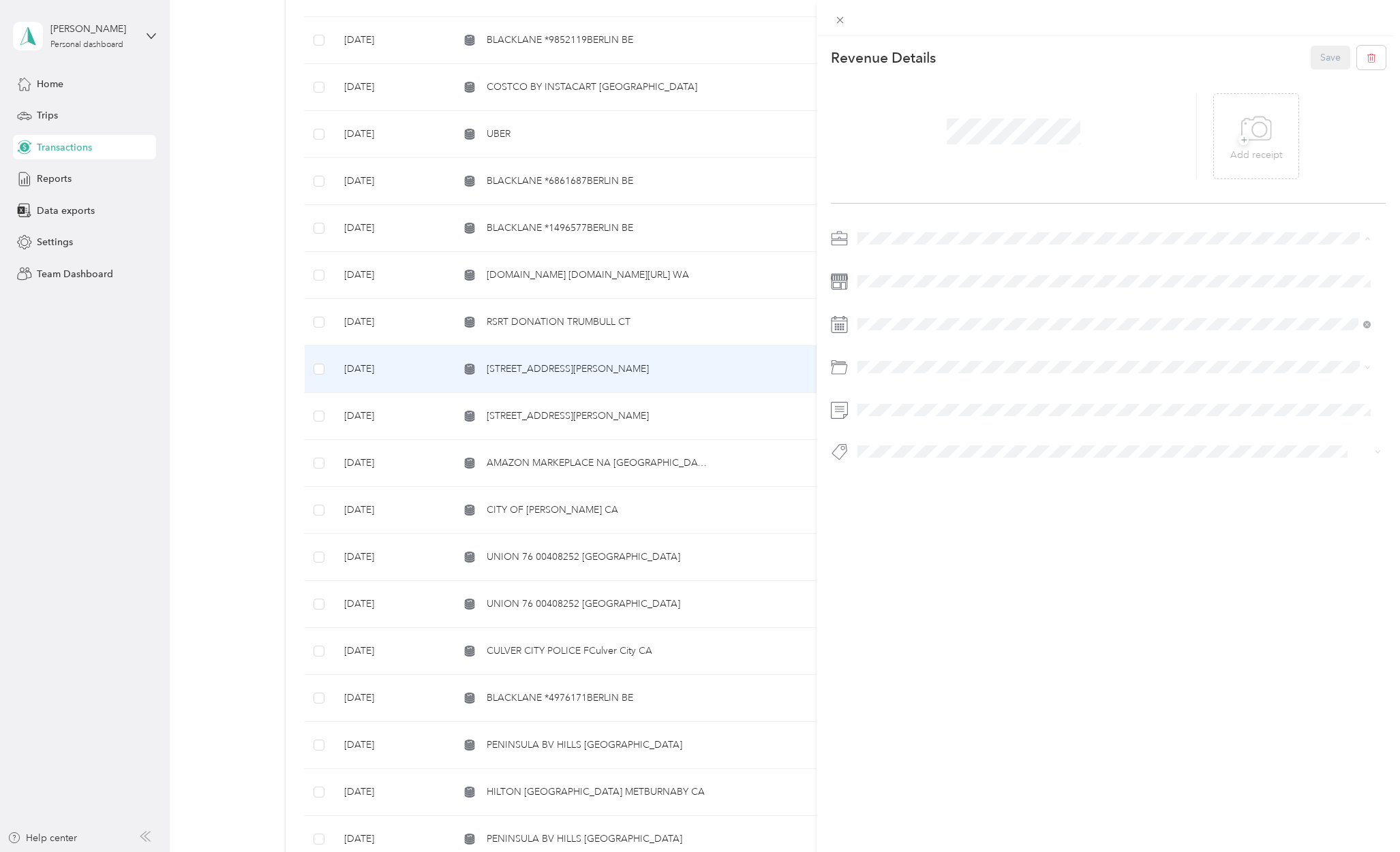
click at [873, 283] on span "Personal" at bounding box center [879, 286] width 36 height 12
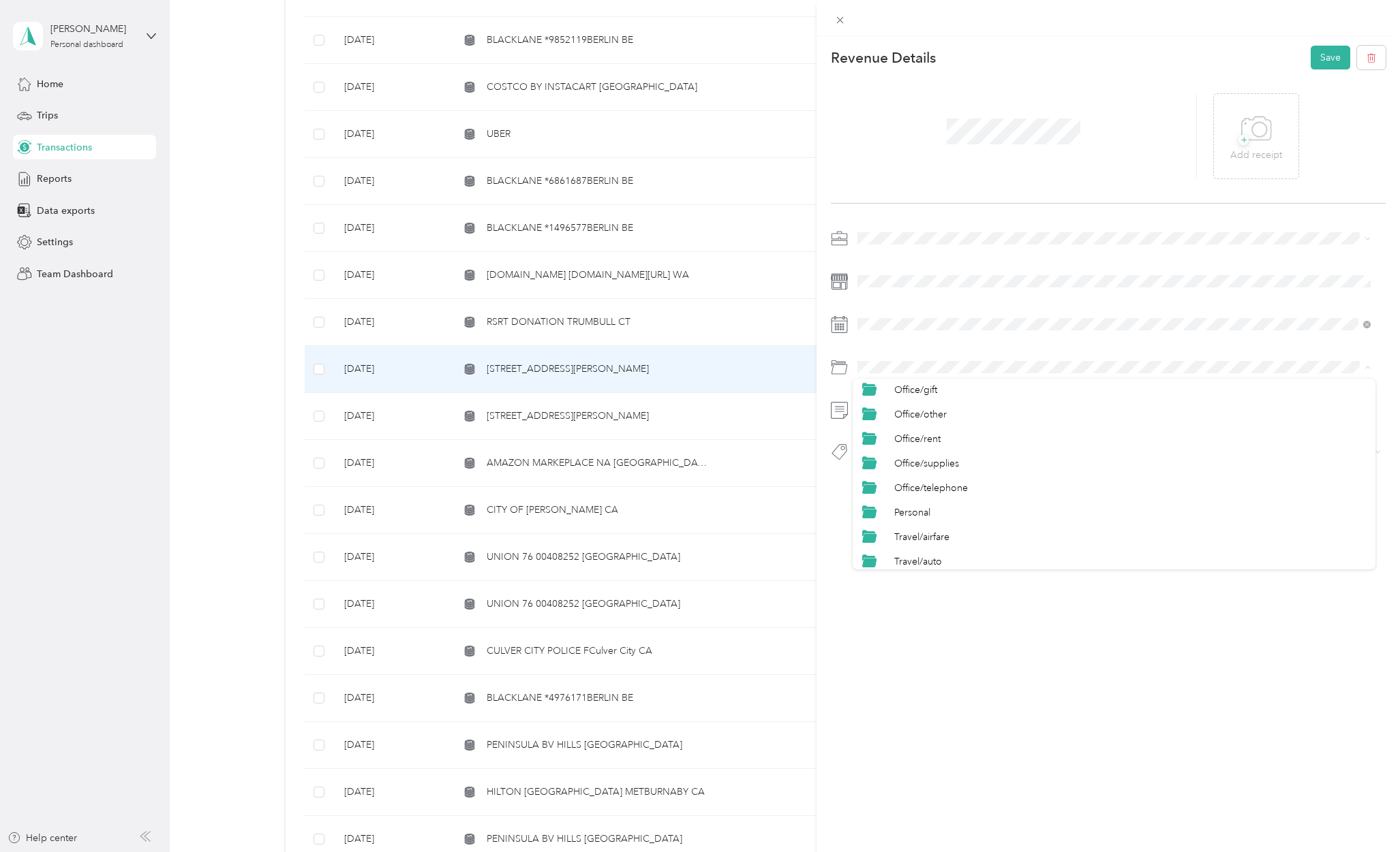
scroll to position [636, 0]
click at [913, 412] on li "Personal" at bounding box center [1114, 419] width 523 height 25
click at [916, 472] on span "Personal - Mdh" at bounding box center [899, 476] width 56 height 12
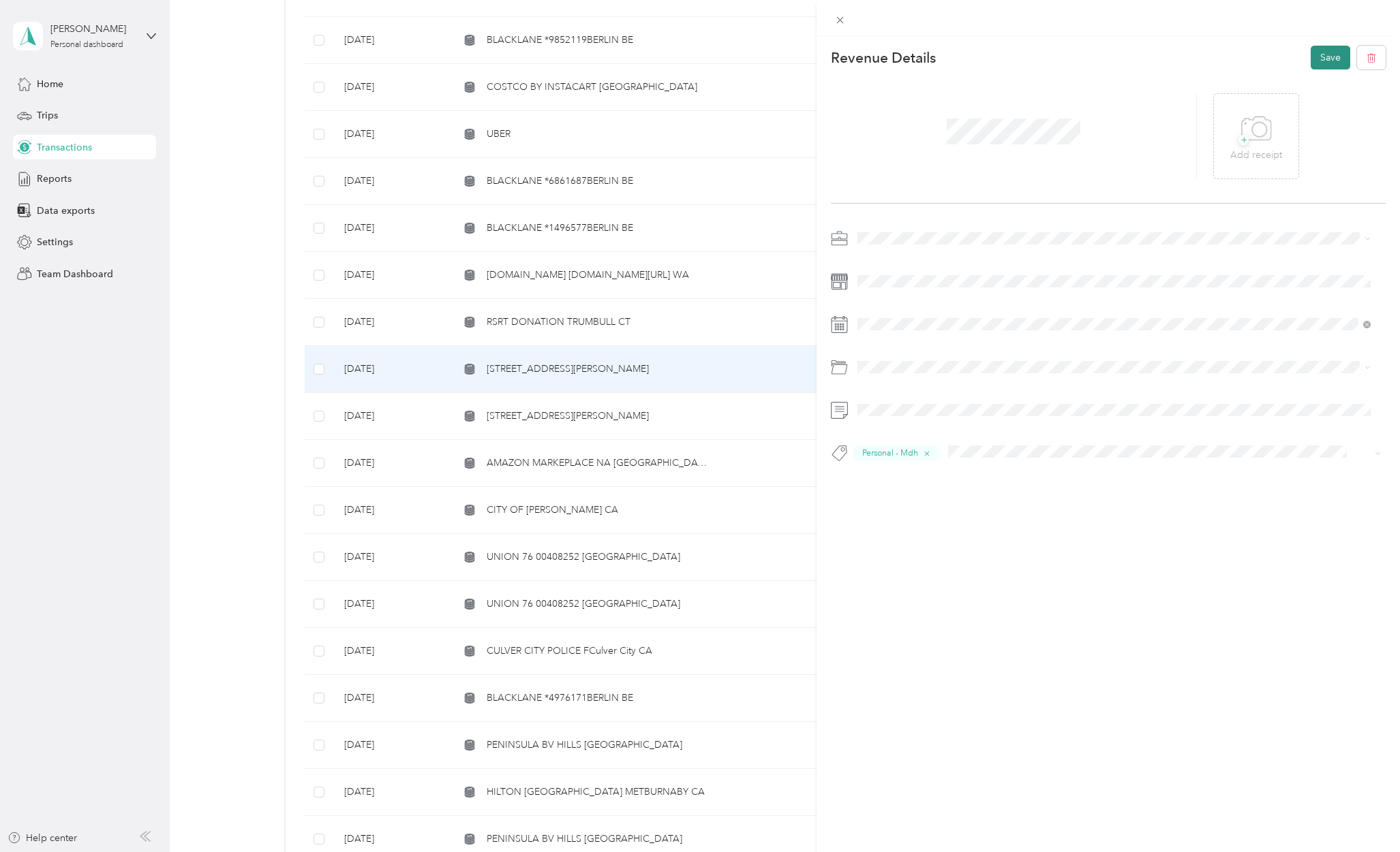
click at [1311, 59] on button "Save" at bounding box center [1330, 57] width 39 height 24
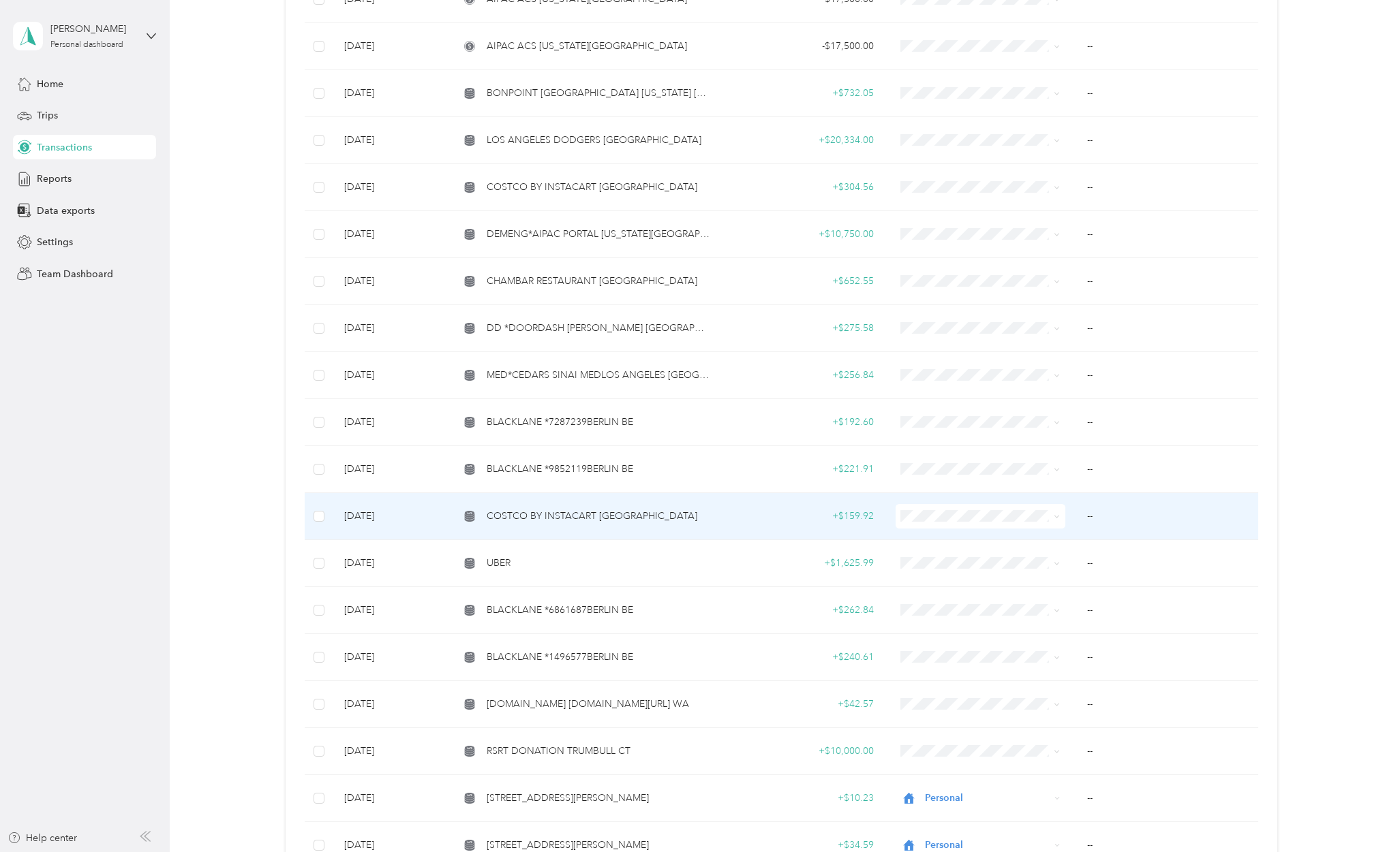
scroll to position [1090, 0]
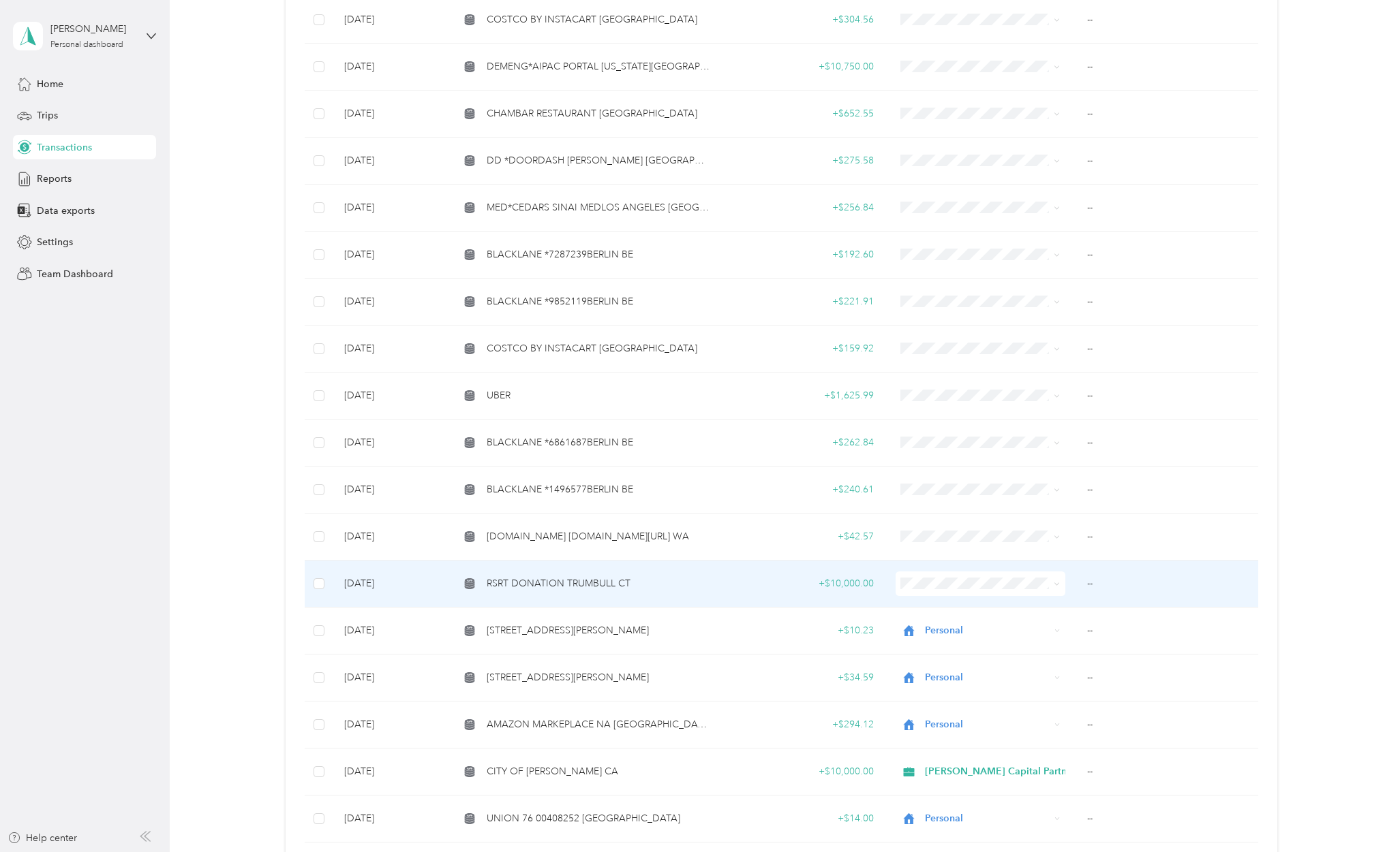
click at [605, 576] on span "RSRT DONATION TRUMBULL CT" at bounding box center [558, 583] width 144 height 15
